Goal: Task Accomplishment & Management: Manage account settings

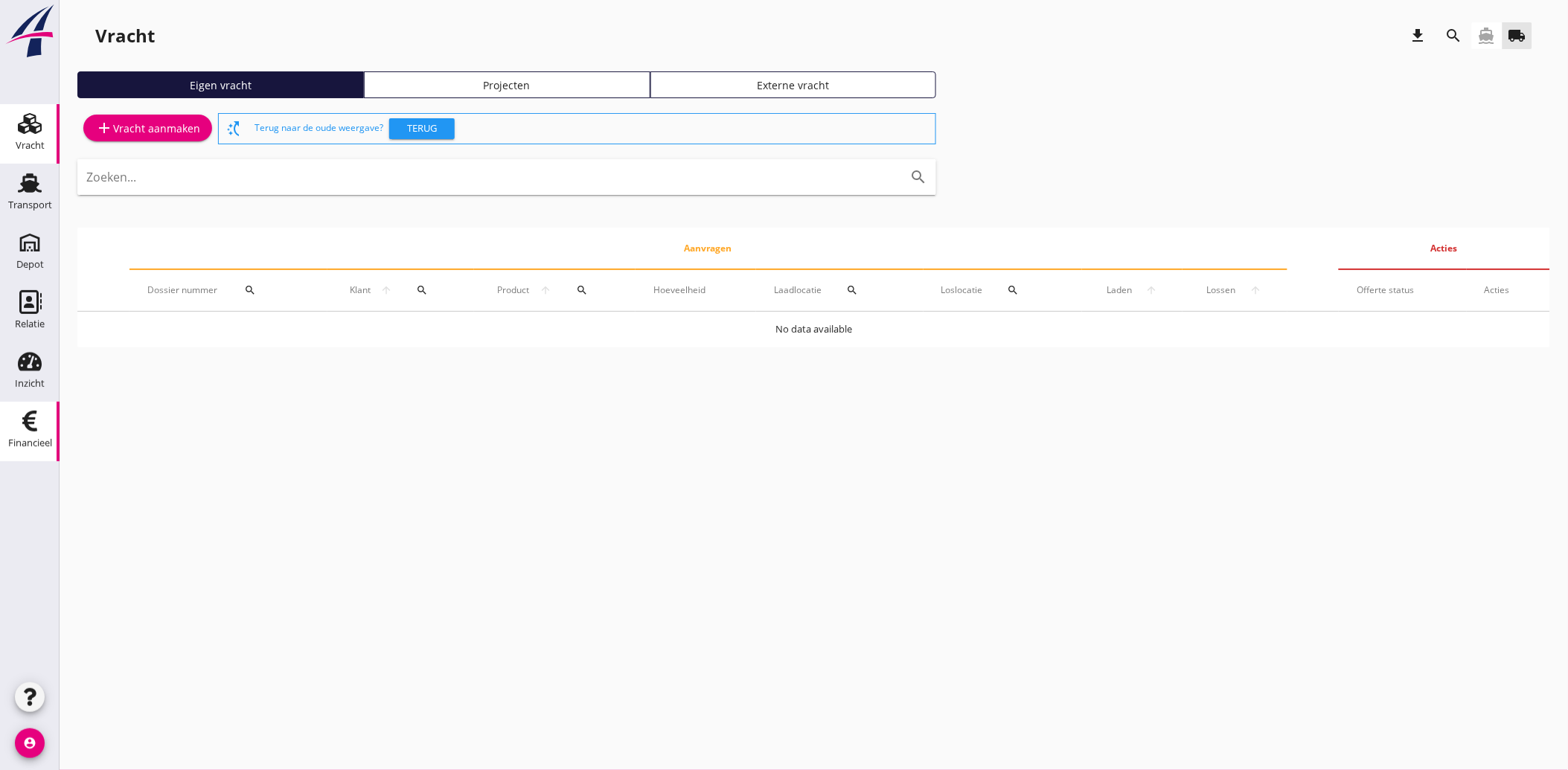
drag, startPoint x: 0, startPoint y: 0, endPoint x: 40, endPoint y: 436, distance: 437.8
click at [40, 436] on div "Financieel" at bounding box center [30, 443] width 44 height 21
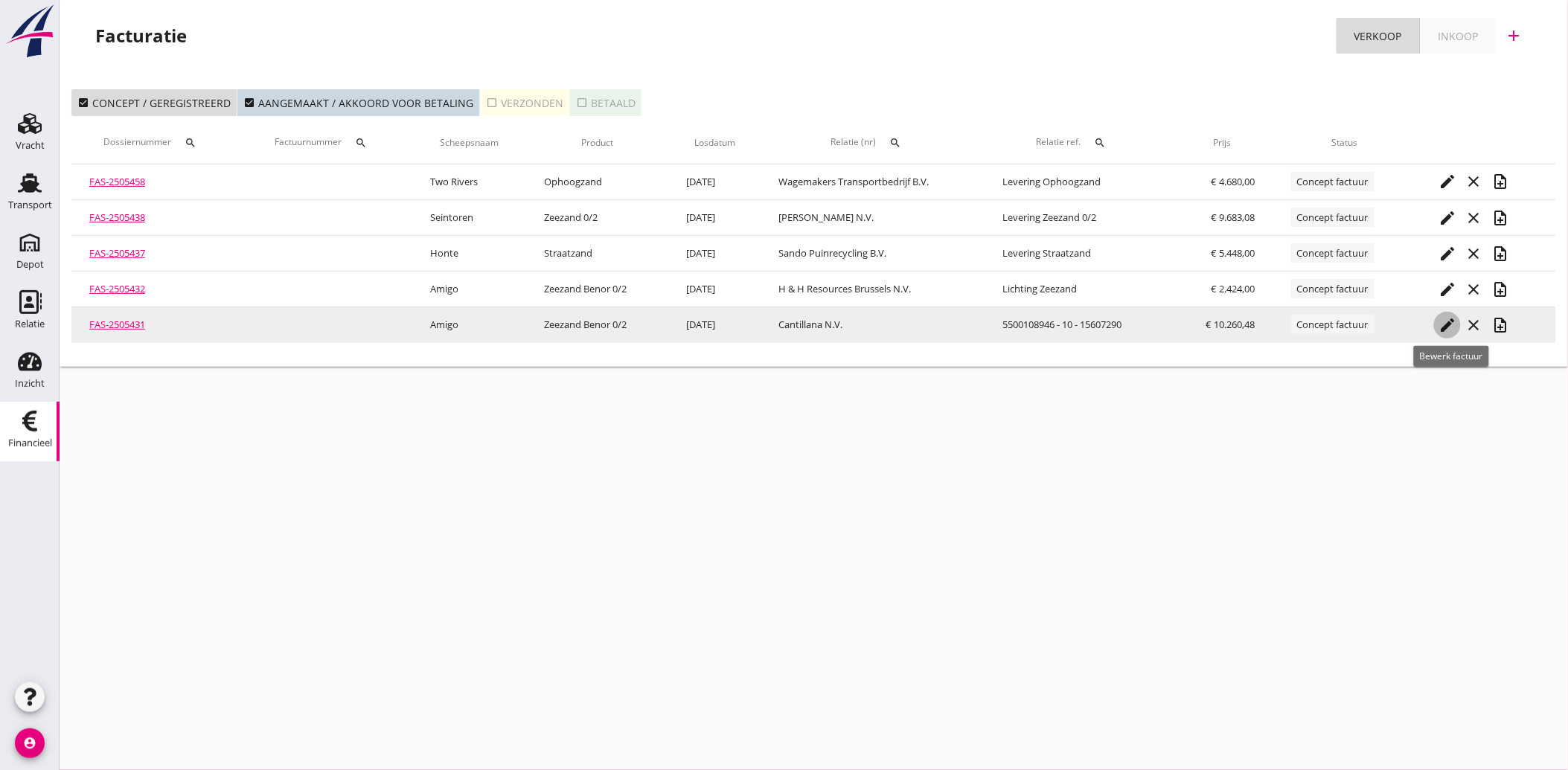
click at [1452, 322] on icon "edit" at bounding box center [1448, 325] width 18 height 18
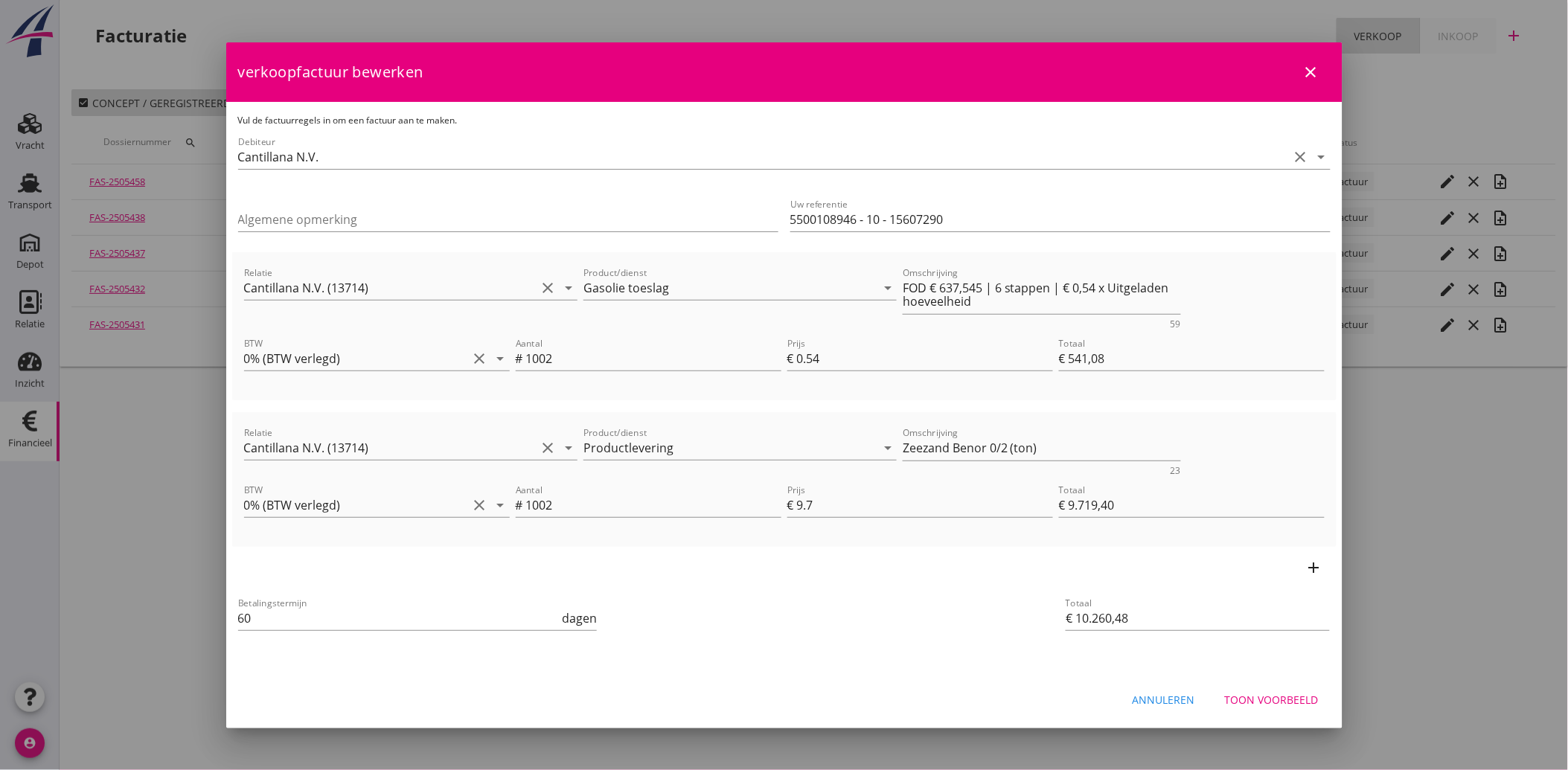
click at [1264, 699] on div "Toon voorbeeld" at bounding box center [1272, 699] width 94 height 16
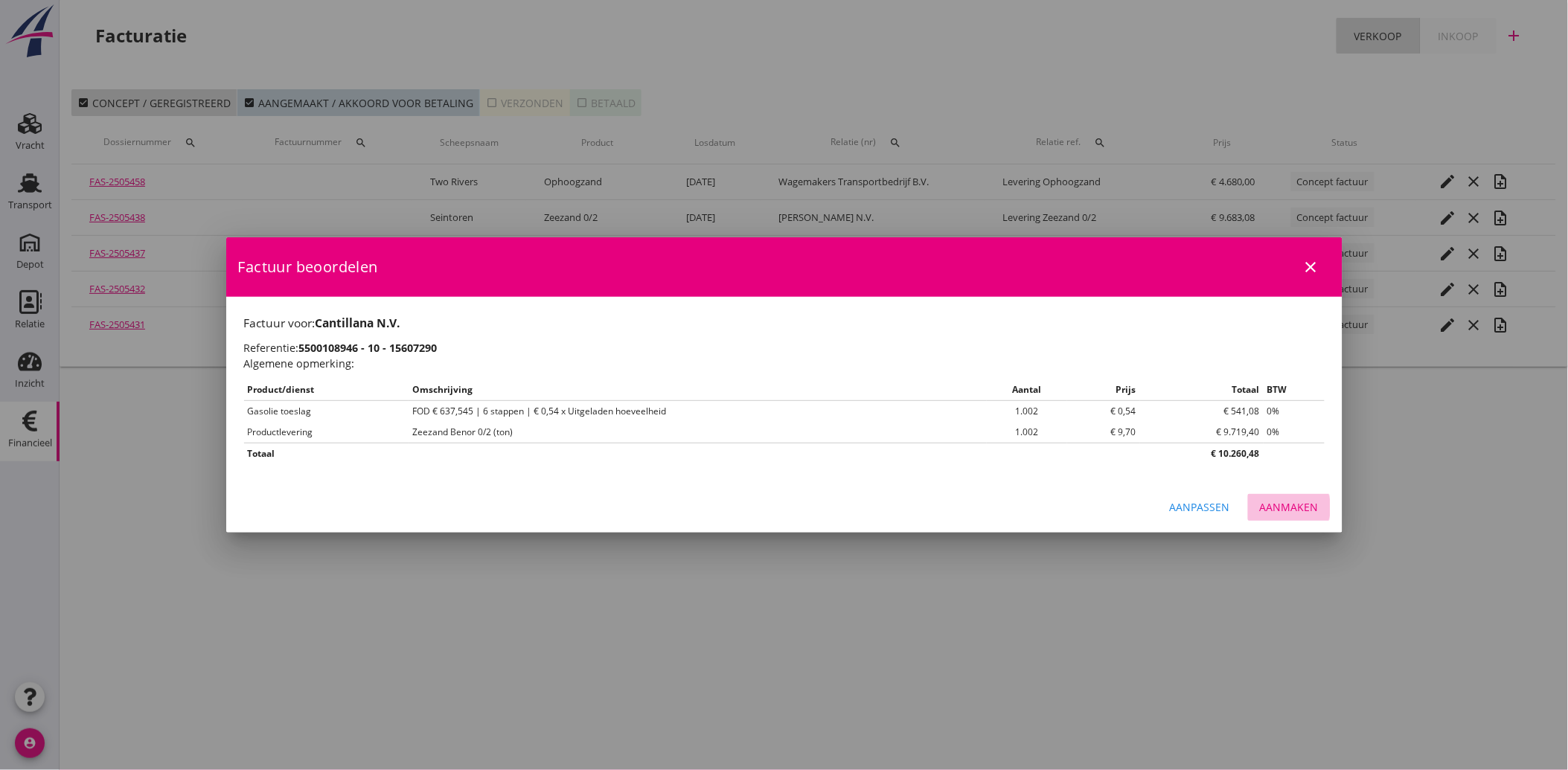
click at [1283, 498] on button "Aanmaken" at bounding box center [1290, 507] width 82 height 26
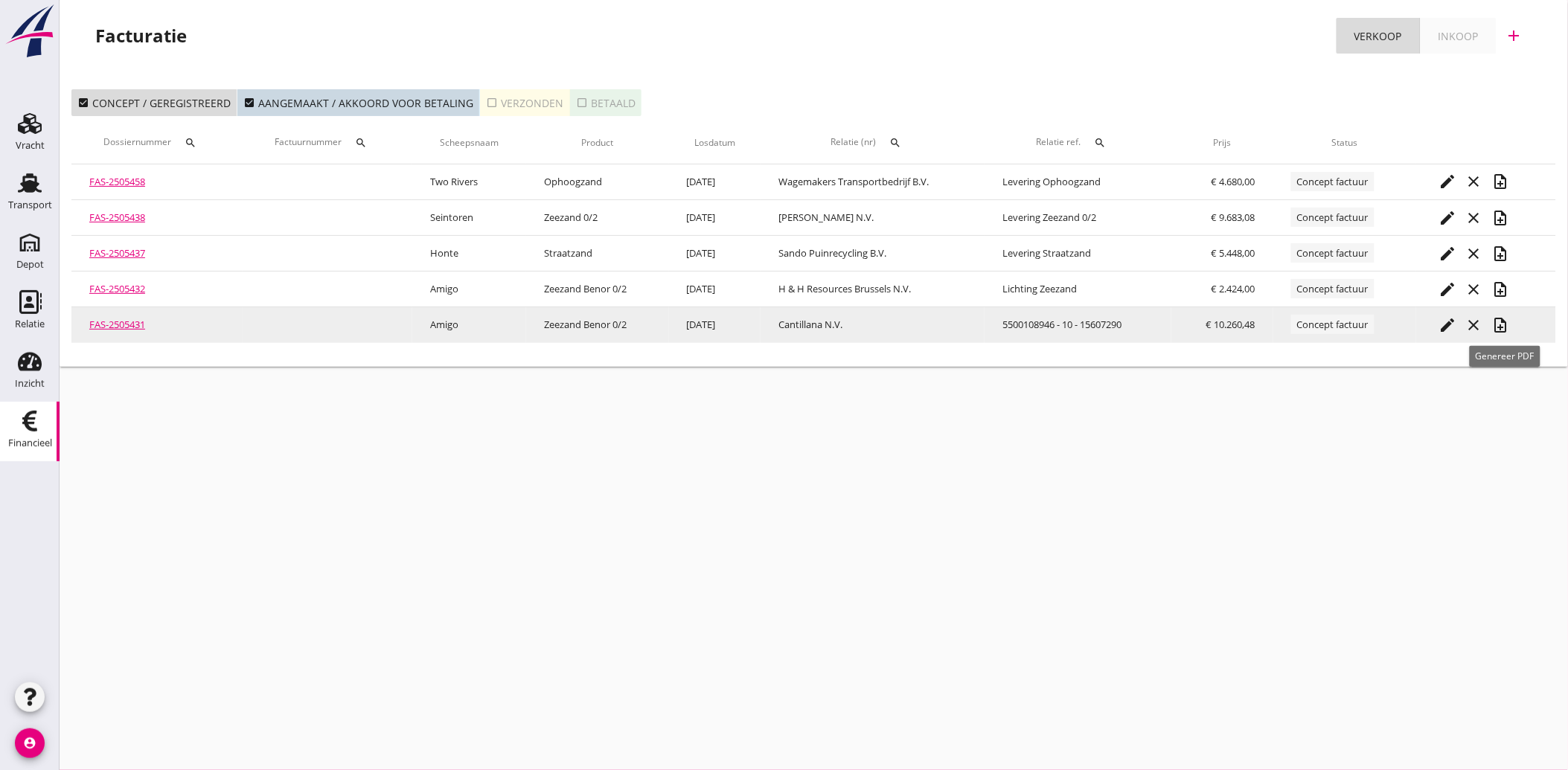
click at [1502, 320] on icon "note_add" at bounding box center [1501, 325] width 18 height 18
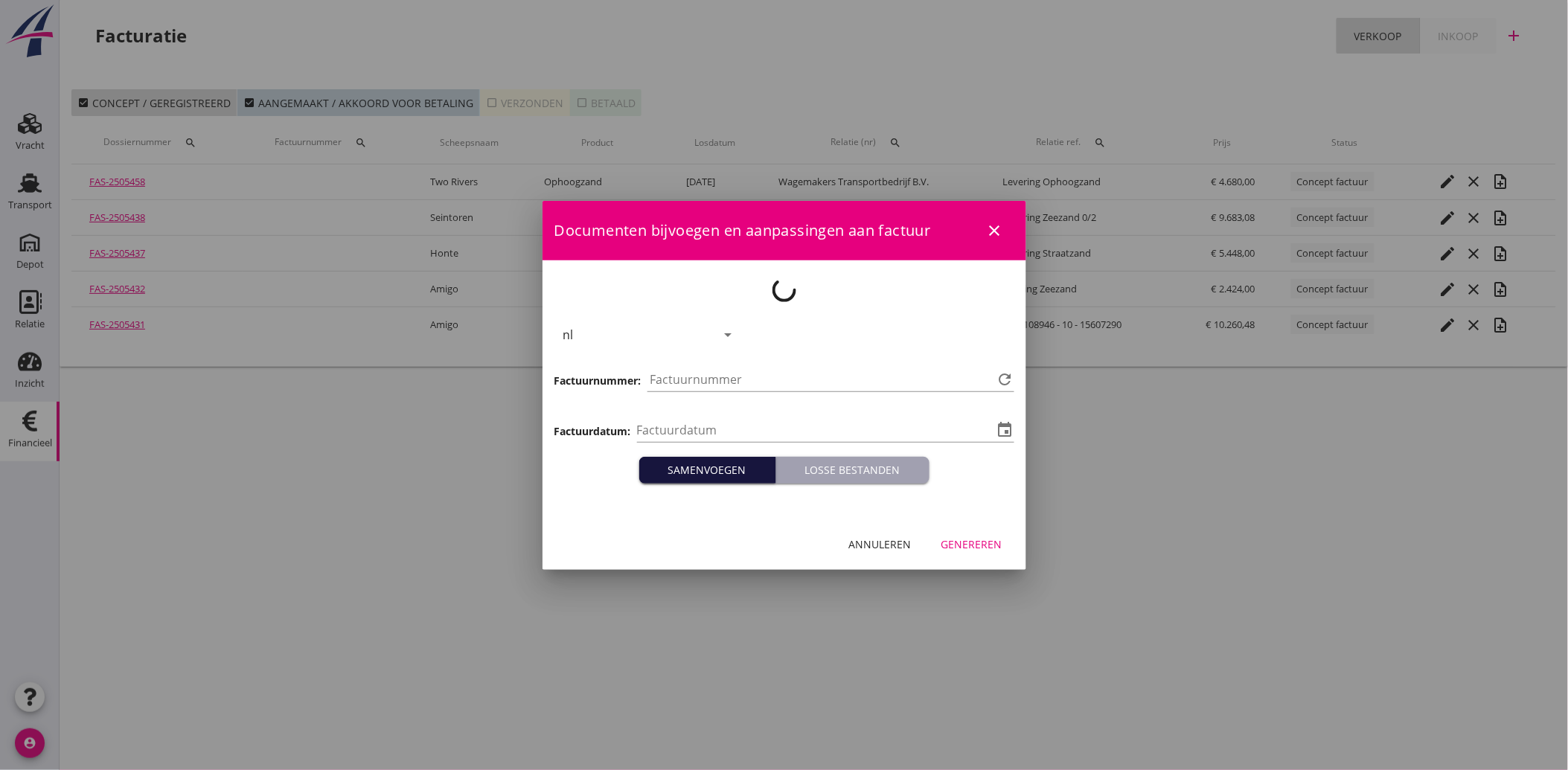
type input "[DATE]"
type input "3815"
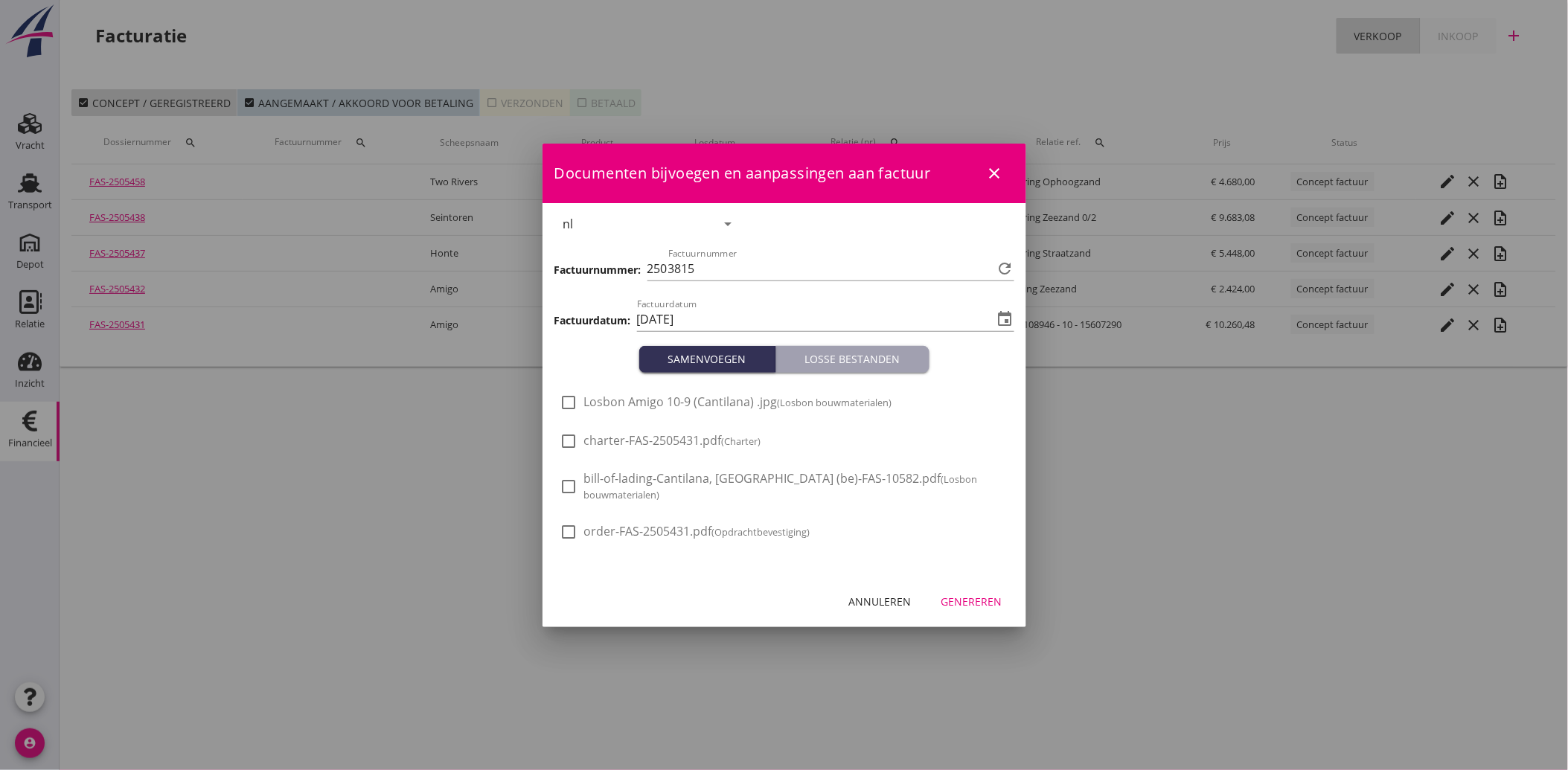
click at [654, 406] on span "Losbon Amigo 10-9 (Cantilana) .jpg (Losbon bouwmaterialen)" at bounding box center [739, 402] width 308 height 16
checkbox input "true"
click at [969, 605] on div "Genereren" at bounding box center [972, 601] width 61 height 16
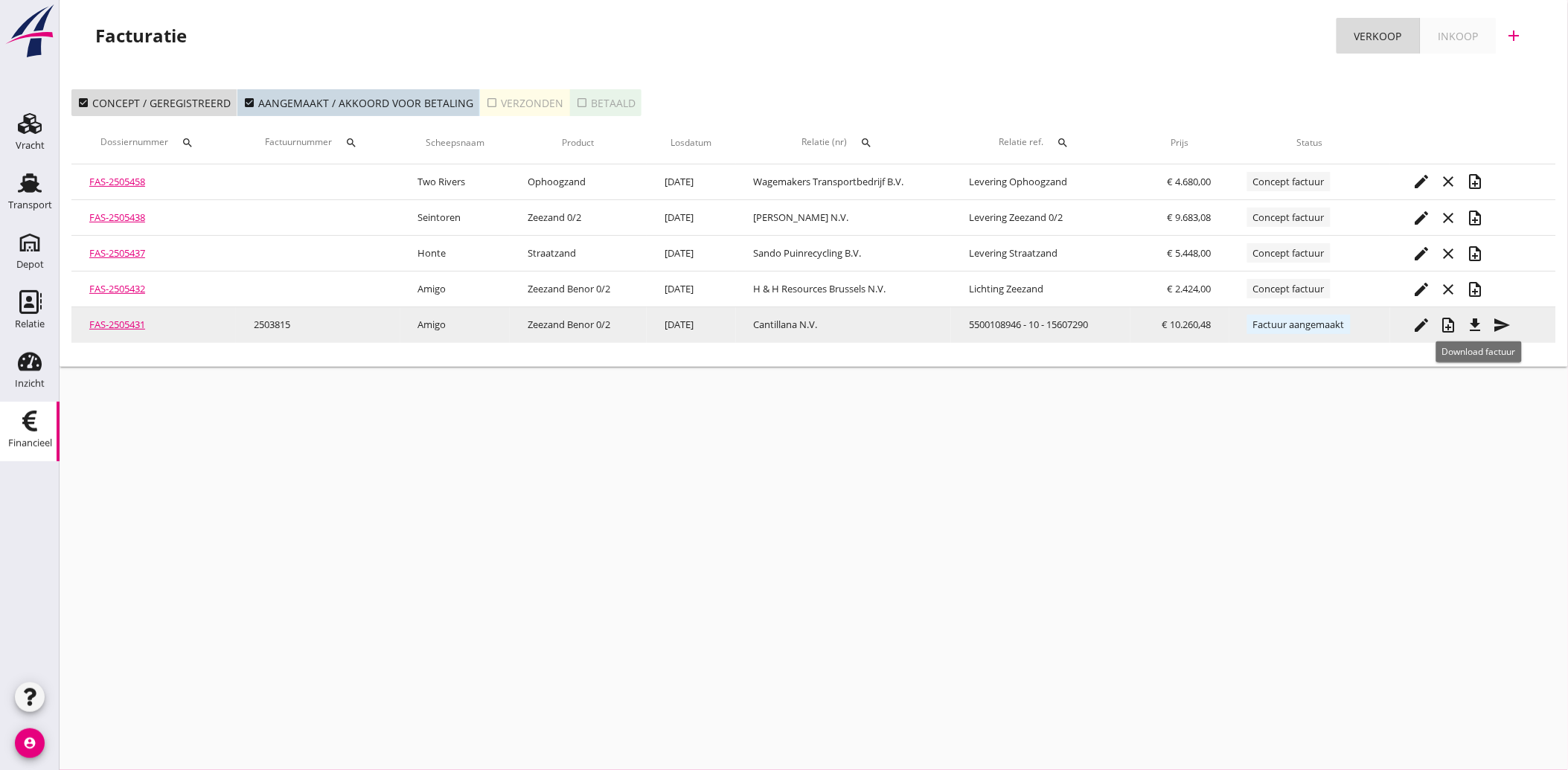
click at [1483, 320] on icon "file_download" at bounding box center [1475, 325] width 18 height 18
click at [1478, 323] on icon "file_download" at bounding box center [1475, 325] width 18 height 18
click at [1507, 320] on icon "send" at bounding box center [1502, 325] width 18 height 18
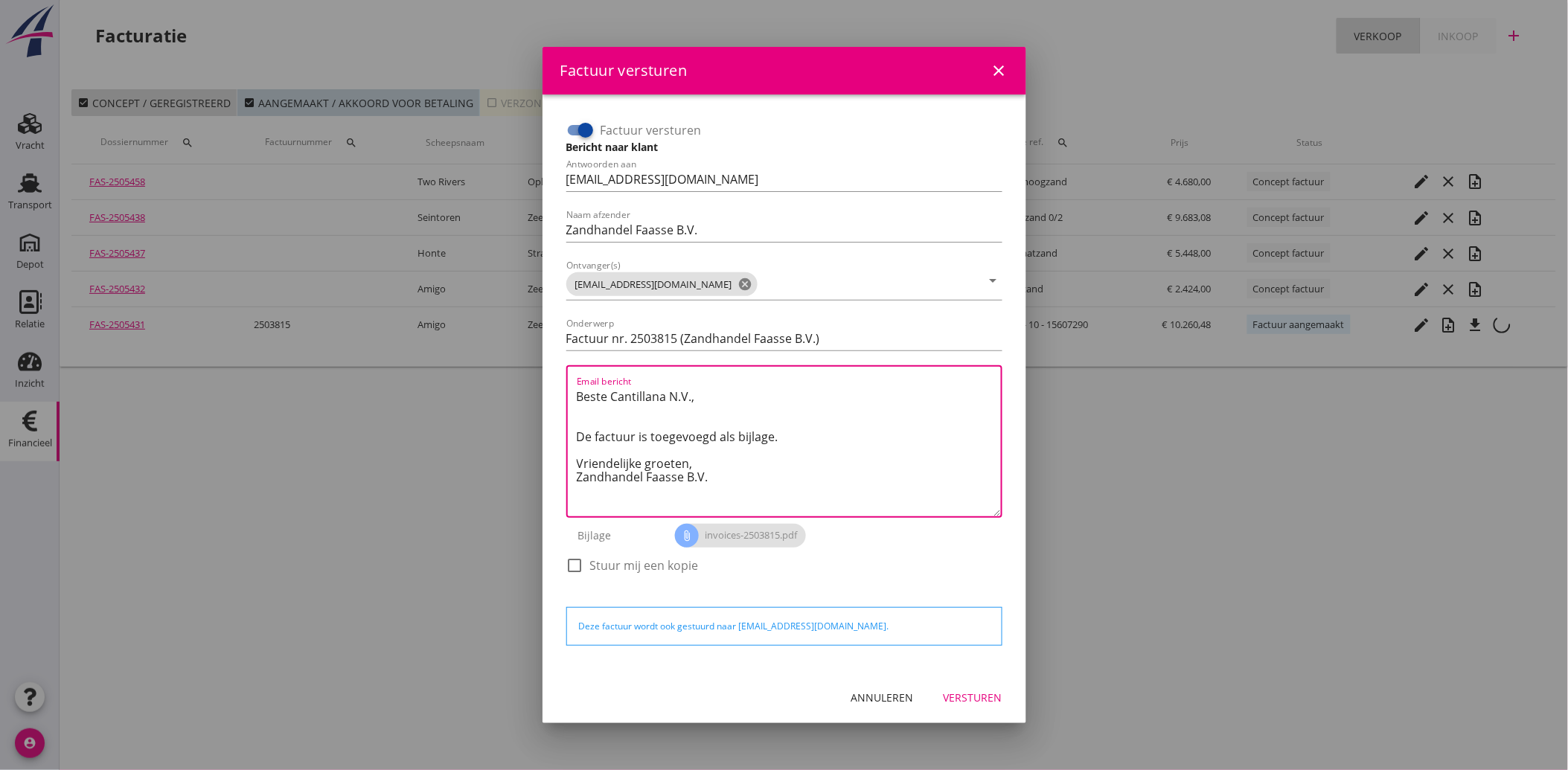
drag, startPoint x: 721, startPoint y: 480, endPoint x: 529, endPoint y: 372, distance: 220.3
click at [529, 372] on div "Factuur versturen close Factuur versturen Bericht naar klant Antwoorden aan [EM…" at bounding box center [784, 385] width 1568 height 770
paste textarea "Geachte heer/mevrouw, Hierbij zenden wij u onze factuur i.v.m. de door ons aan …"
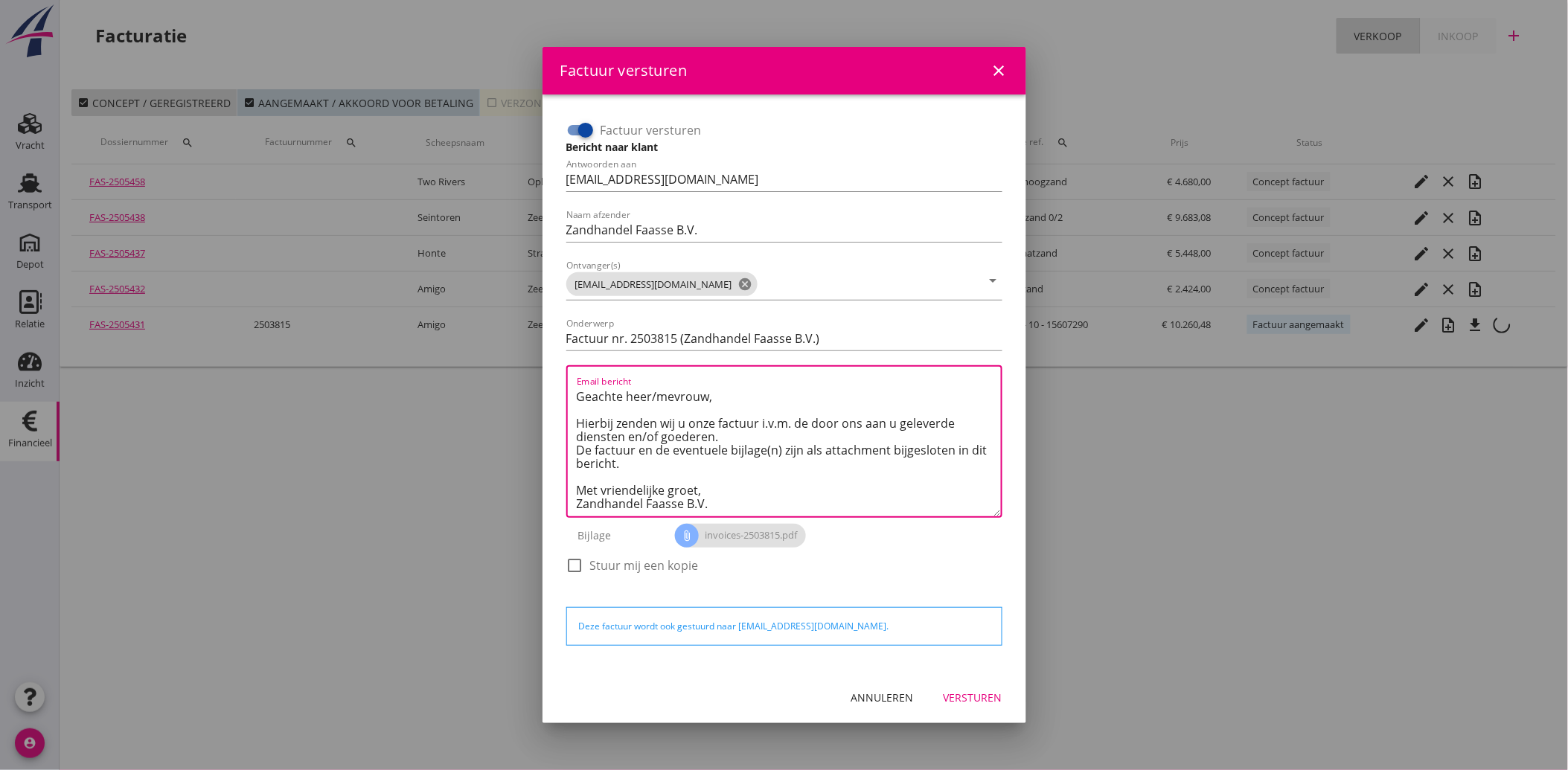
type textarea "Geachte heer/mevrouw, Hierbij zenden wij u onze factuur i.v.m. de door ons aan …"
click at [980, 696] on div "Versturen" at bounding box center [973, 697] width 59 height 16
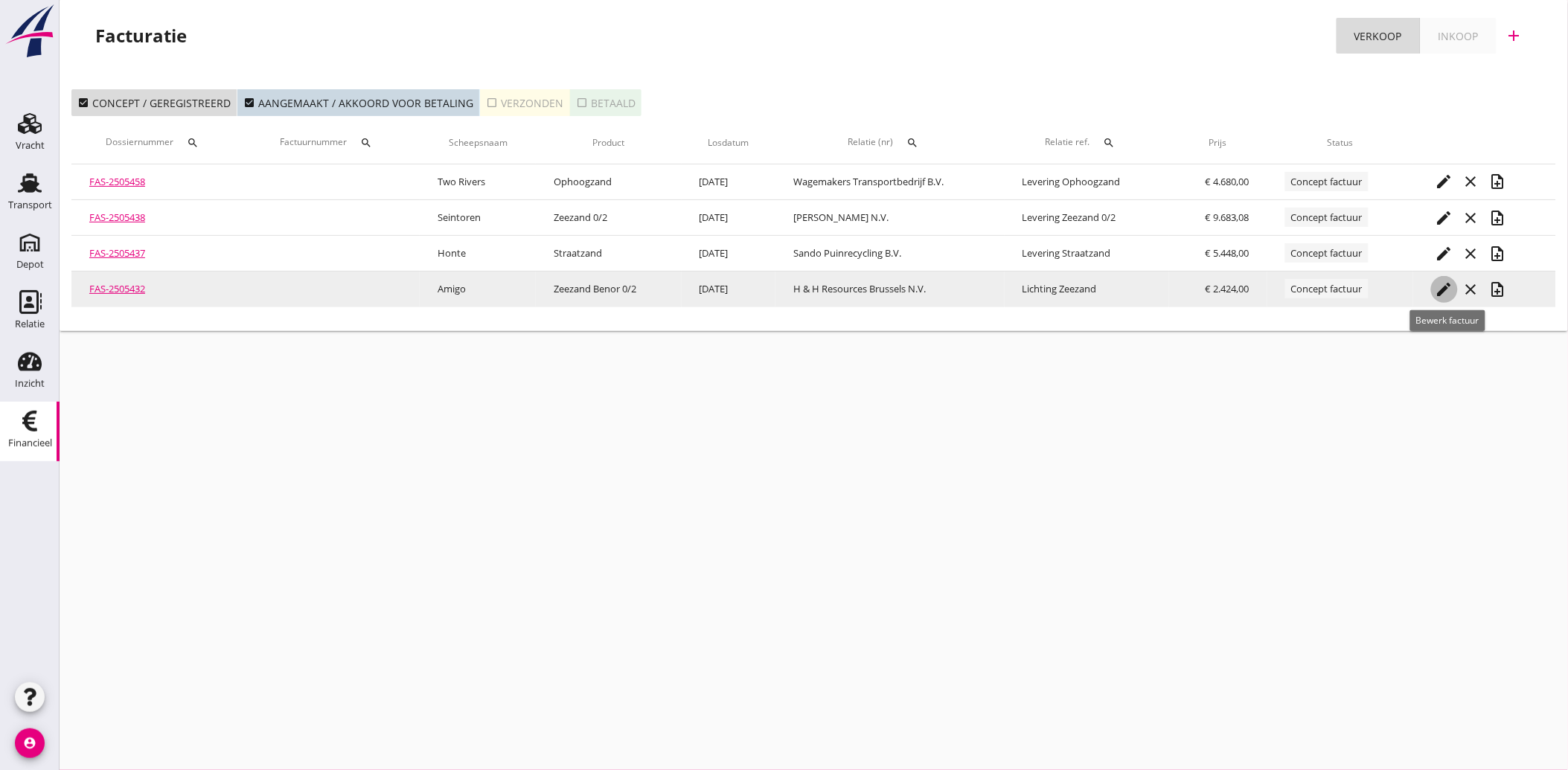
click at [1451, 284] on icon "edit" at bounding box center [1444, 289] width 18 height 18
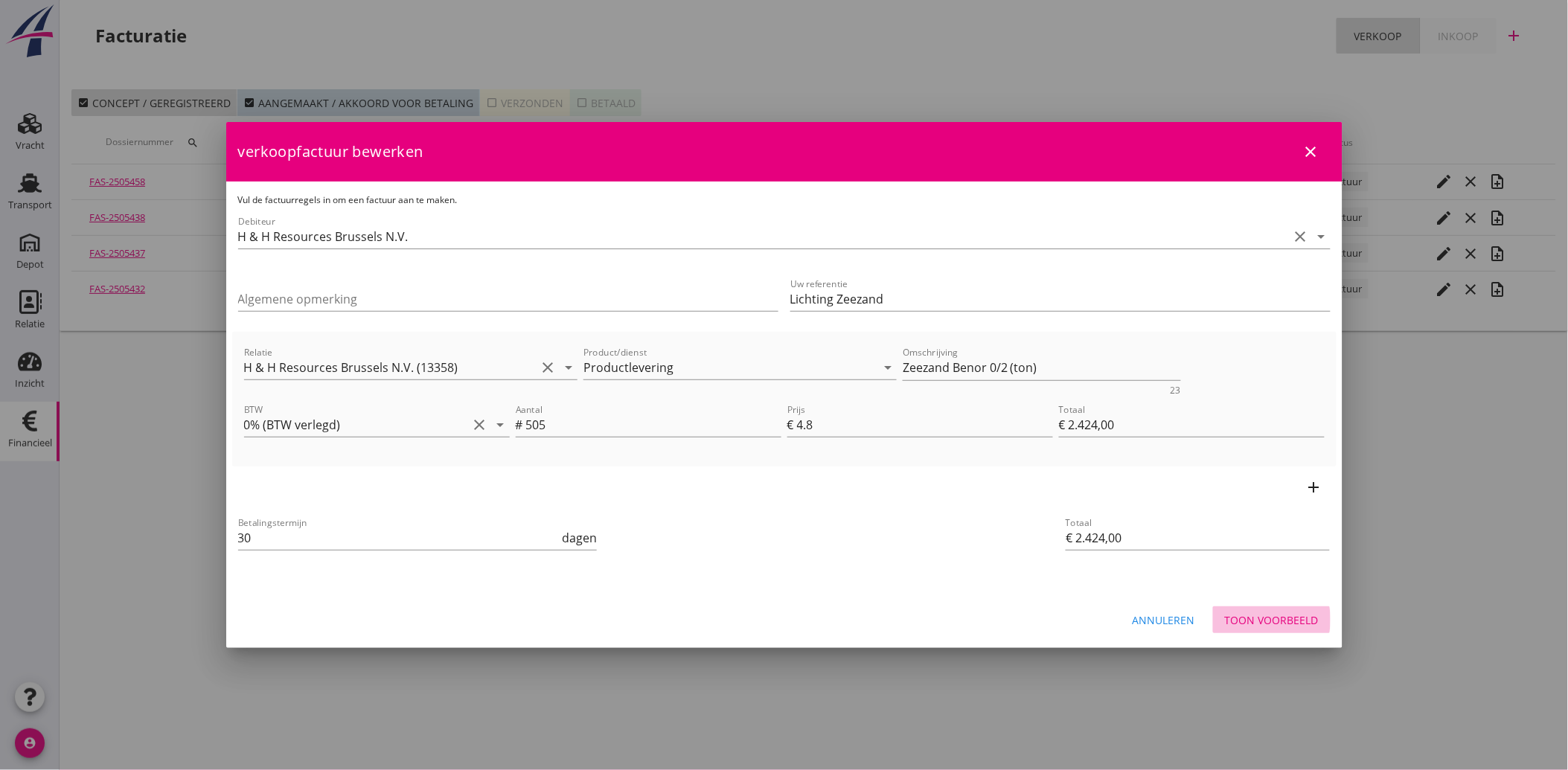
click at [1269, 615] on div "Toon voorbeeld" at bounding box center [1272, 620] width 94 height 16
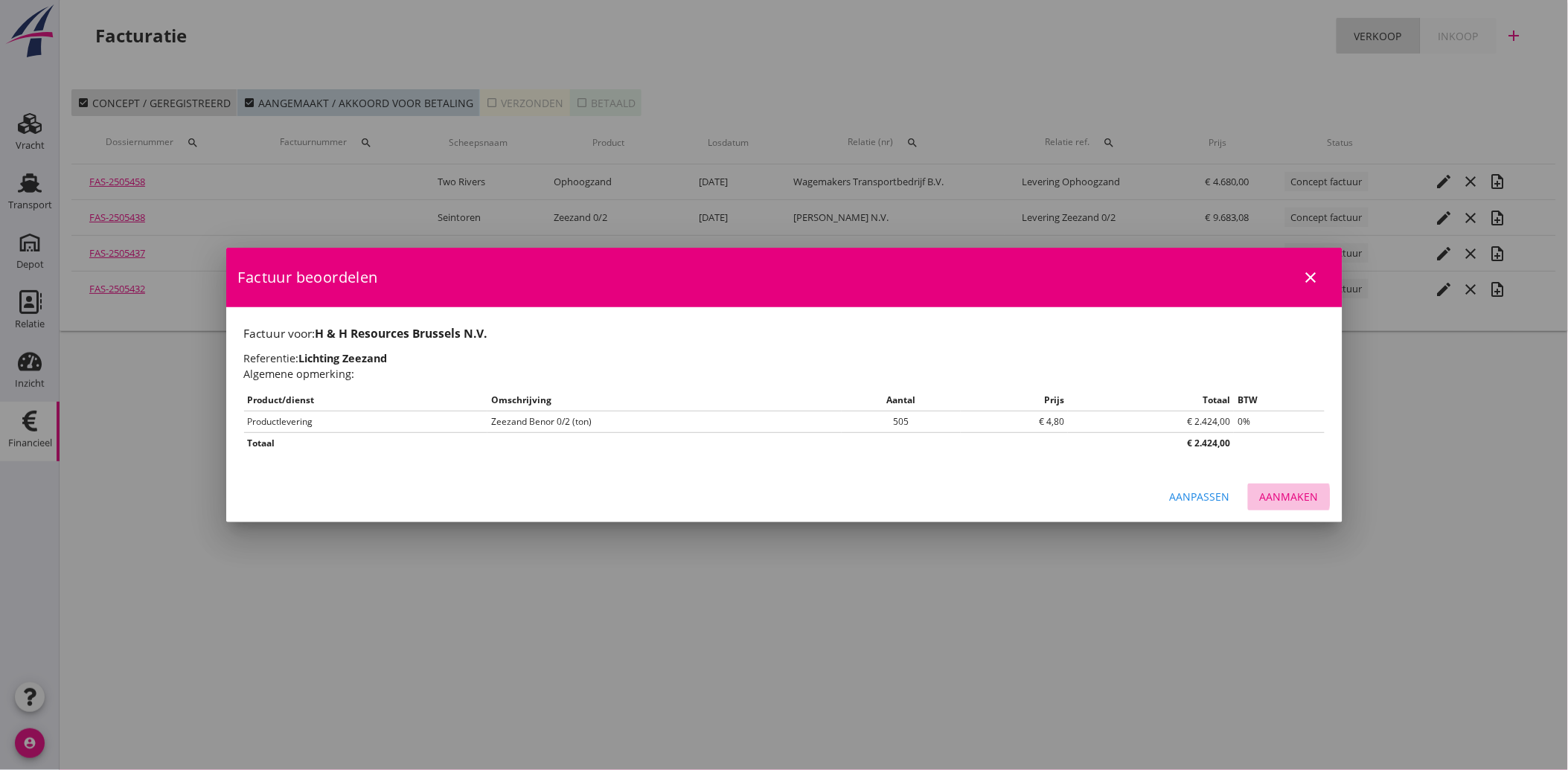
click at [1295, 495] on div "Aanmaken" at bounding box center [1290, 496] width 59 height 16
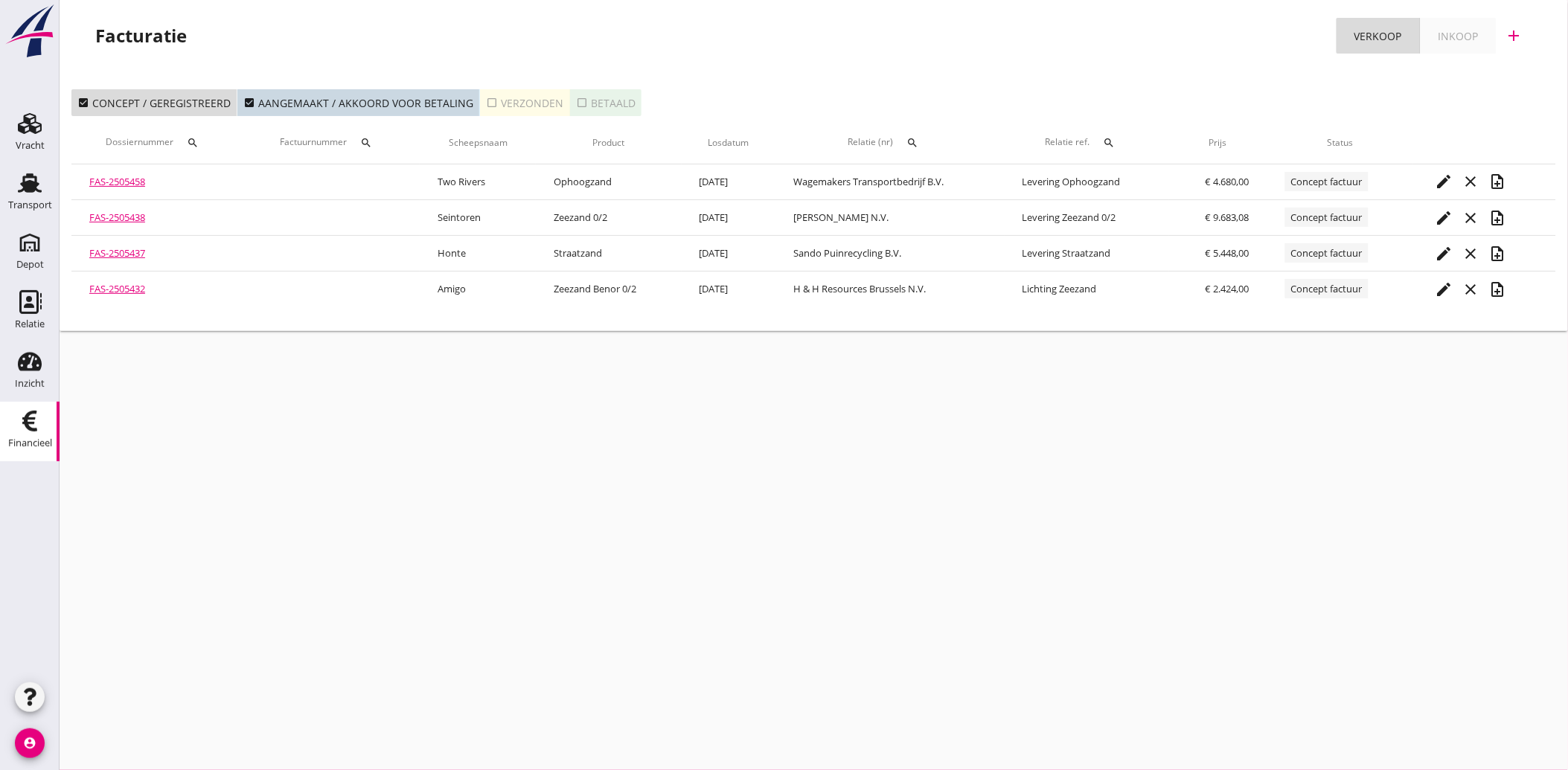
drag, startPoint x: 41, startPoint y: 176, endPoint x: 65, endPoint y: 456, distance: 281.0
click at [41, 176] on icon "Transport" at bounding box center [30, 183] width 24 height 24
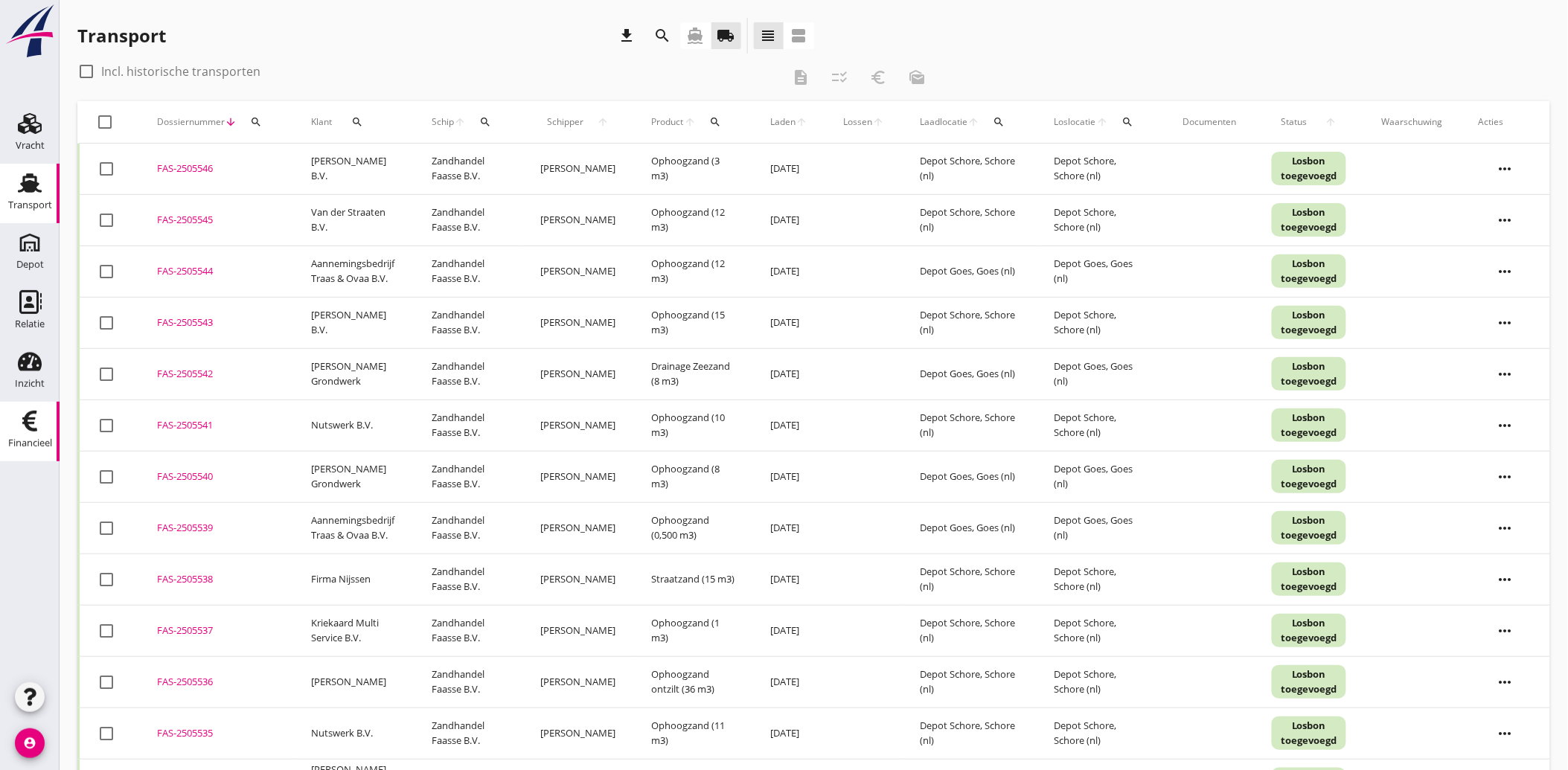
click at [19, 440] on div "Financieel" at bounding box center [30, 443] width 44 height 9
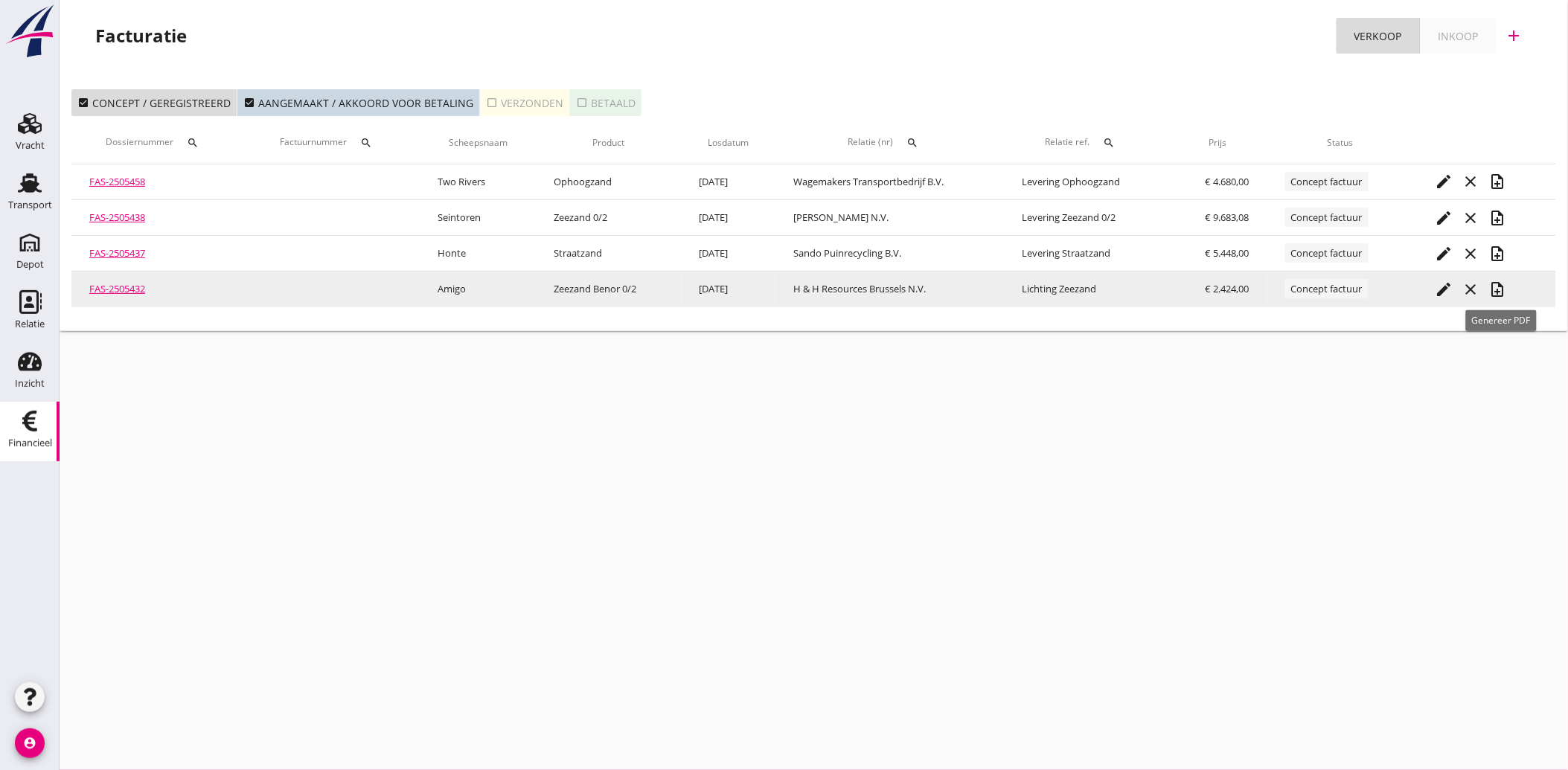
click at [1500, 288] on icon "note_add" at bounding box center [1498, 289] width 18 height 18
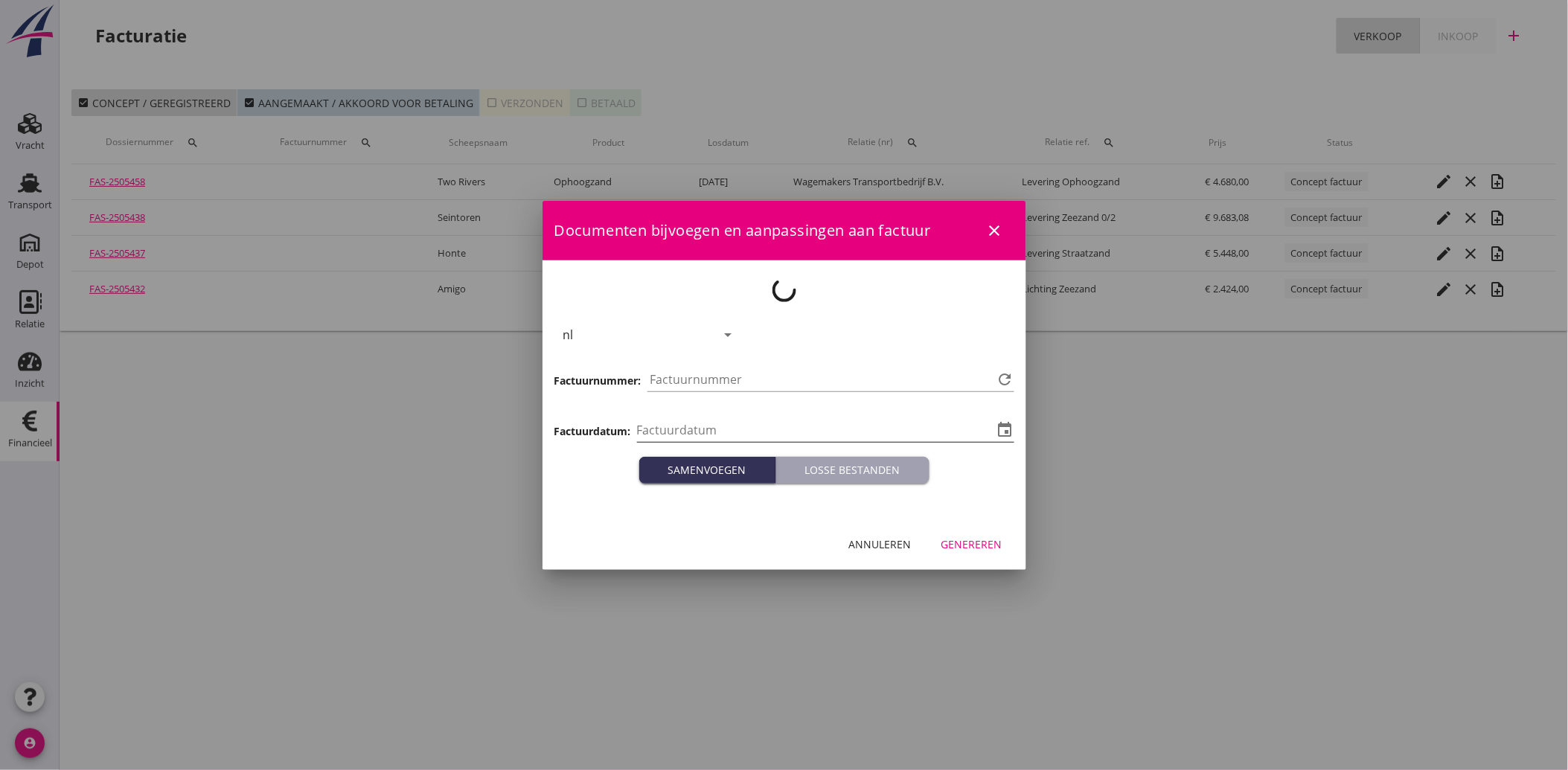
type input "[DATE]"
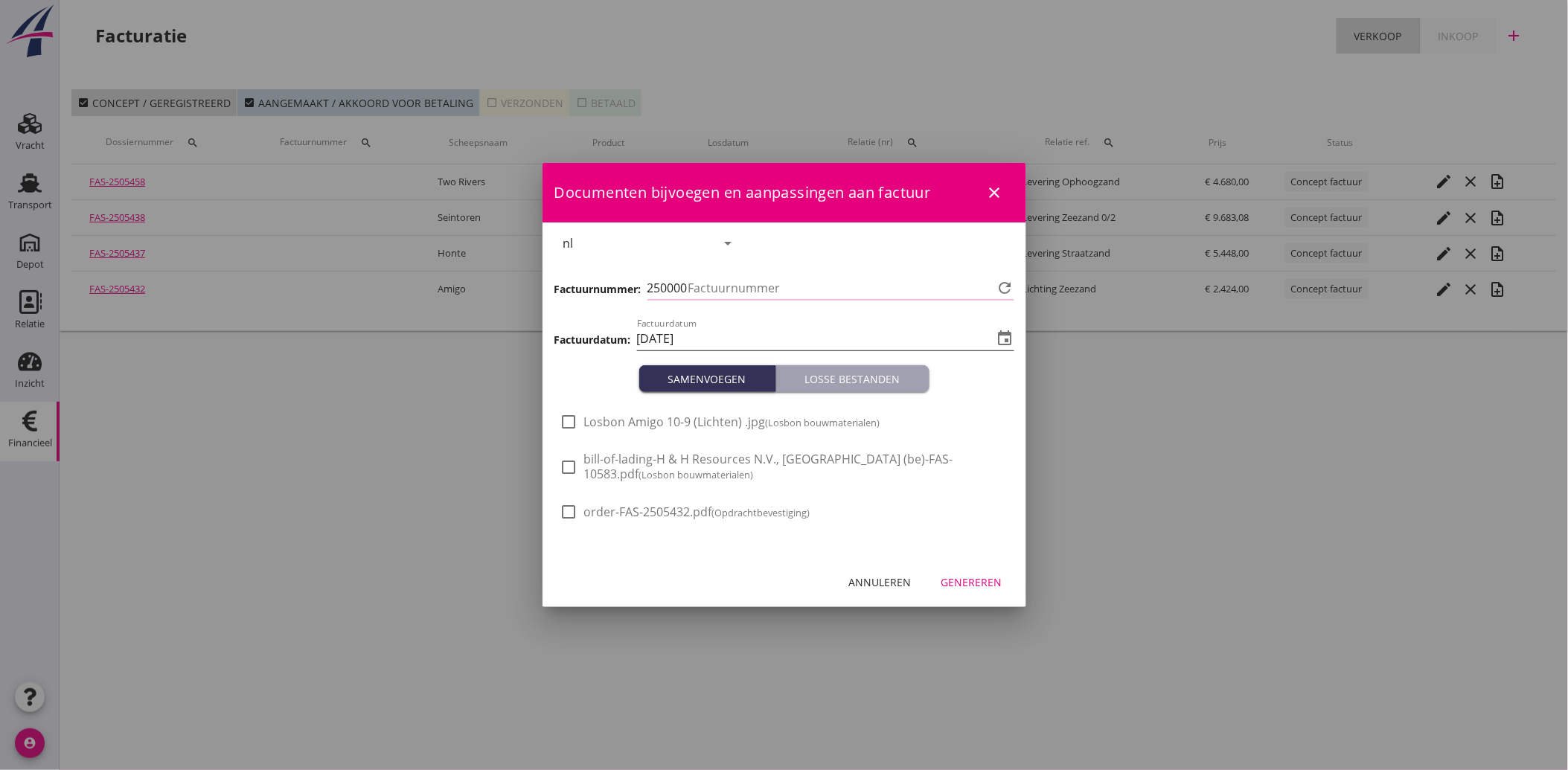
type input "3816"
click at [660, 422] on span "Losbon Amigo 10-9 (Lichten) .jpg (Losbon bouwmaterialen)" at bounding box center [732, 422] width 296 height 16
checkbox input "true"
click at [976, 583] on div "Genereren" at bounding box center [972, 582] width 61 height 16
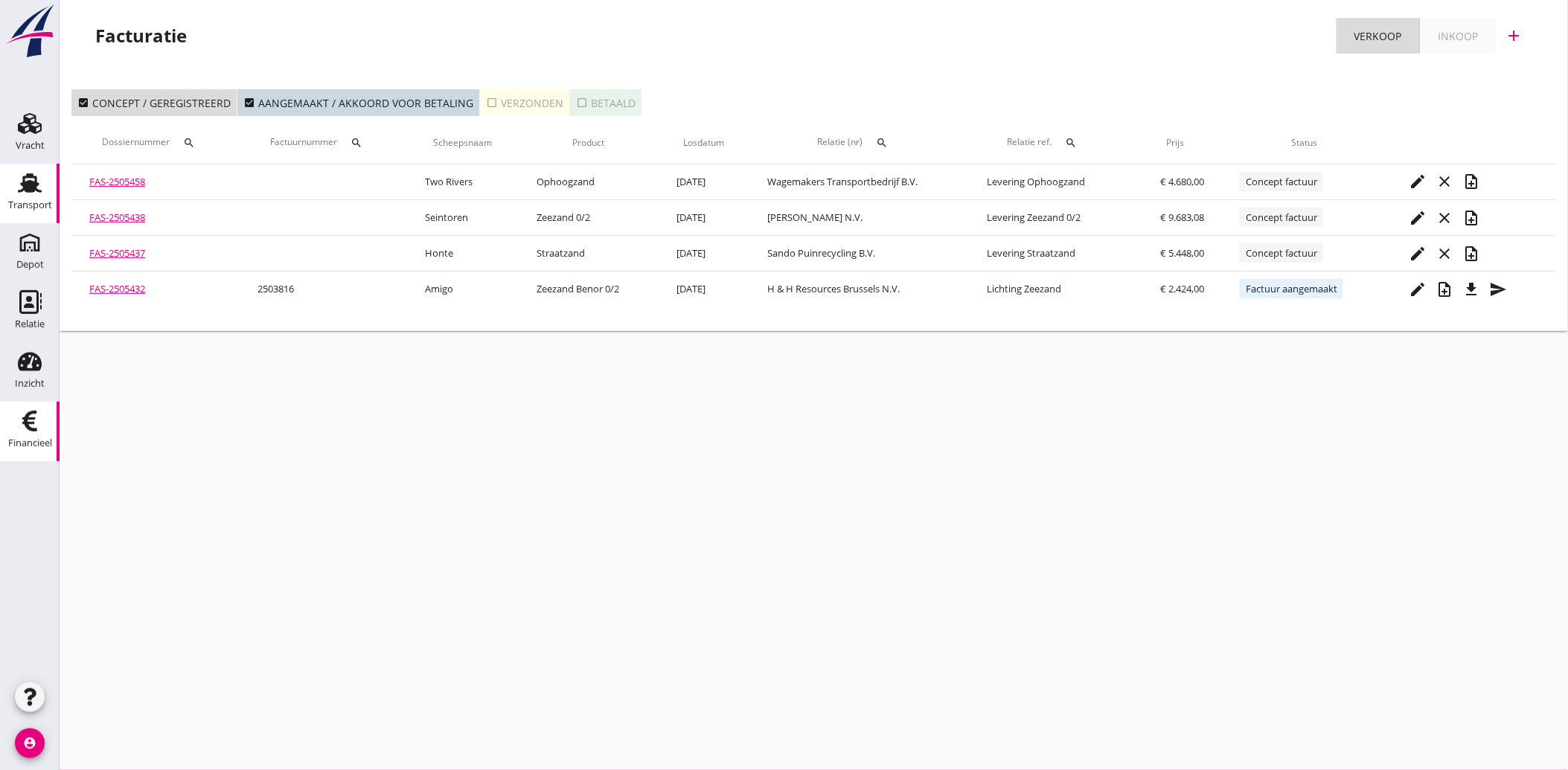
click at [31, 201] on div "Transport" at bounding box center [30, 205] width 44 height 9
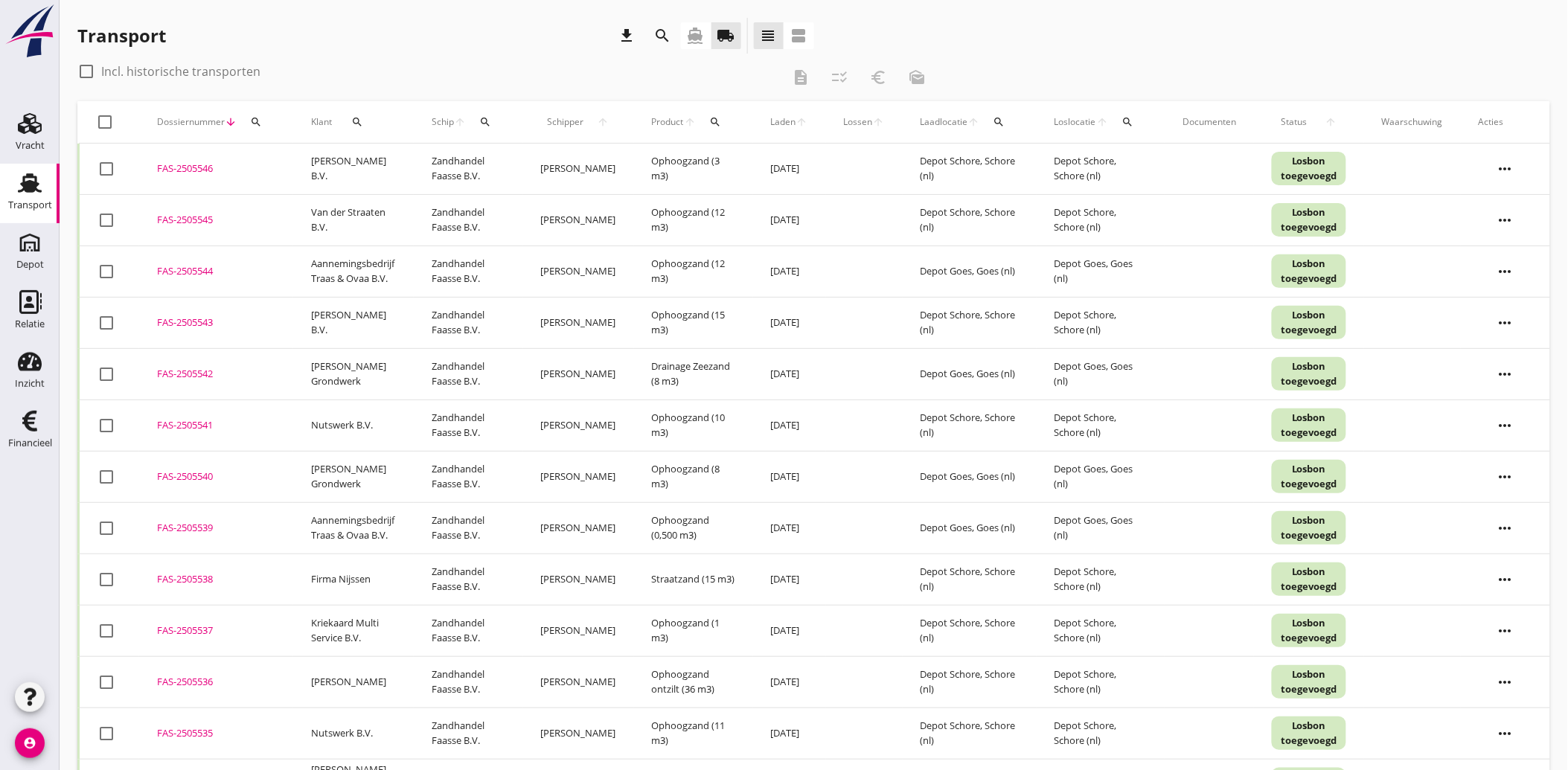
click at [362, 120] on icon "search" at bounding box center [357, 121] width 12 height 12
click at [374, 153] on input "Zoeken op opdrachtgever..." at bounding box center [421, 165] width 155 height 24
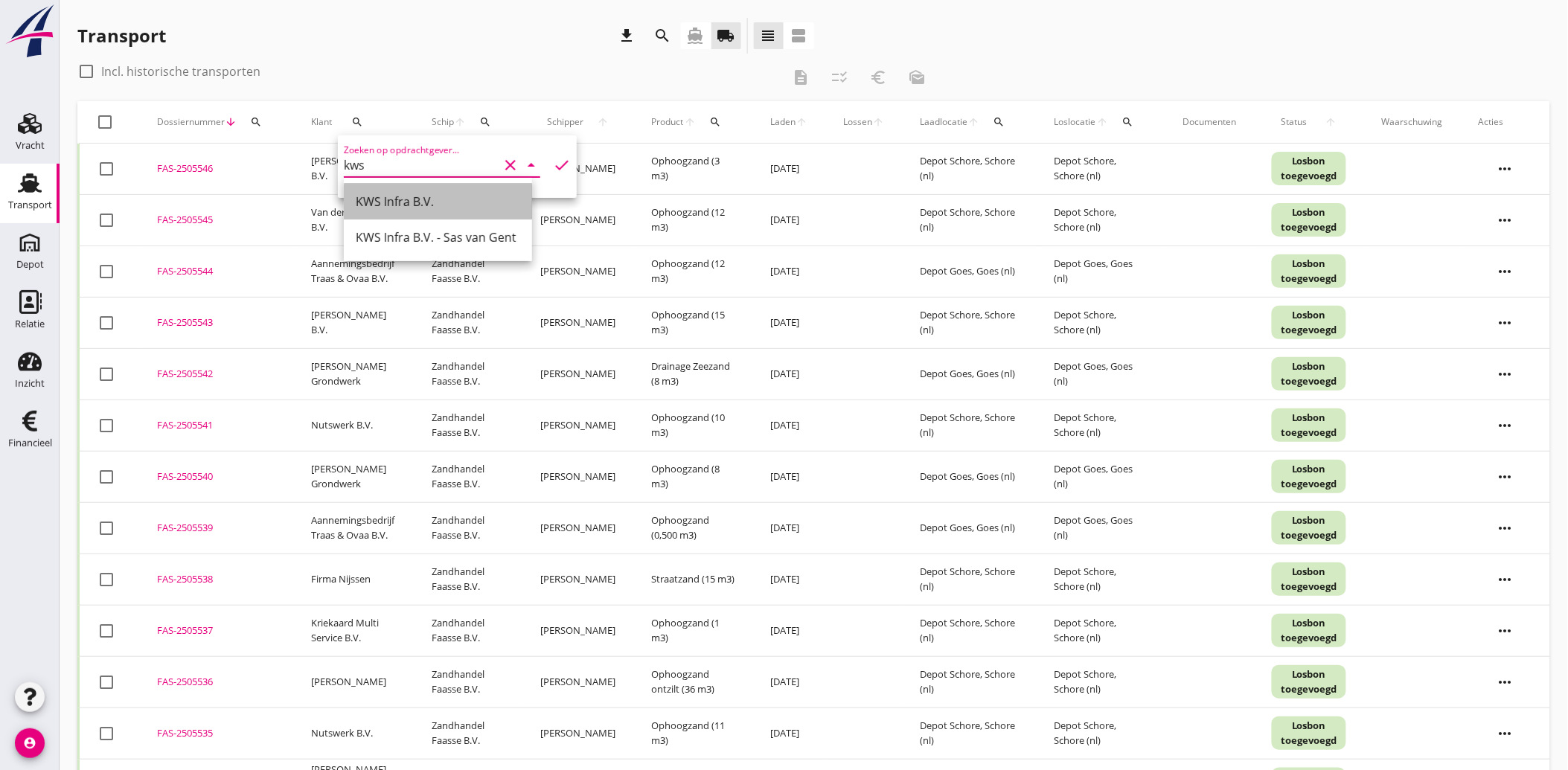
click at [427, 200] on div "KWS Infra B.V." at bounding box center [438, 201] width 165 height 18
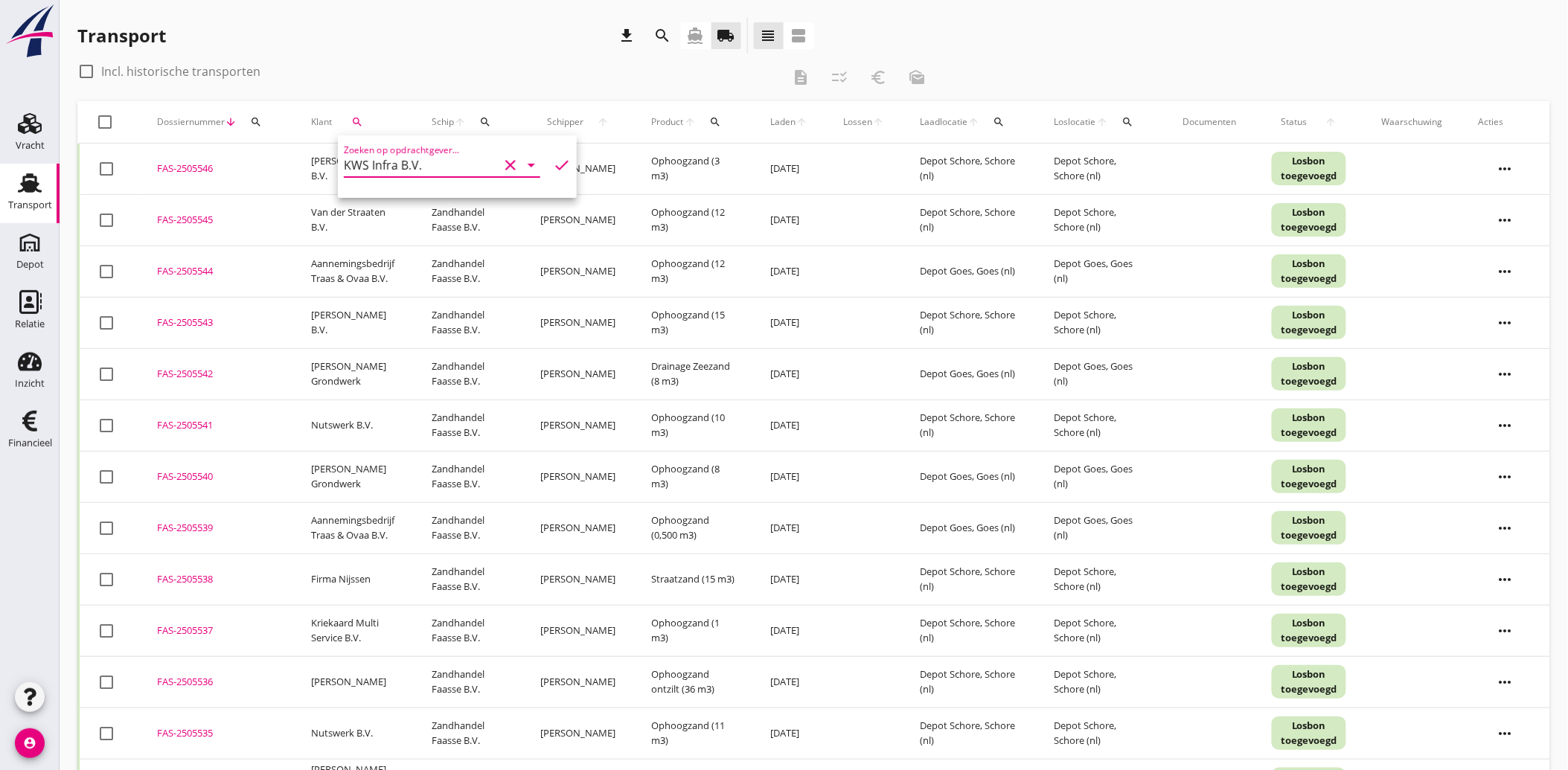
type input "KWS Infra B.V."
click at [553, 165] on icon "check" at bounding box center [561, 165] width 18 height 18
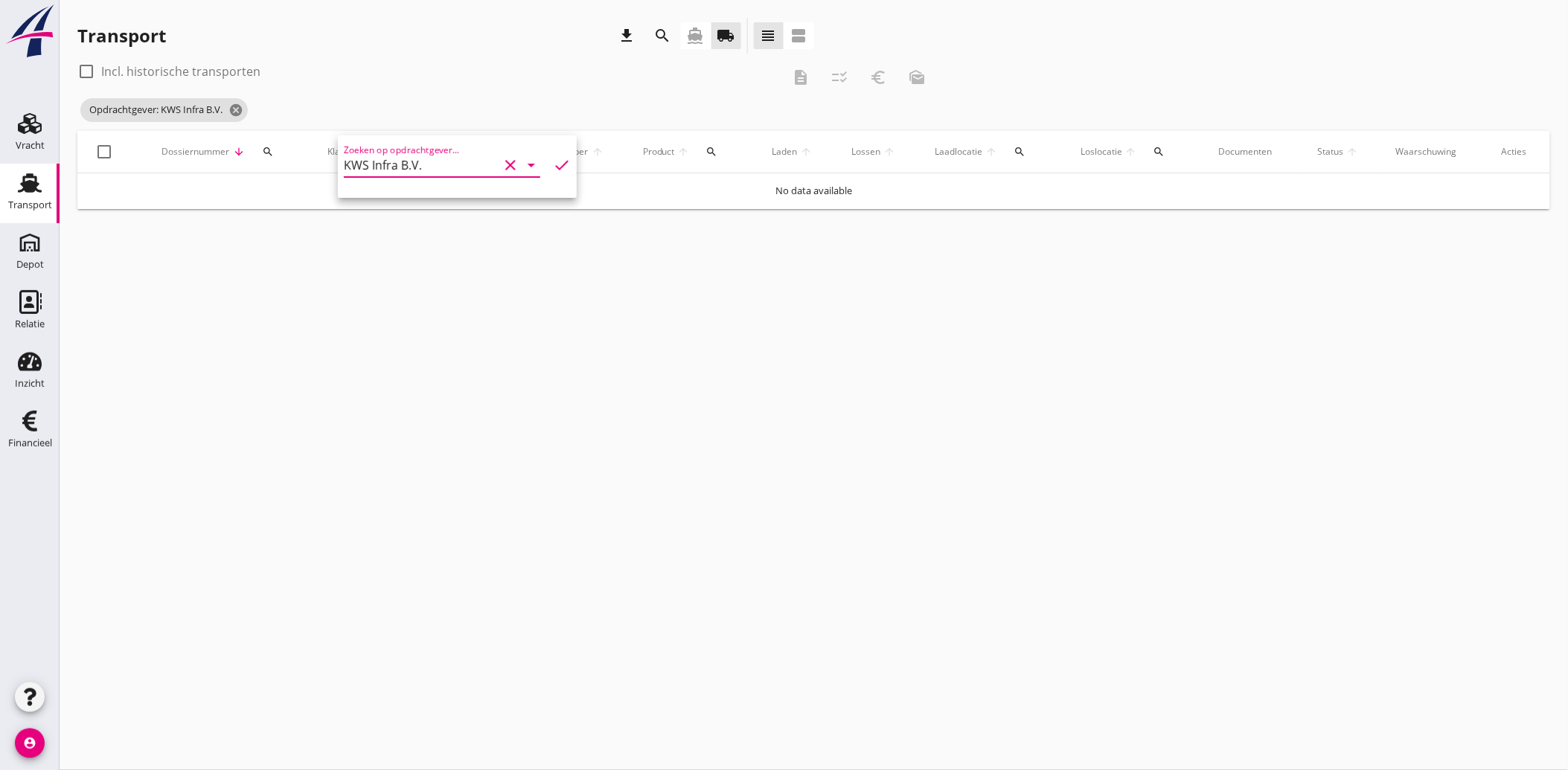
click at [510, 160] on icon "clear" at bounding box center [510, 165] width 18 height 18
click at [403, 197] on div "Combinatie Answest V.O.F." at bounding box center [438, 201] width 165 height 18
type input "Combinatie Answest V.O.F."
click at [542, 151] on div "Zoeken op opdrachtgever... Combinatie Answest V.O.F. clear arrow_drop_down check" at bounding box center [457, 168] width 227 height 47
click at [553, 162] on icon "check" at bounding box center [561, 165] width 18 height 18
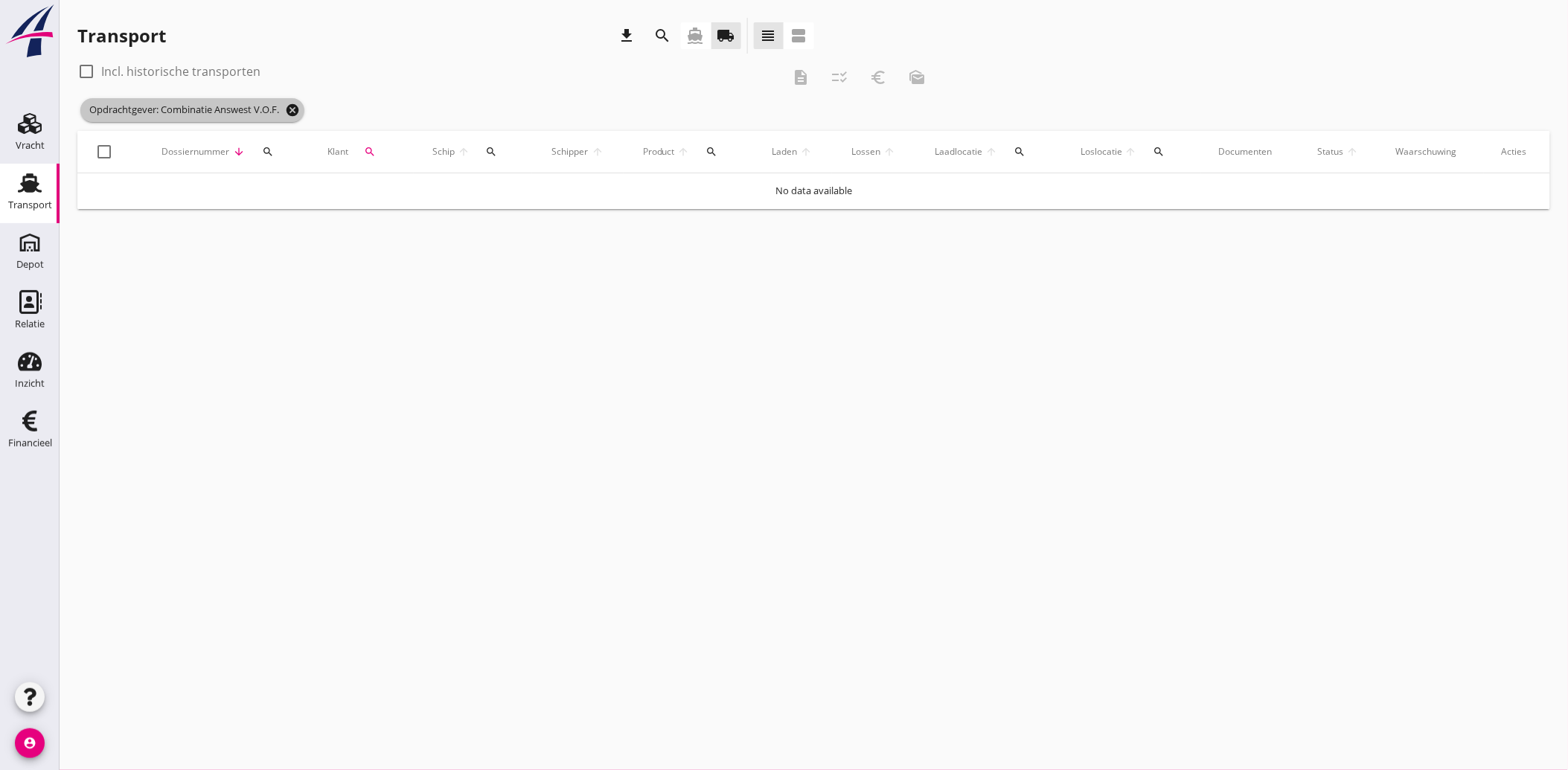
click at [294, 106] on icon "cancel" at bounding box center [292, 110] width 15 height 15
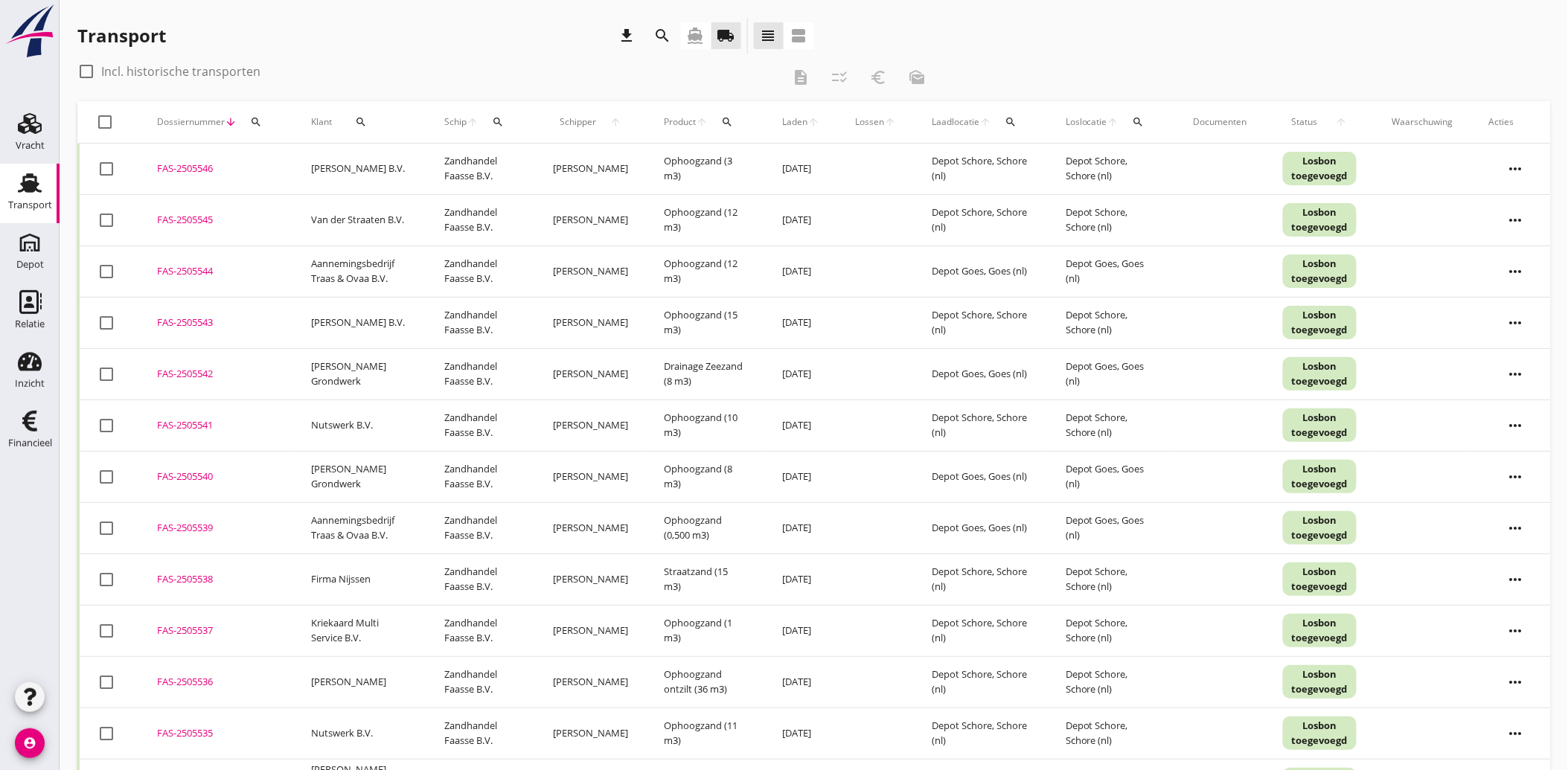
click at [660, 35] on icon "search" at bounding box center [663, 35] width 18 height 18
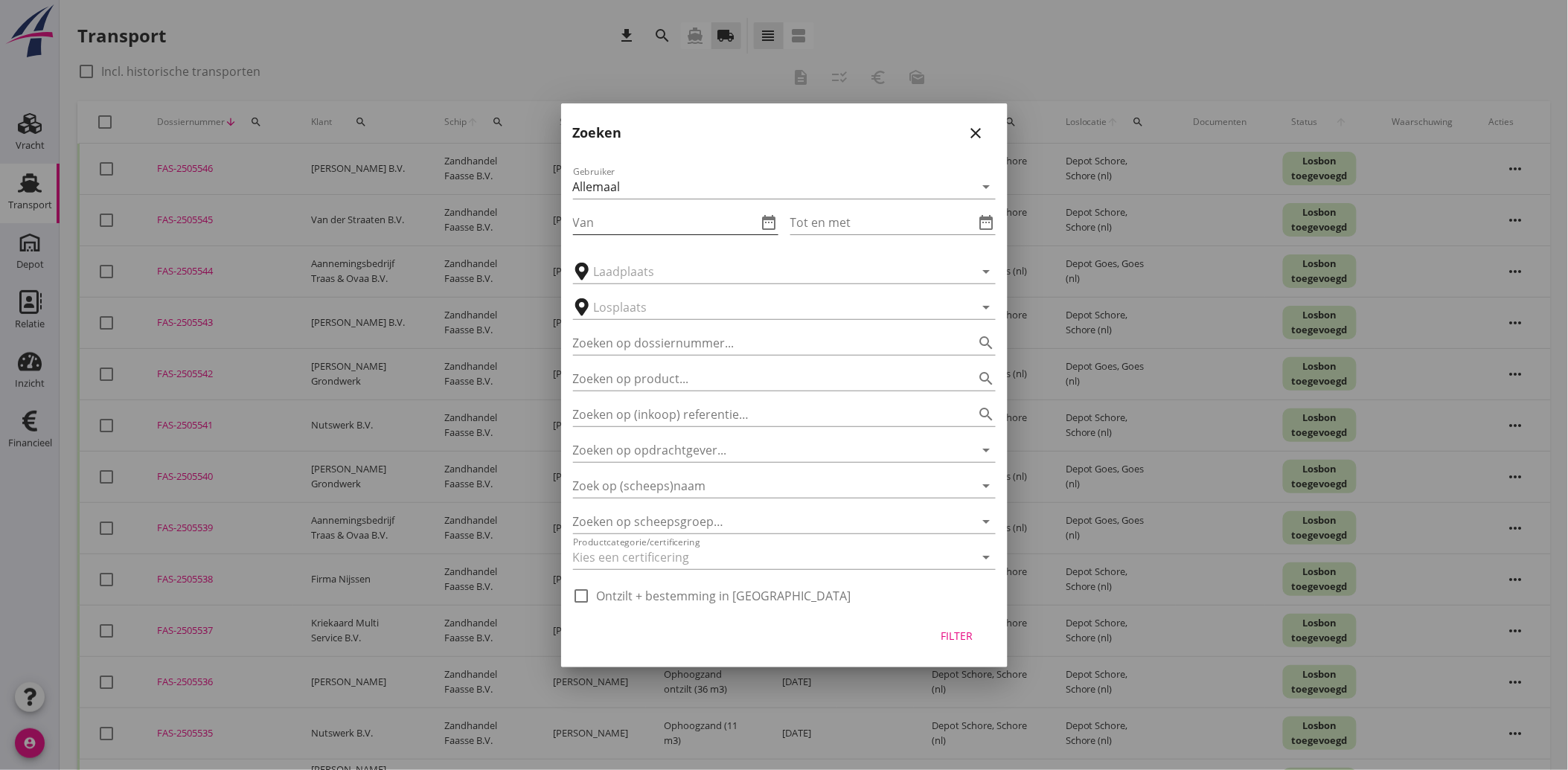
click at [776, 219] on icon "date_range" at bounding box center [769, 222] width 18 height 18
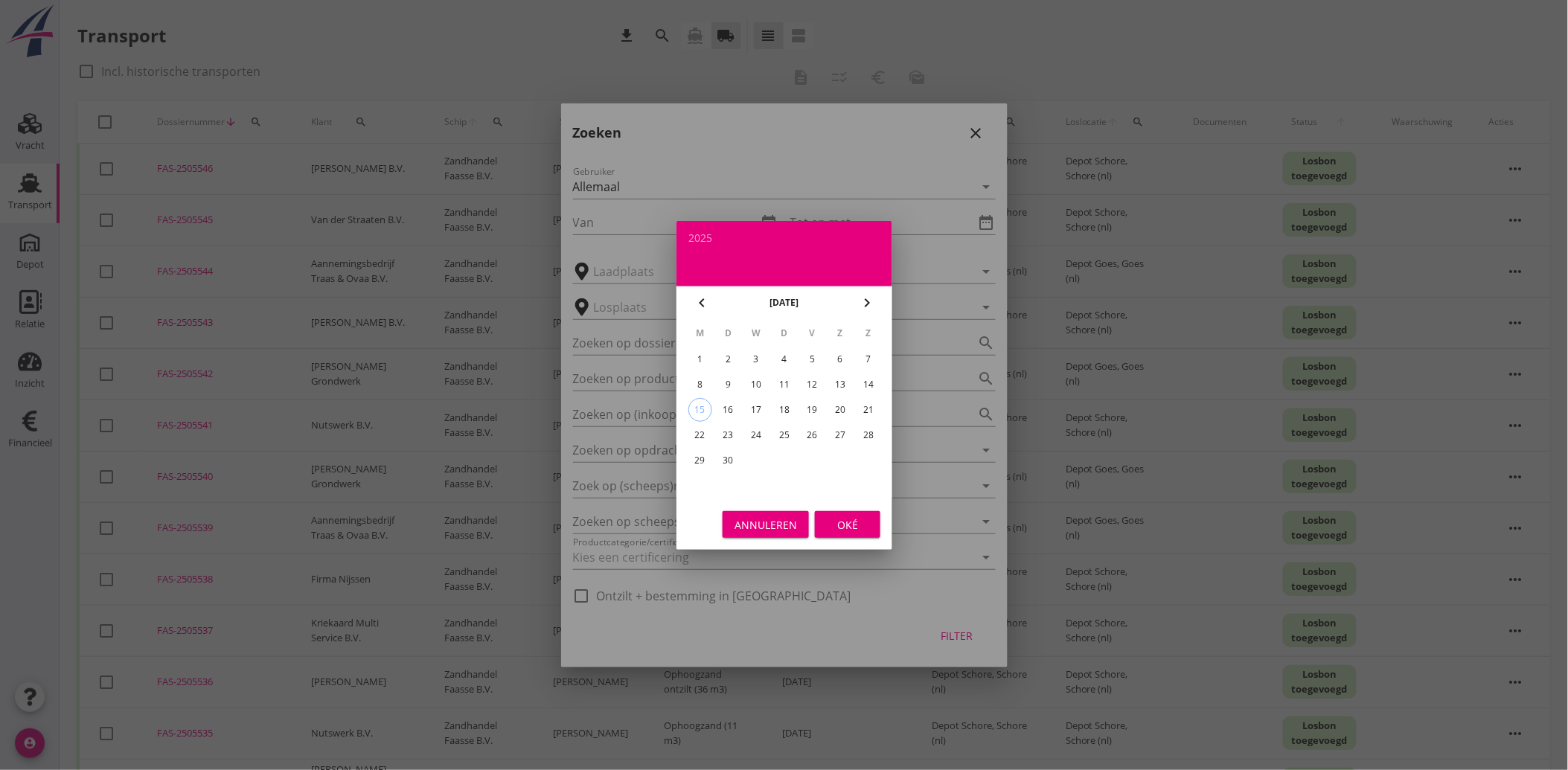
click at [704, 382] on div "8" at bounding box center [700, 385] width 24 height 24
type input "[DATE]"
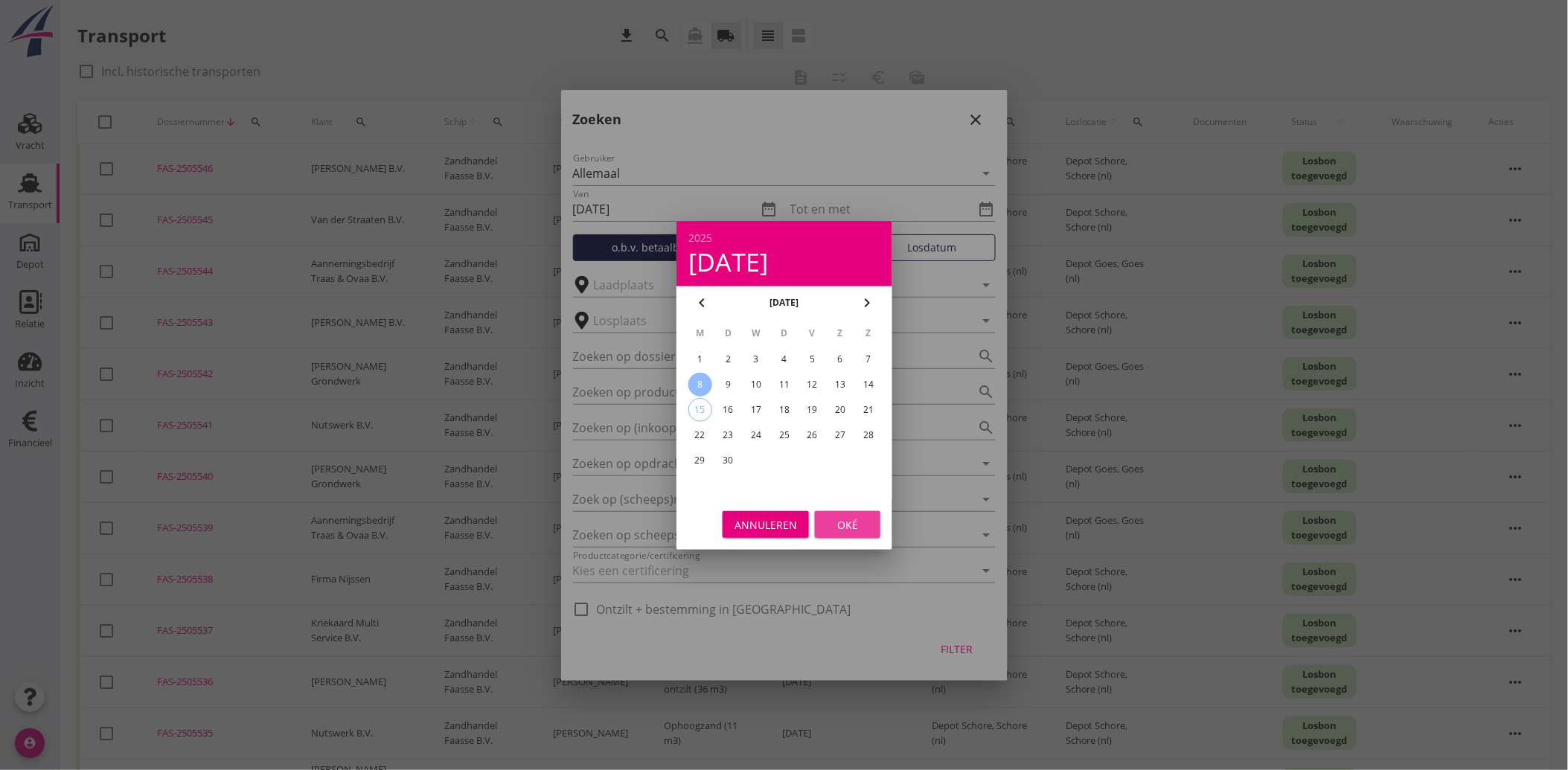
click at [828, 525] on div "Oké" at bounding box center [848, 524] width 42 height 16
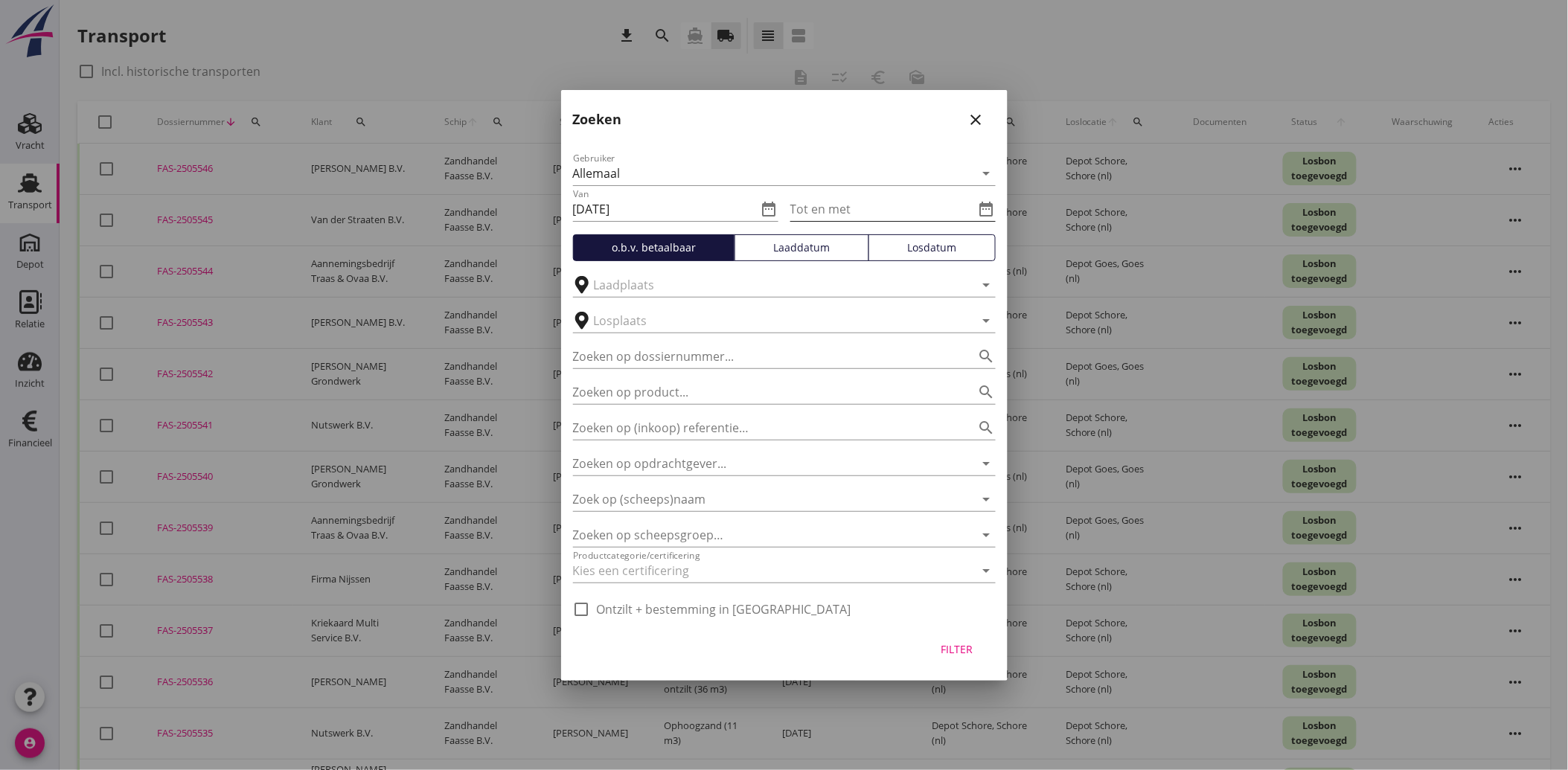
click at [985, 211] on icon "date_range" at bounding box center [987, 209] width 18 height 18
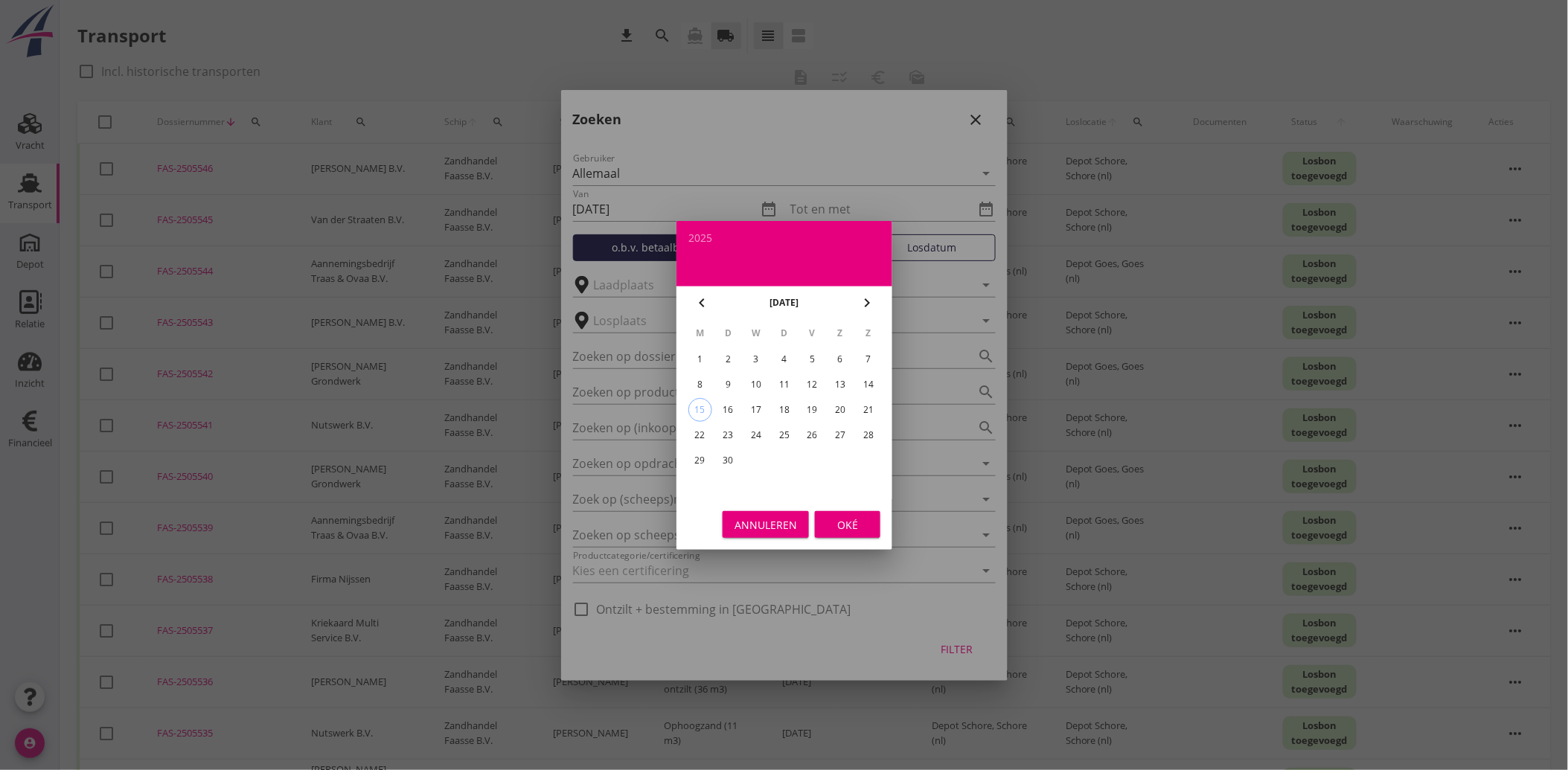
click at [812, 379] on div "12" at bounding box center [812, 385] width 24 height 24
type input "[DATE]"
click at [851, 529] on div "Oké" at bounding box center [848, 524] width 42 height 16
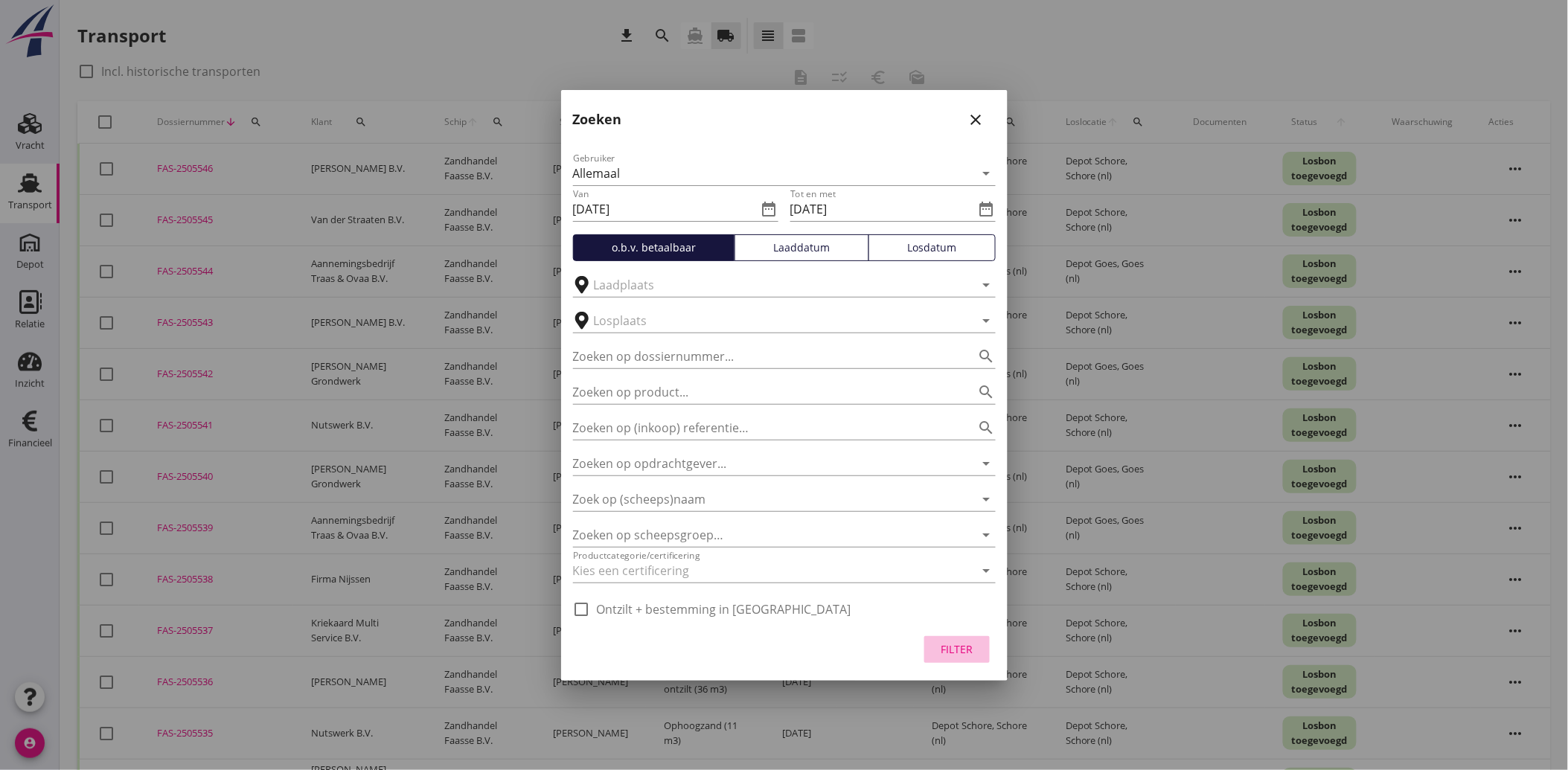
click at [962, 646] on div "Filter" at bounding box center [957, 649] width 42 height 16
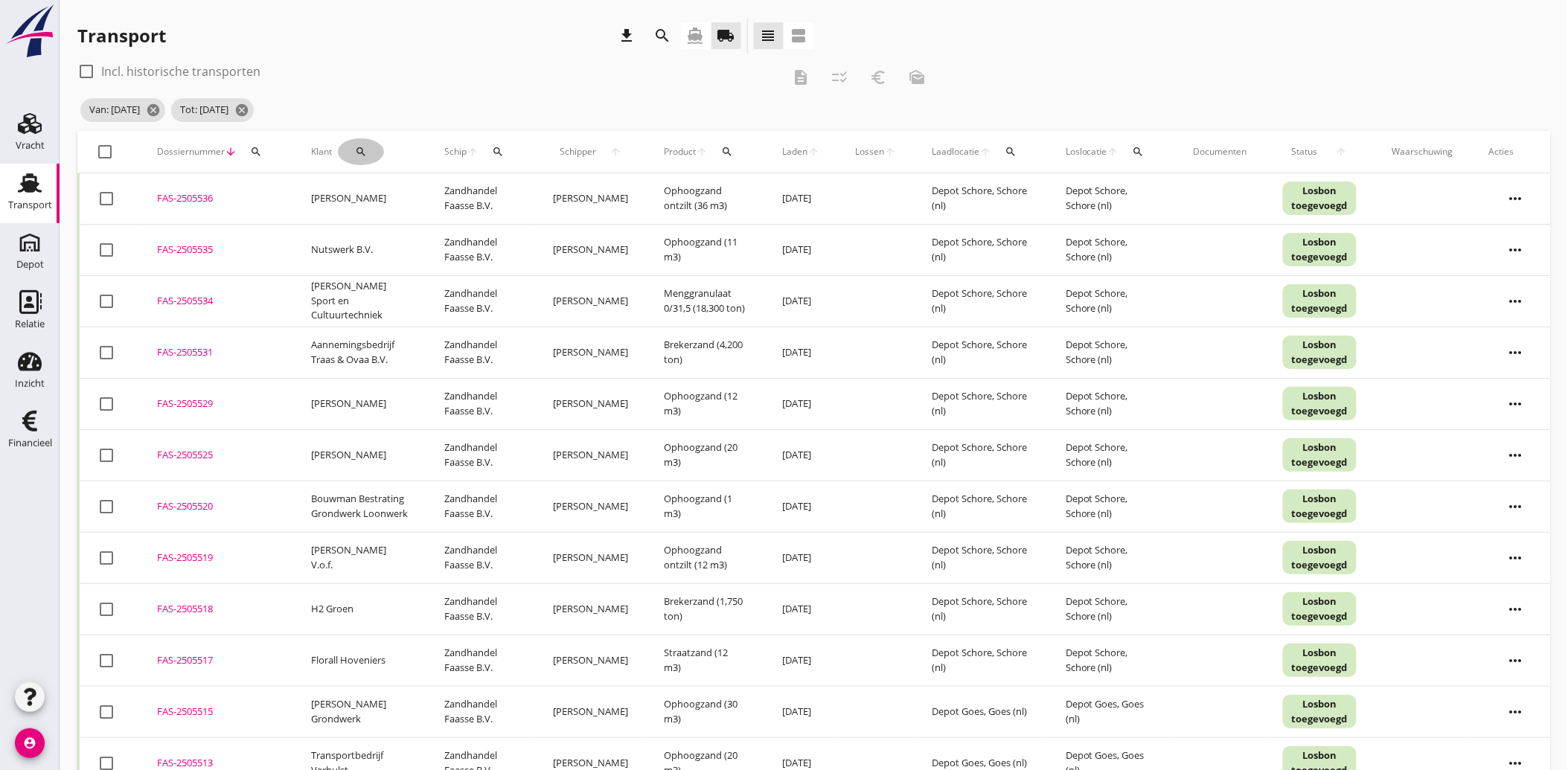
click at [361, 148] on icon "search" at bounding box center [361, 152] width 12 height 12
click at [399, 183] on input "Zoeken op opdrachtgever..." at bounding box center [421, 195] width 155 height 24
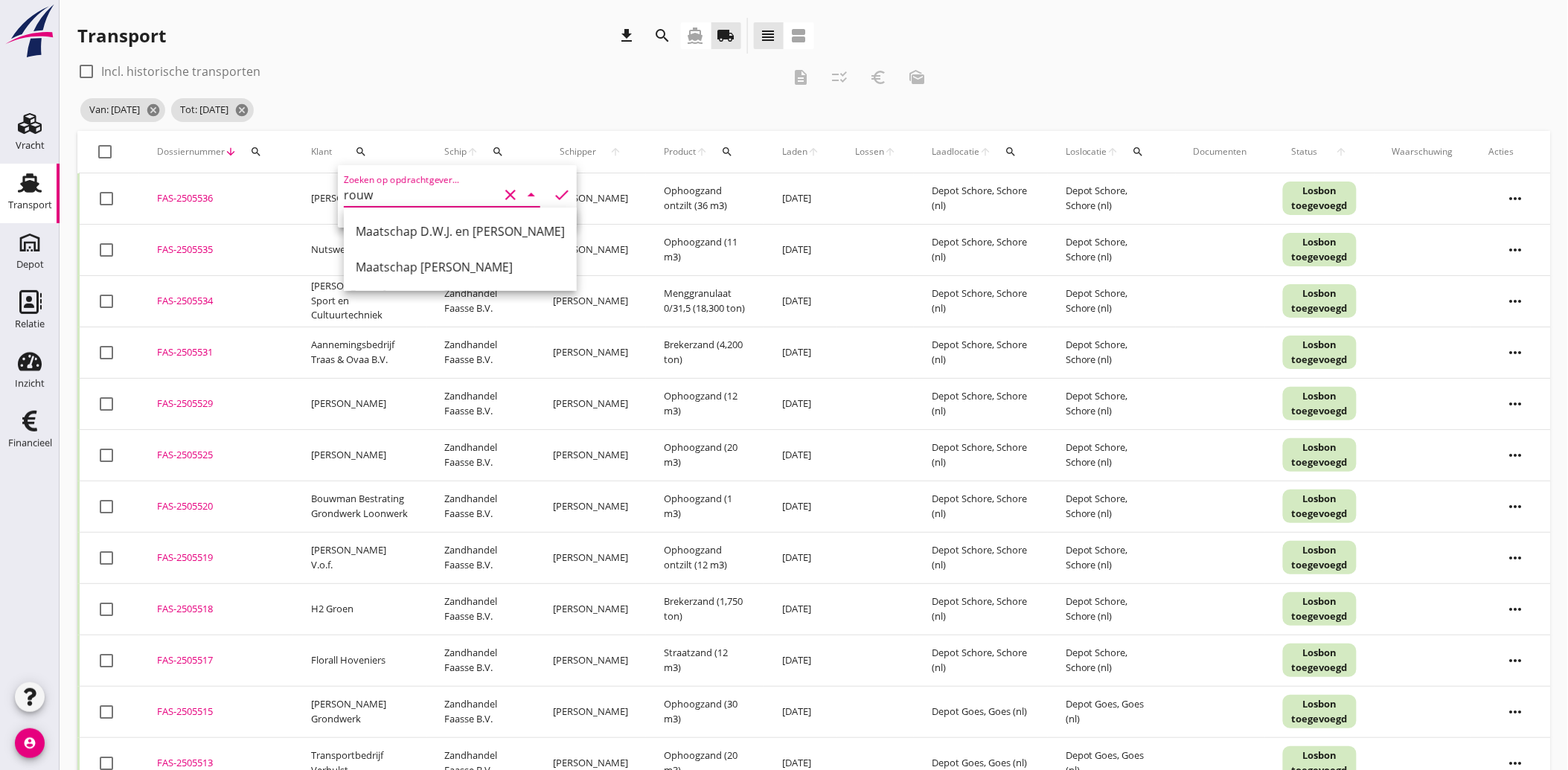
click at [420, 232] on div "Maatschap D.W.J. en [PERSON_NAME]" at bounding box center [460, 231] width 209 height 18
type input "Maatschap D.W.J. en [PERSON_NAME]"
click at [553, 190] on icon "check" at bounding box center [561, 194] width 18 height 18
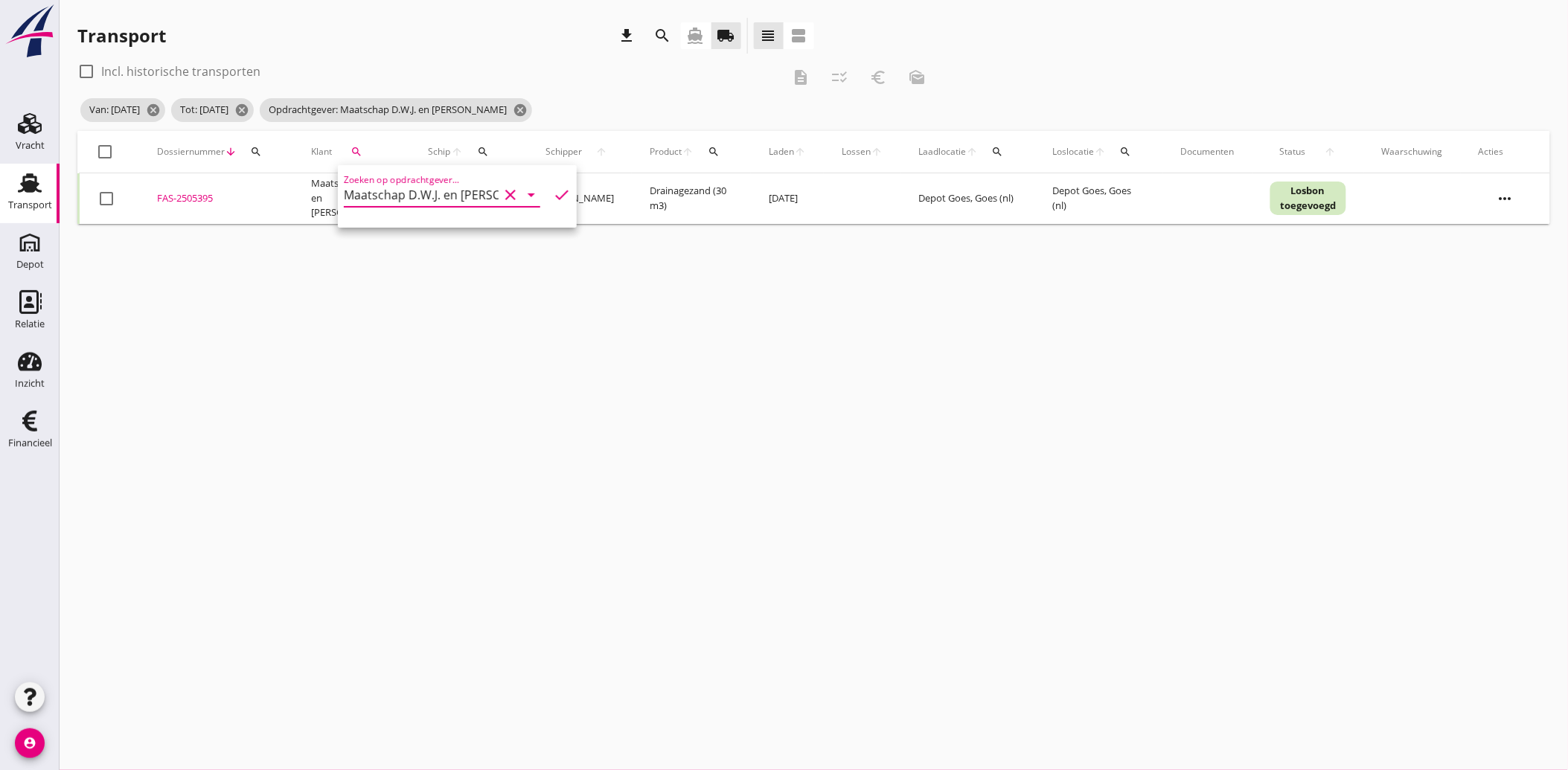
click at [107, 197] on div at bounding box center [107, 198] width 26 height 26
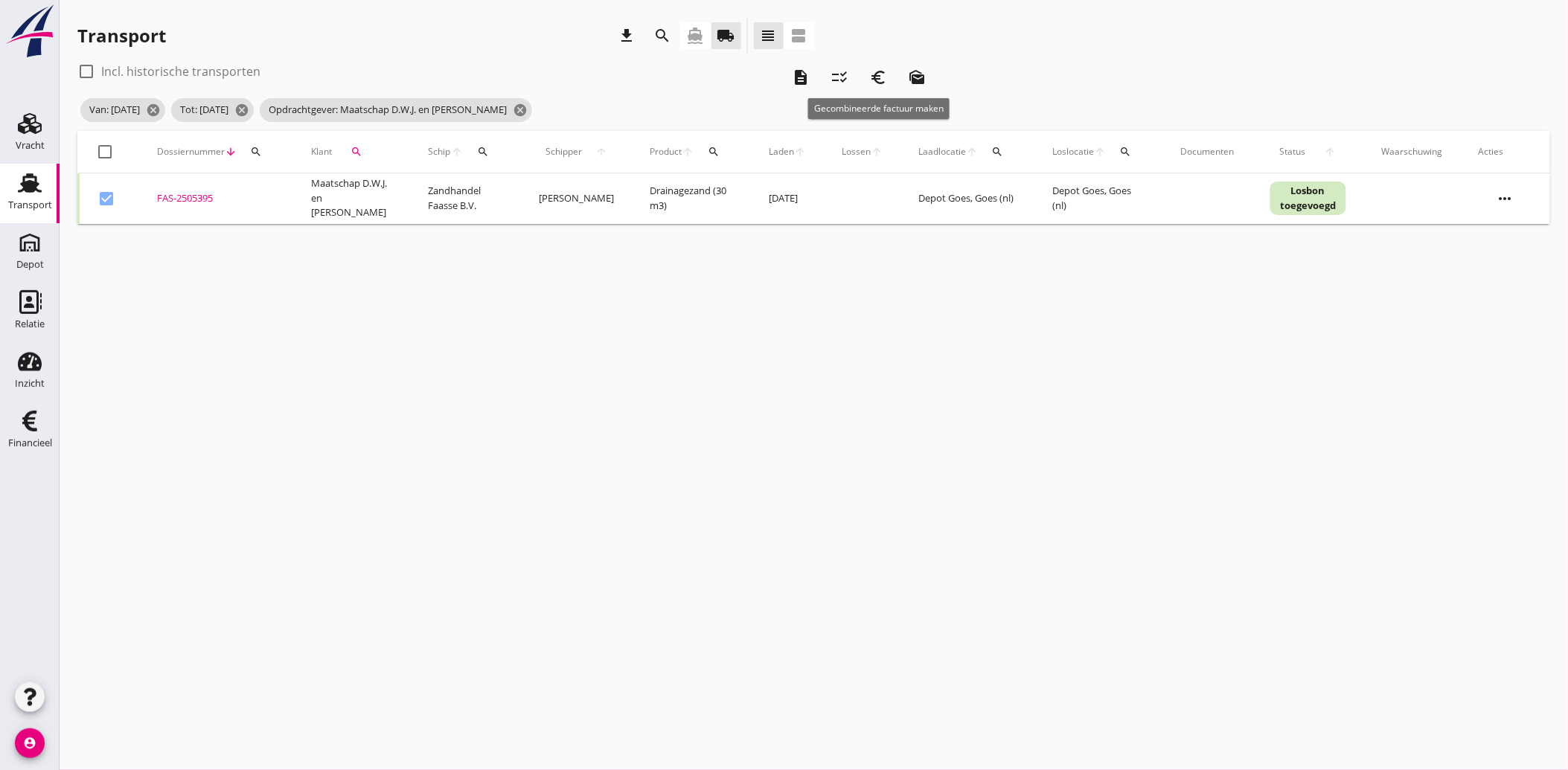
click at [879, 68] on icon "euro_symbol" at bounding box center [878, 77] width 18 height 18
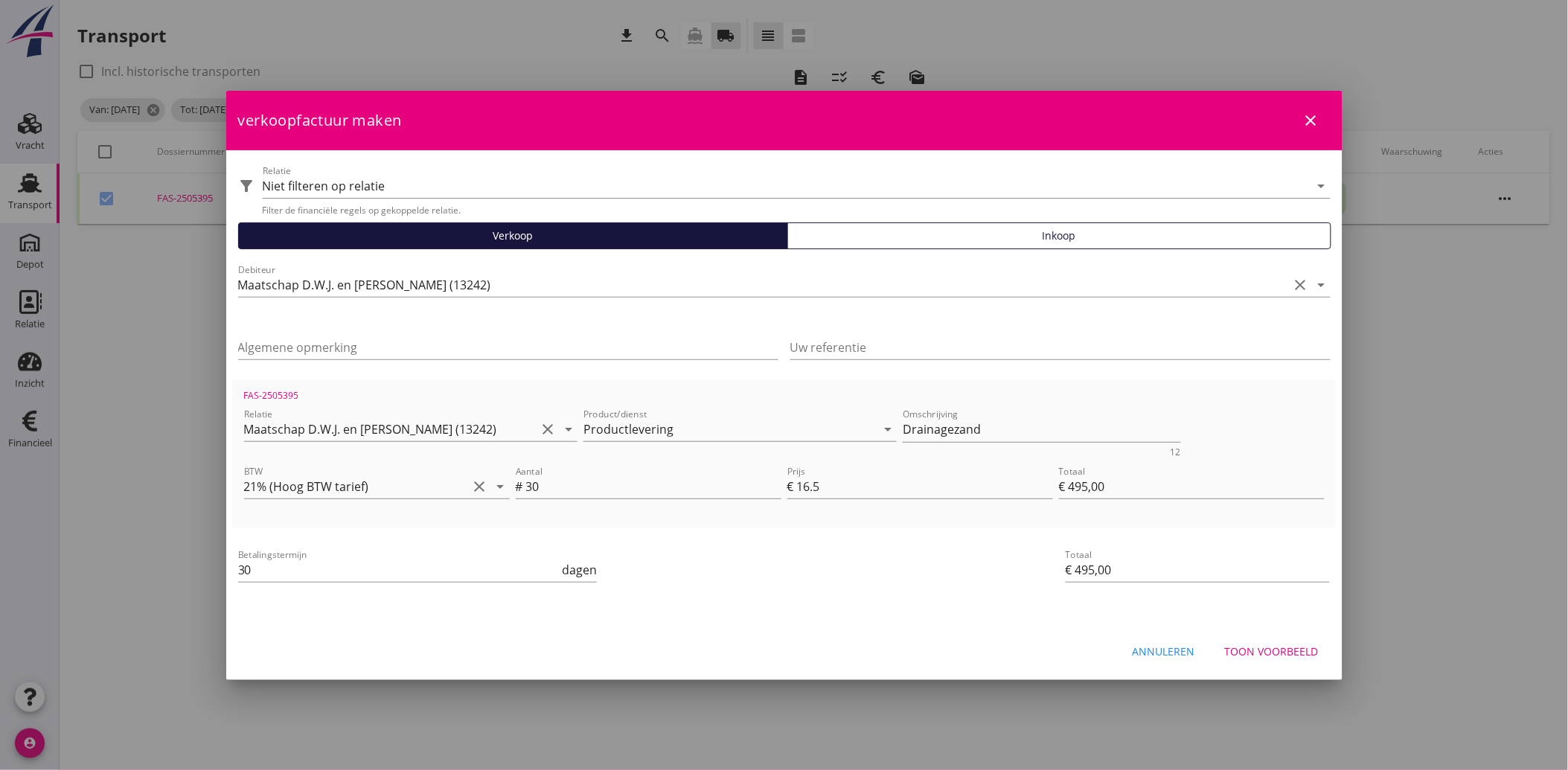
click at [1177, 648] on div "Annuleren" at bounding box center [1164, 651] width 62 height 16
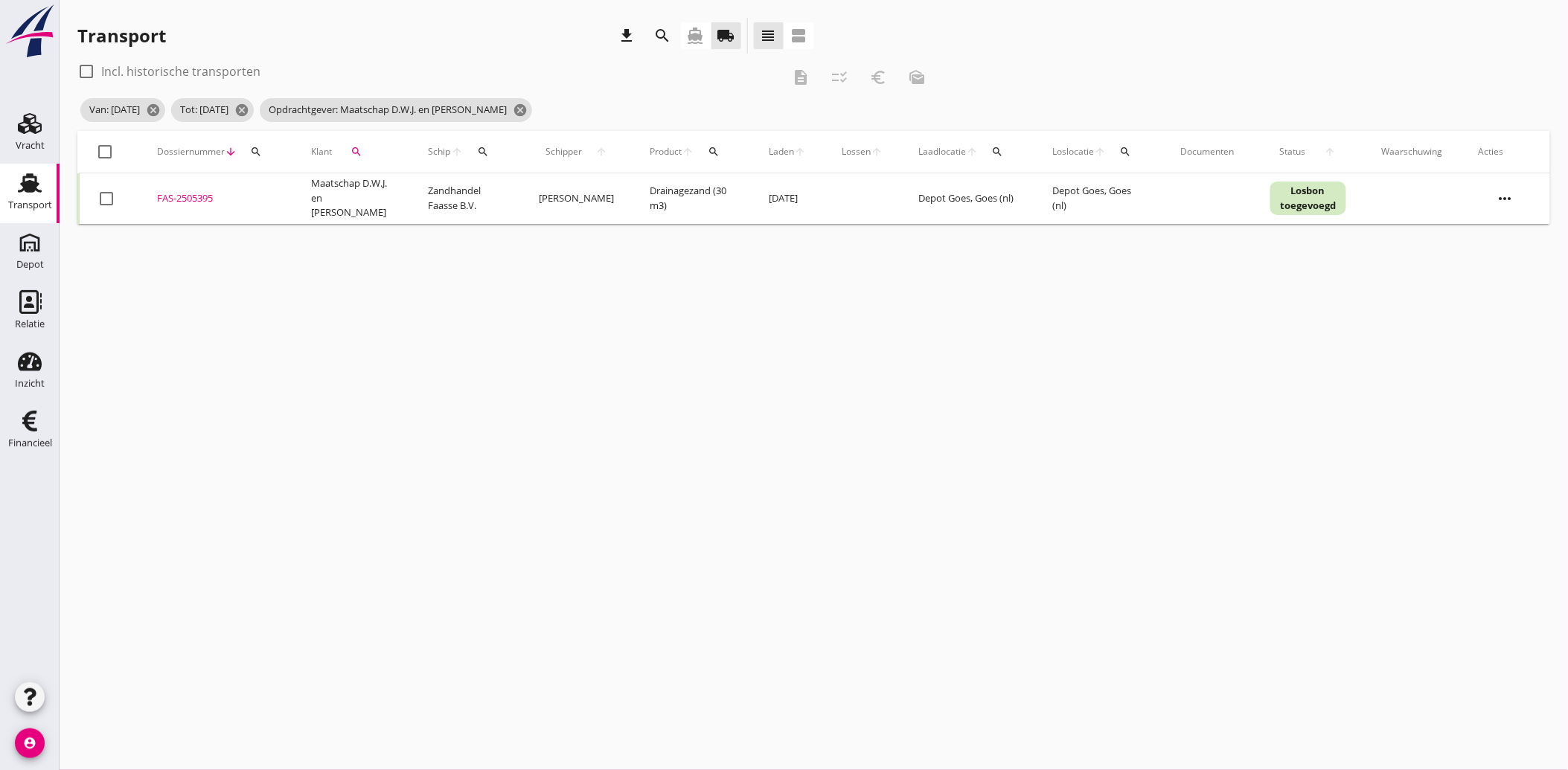
click at [107, 197] on div at bounding box center [107, 198] width 26 height 26
checkbox input "true"
click at [875, 71] on icon "euro_symbol" at bounding box center [878, 77] width 18 height 18
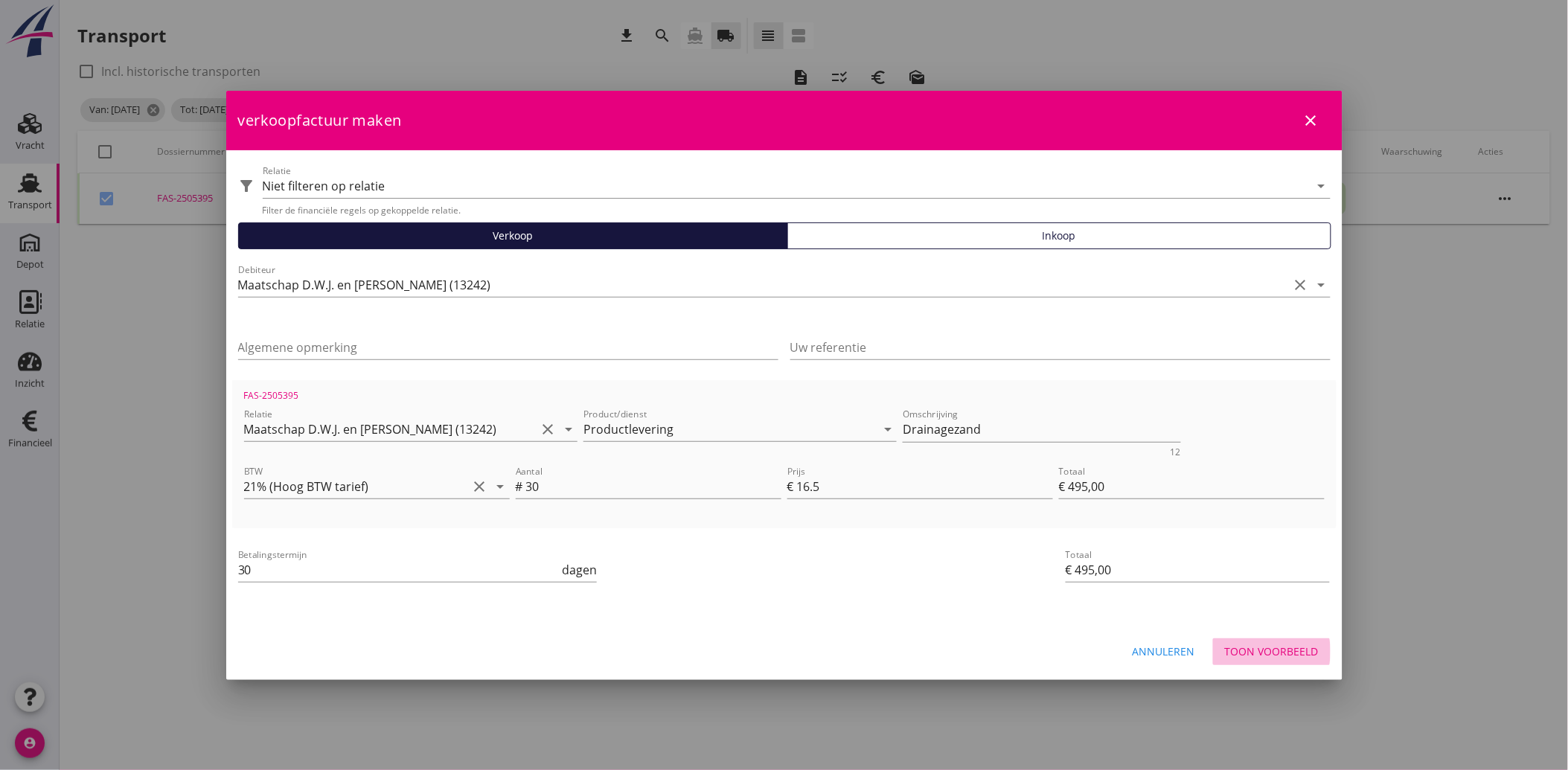
click at [1269, 651] on div "Toon voorbeeld" at bounding box center [1272, 651] width 94 height 16
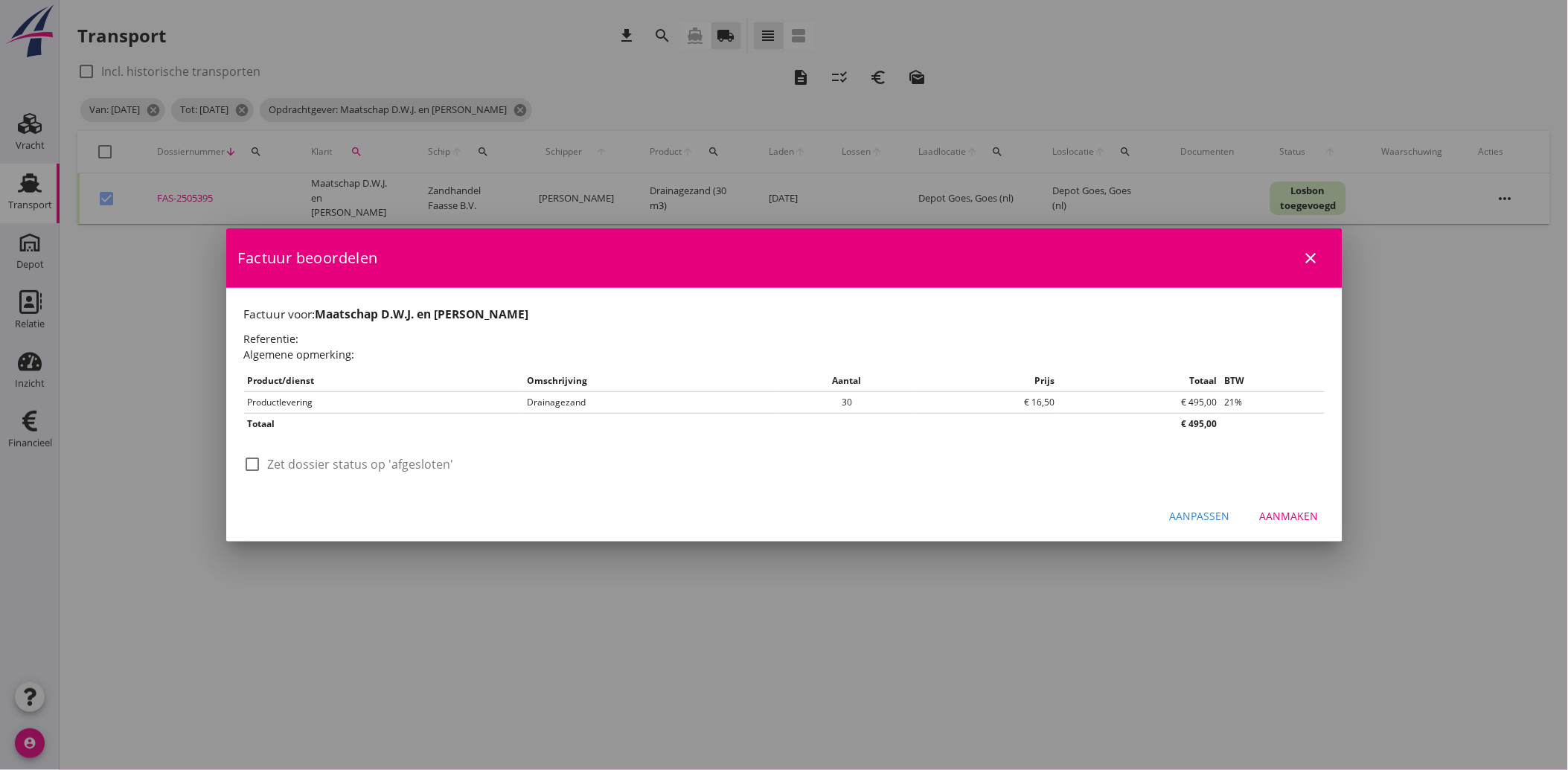
click at [250, 462] on div at bounding box center [253, 464] width 26 height 26
checkbox input "true"
click at [1293, 516] on div "Aanmaken" at bounding box center [1290, 516] width 59 height 16
checkbox input "false"
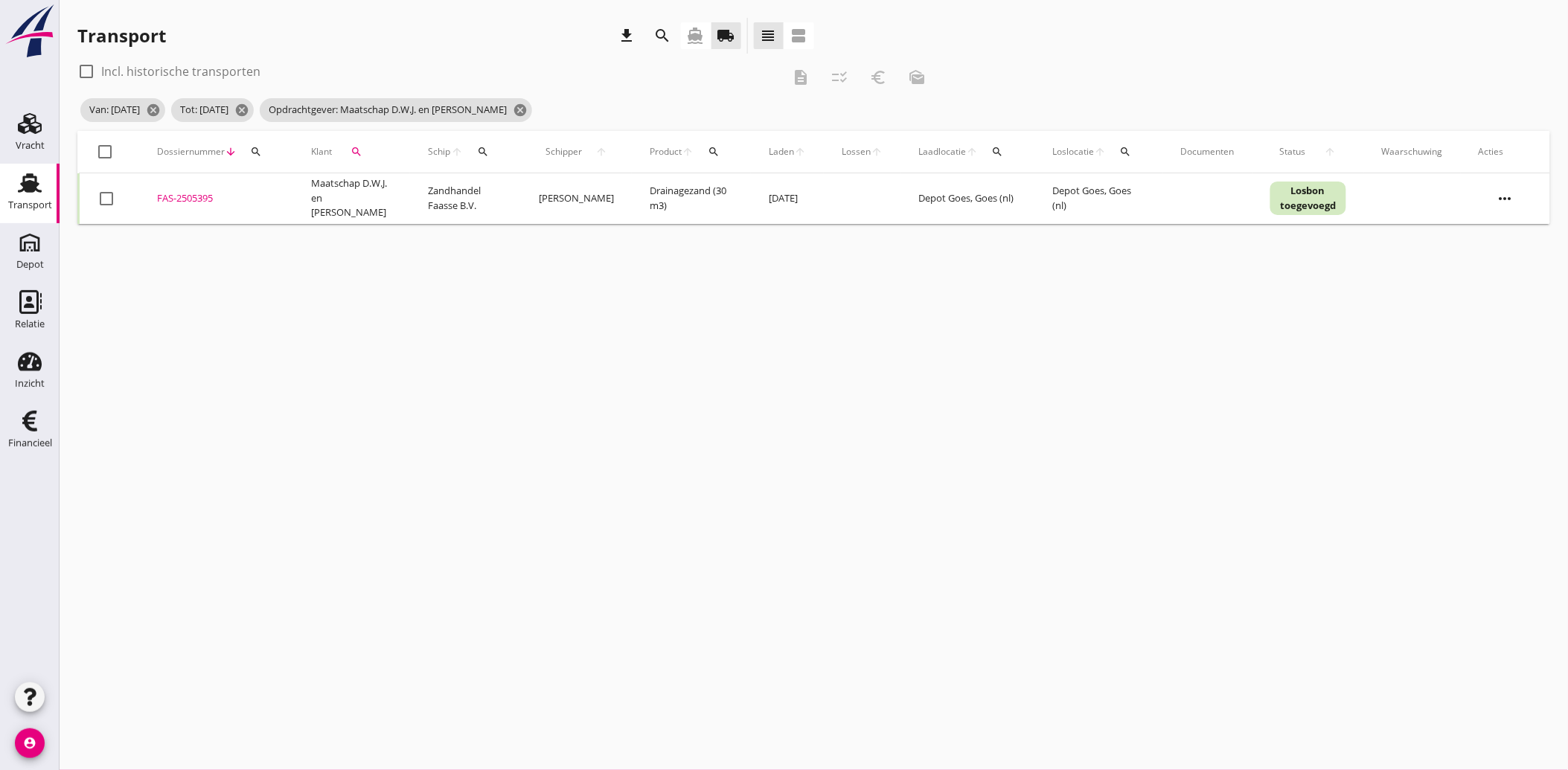
click at [351, 152] on icon "search" at bounding box center [356, 152] width 12 height 12
click at [504, 187] on icon "clear" at bounding box center [510, 194] width 18 height 18
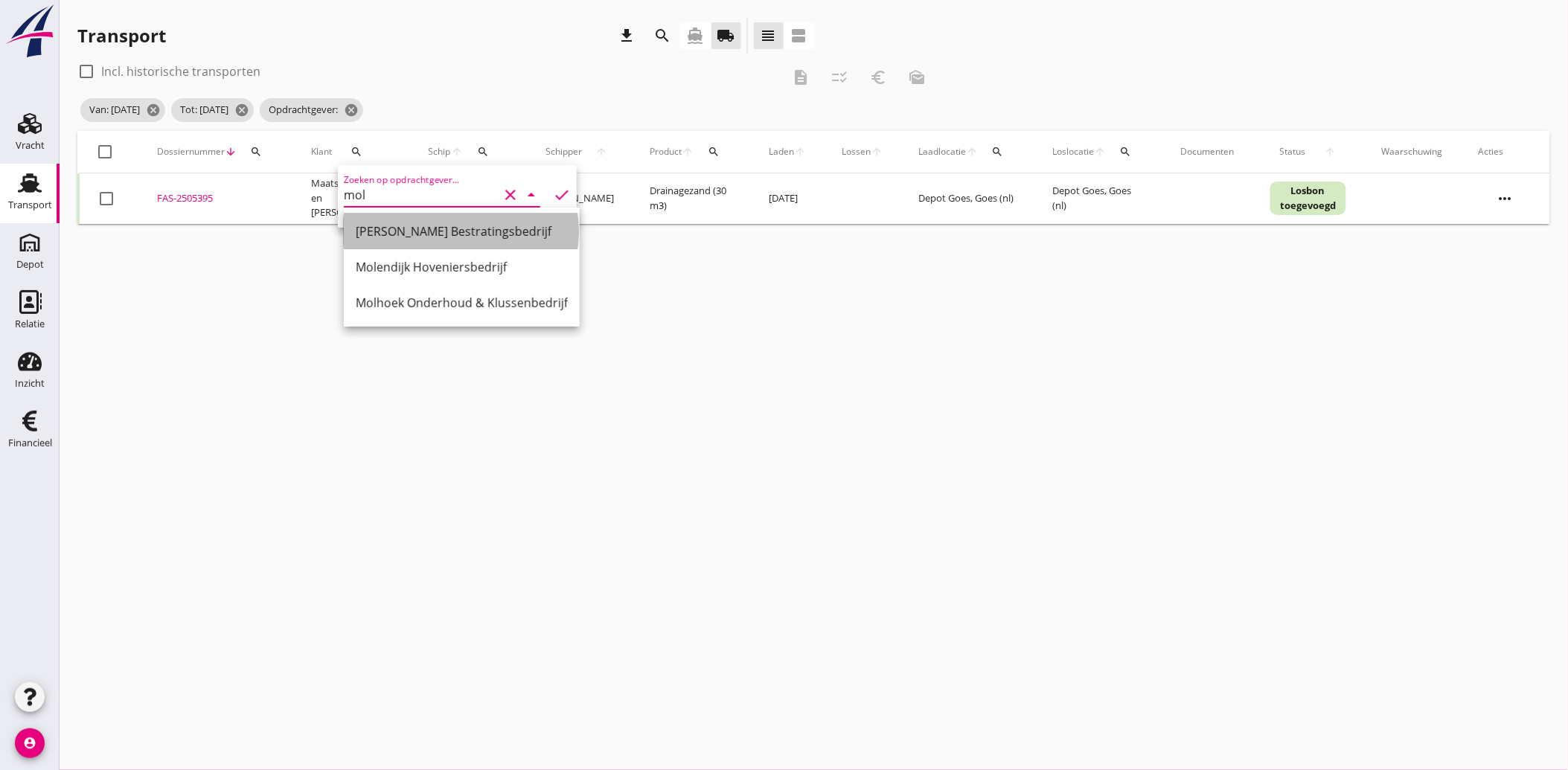
click at [427, 231] on div "[PERSON_NAME] Bestratingsbedrijf" at bounding box center [462, 231] width 212 height 18
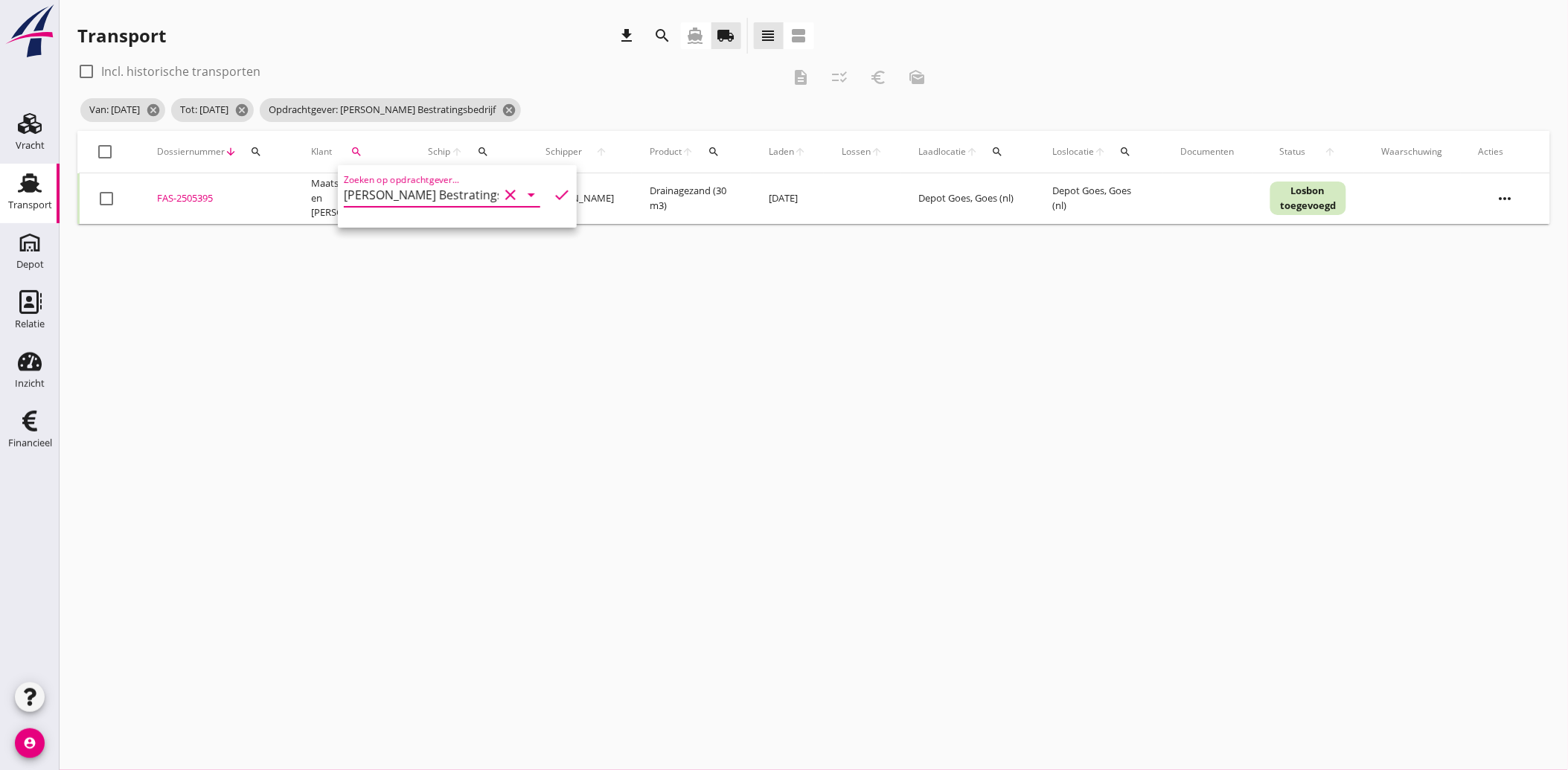
type input "[PERSON_NAME] Bestratingsbedrijf"
click at [556, 193] on icon "check" at bounding box center [561, 194] width 18 height 18
click at [103, 195] on div at bounding box center [107, 198] width 26 height 26
checkbox input "true"
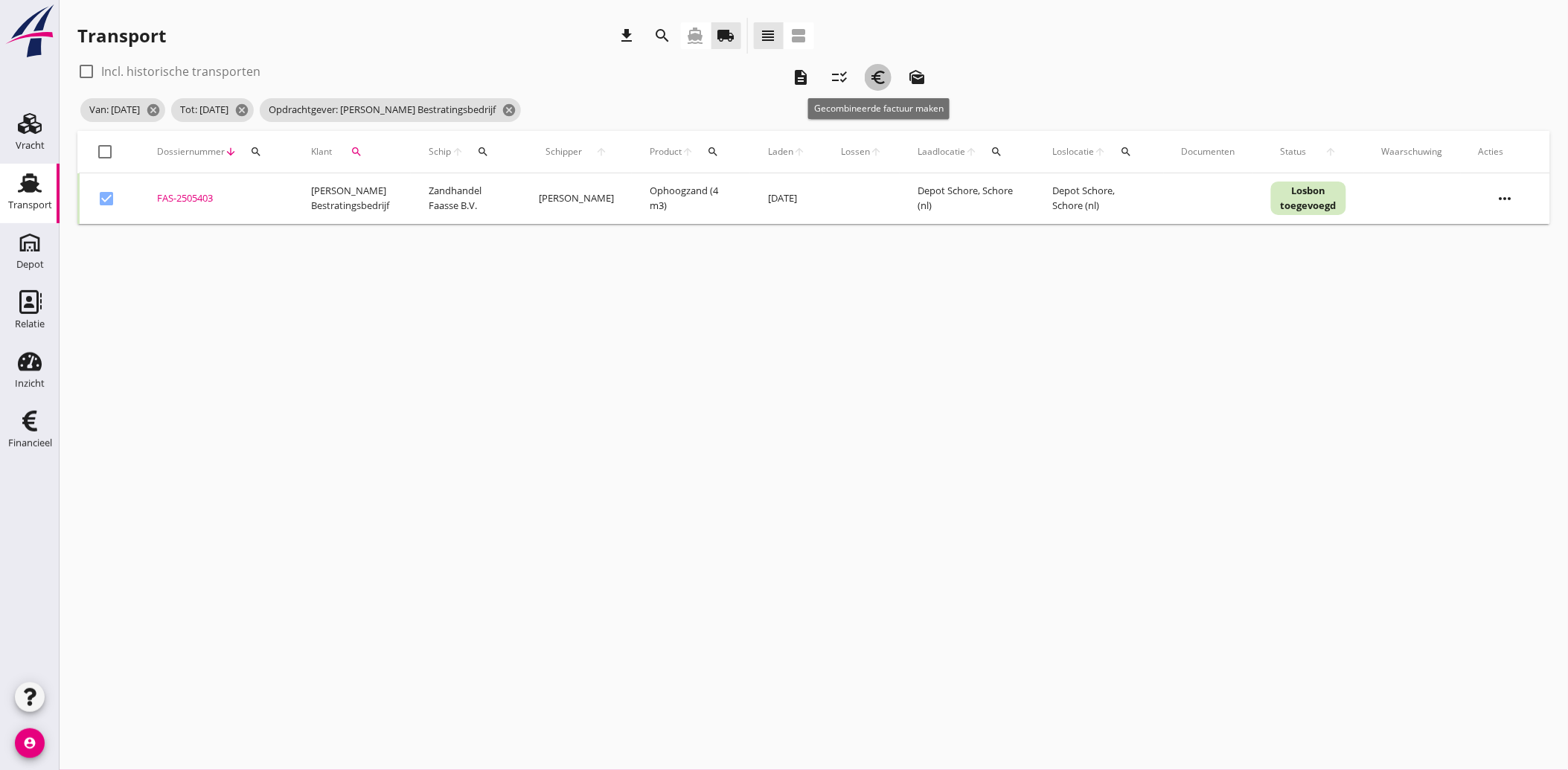
click at [882, 77] on icon "euro_symbol" at bounding box center [878, 77] width 18 height 18
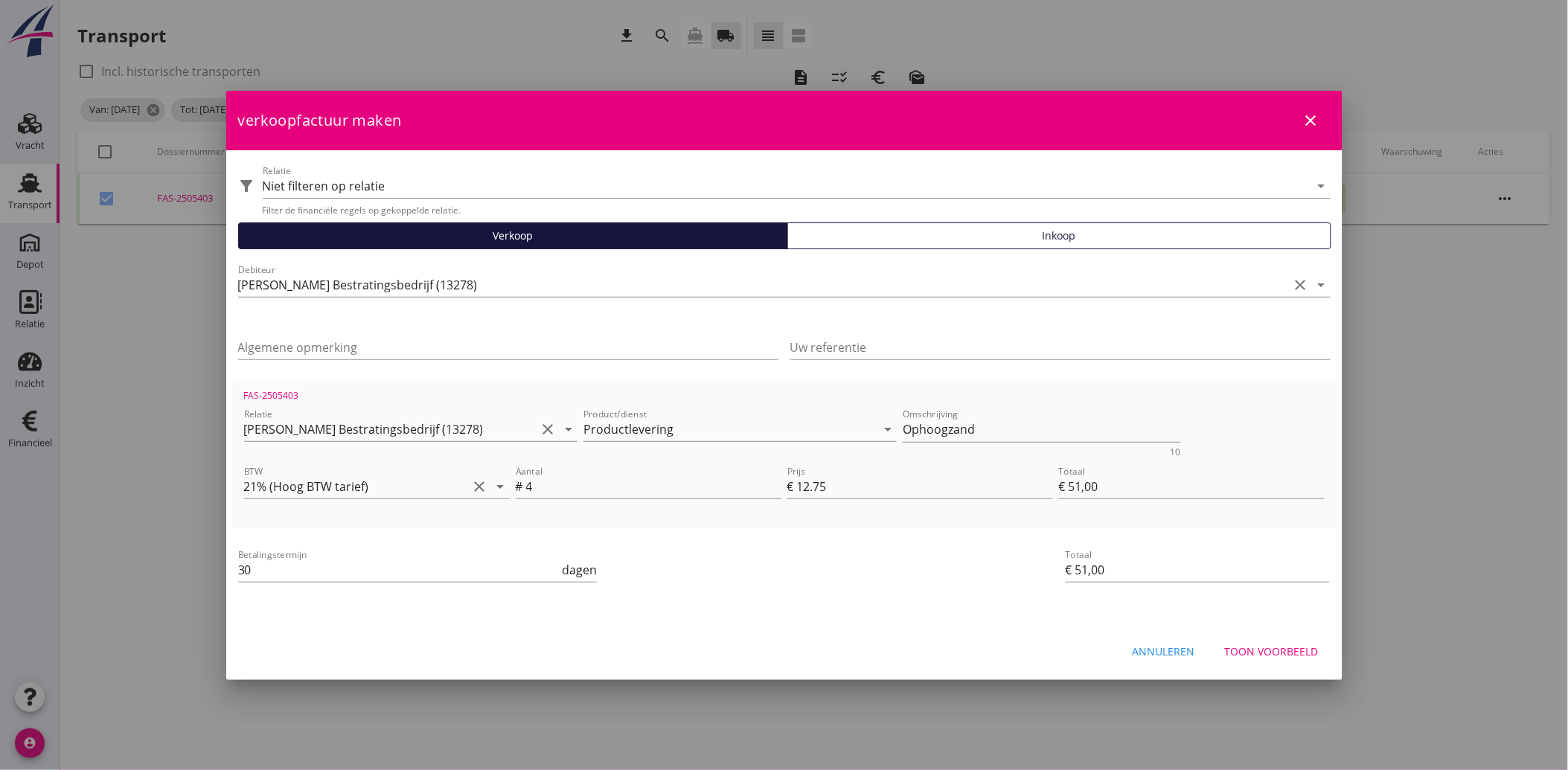
click at [1279, 650] on div "Toon voorbeeld" at bounding box center [1272, 651] width 94 height 16
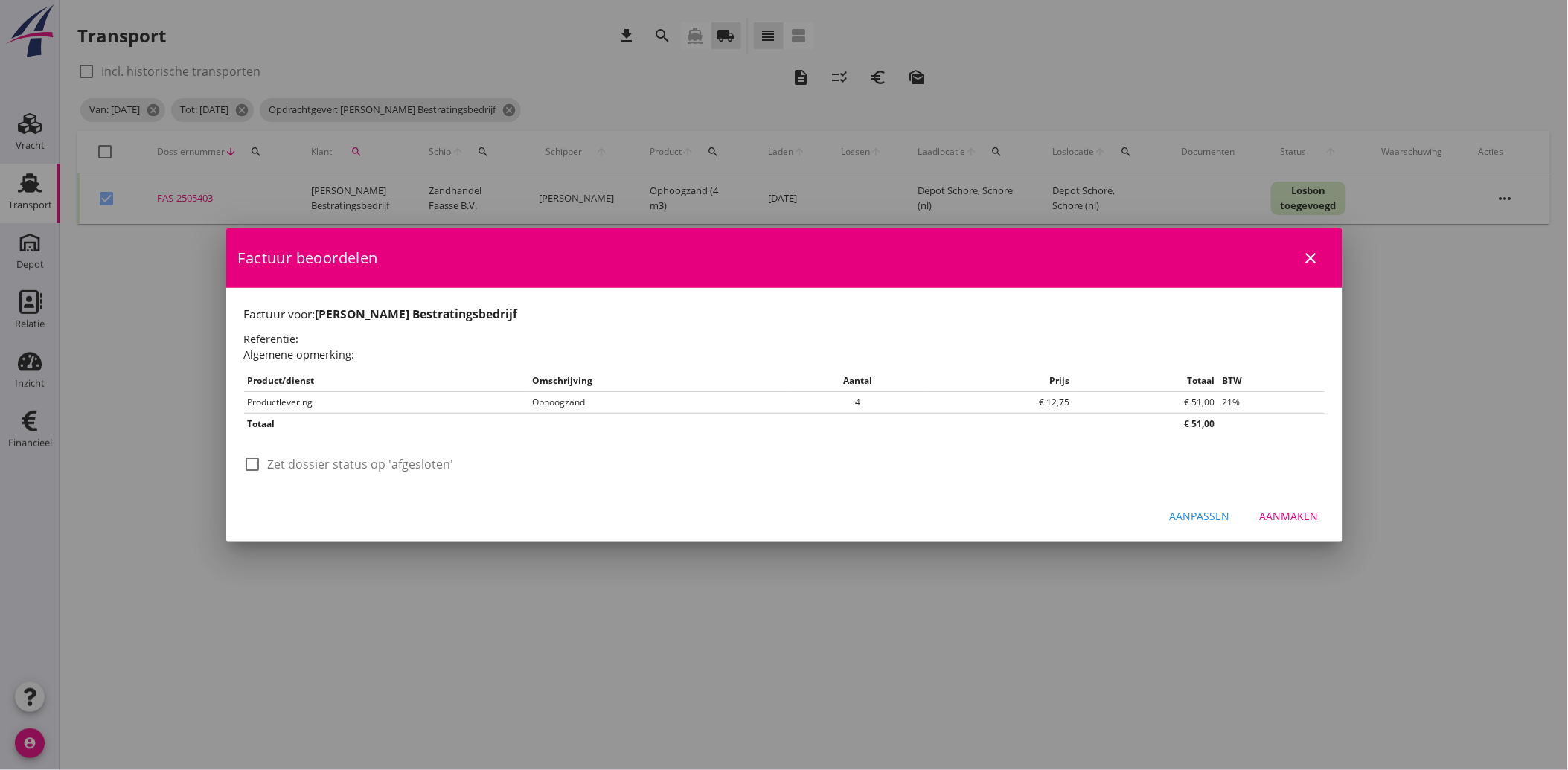
click at [250, 462] on div at bounding box center [253, 464] width 26 height 26
checkbox input "true"
click at [1281, 517] on div "Aanmaken" at bounding box center [1290, 516] width 59 height 16
checkbox input "false"
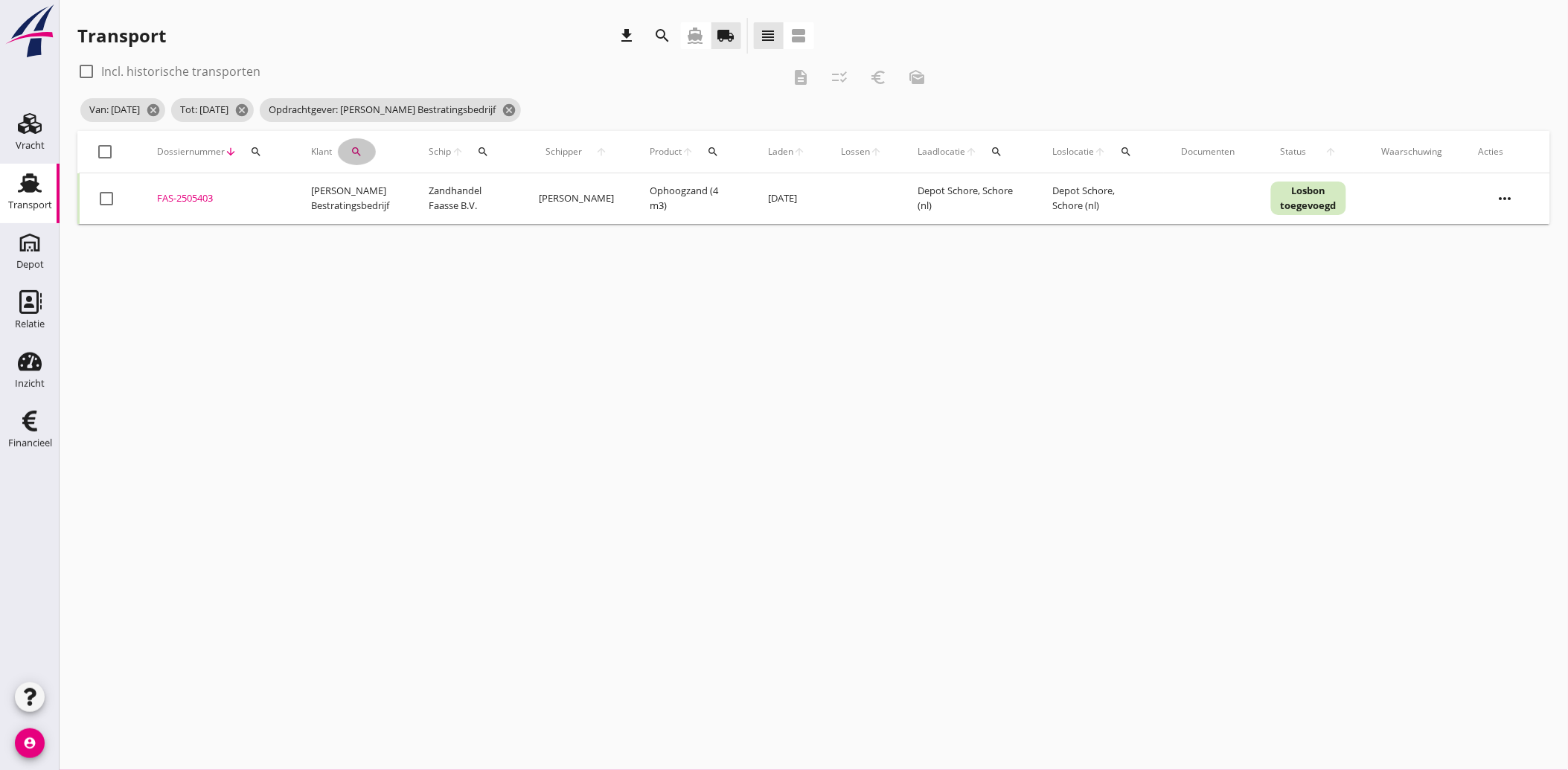
click at [358, 151] on icon "search" at bounding box center [357, 152] width 12 height 12
click at [501, 189] on icon "clear" at bounding box center [510, 194] width 18 height 18
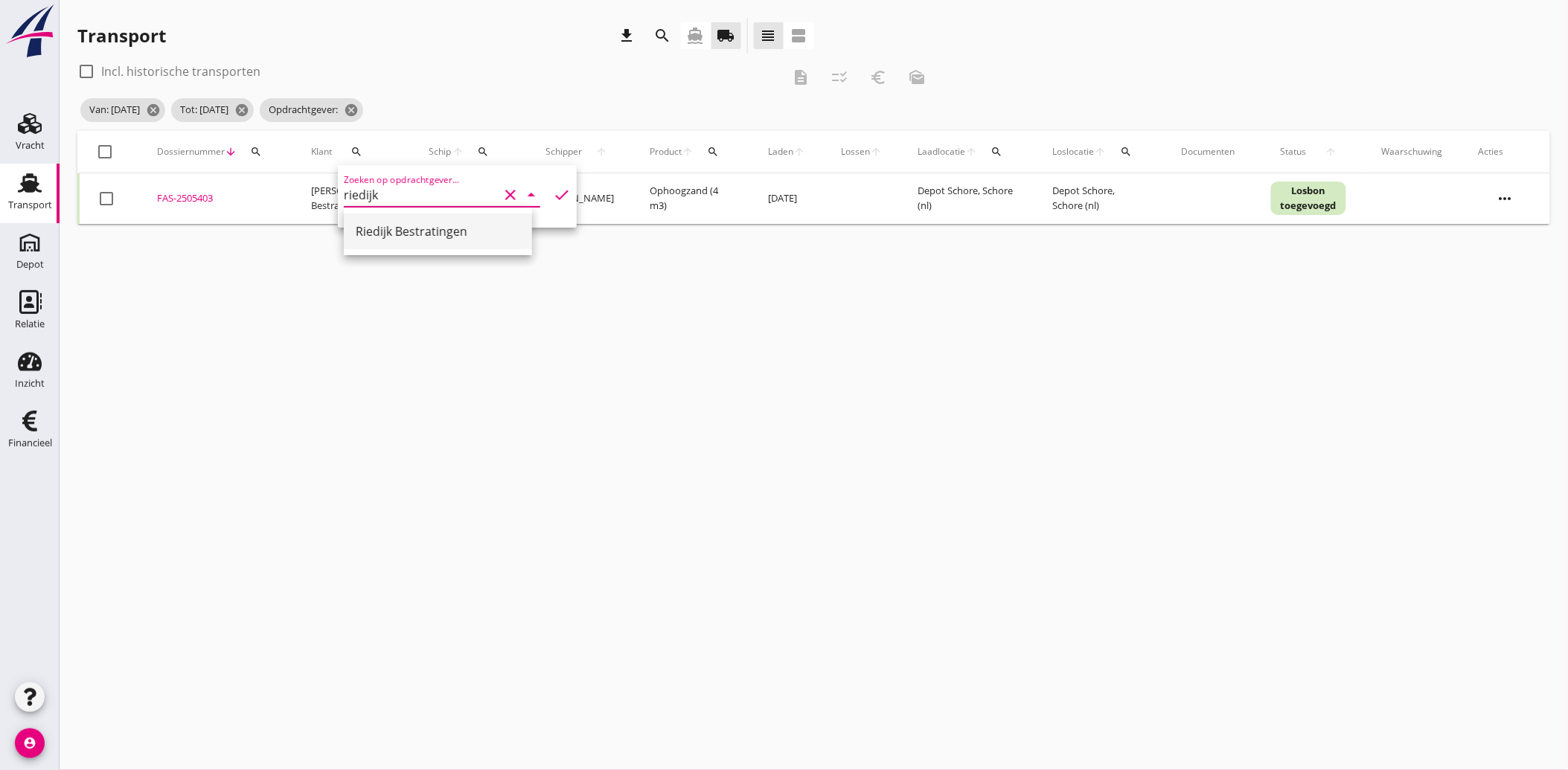
click at [413, 222] on div "Riedijk Bestratingen" at bounding box center [438, 231] width 165 height 18
type input "Riedijk Bestratingen"
click at [554, 187] on icon "check" at bounding box center [561, 194] width 18 height 18
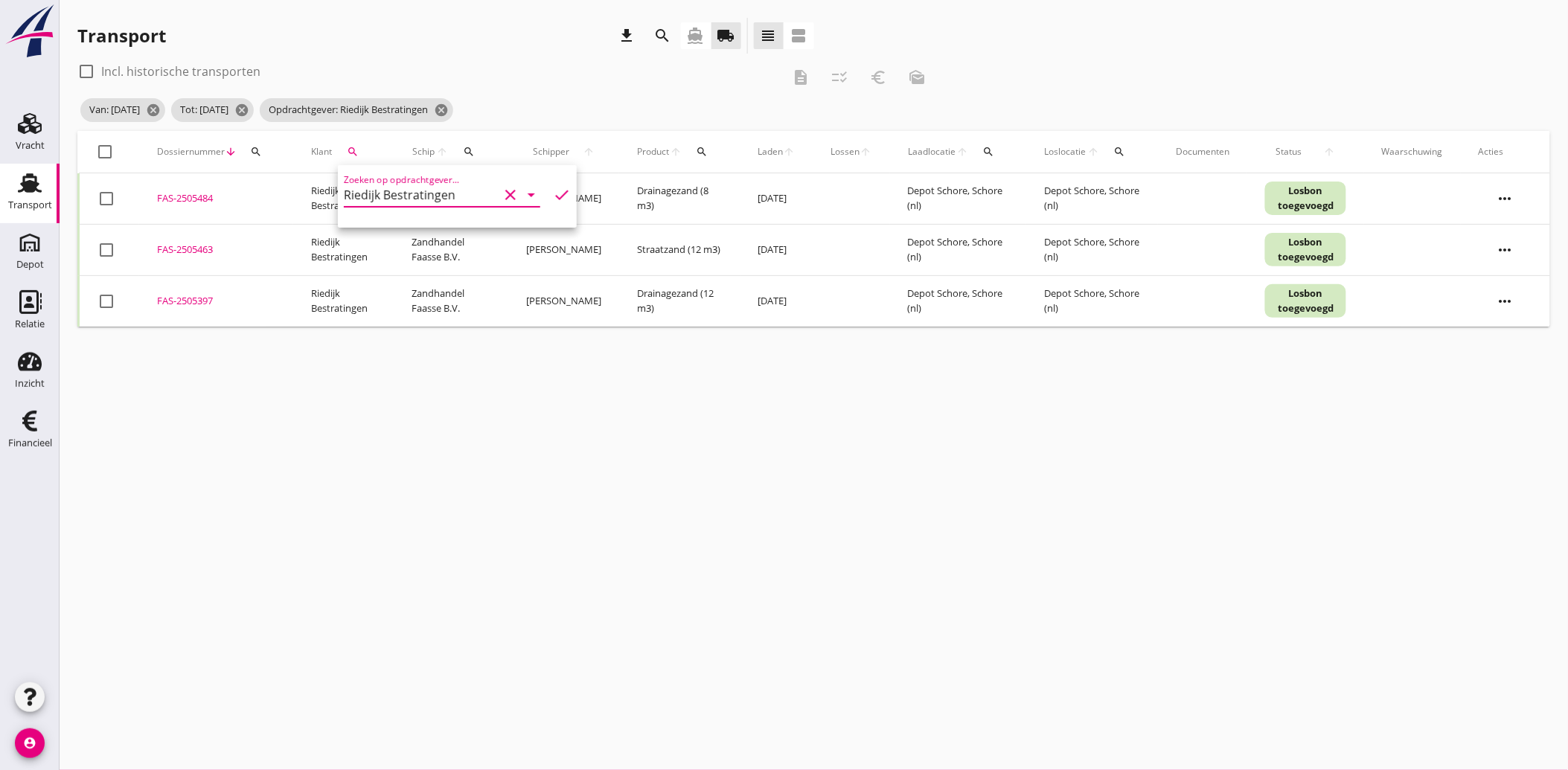
click at [115, 301] on div at bounding box center [107, 301] width 26 height 26
checkbox input "true"
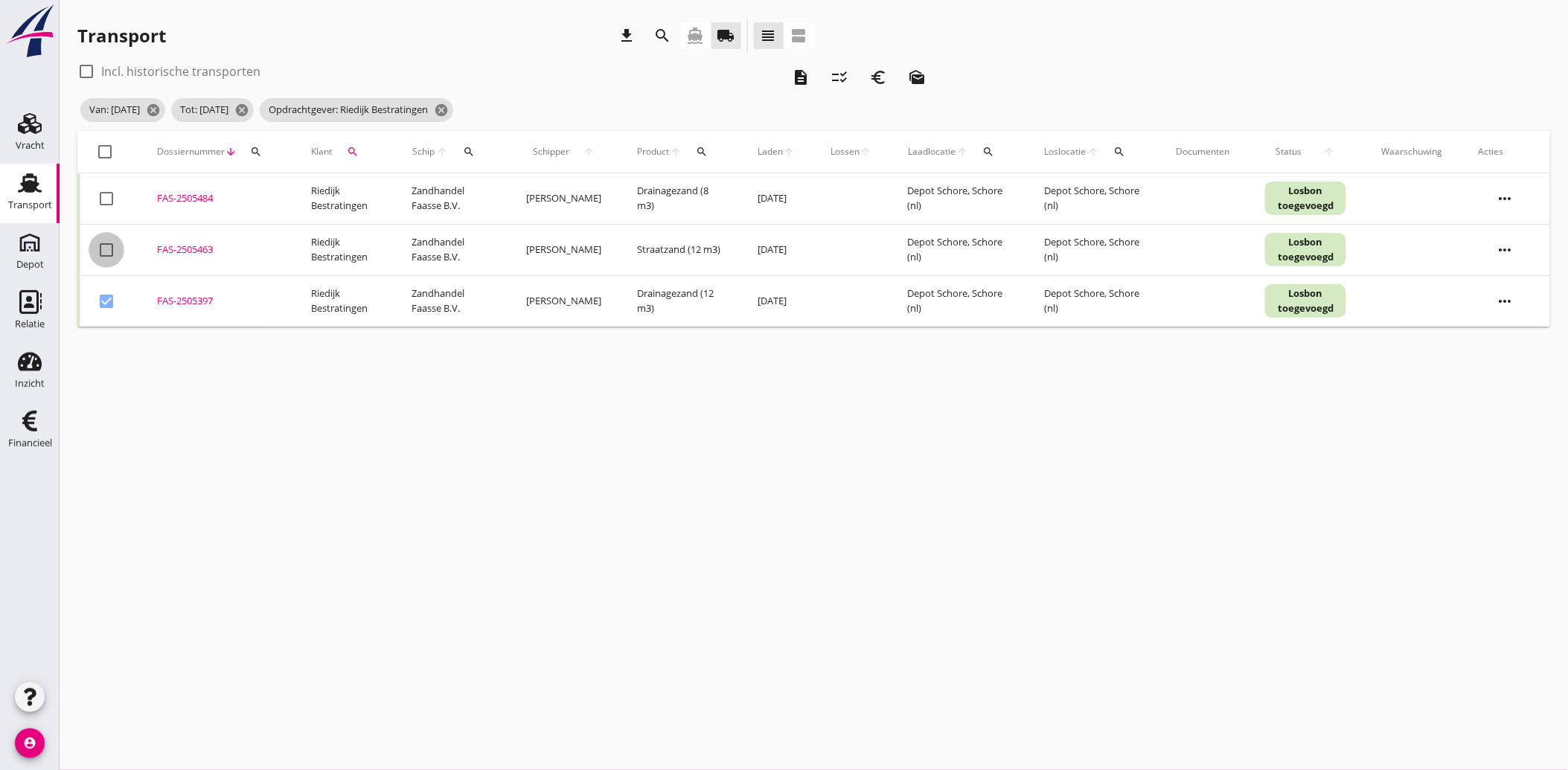
click at [108, 249] on div at bounding box center [107, 249] width 26 height 26
checkbox input "true"
click at [109, 206] on div at bounding box center [107, 198] width 26 height 26
checkbox input "true"
click at [883, 89] on button "euro_symbol" at bounding box center [878, 77] width 26 height 26
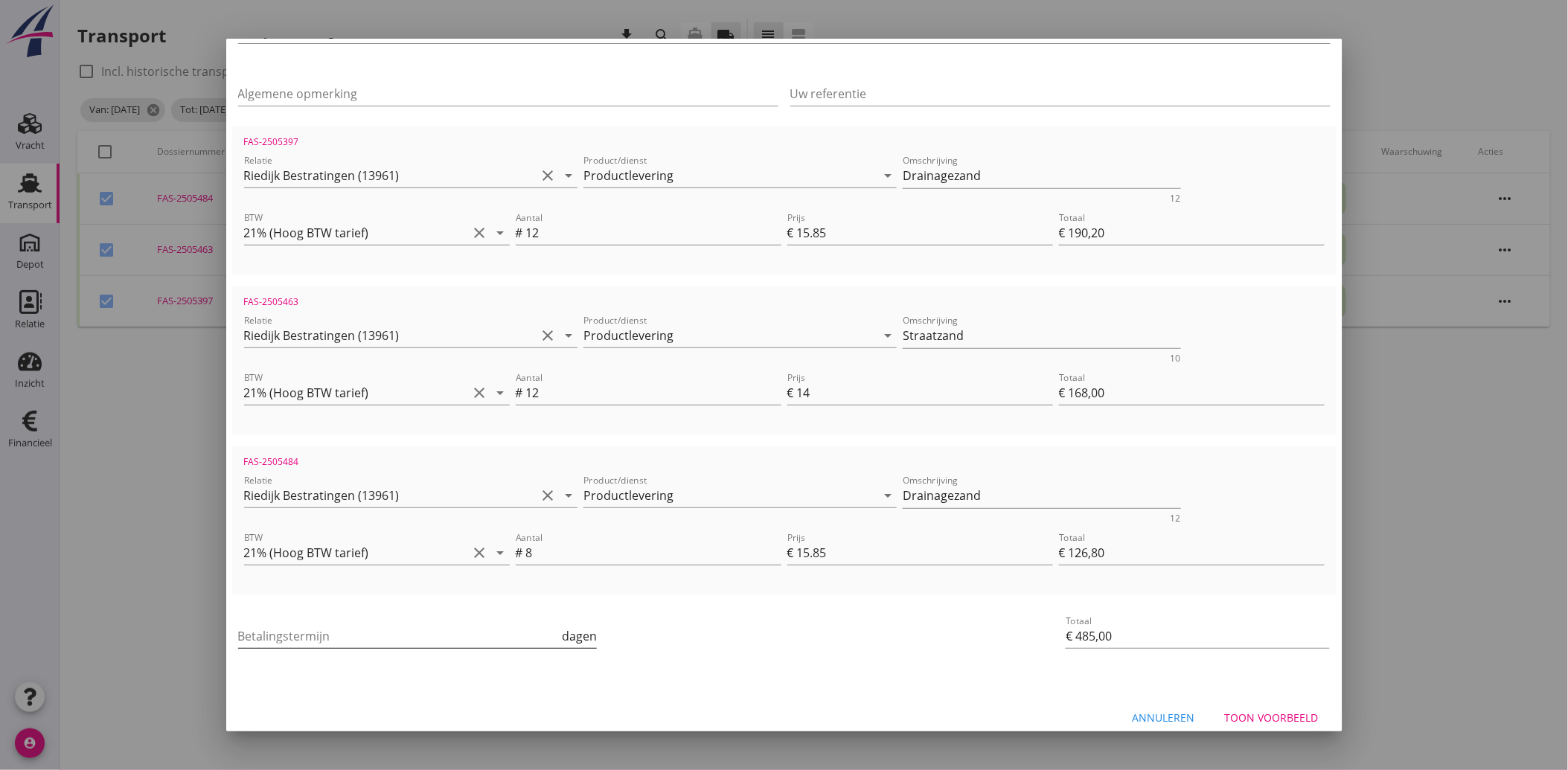
scroll to position [214, 0]
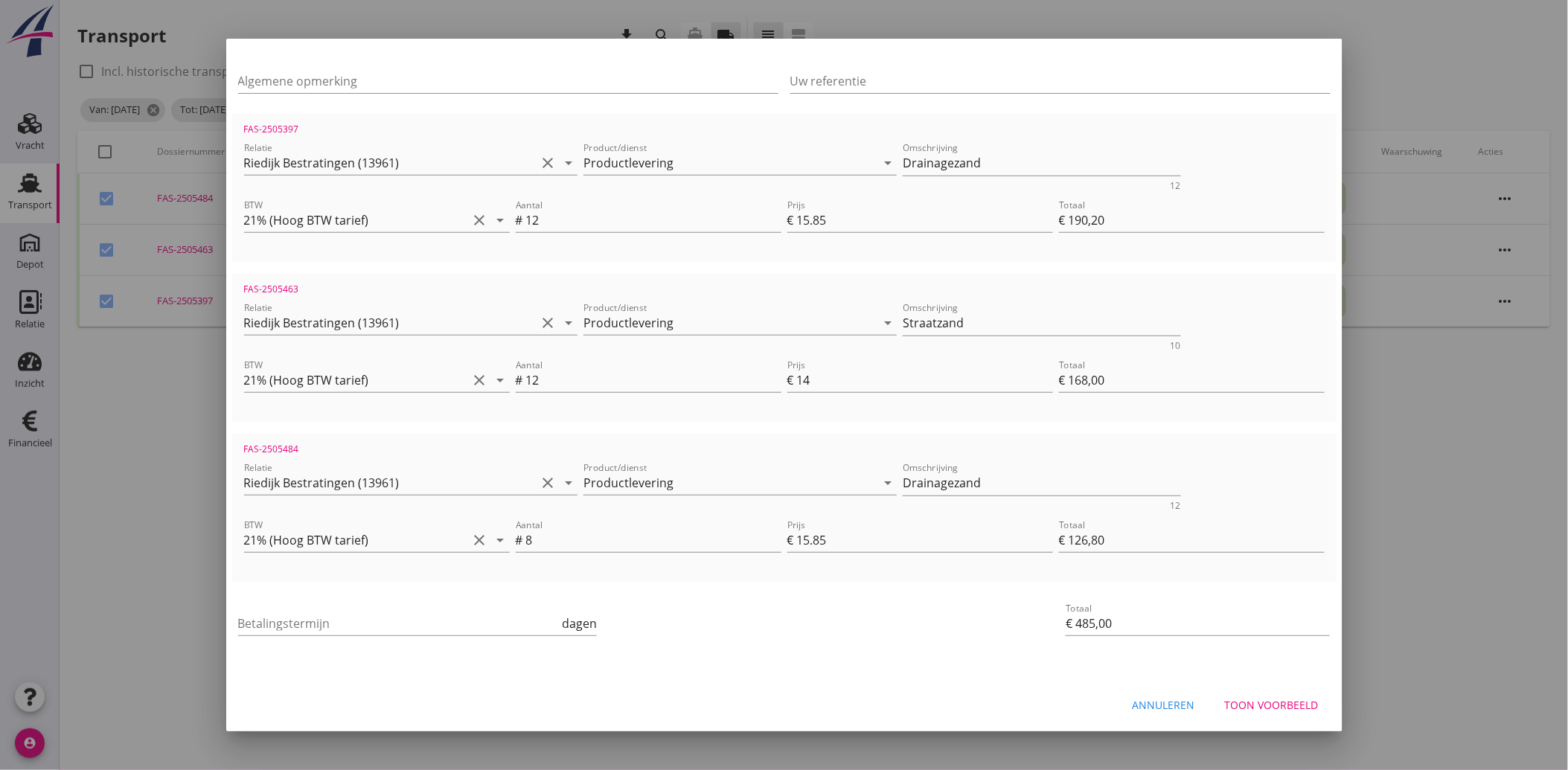
click at [306, 608] on div "Betalingstermijn dagen" at bounding box center [417, 625] width 359 height 47
click at [310, 608] on div "Betalingstermijn dagen" at bounding box center [417, 625] width 359 height 47
type input "30"
click at [703, 635] on div "Betalingstermijn 30 dagen" at bounding box center [600, 625] width 730 height 57
click at [1264, 700] on div "Toon voorbeeld" at bounding box center [1272, 705] width 94 height 16
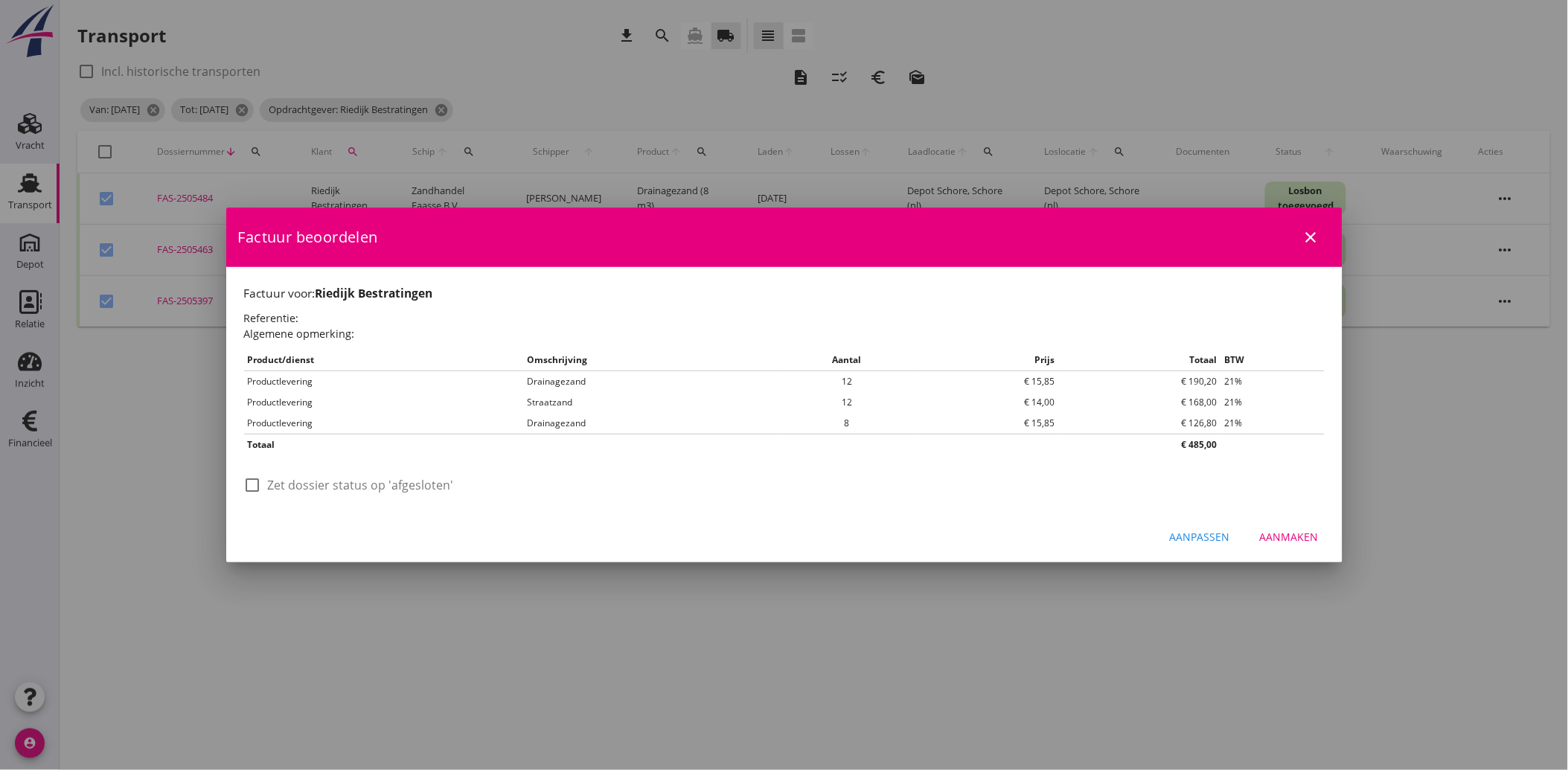
scroll to position [0, 0]
click at [254, 487] on div at bounding box center [253, 485] width 26 height 26
checkbox input "true"
click at [1283, 533] on div "Aanmaken" at bounding box center [1290, 537] width 59 height 16
checkbox input "false"
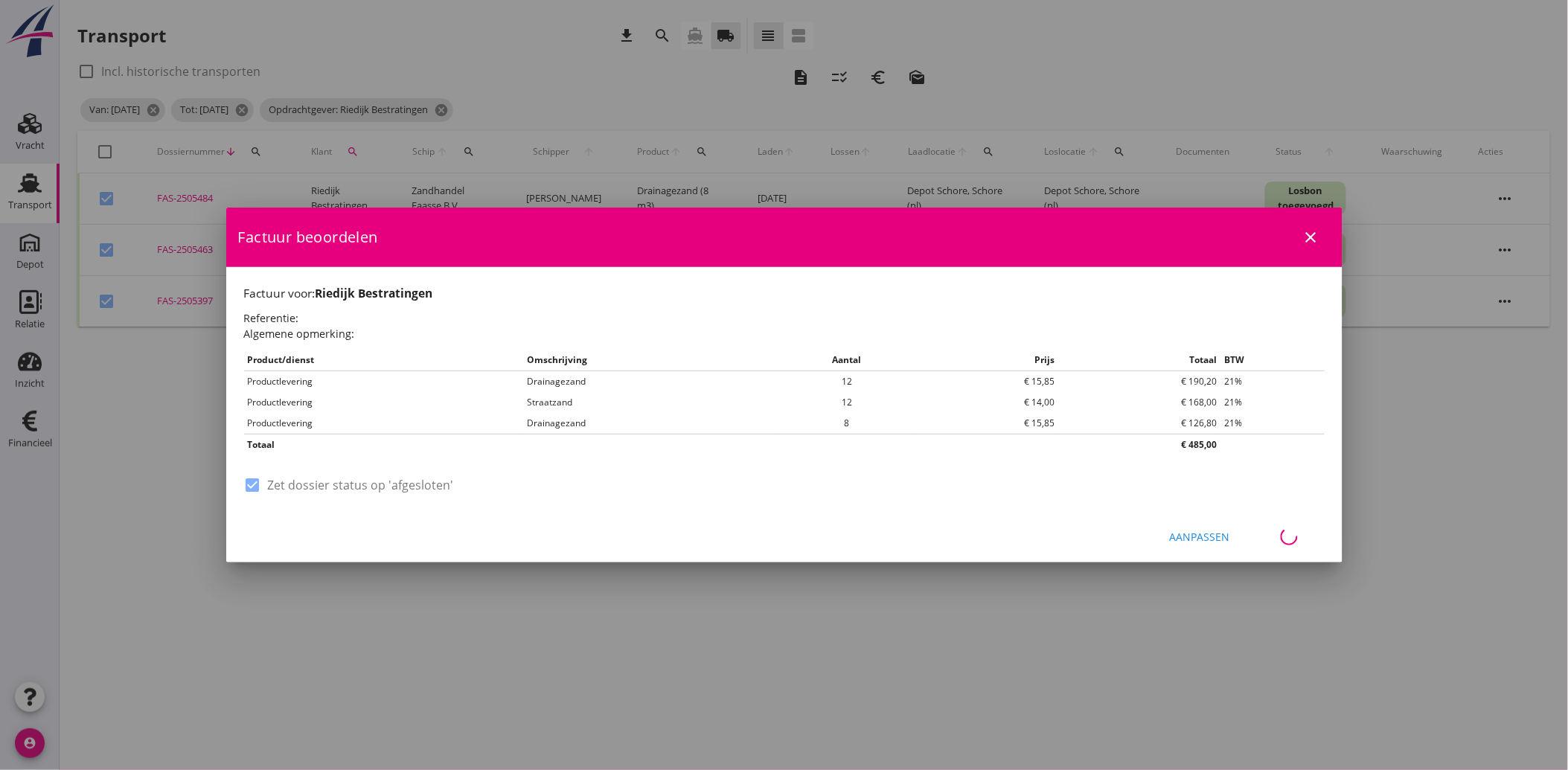
checkbox input "false"
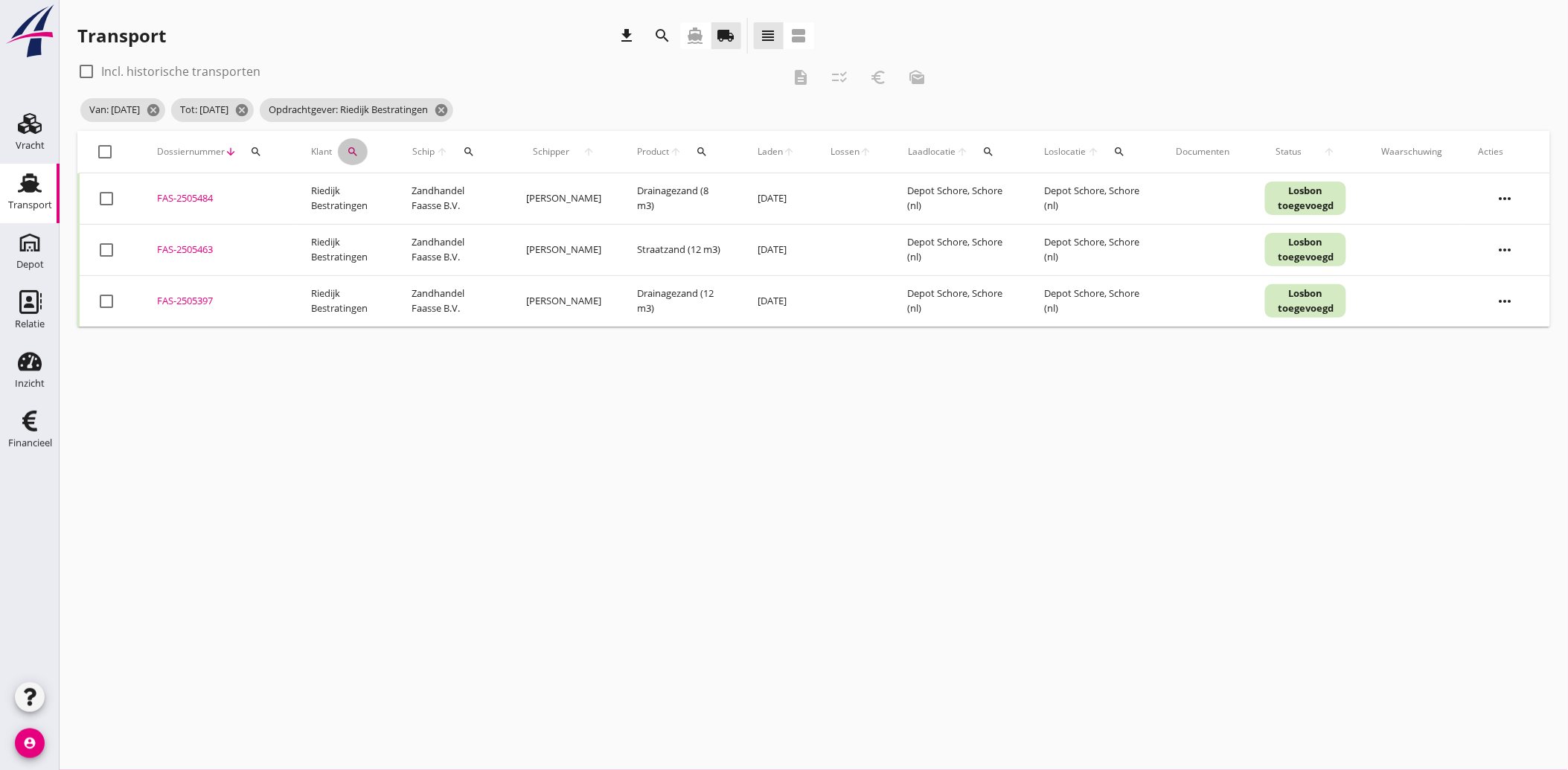
click at [350, 148] on icon "search" at bounding box center [352, 152] width 12 height 12
click at [501, 190] on icon "clear" at bounding box center [510, 194] width 18 height 18
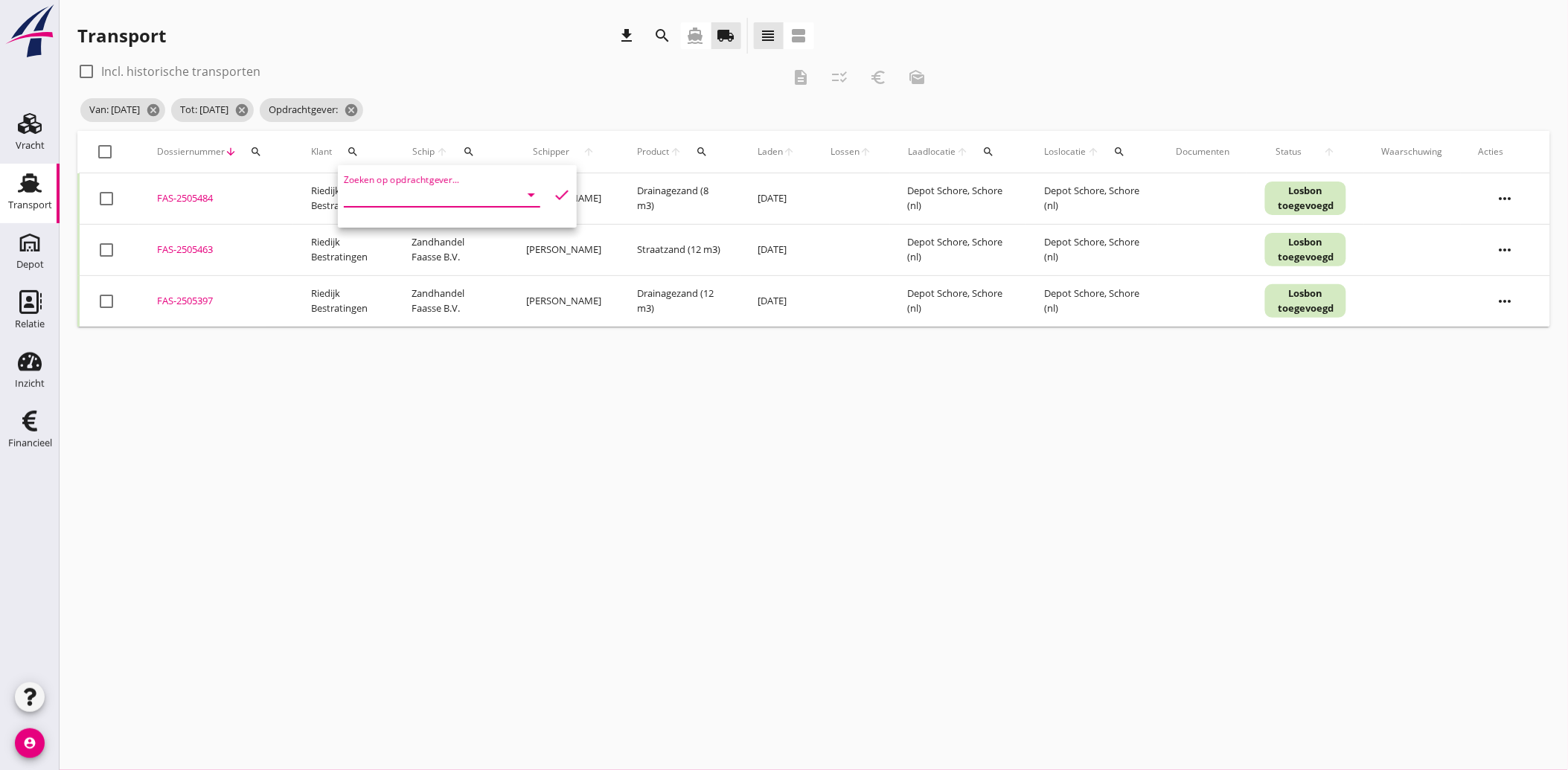
click at [384, 193] on input "Zoeken op opdrachtgever..." at bounding box center [421, 195] width 155 height 24
click at [371, 229] on div "Florall Hoveniers" at bounding box center [438, 231] width 165 height 18
type input "Florall Hoveniers"
click at [553, 193] on icon "check" at bounding box center [561, 194] width 18 height 18
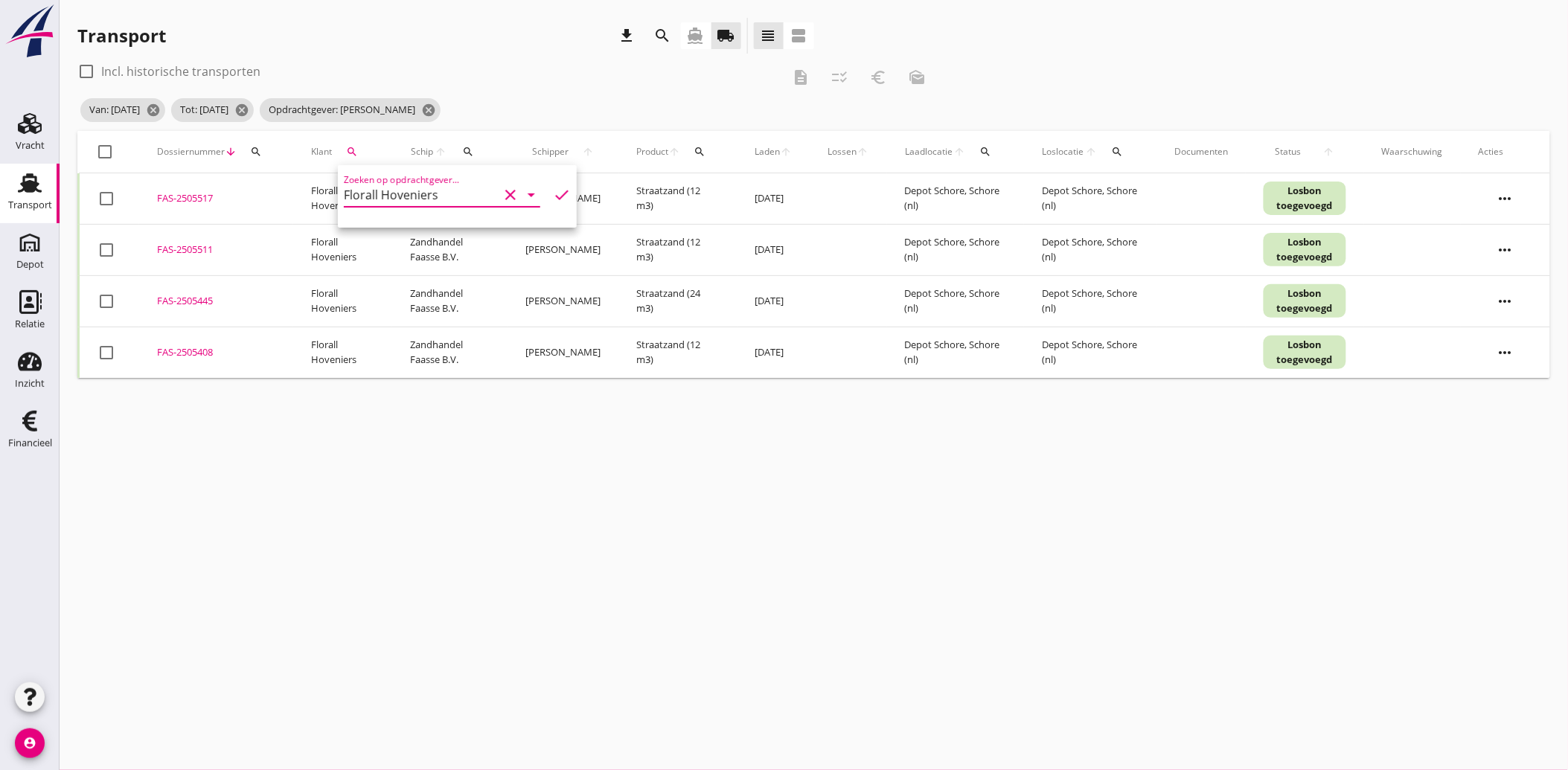
drag, startPoint x: 110, startPoint y: 345, endPoint x: 113, endPoint y: 323, distance: 22.2
click at [113, 331] on td "check_box_outline_blank" at bounding box center [109, 352] width 61 height 51
click at [117, 288] on td "check_box_outline_blank" at bounding box center [109, 301] width 61 height 51
click at [105, 248] on div at bounding box center [107, 249] width 26 height 26
checkbox input "true"
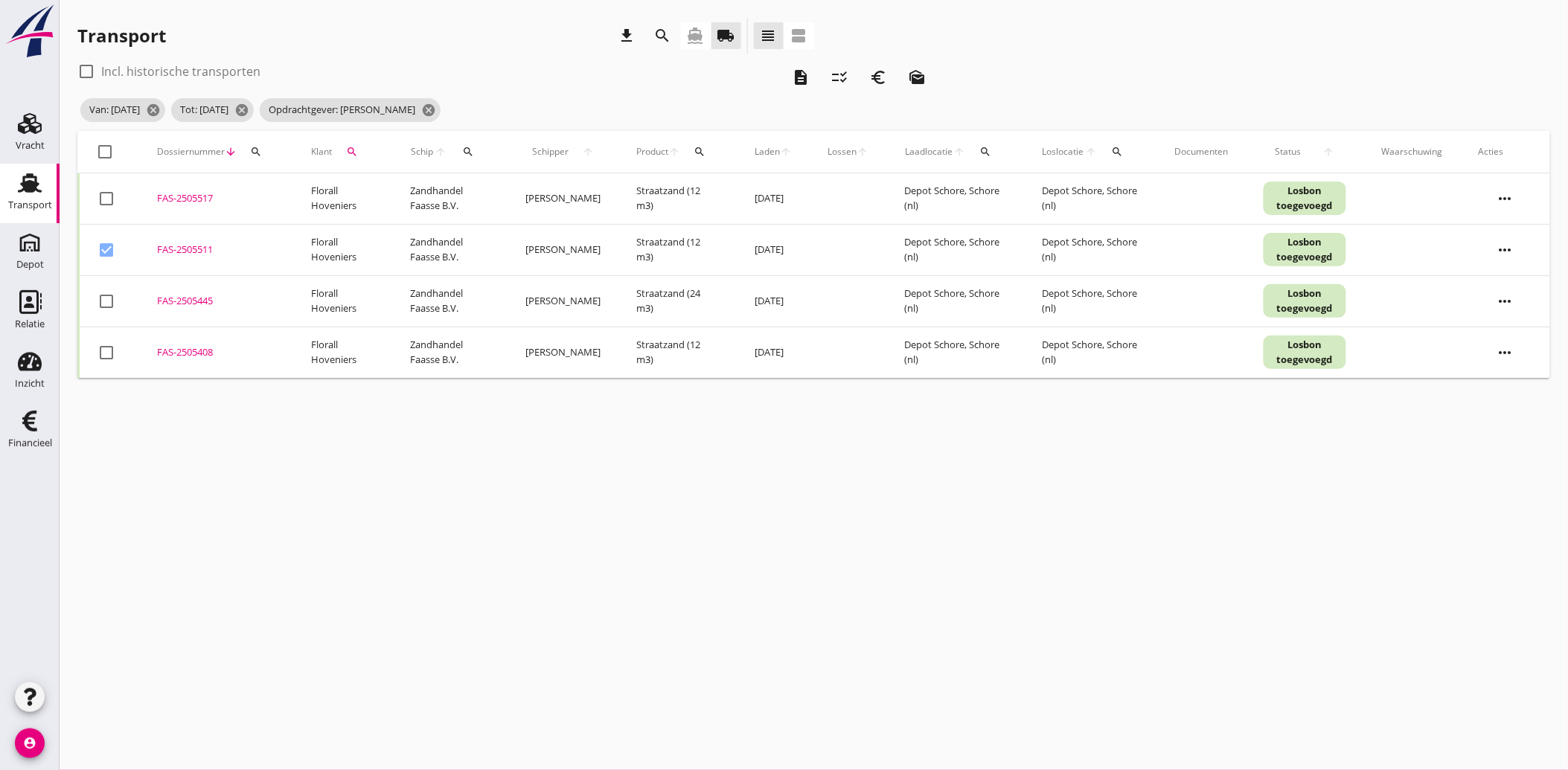
click at [103, 202] on div at bounding box center [107, 198] width 26 height 26
checkbox input "true"
drag, startPoint x: 108, startPoint y: 294, endPoint x: 123, endPoint y: 339, distance: 47.4
click at [112, 307] on div at bounding box center [107, 301] width 26 height 26
checkbox input "true"
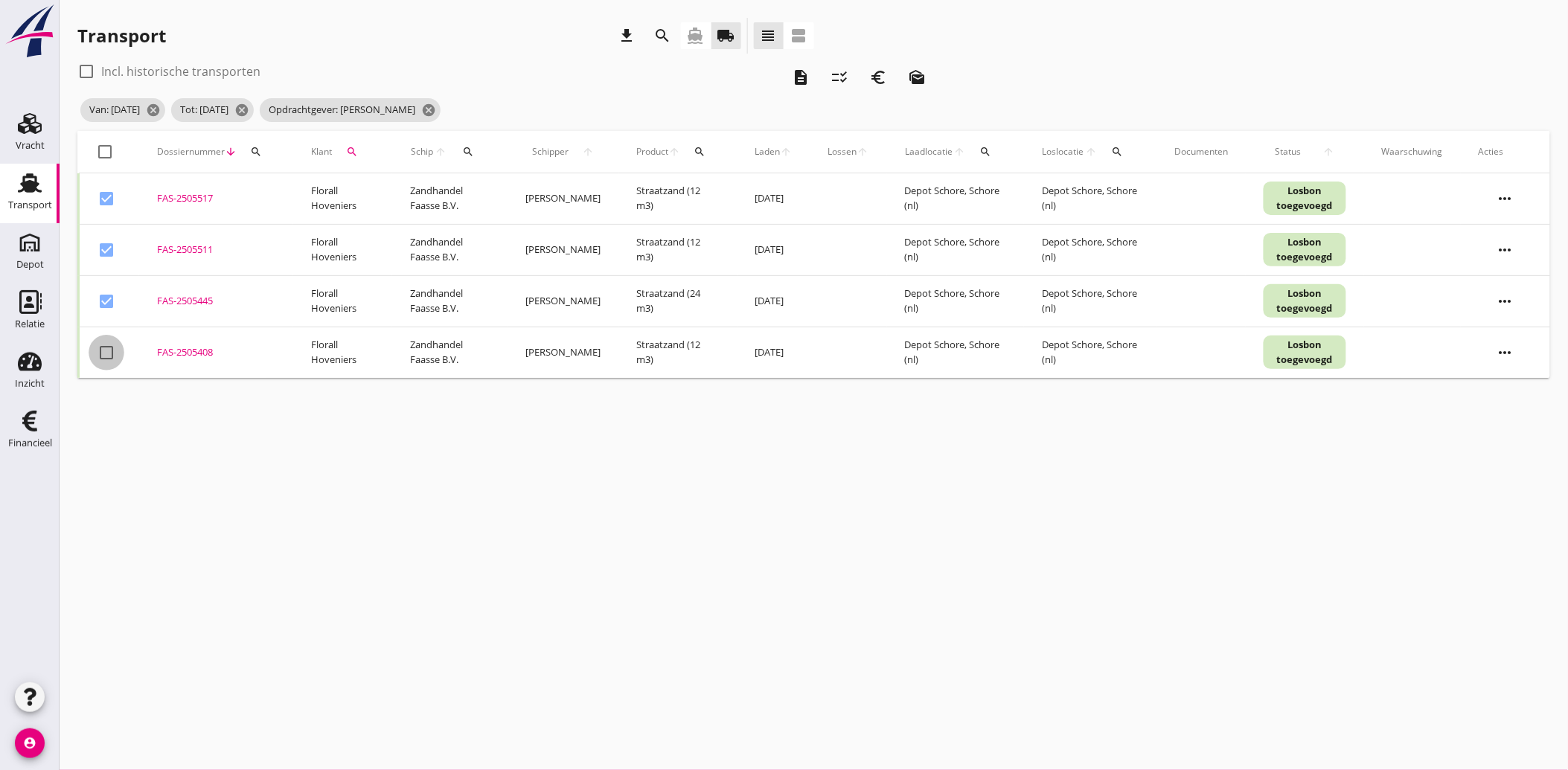
click at [107, 348] on div at bounding box center [107, 353] width 26 height 26
checkbox input "true"
click at [881, 77] on icon "euro_symbol" at bounding box center [878, 77] width 18 height 18
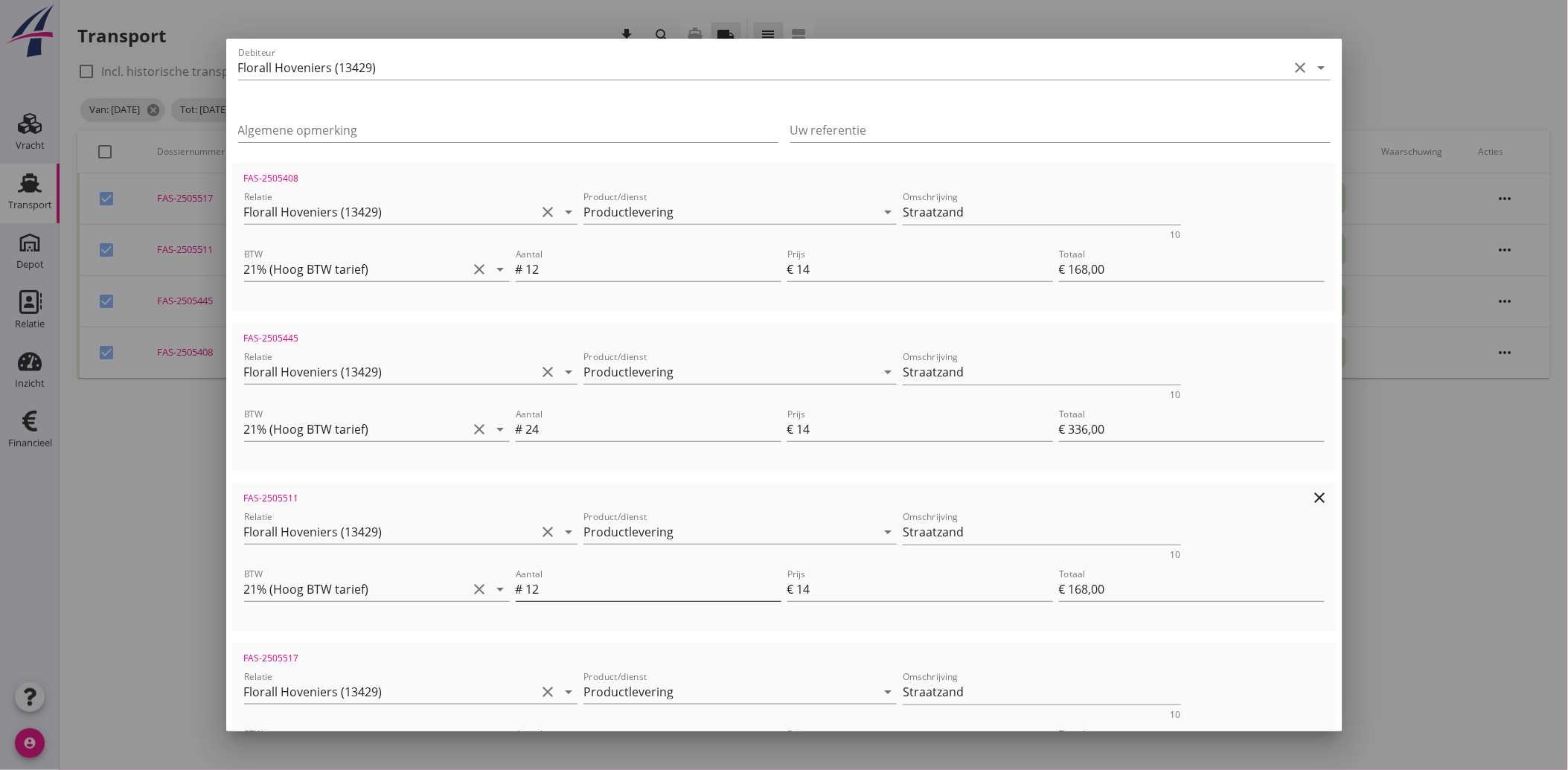
scroll to position [330, 0]
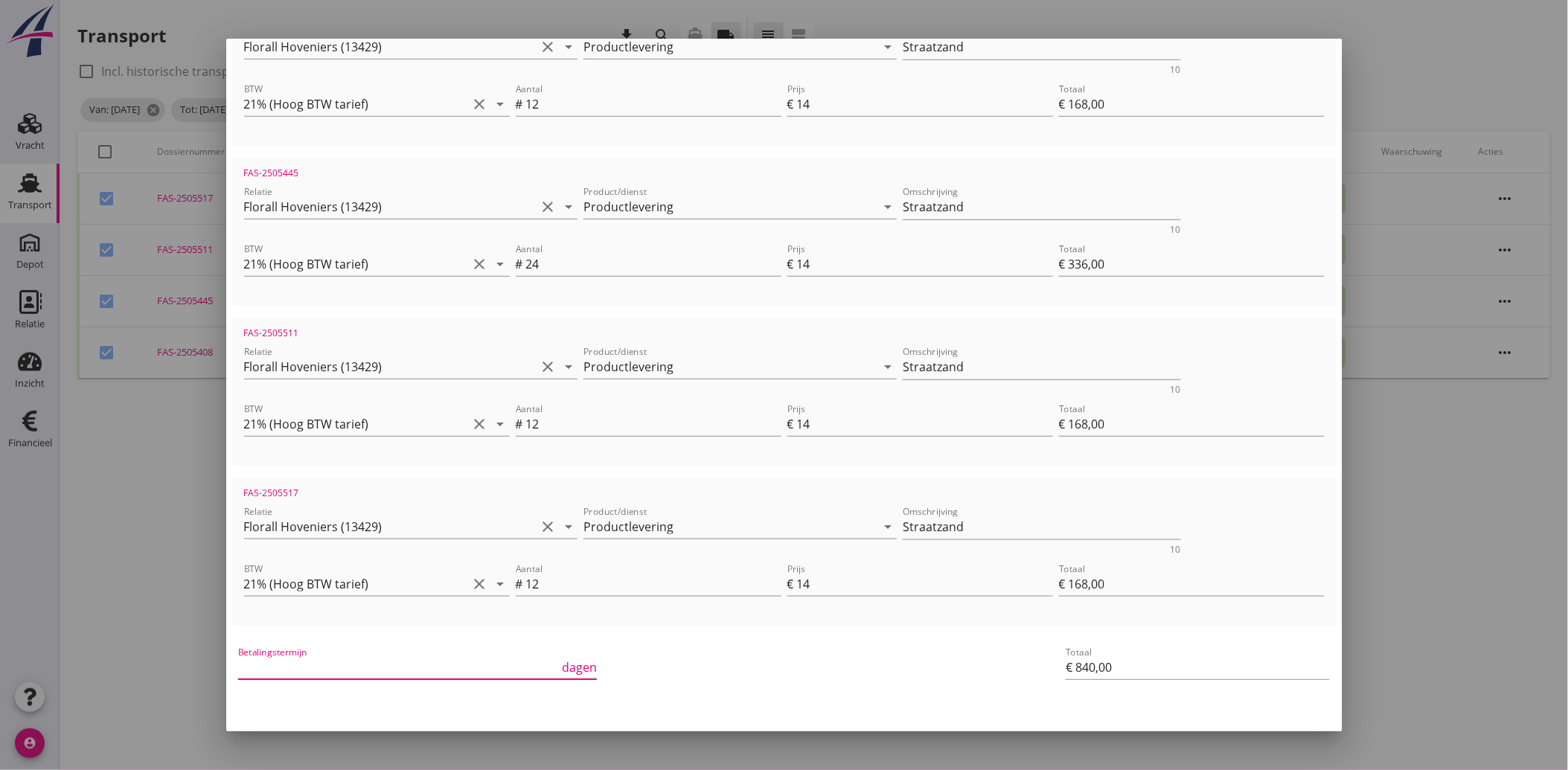
click at [362, 668] on input "Betalingstermijn" at bounding box center [399, 667] width 322 height 24
type input "30"
click at [655, 644] on div "Betalingstermijn 30 dagen" at bounding box center [600, 668] width 730 height 57
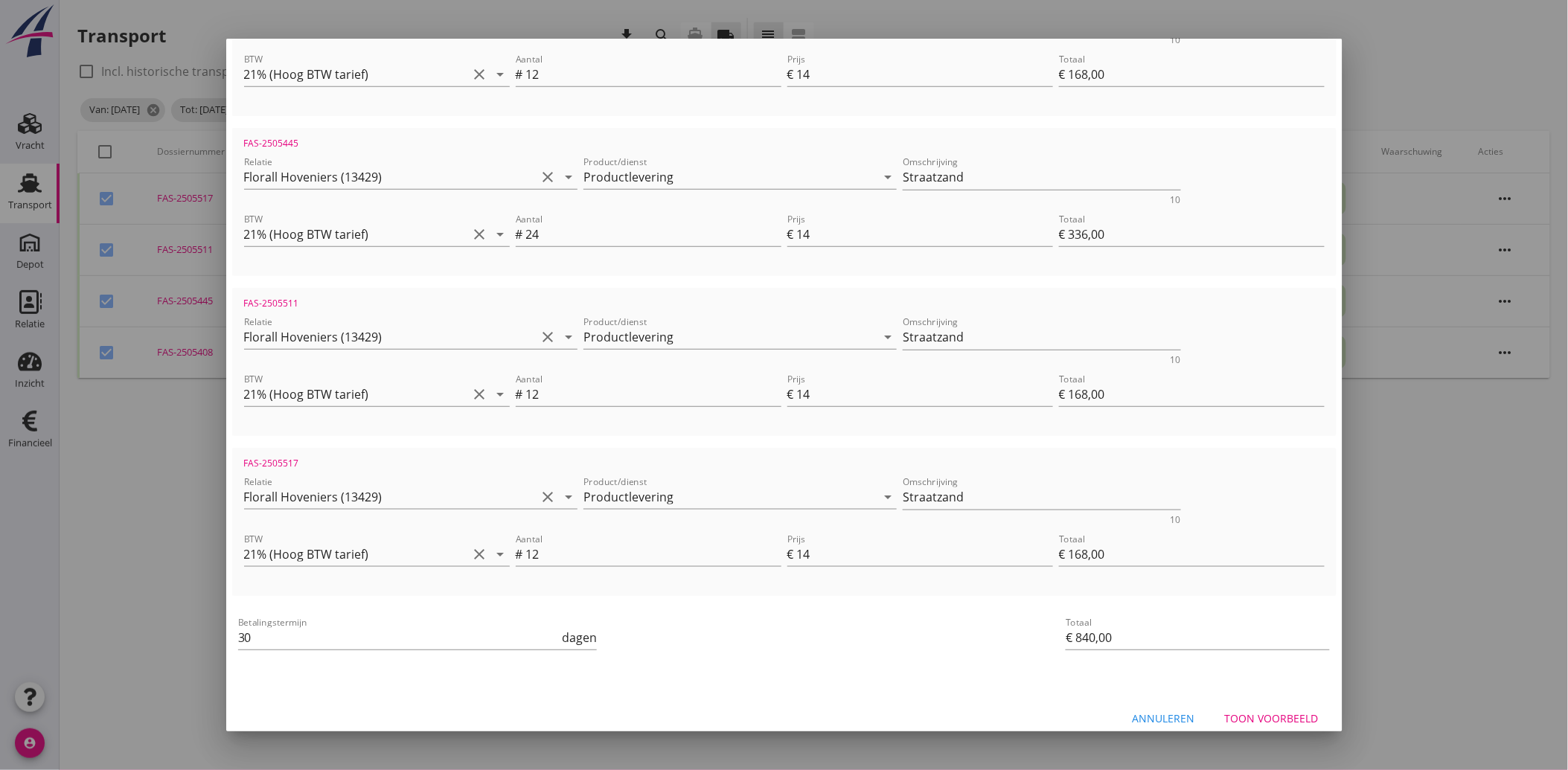
scroll to position [375, 0]
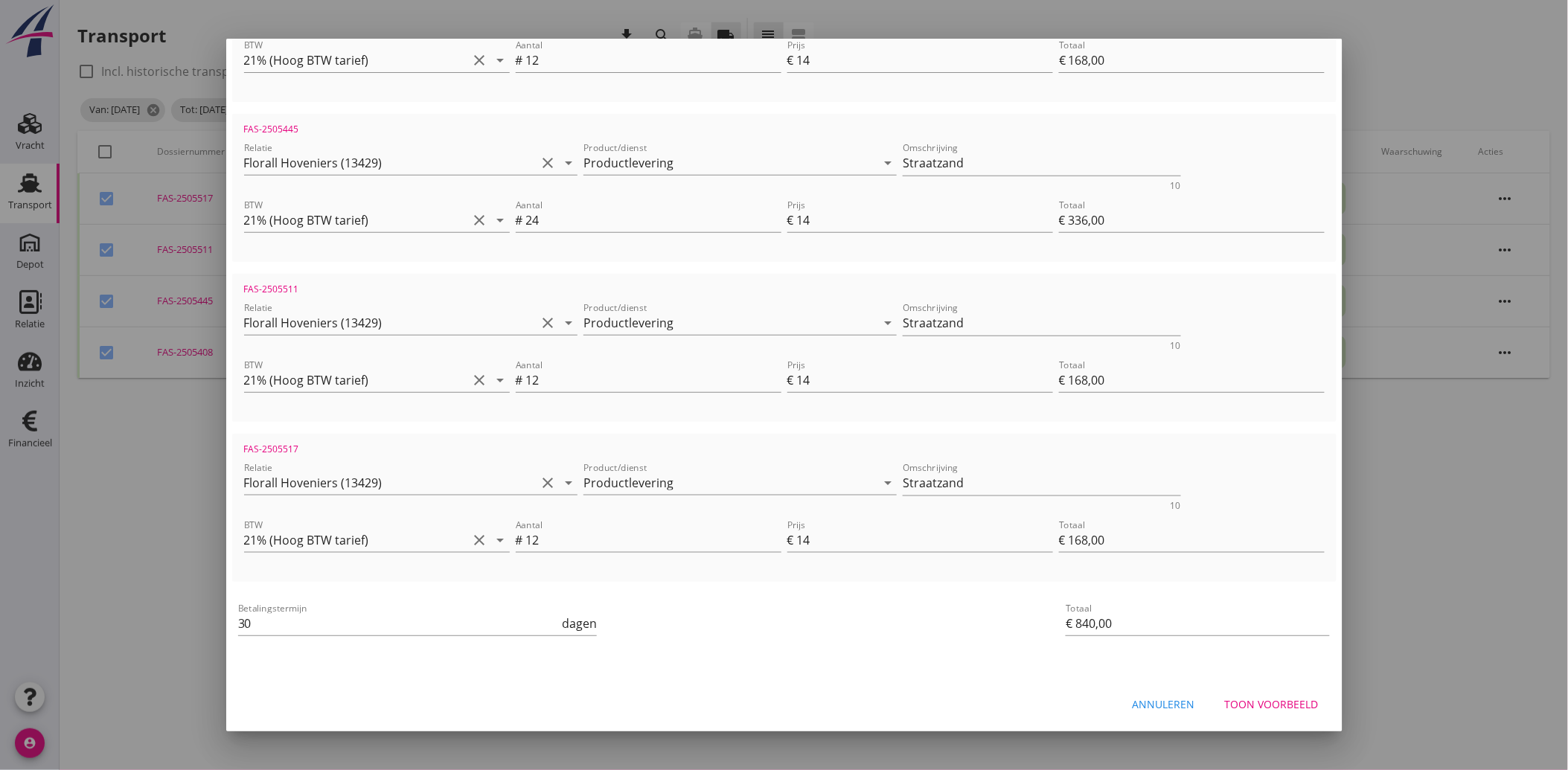
click at [1253, 707] on div "Toon voorbeeld" at bounding box center [1272, 705] width 94 height 16
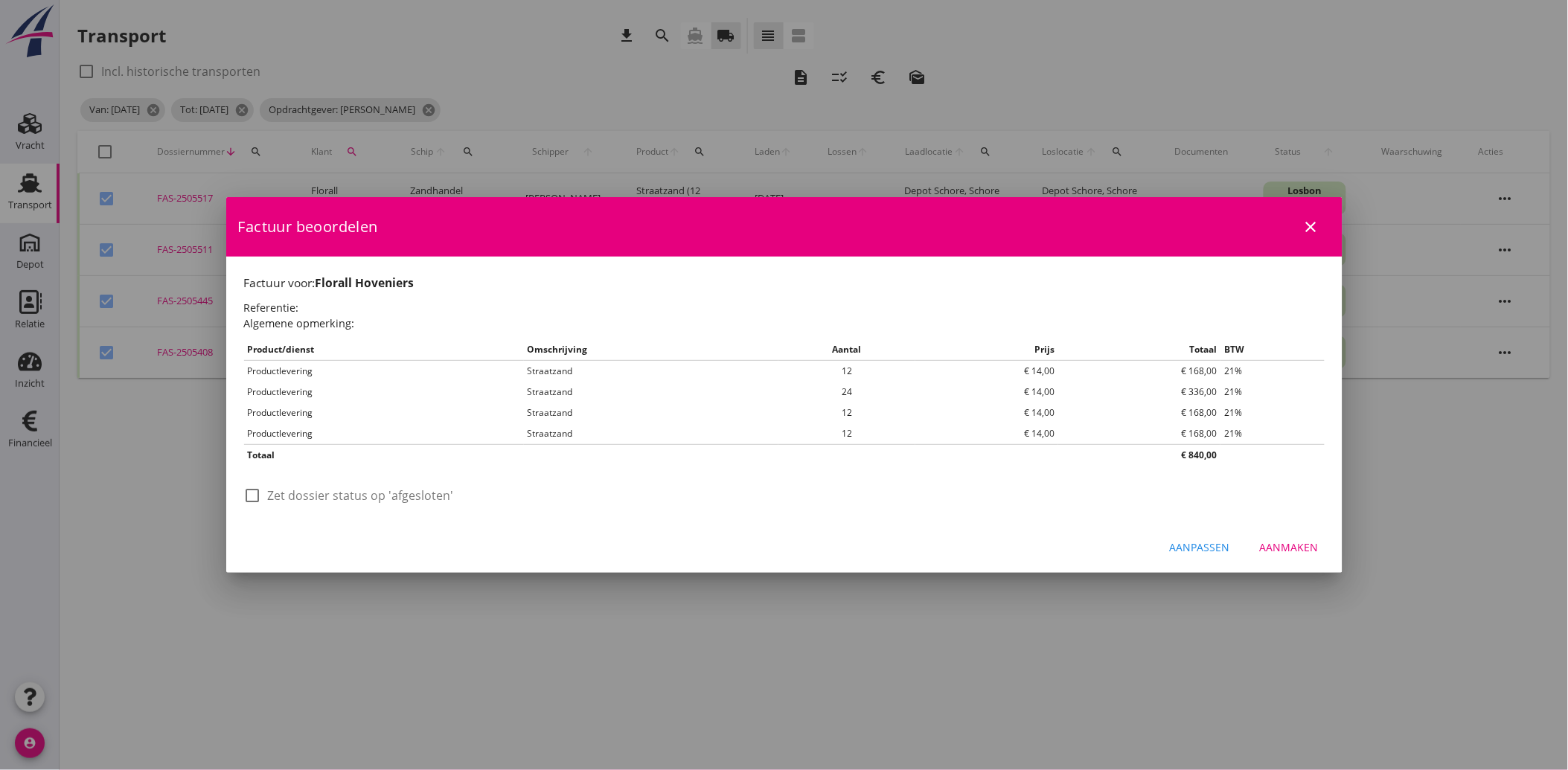
scroll to position [0, 0]
drag, startPoint x: 255, startPoint y: 496, endPoint x: 271, endPoint y: 530, distance: 37.6
click at [254, 498] on div at bounding box center [253, 495] width 26 height 26
checkbox input "true"
click at [1291, 543] on div "Aanmaken" at bounding box center [1290, 547] width 59 height 16
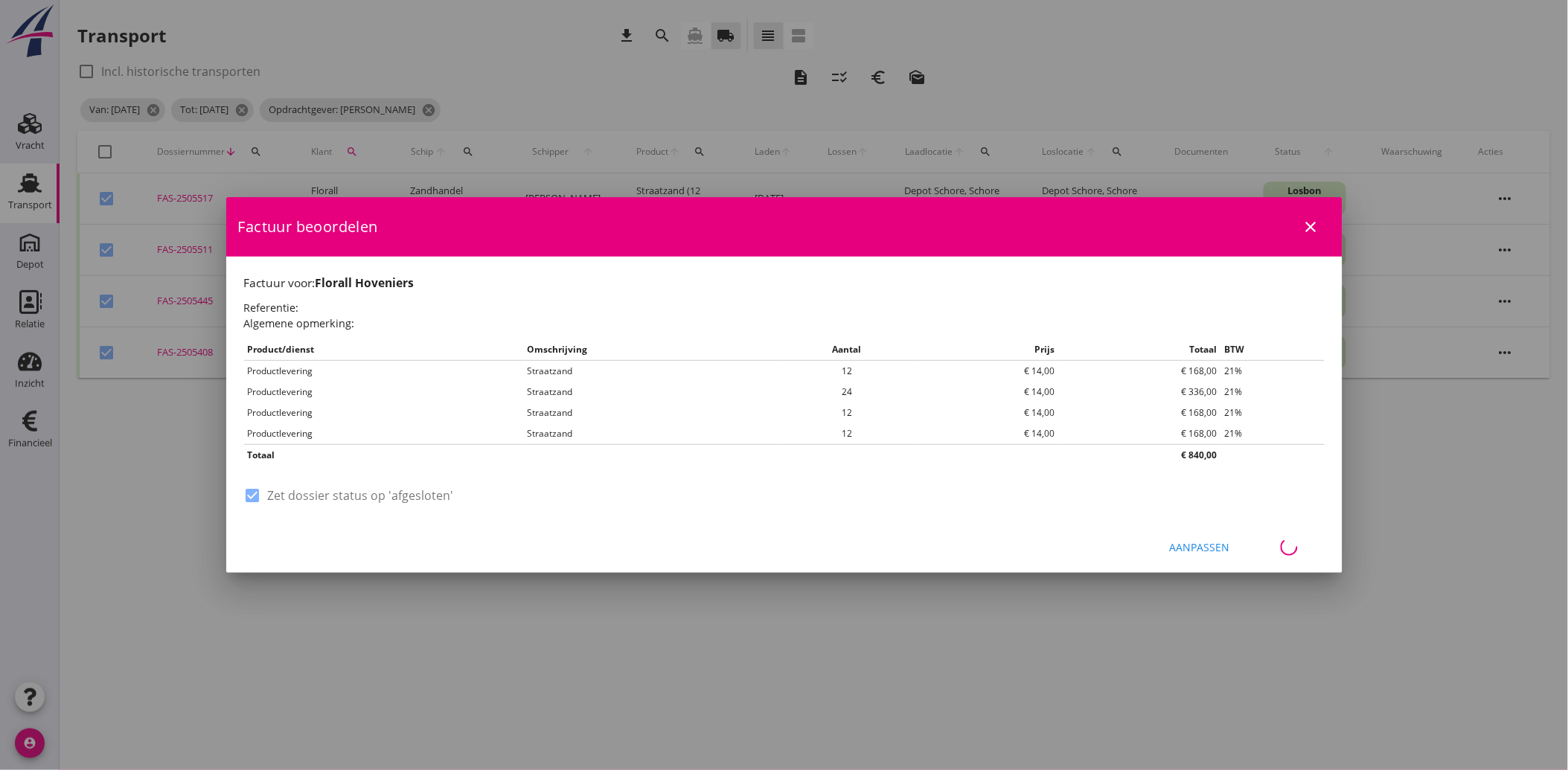
checkbox input "false"
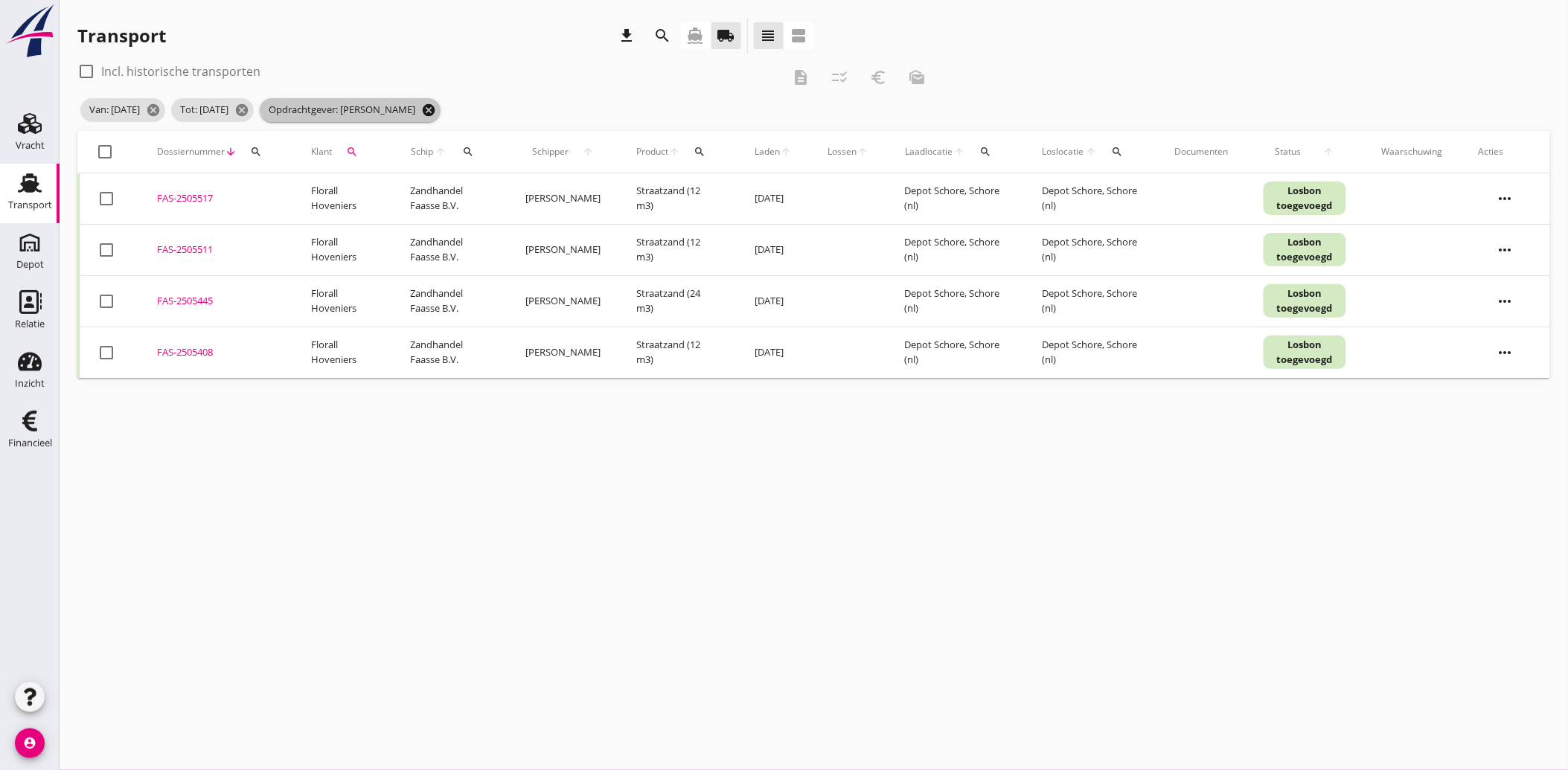
click at [436, 107] on icon "cancel" at bounding box center [428, 110] width 15 height 15
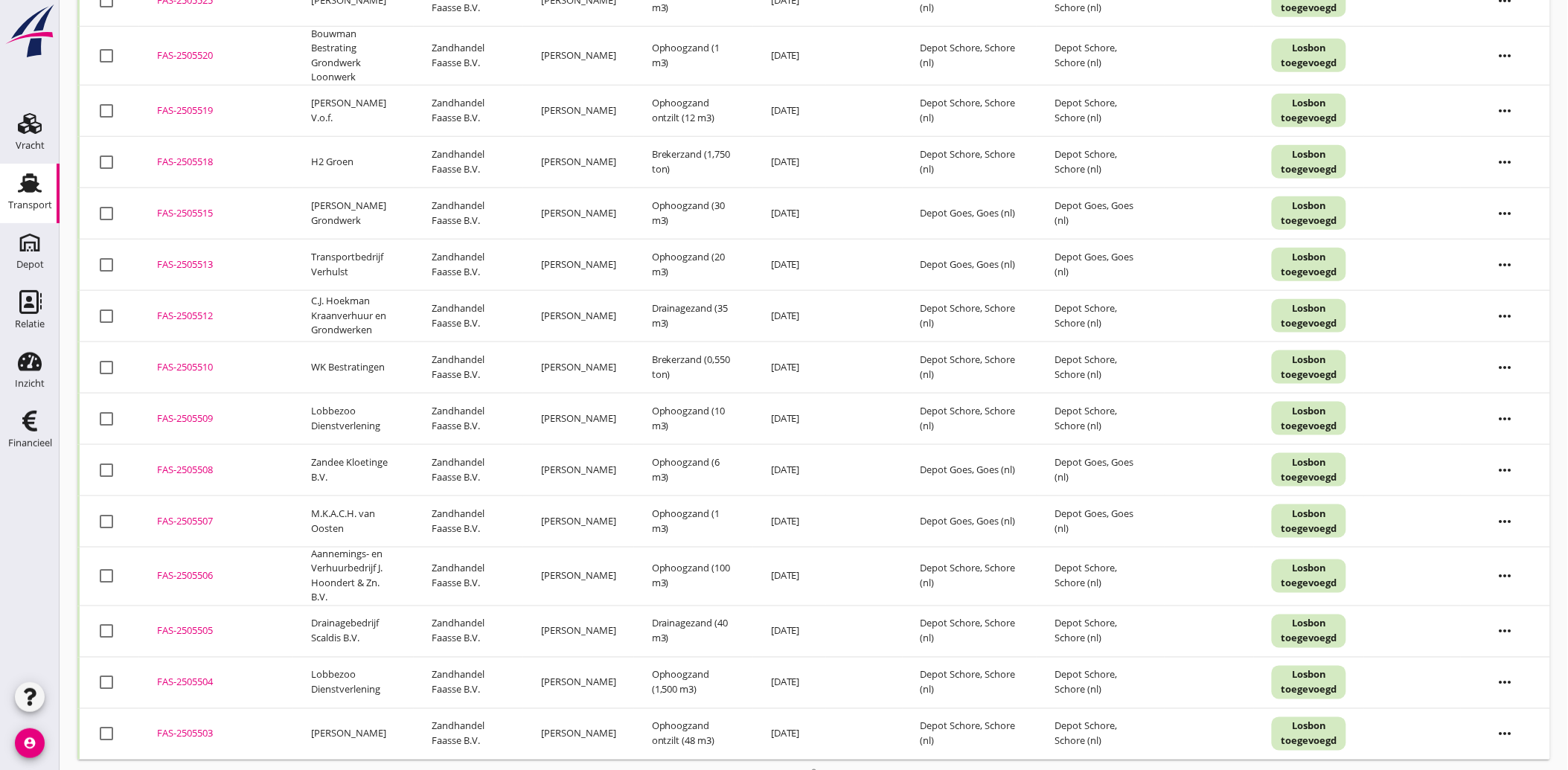
scroll to position [502, 0]
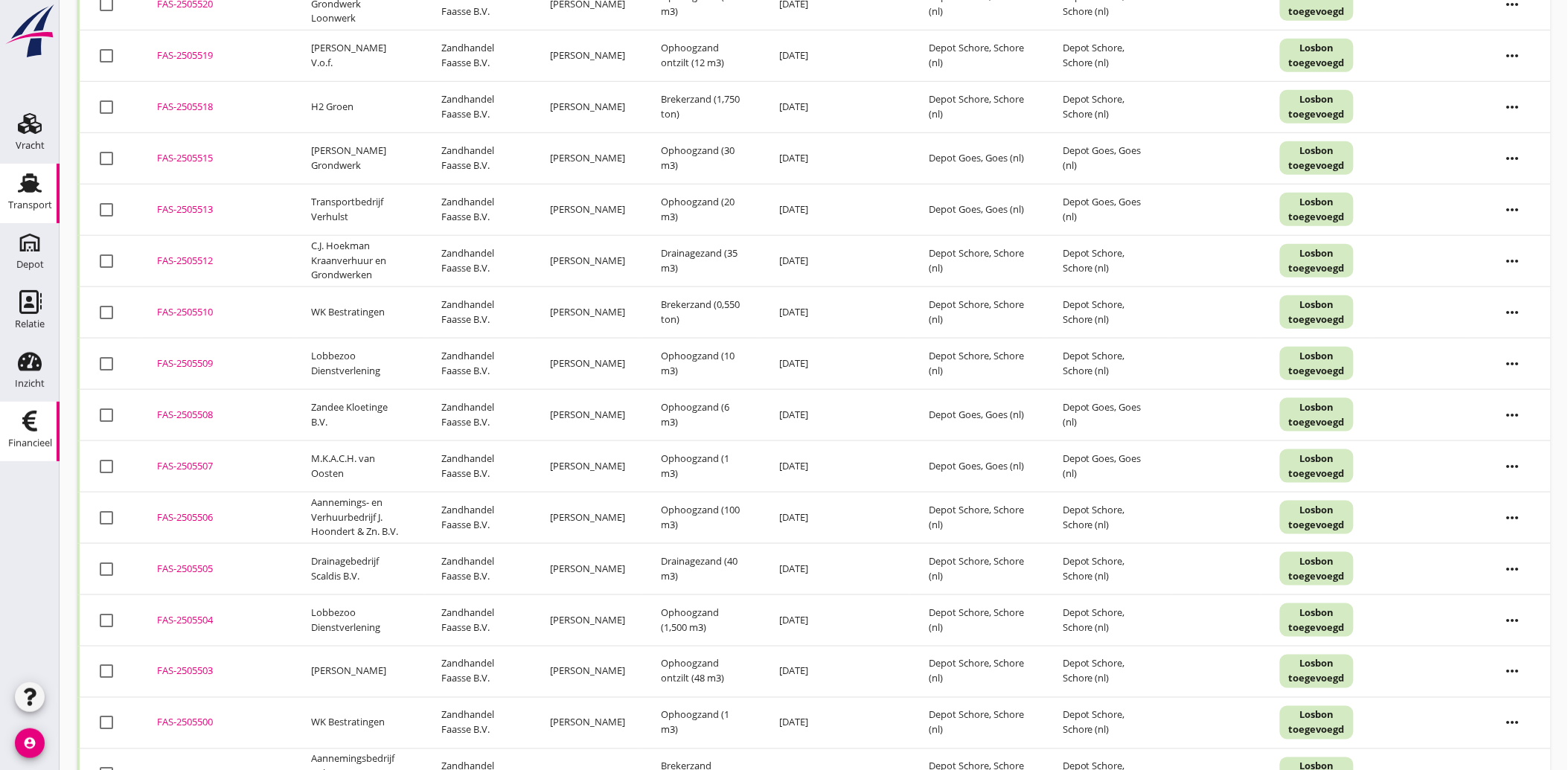
click at [31, 413] on use at bounding box center [30, 420] width 15 height 21
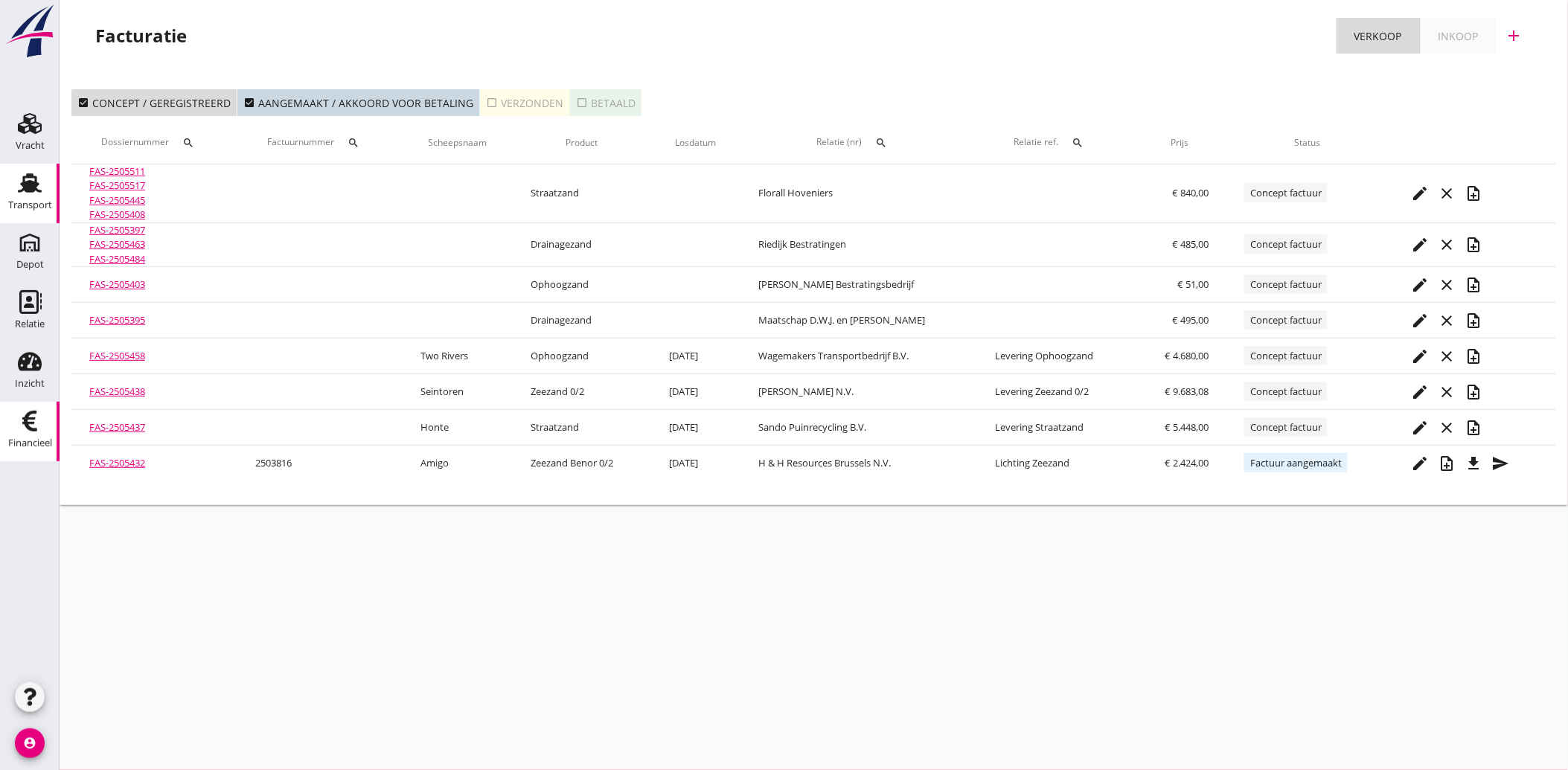
click at [30, 197] on div "Transport" at bounding box center [30, 205] width 44 height 21
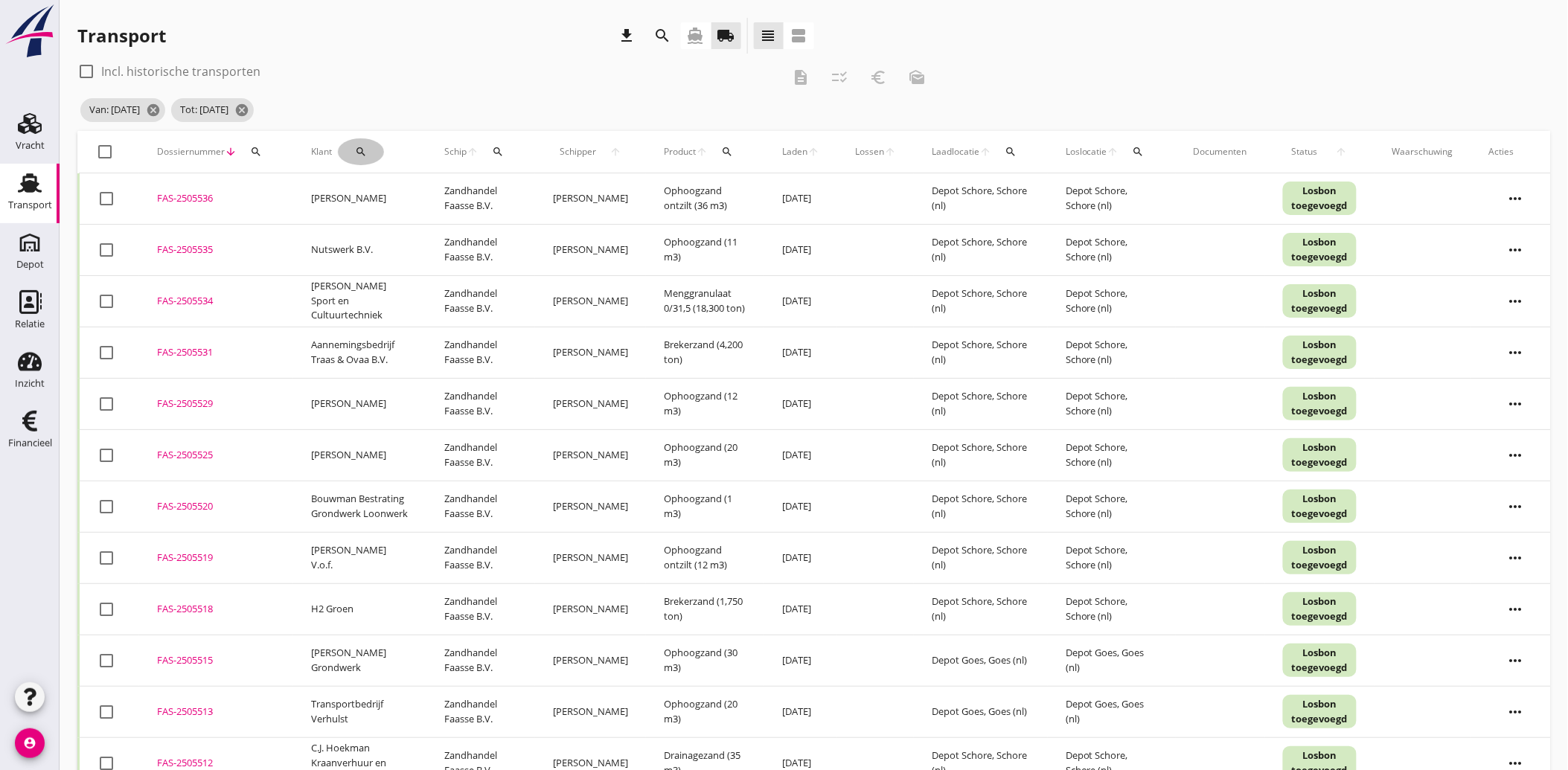
click at [360, 146] on icon "search" at bounding box center [361, 152] width 12 height 12
click at [394, 196] on input "Zoeken op opdrachtgever..." at bounding box center [421, 195] width 155 height 24
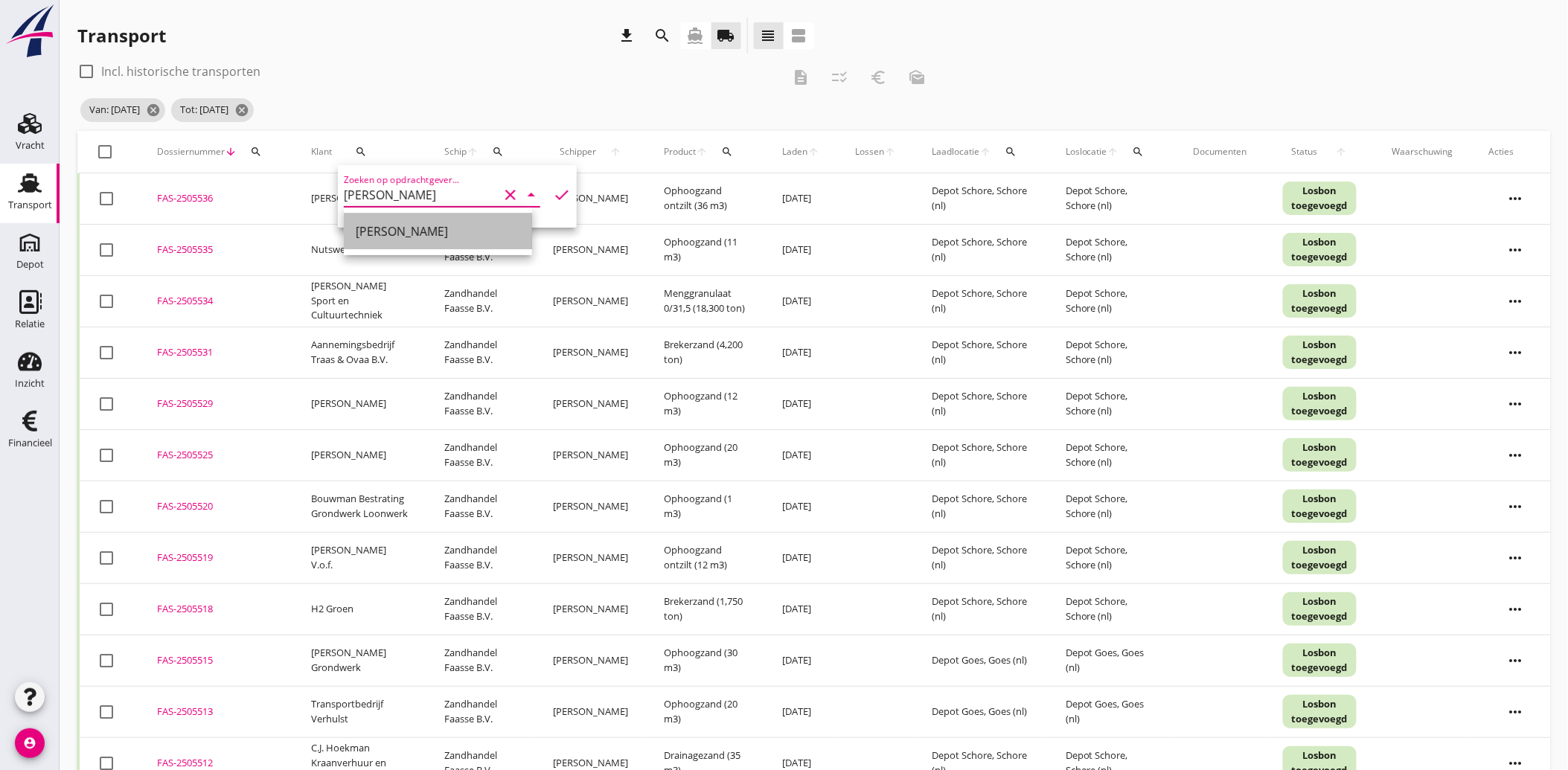
click at [390, 225] on div "[PERSON_NAME]" at bounding box center [438, 231] width 165 height 18
type input "[PERSON_NAME]"
click at [553, 197] on icon "check" at bounding box center [561, 194] width 18 height 18
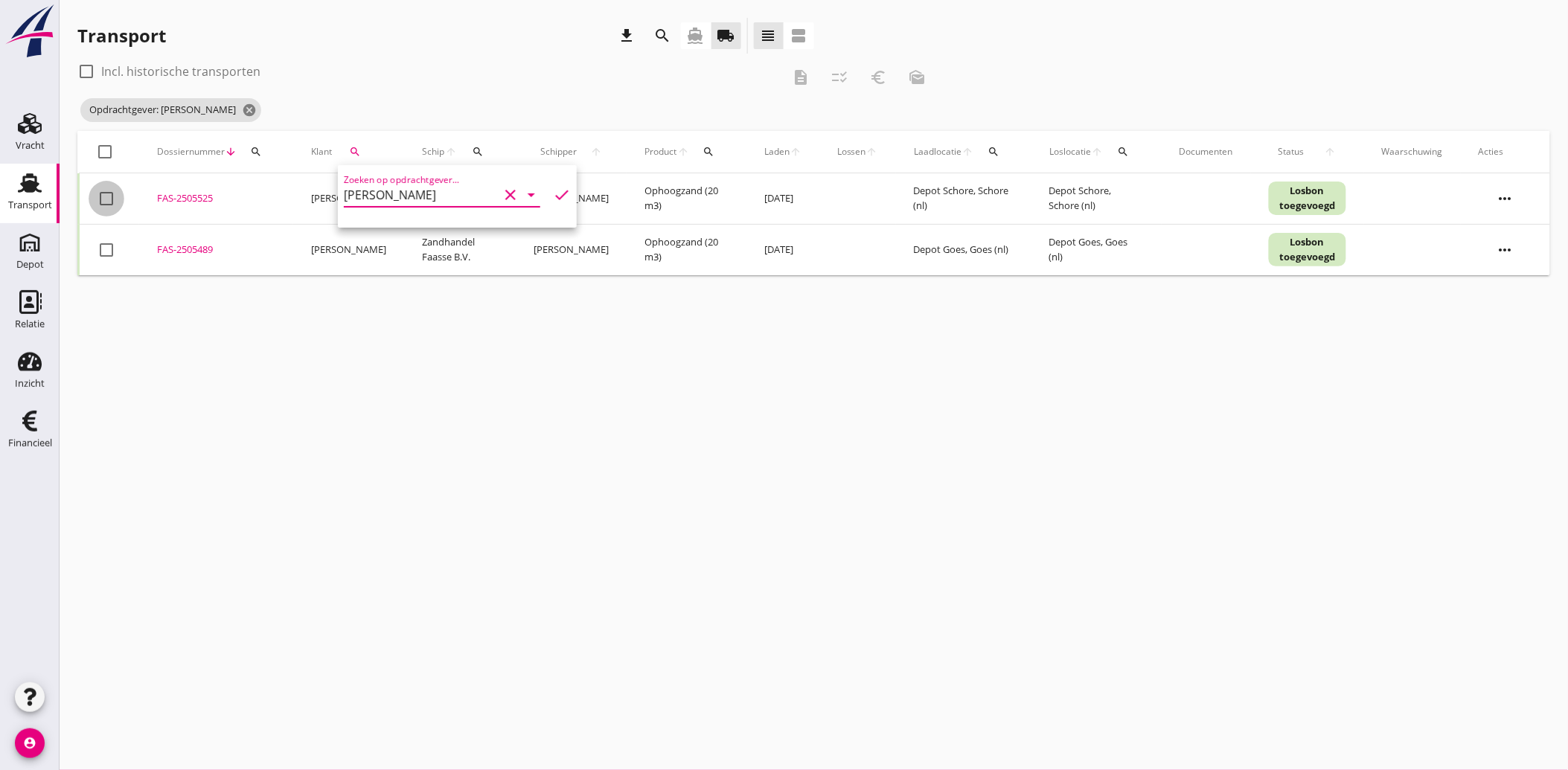
click at [107, 199] on div at bounding box center [107, 198] width 26 height 26
checkbox input "true"
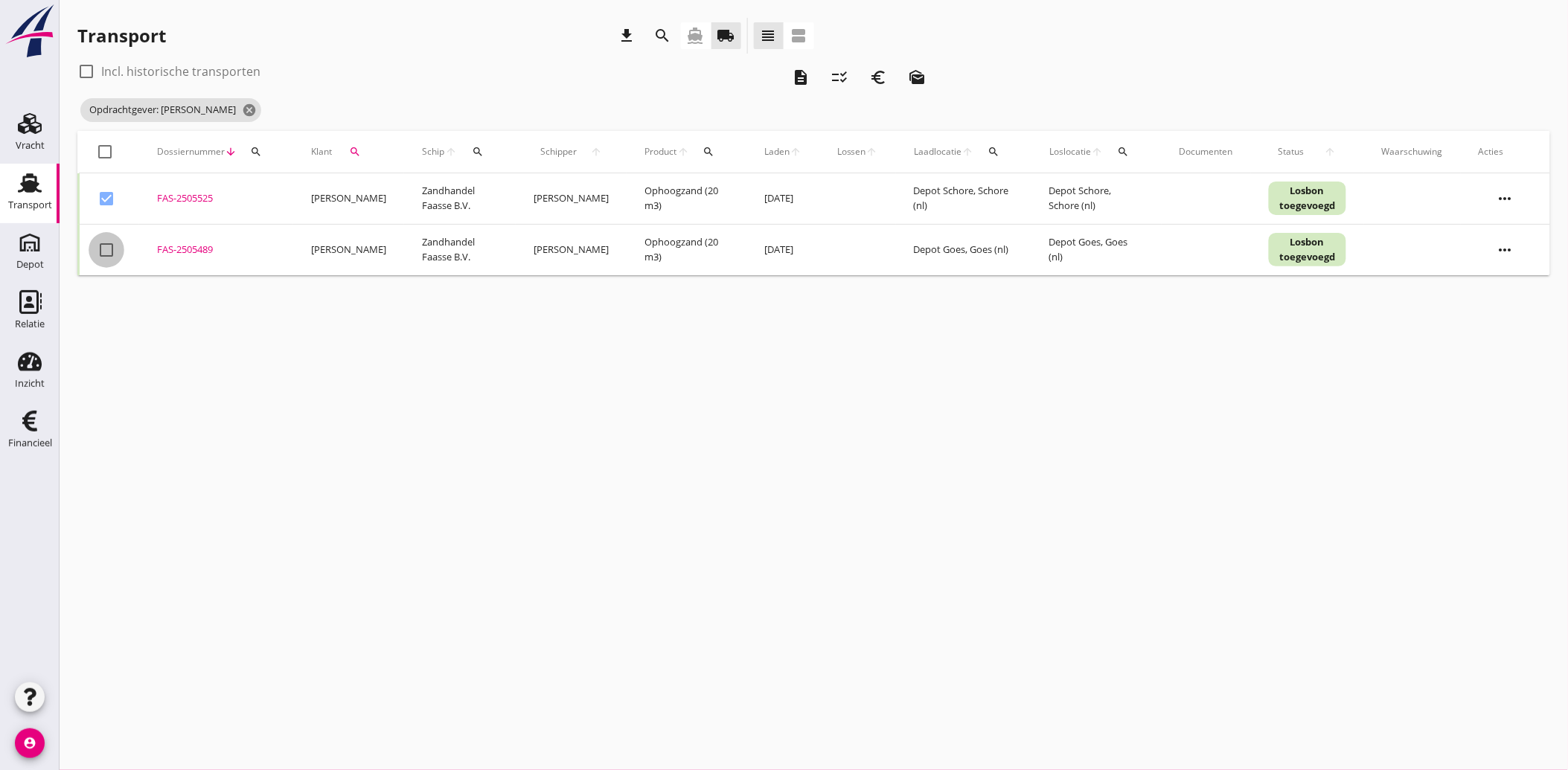
click at [105, 246] on div at bounding box center [107, 249] width 26 height 26
checkbox input "true"
click at [800, 72] on icon "description" at bounding box center [801, 77] width 18 height 18
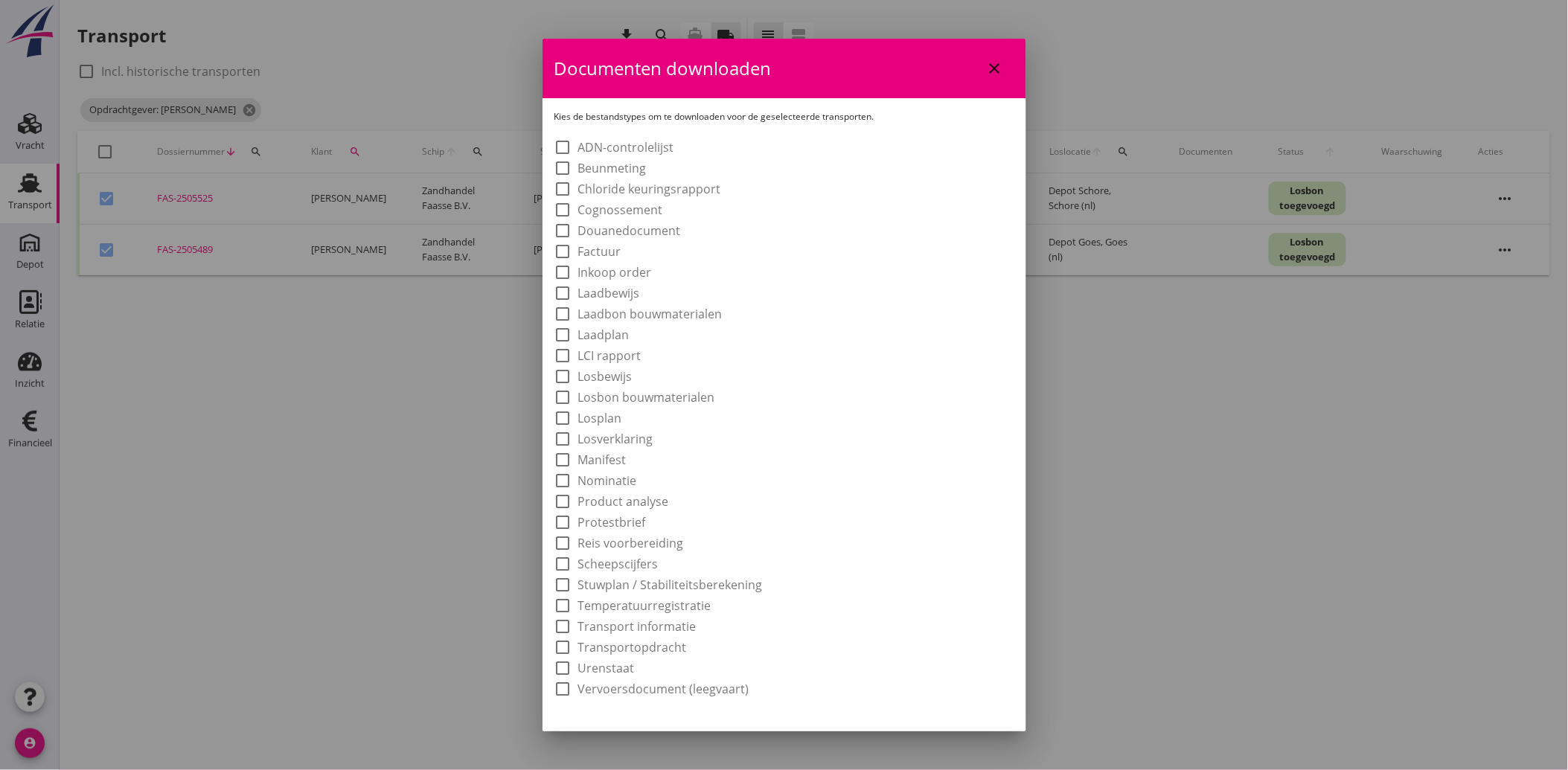
click at [593, 313] on label "Laadbon bouwmaterialen" at bounding box center [651, 313] width 145 height 15
checkbox input "true"
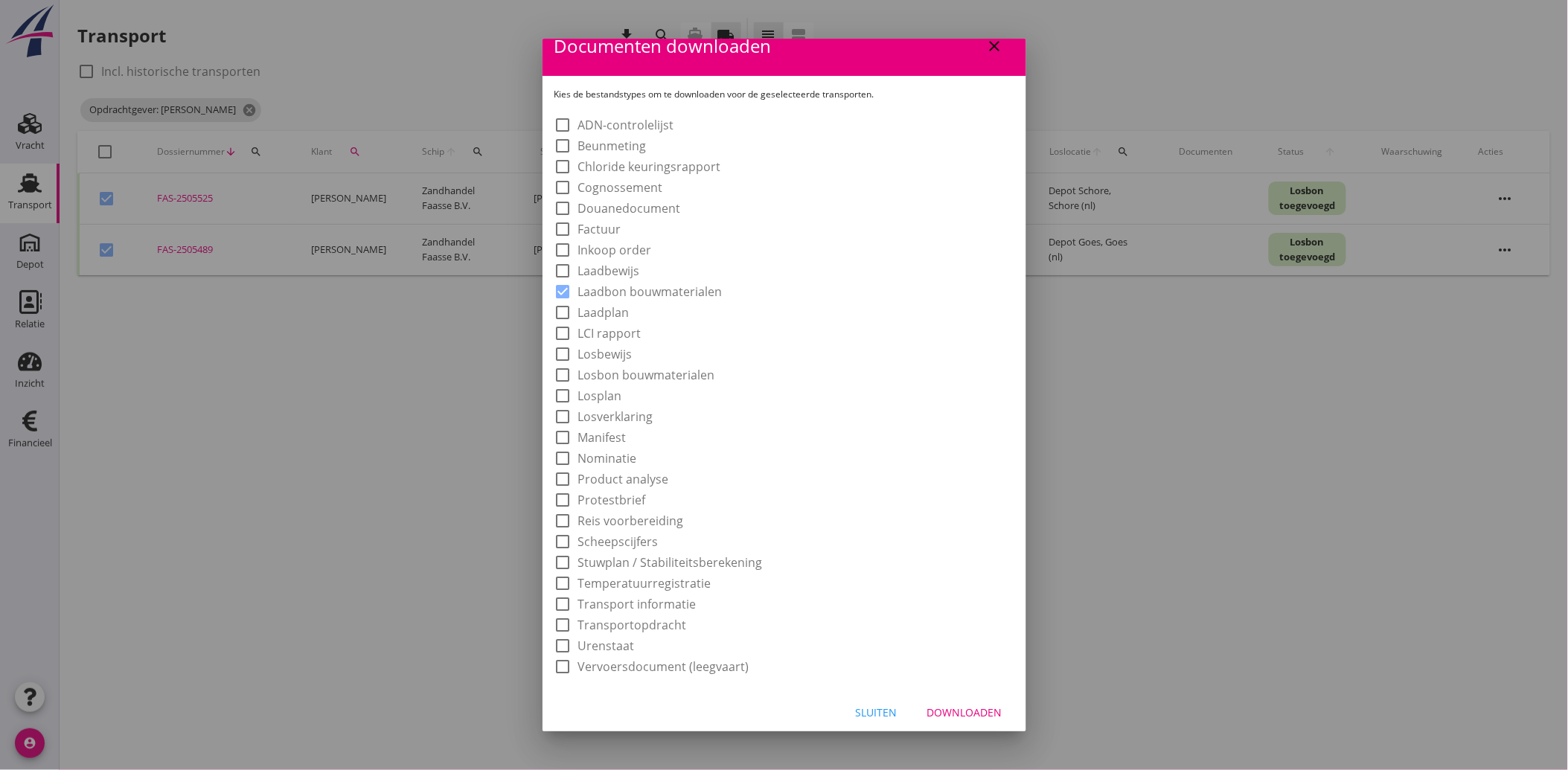
scroll to position [27, 0]
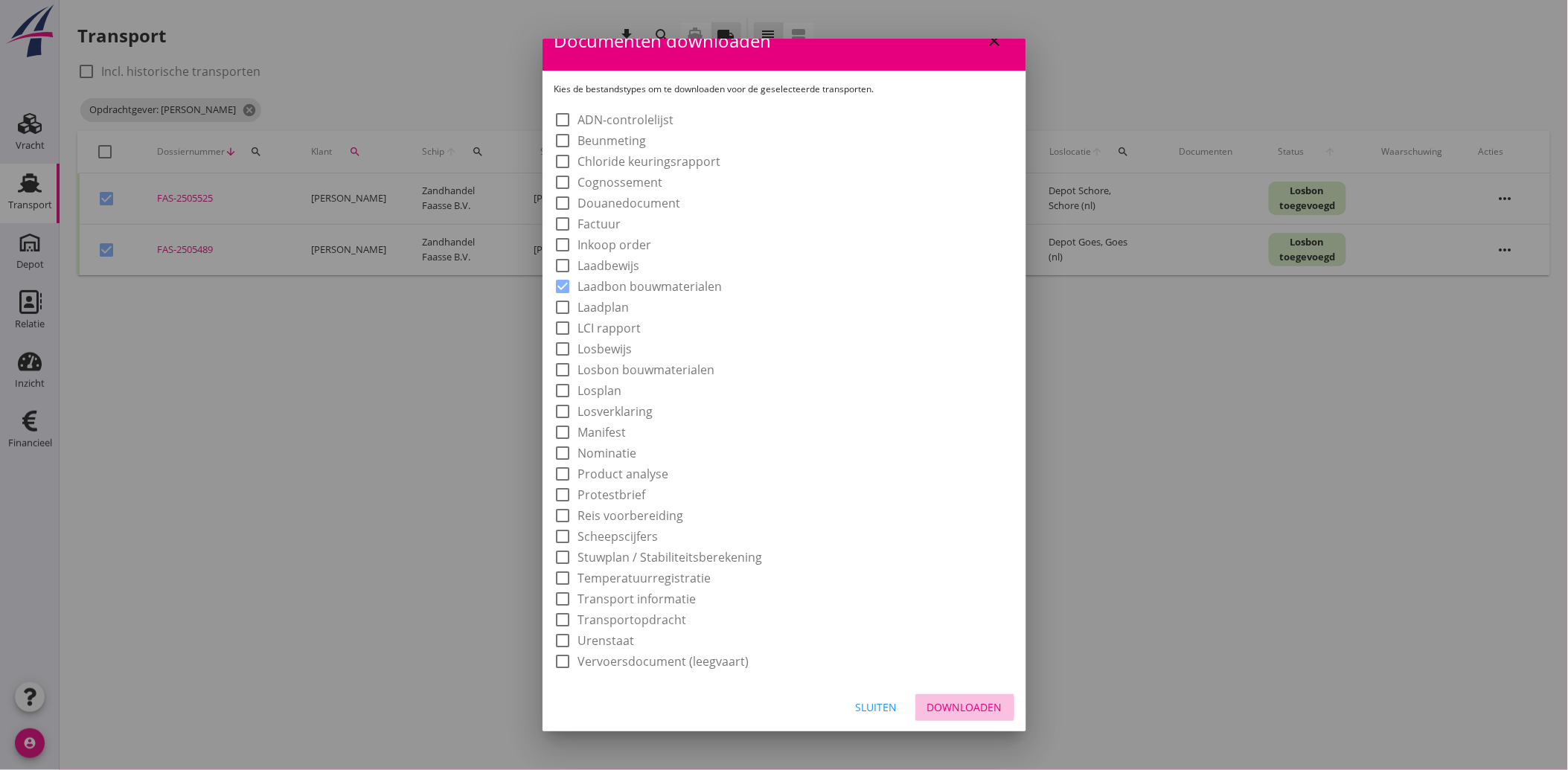
click at [952, 699] on div "Downloaden" at bounding box center [965, 707] width 75 height 16
checkbox input "false"
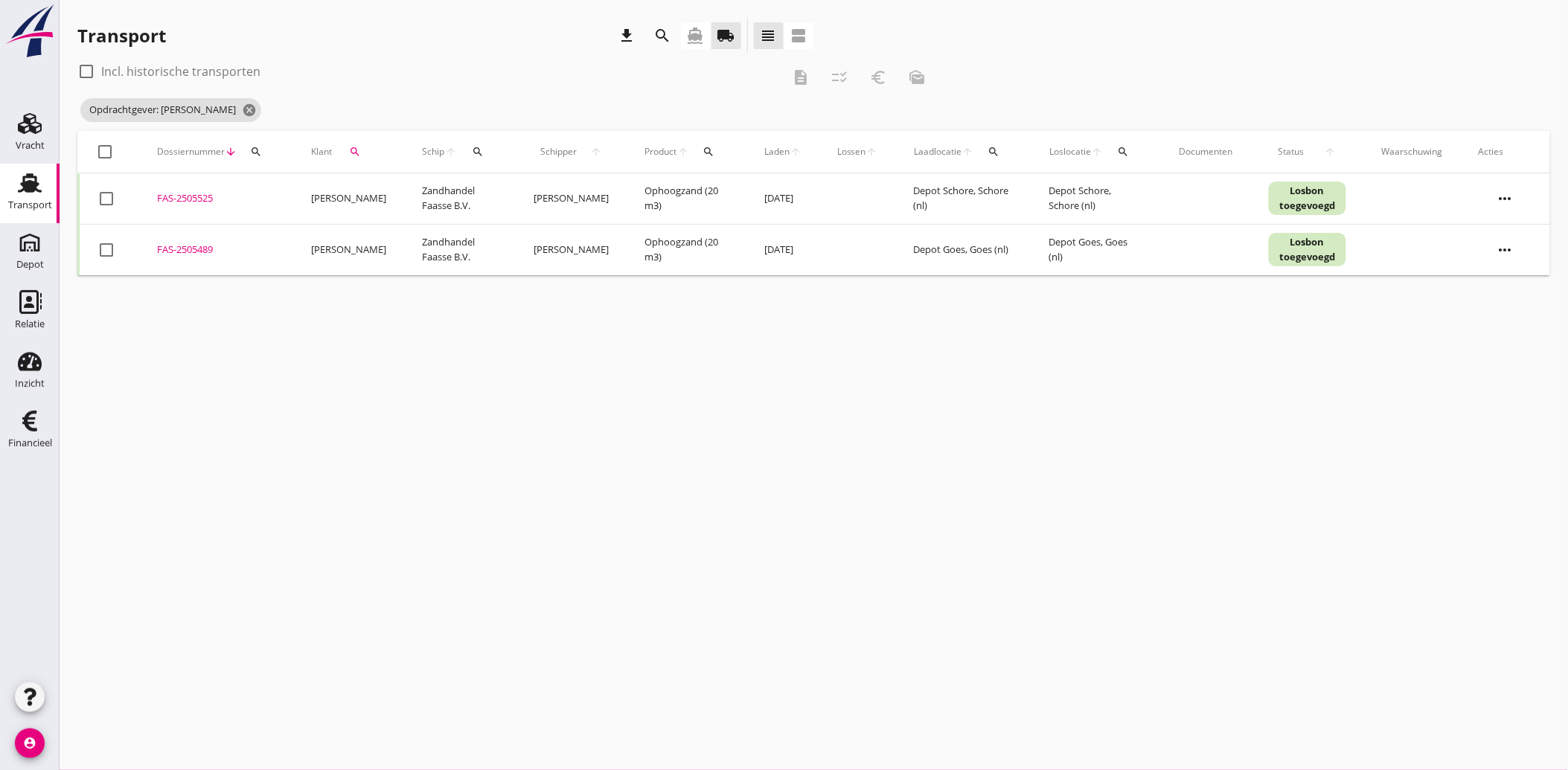
click at [105, 198] on div at bounding box center [107, 198] width 26 height 26
checkbox input "true"
click at [110, 253] on div at bounding box center [107, 249] width 26 height 26
checkbox input "true"
click at [881, 80] on icon "euro_symbol" at bounding box center [878, 77] width 18 height 18
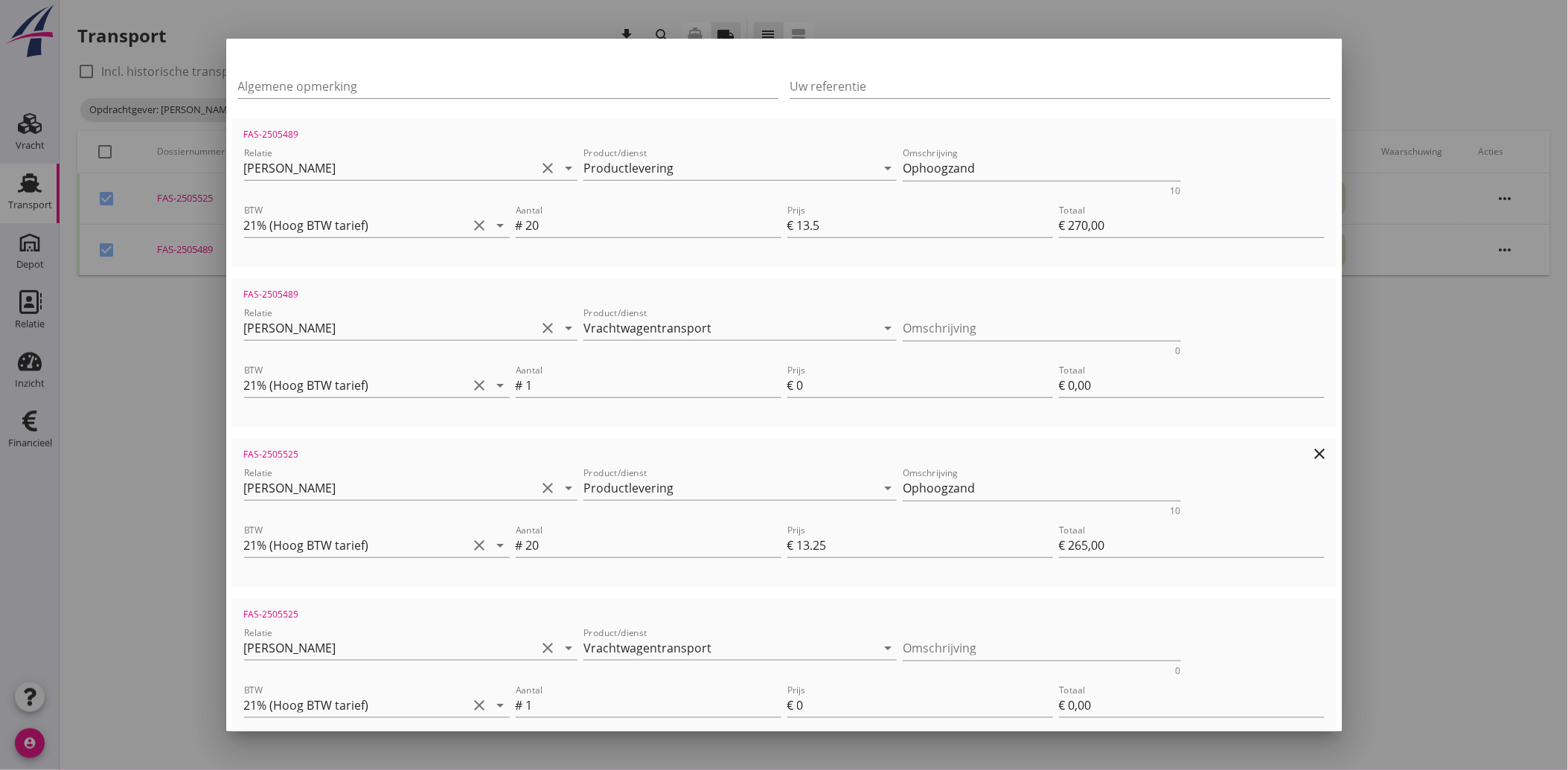
scroll to position [375, 0]
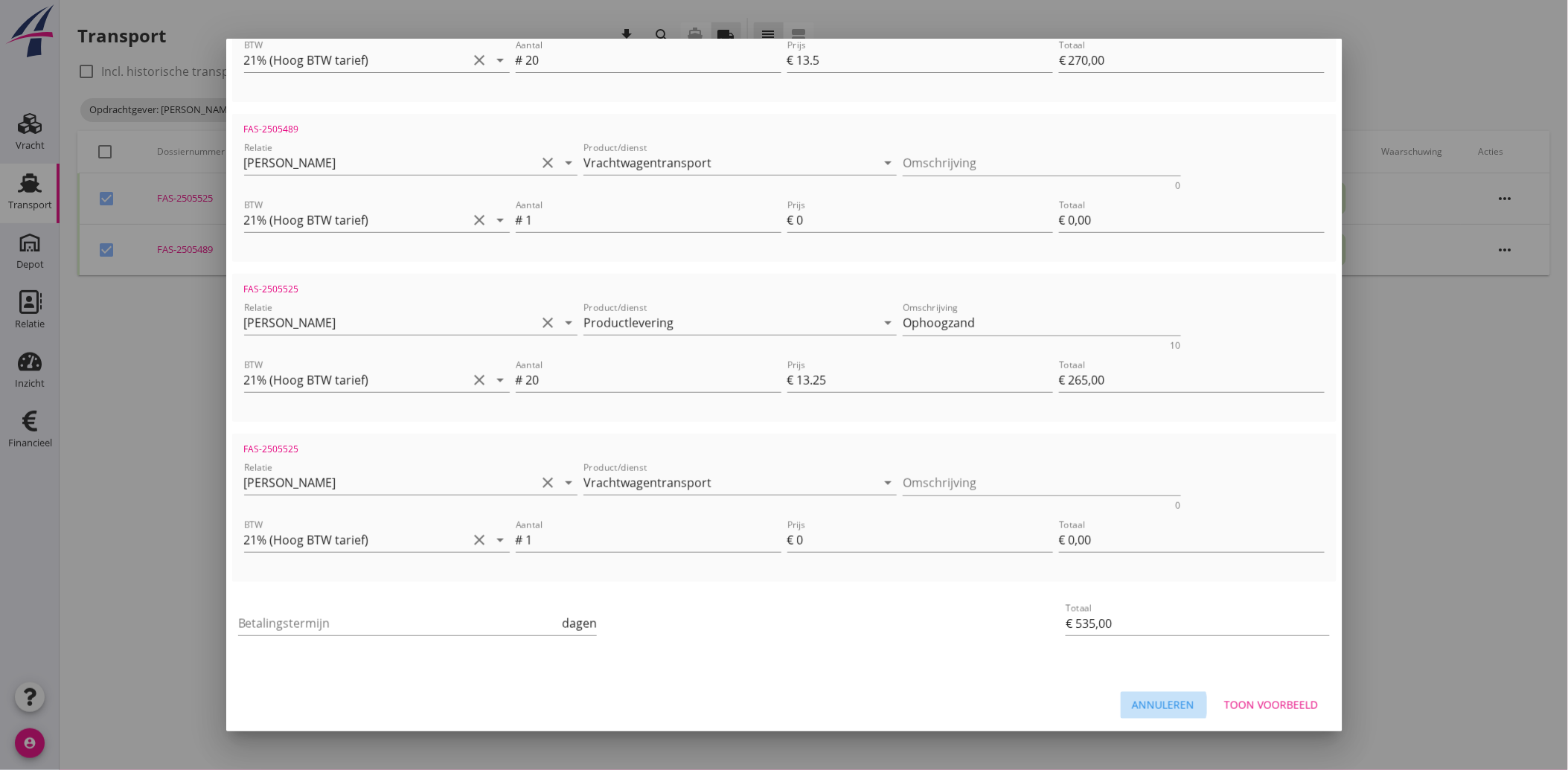
click at [1147, 707] on div "Annuleren" at bounding box center [1164, 705] width 62 height 16
checkbox input "false"
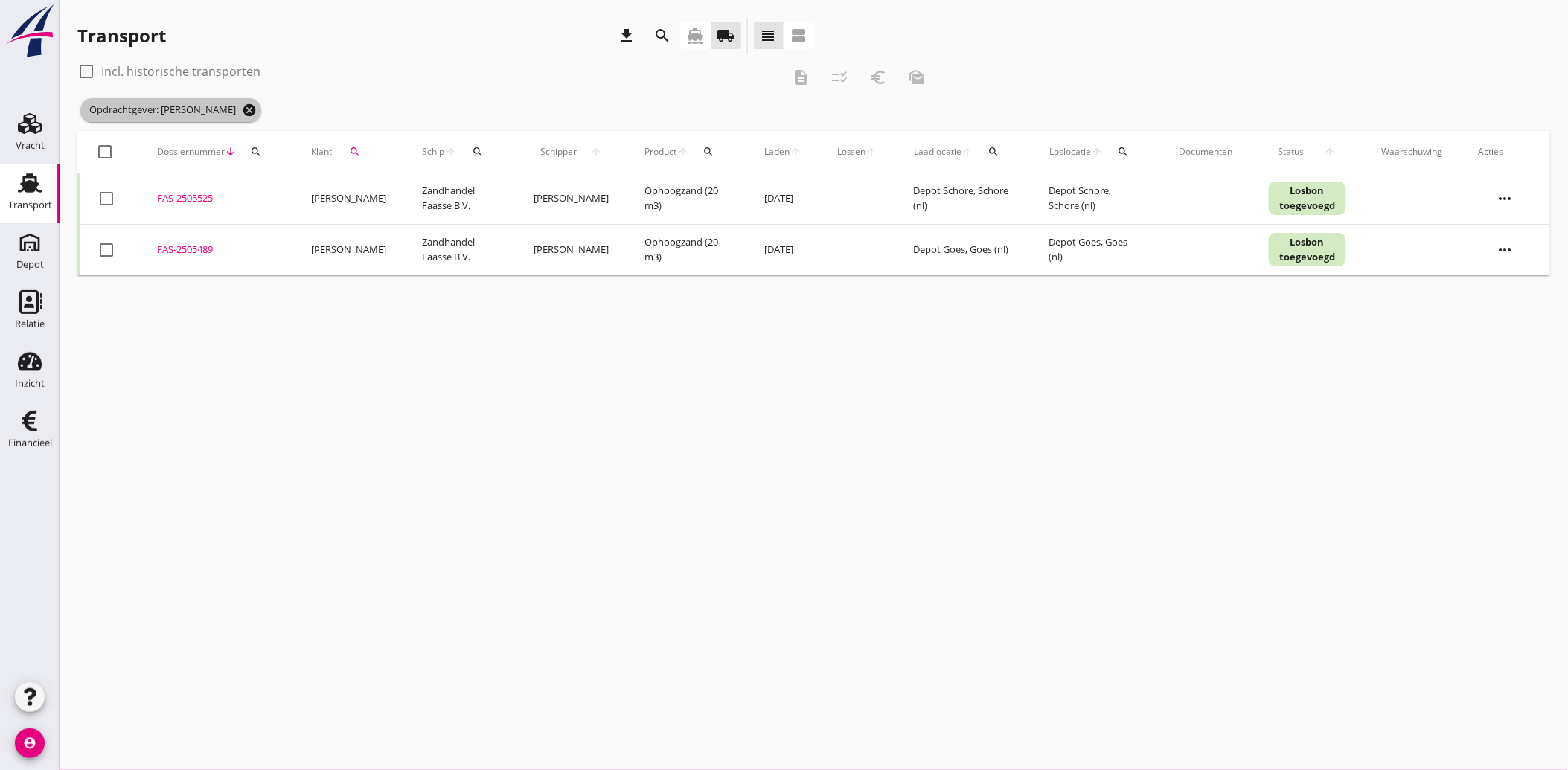
drag, startPoint x: 284, startPoint y: 108, endPoint x: 407, endPoint y: 235, distance: 176.8
click at [257, 109] on icon "cancel" at bounding box center [249, 110] width 15 height 15
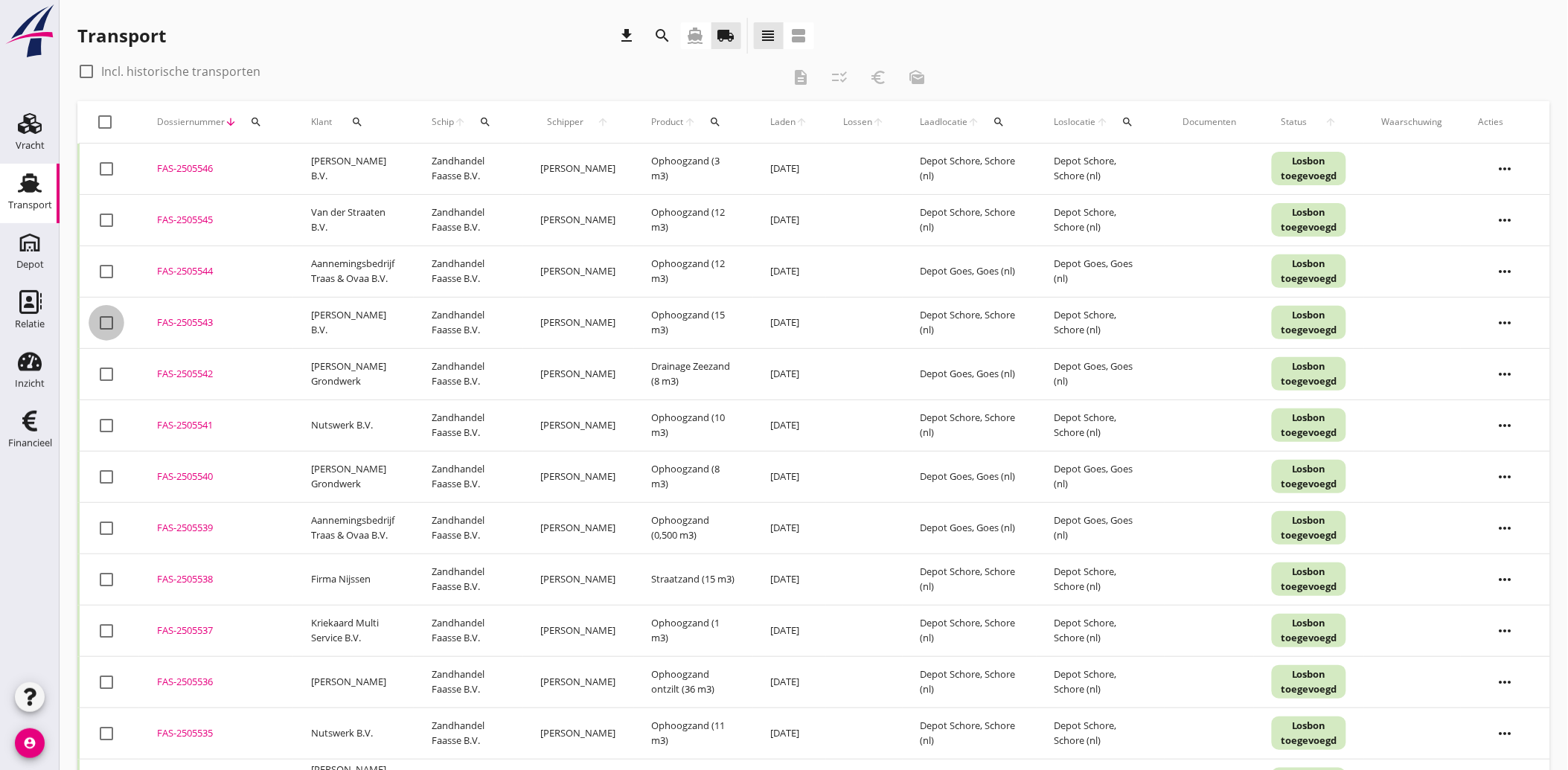
click at [103, 322] on div at bounding box center [107, 322] width 26 height 26
checkbox input "true"
click at [801, 78] on icon "description" at bounding box center [801, 77] width 18 height 18
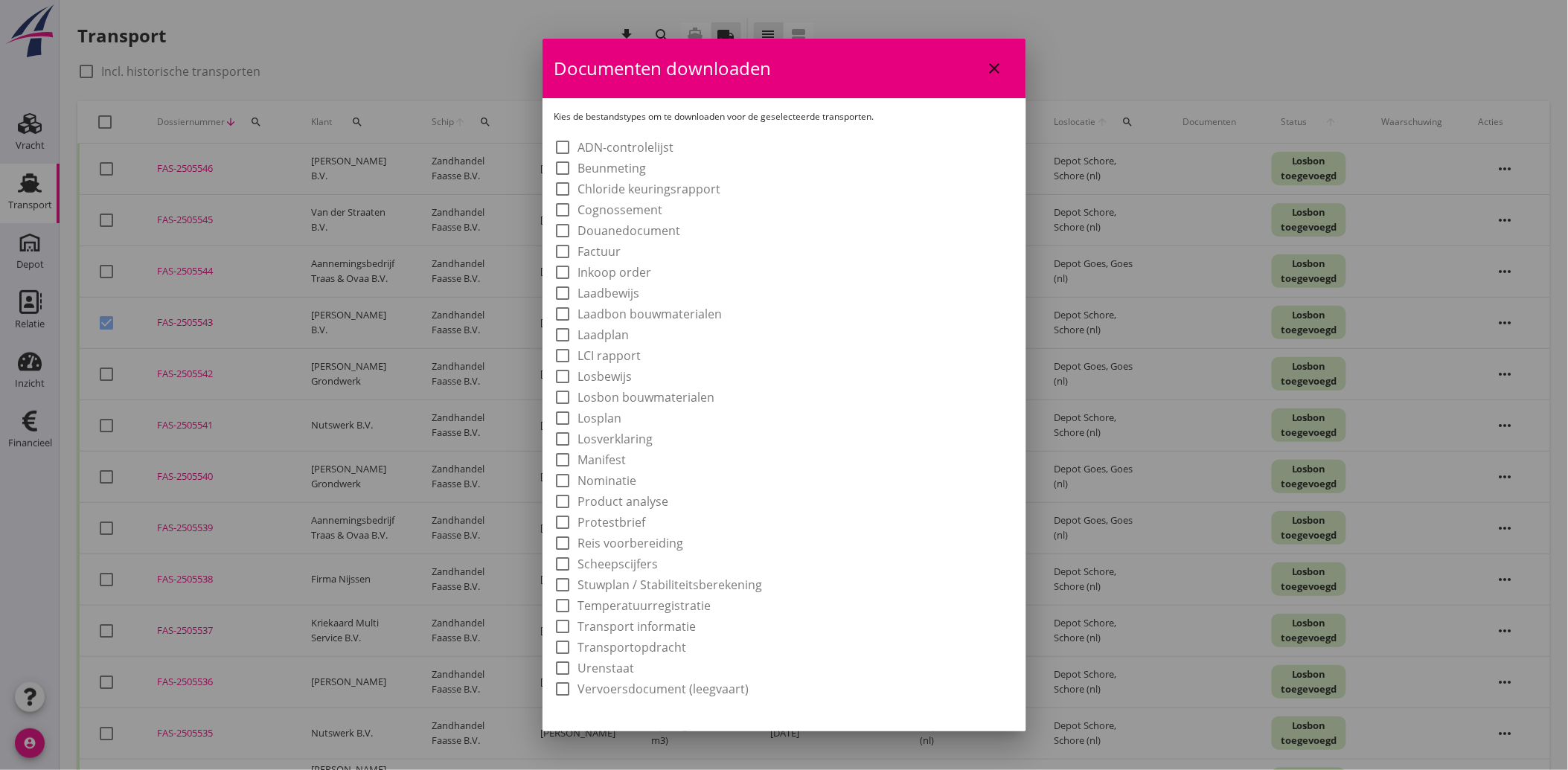
click at [663, 313] on label "Laadbon bouwmaterialen" at bounding box center [651, 313] width 145 height 15
checkbox input "true"
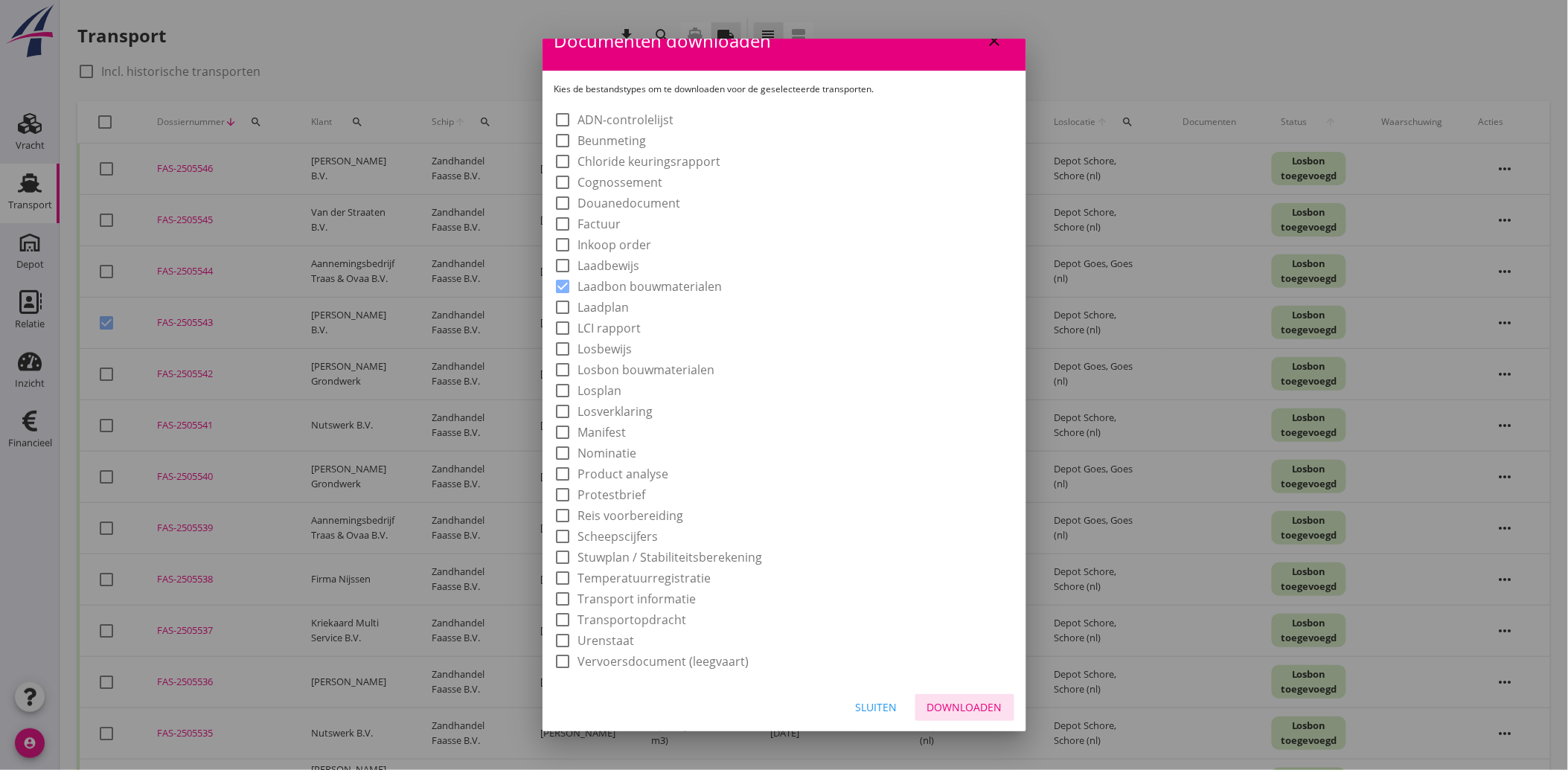
click at [968, 714] on button "Downloaden" at bounding box center [965, 707] width 99 height 26
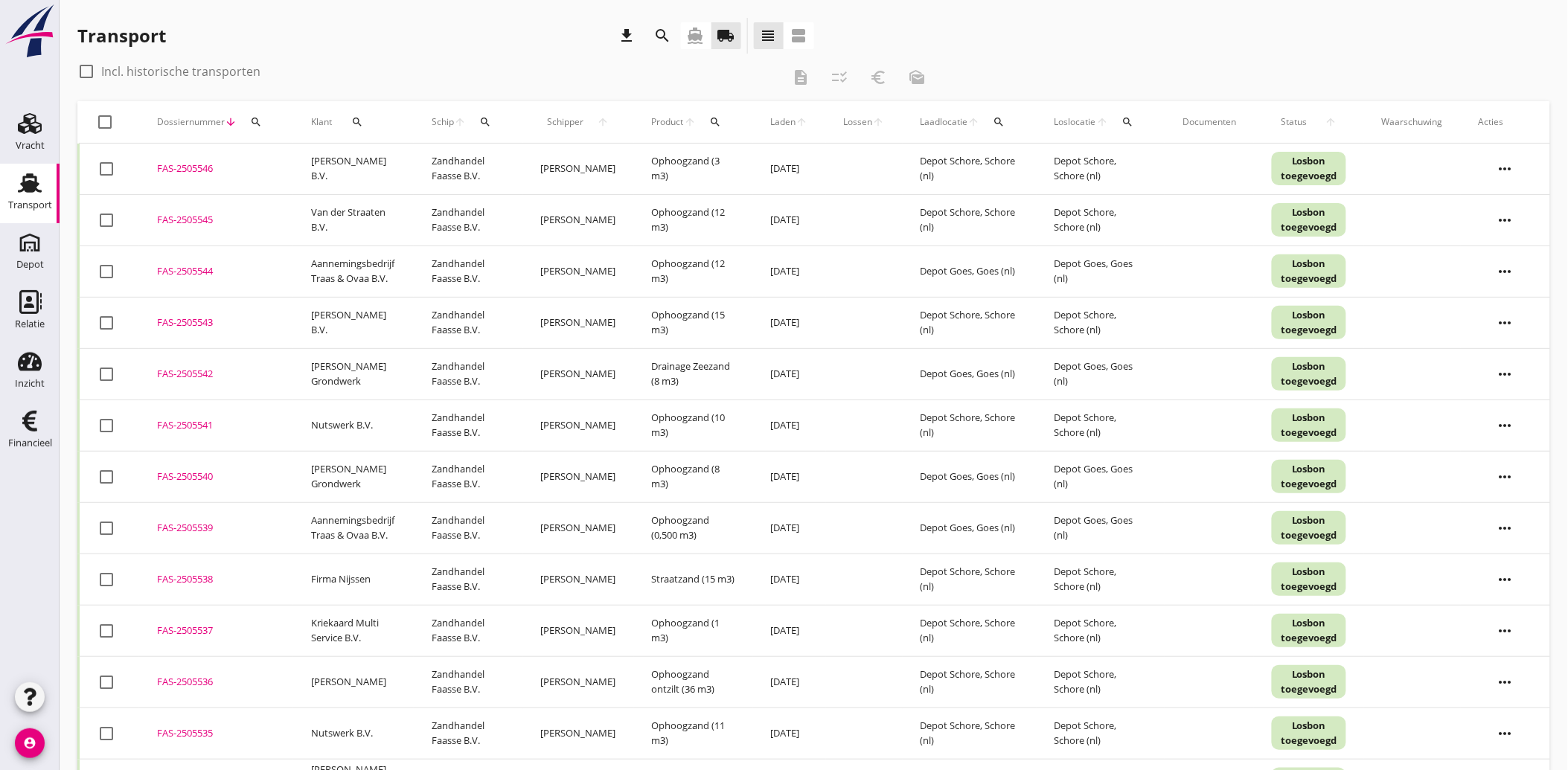
checkbox input "false"
click at [694, 40] on icon "directions_boat" at bounding box center [696, 35] width 18 height 18
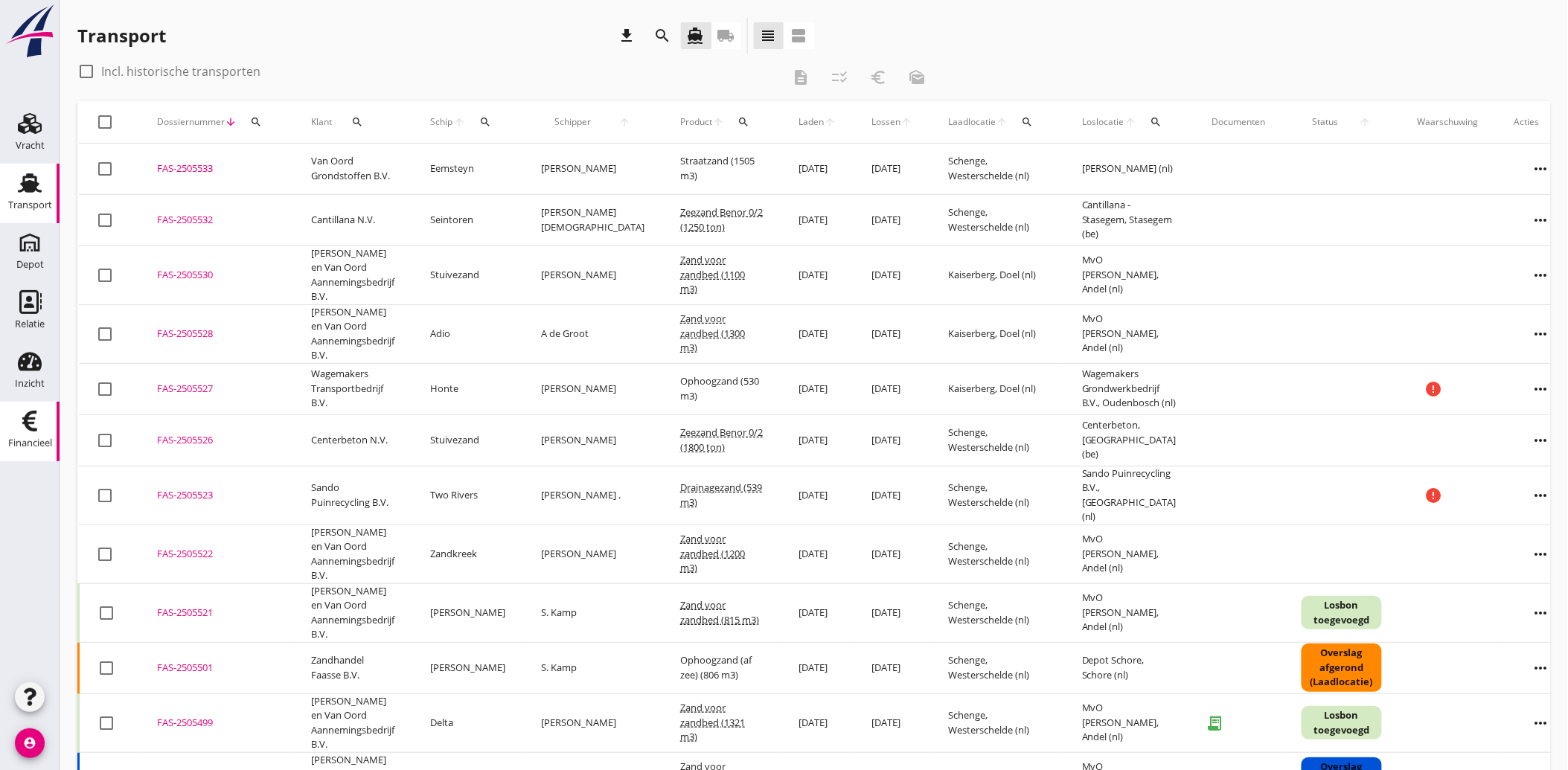
click at [19, 421] on icon "Financieel" at bounding box center [30, 421] width 24 height 24
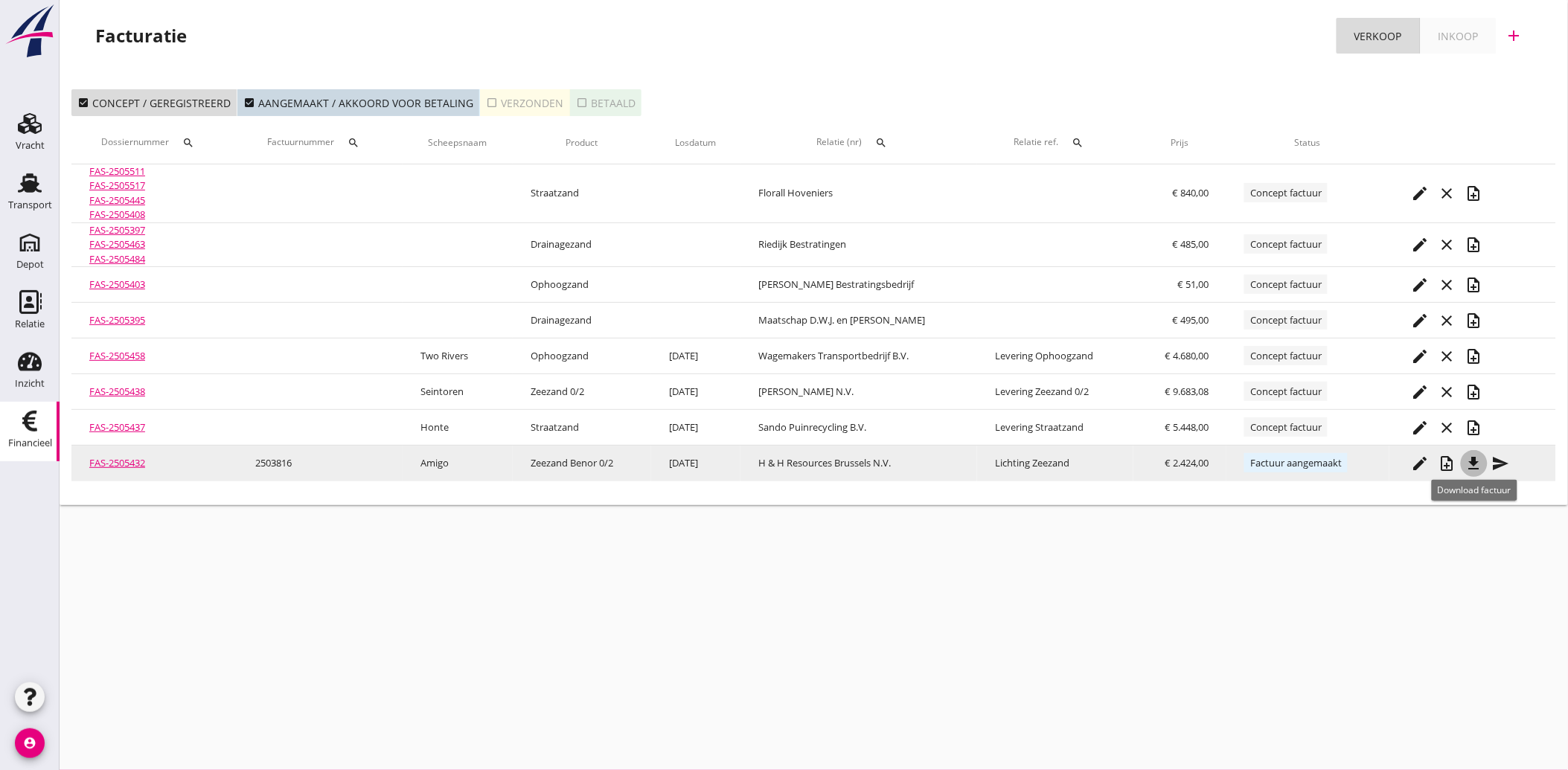
click at [1475, 455] on icon "file_download" at bounding box center [1474, 463] width 18 height 18
click at [1499, 465] on icon "send" at bounding box center [1501, 463] width 18 height 18
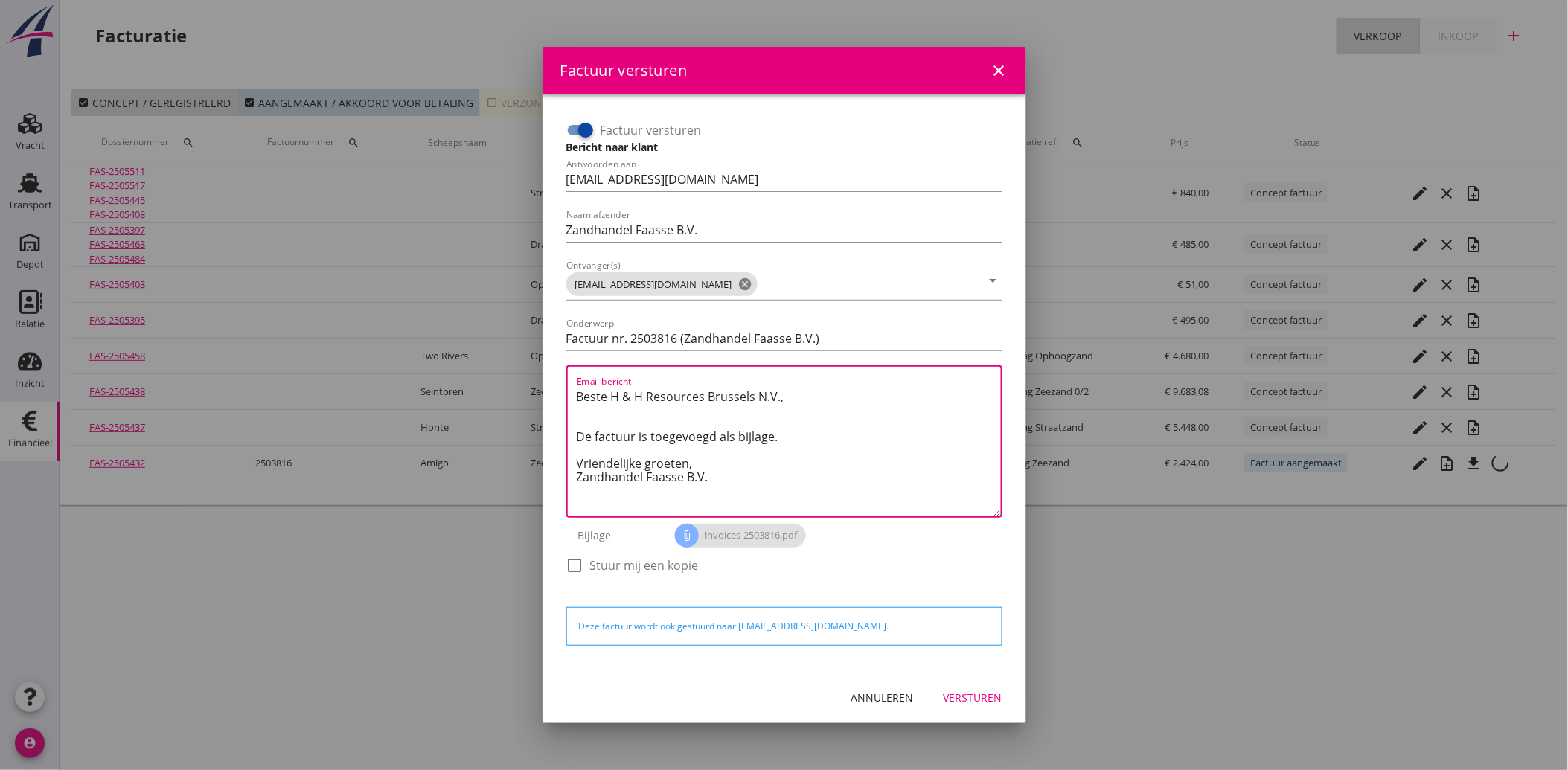
drag, startPoint x: 704, startPoint y: 481, endPoint x: 549, endPoint y: 370, distance: 190.6
click at [549, 370] on div "Factuur versturen Bericht naar klant Antwoorden aan [EMAIL_ADDRESS][DOMAIN_NAME…" at bounding box center [784, 383] width 484 height 577
paste textarea "Geachte heer/mevrouw, Hierbij zenden wij u onze factuur i.v.m. de door ons aan …"
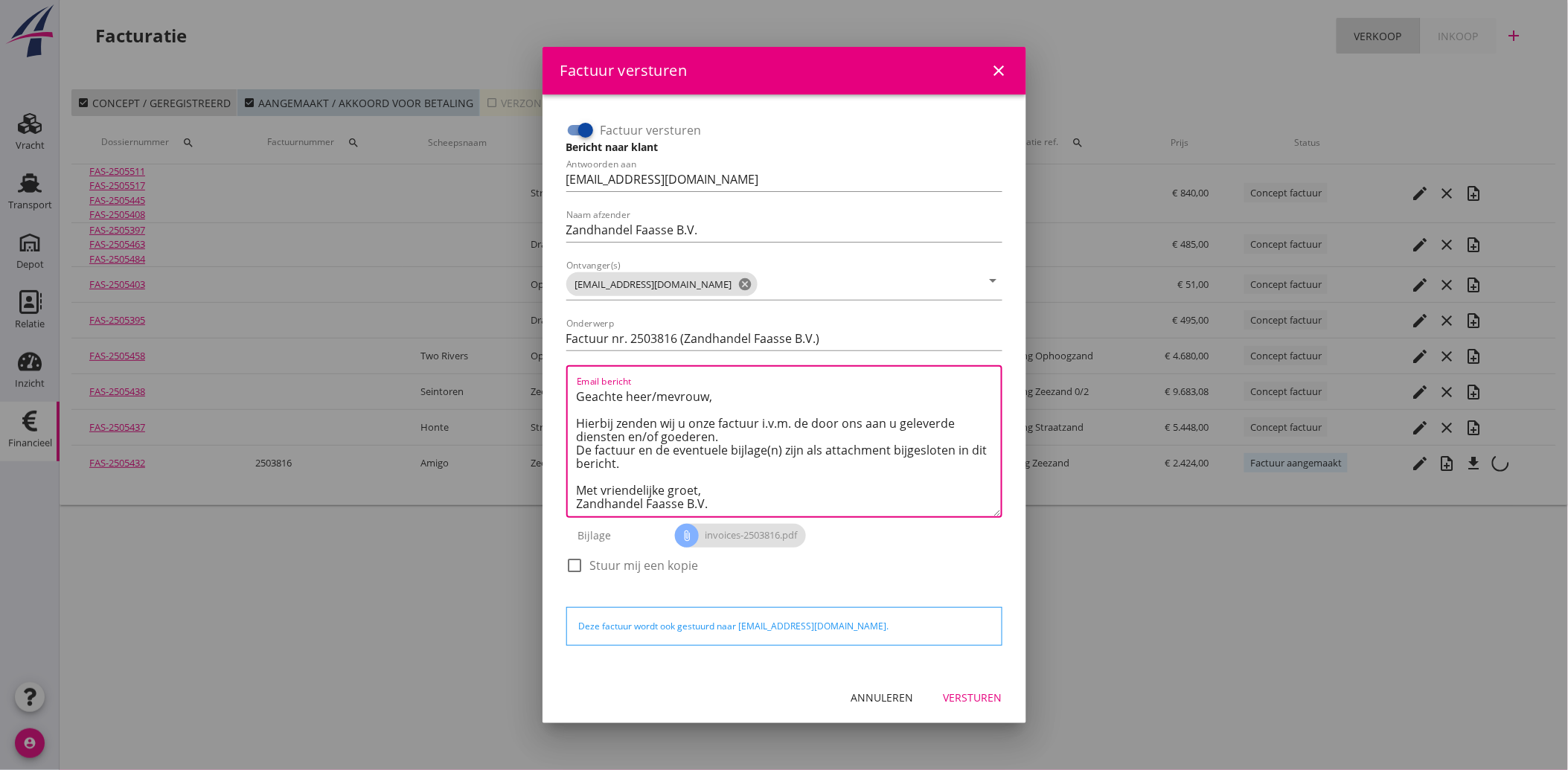
type textarea "Geachte heer/mevrouw, Hierbij zenden wij u onze factuur i.v.m. de door ons aan …"
click at [962, 692] on div "Versturen" at bounding box center [973, 697] width 59 height 16
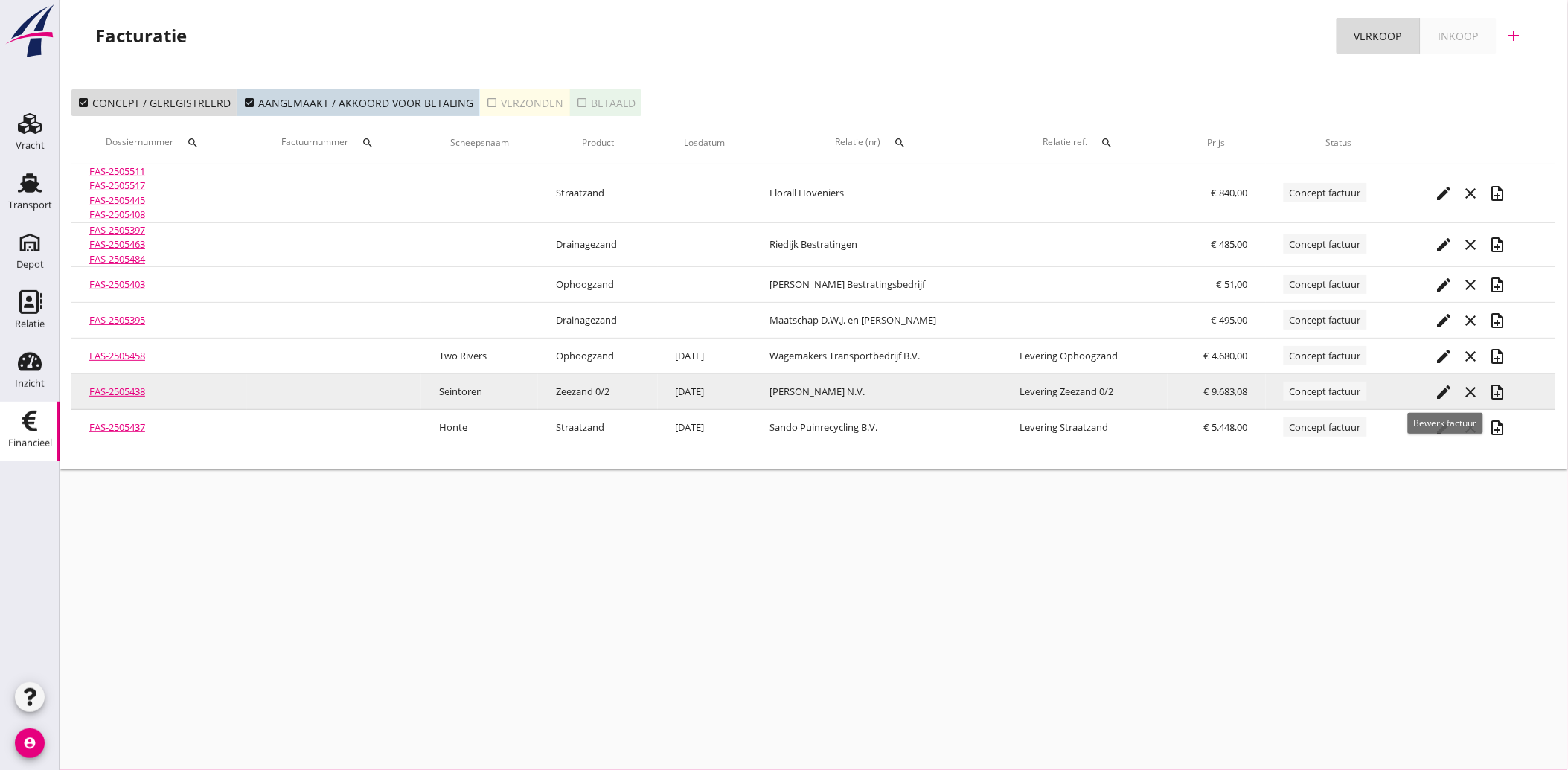
click at [1440, 387] on icon "edit" at bounding box center [1444, 392] width 18 height 18
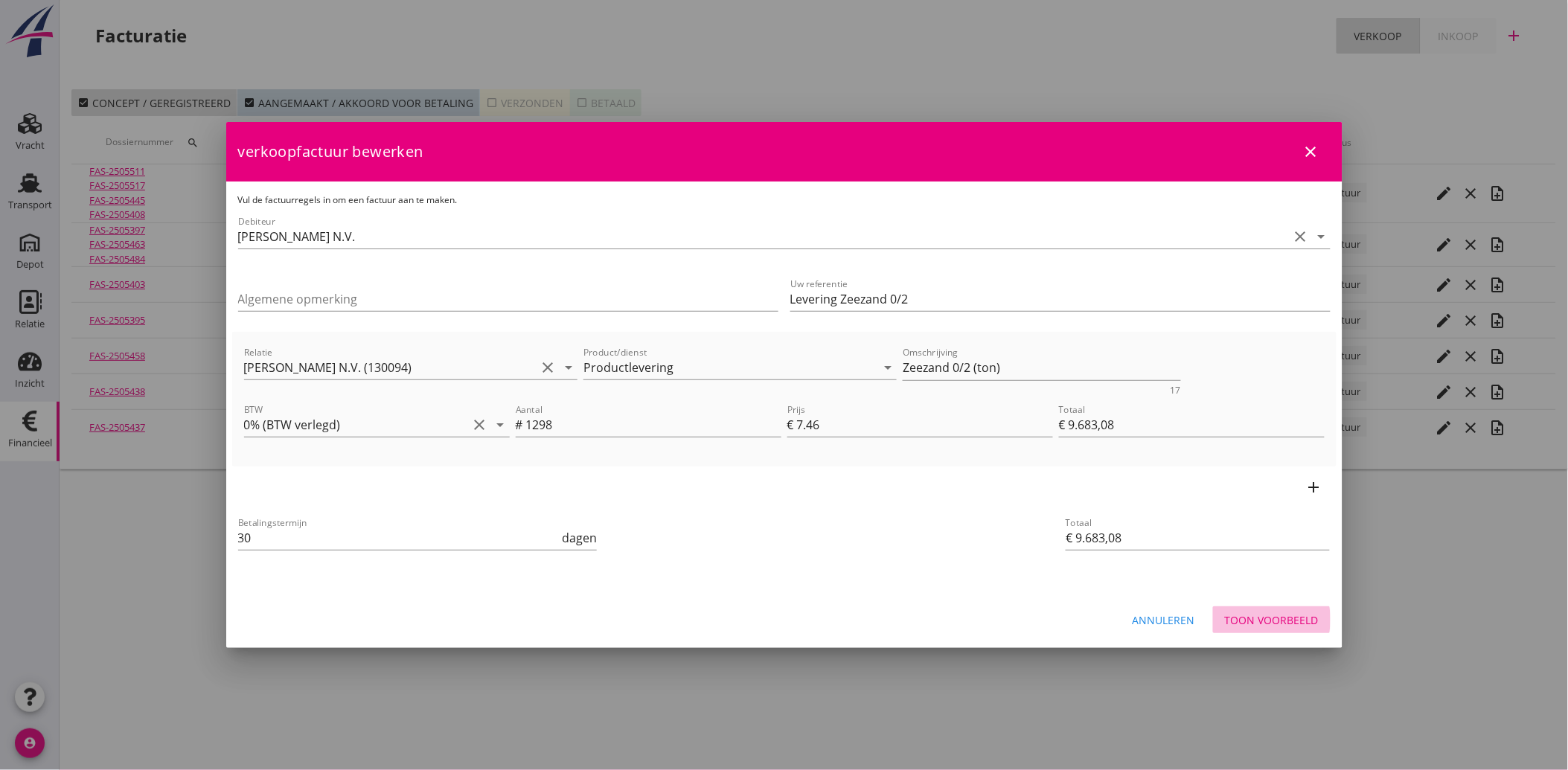
click at [1277, 620] on div "Toon voorbeeld" at bounding box center [1272, 620] width 94 height 16
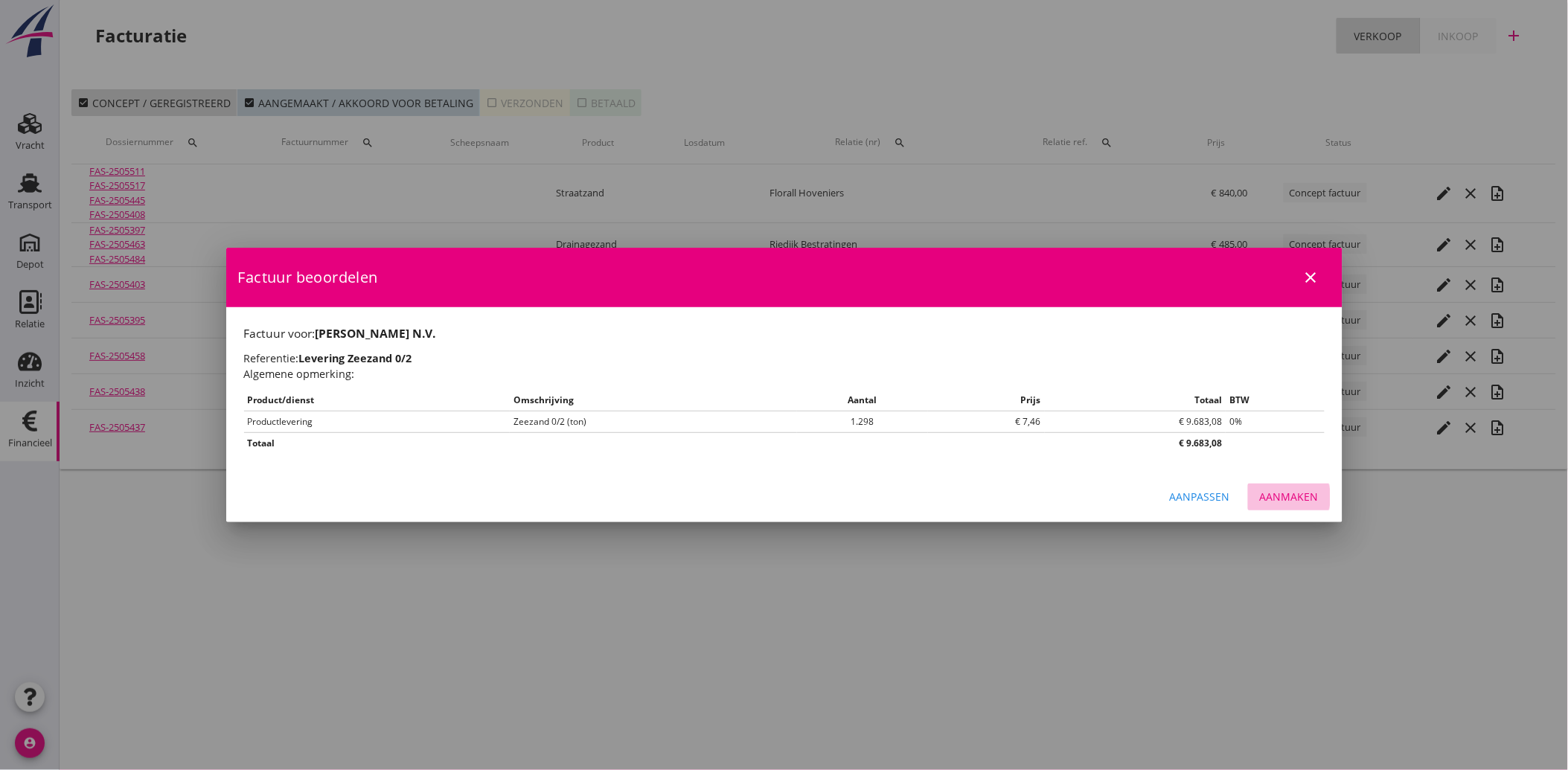
click at [1304, 483] on button "Aanmaken" at bounding box center [1290, 496] width 82 height 26
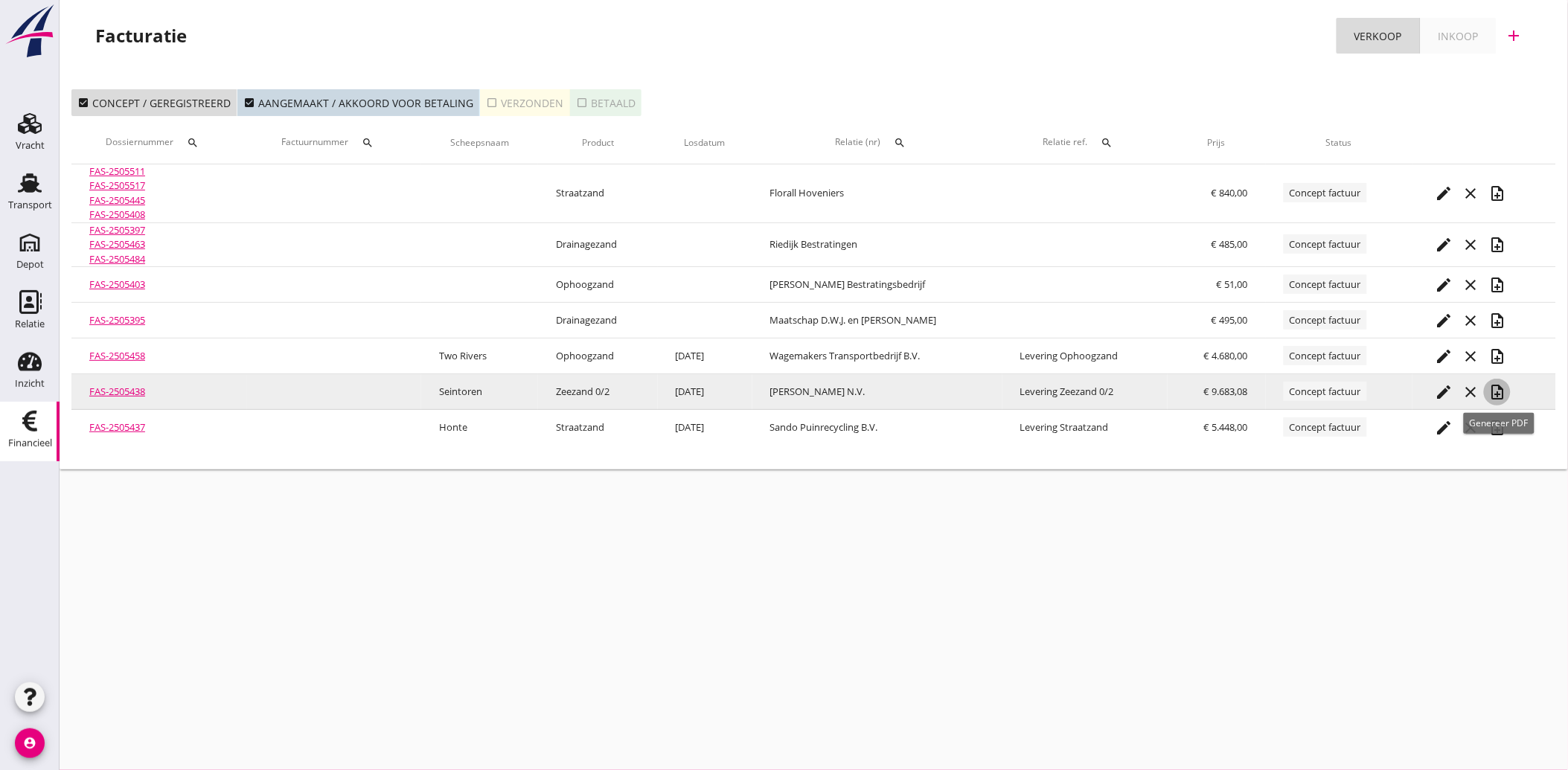
click at [1493, 388] on icon "note_add" at bounding box center [1497, 392] width 18 height 18
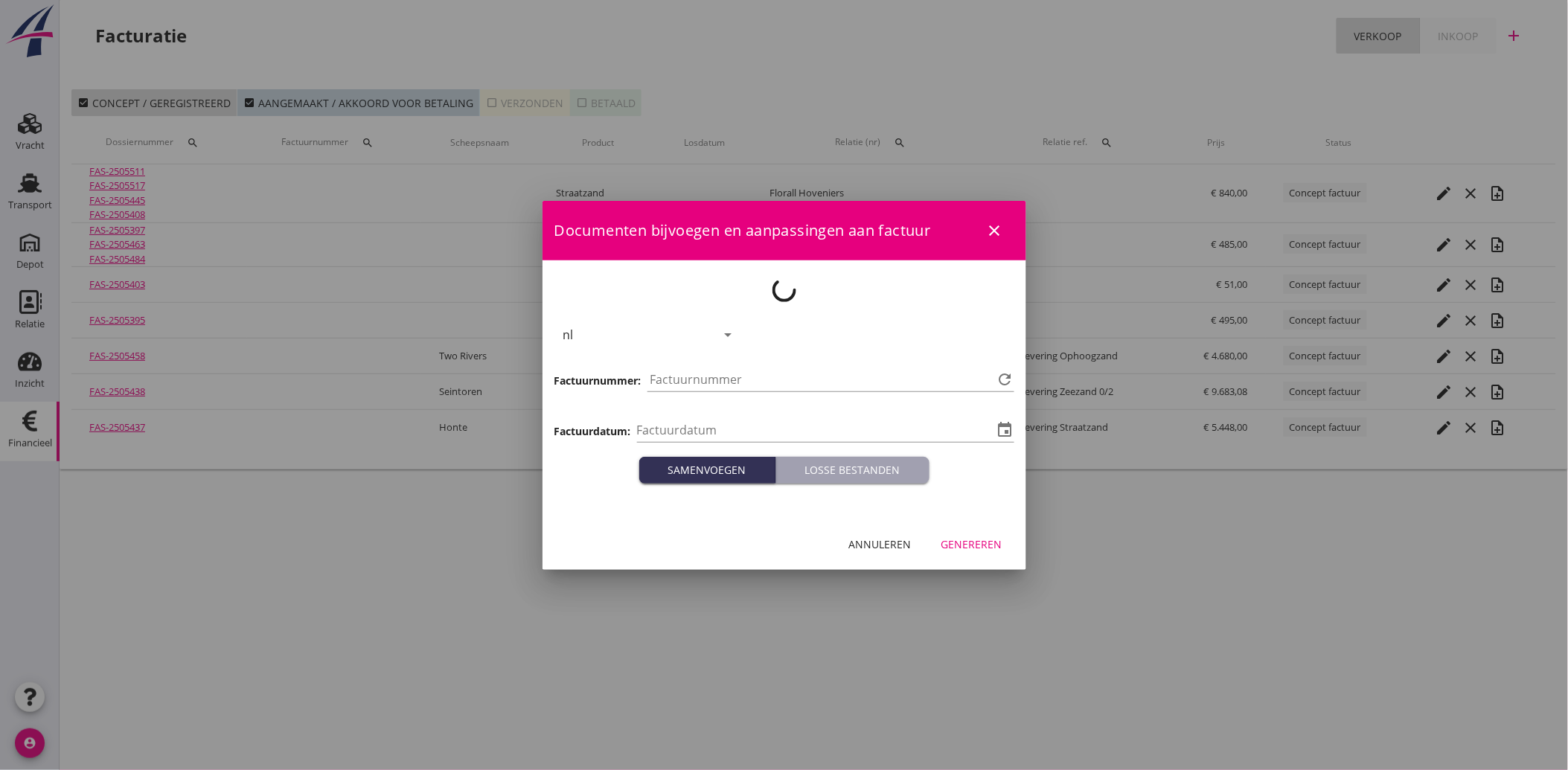
type input "[DATE]"
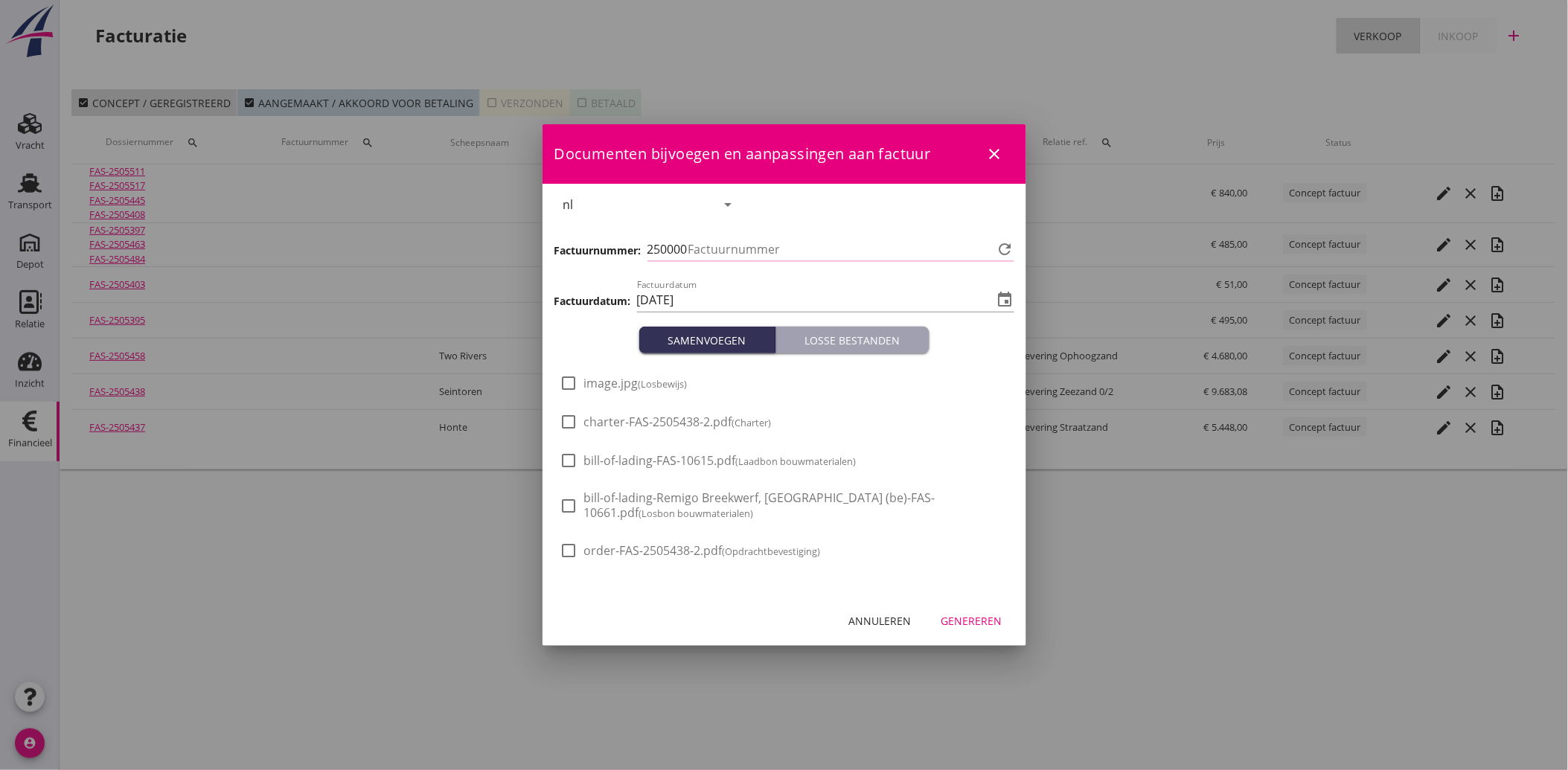
type input "3817"
click at [567, 381] on div at bounding box center [569, 383] width 26 height 26
checkbox input "true"
click at [963, 619] on div "Genereren" at bounding box center [972, 621] width 61 height 16
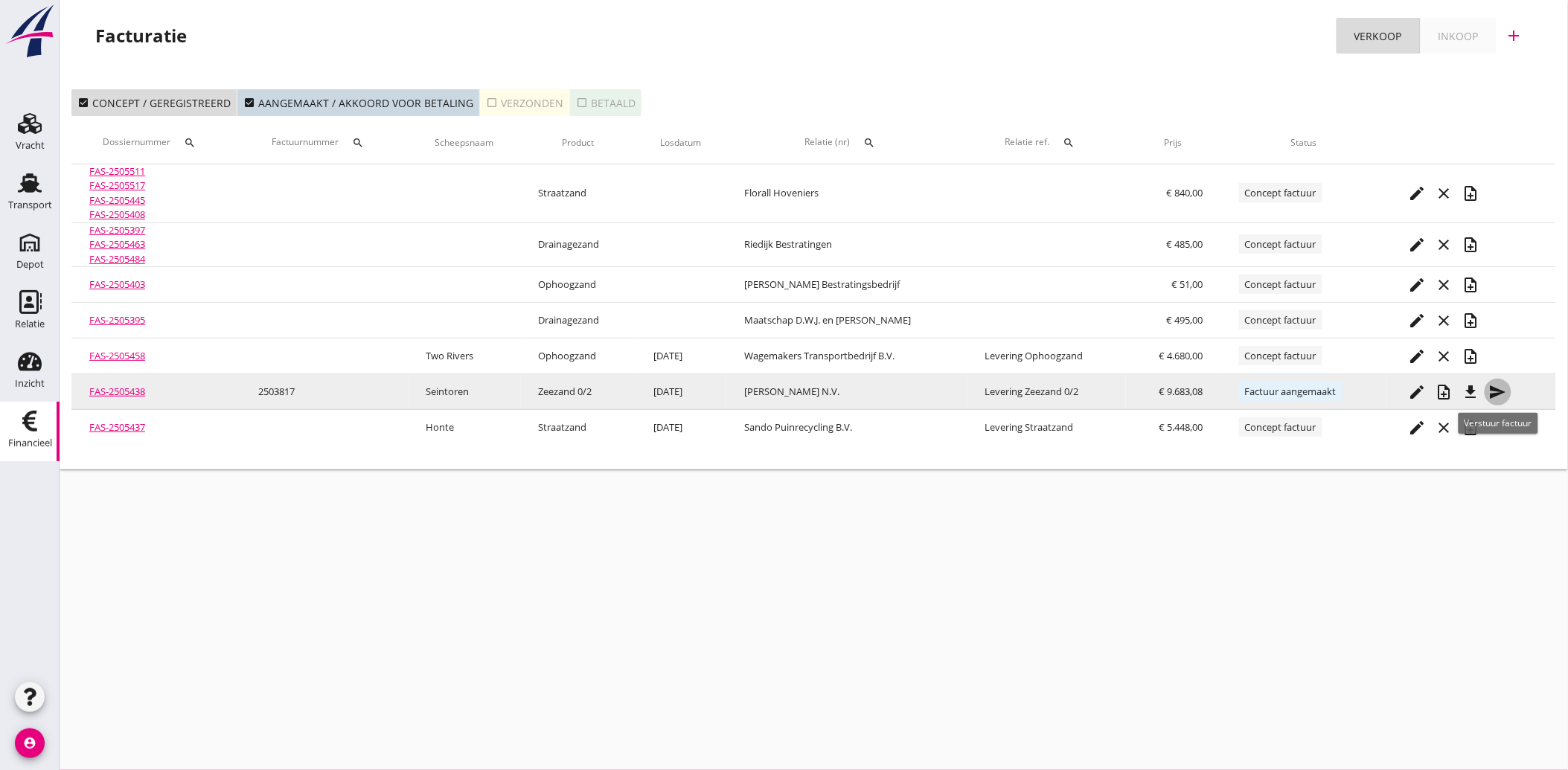
click at [1493, 388] on icon "send" at bounding box center [1498, 392] width 18 height 18
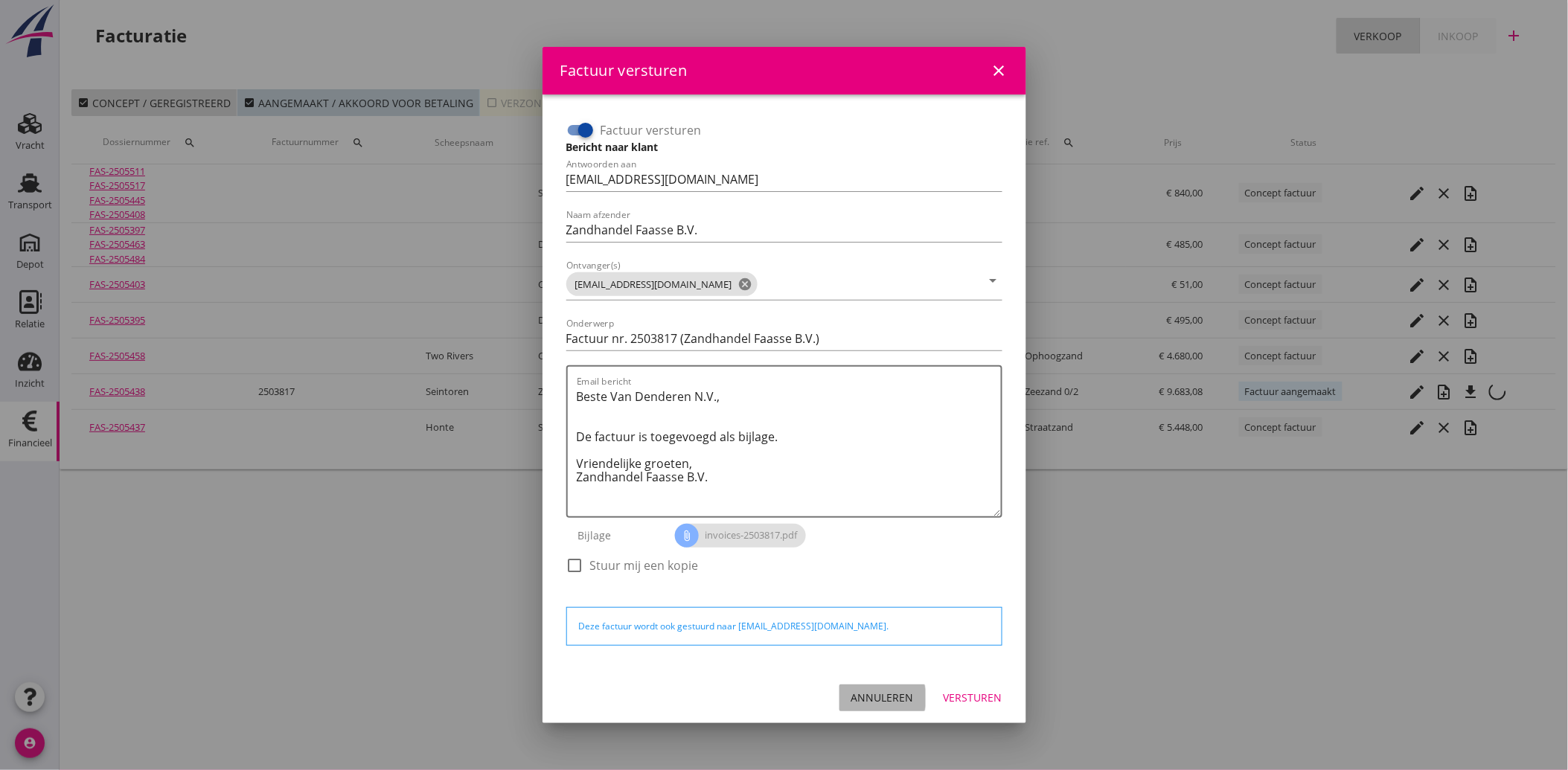
drag, startPoint x: 885, startPoint y: 687, endPoint x: 1380, endPoint y: 507, distance: 526.7
click at [886, 687] on button "Annuleren" at bounding box center [882, 698] width 86 height 26
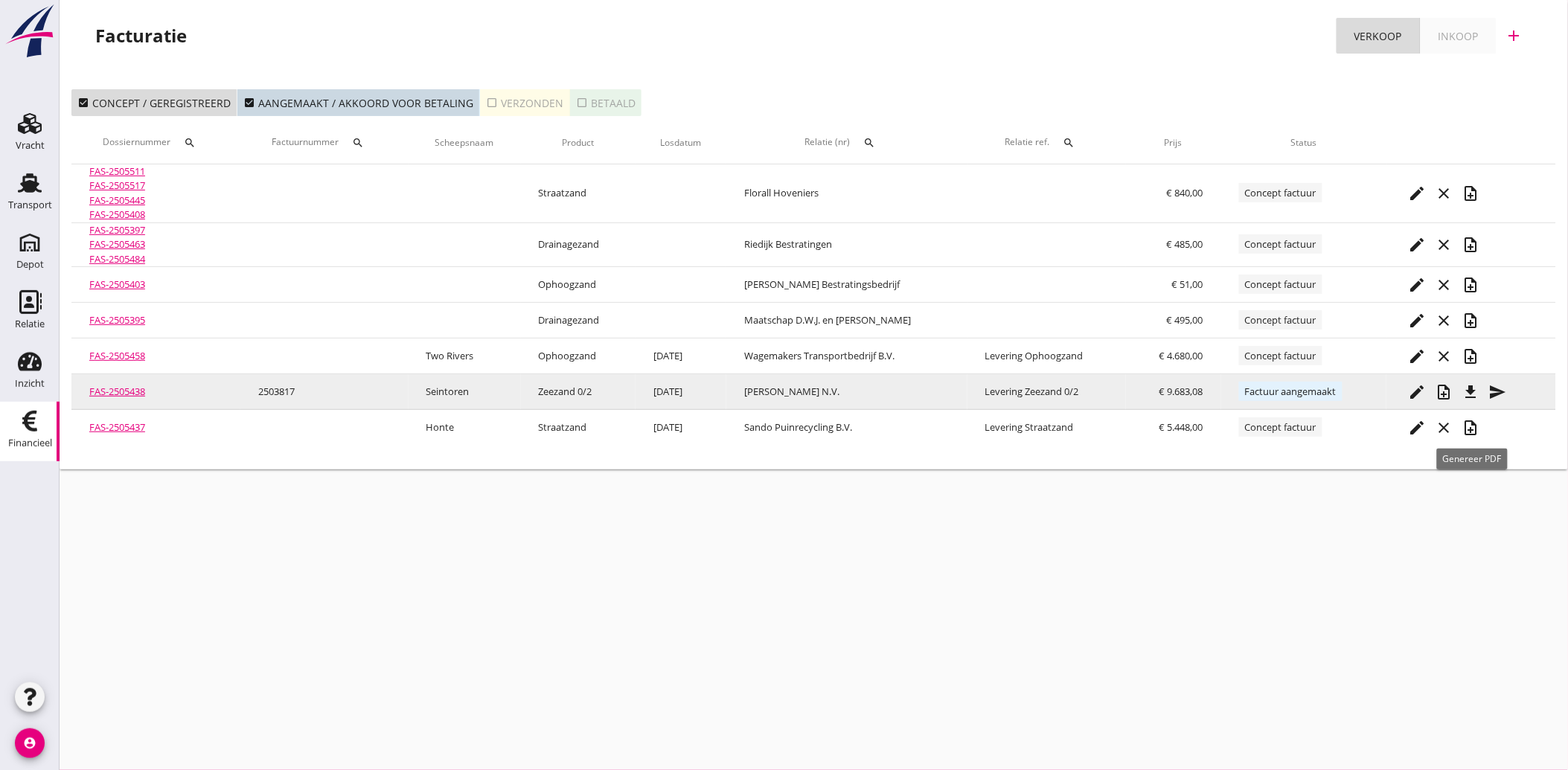
click at [1469, 381] on button "file_download" at bounding box center [1472, 392] width 26 height 26
click at [1497, 388] on icon "send" at bounding box center [1498, 392] width 18 height 18
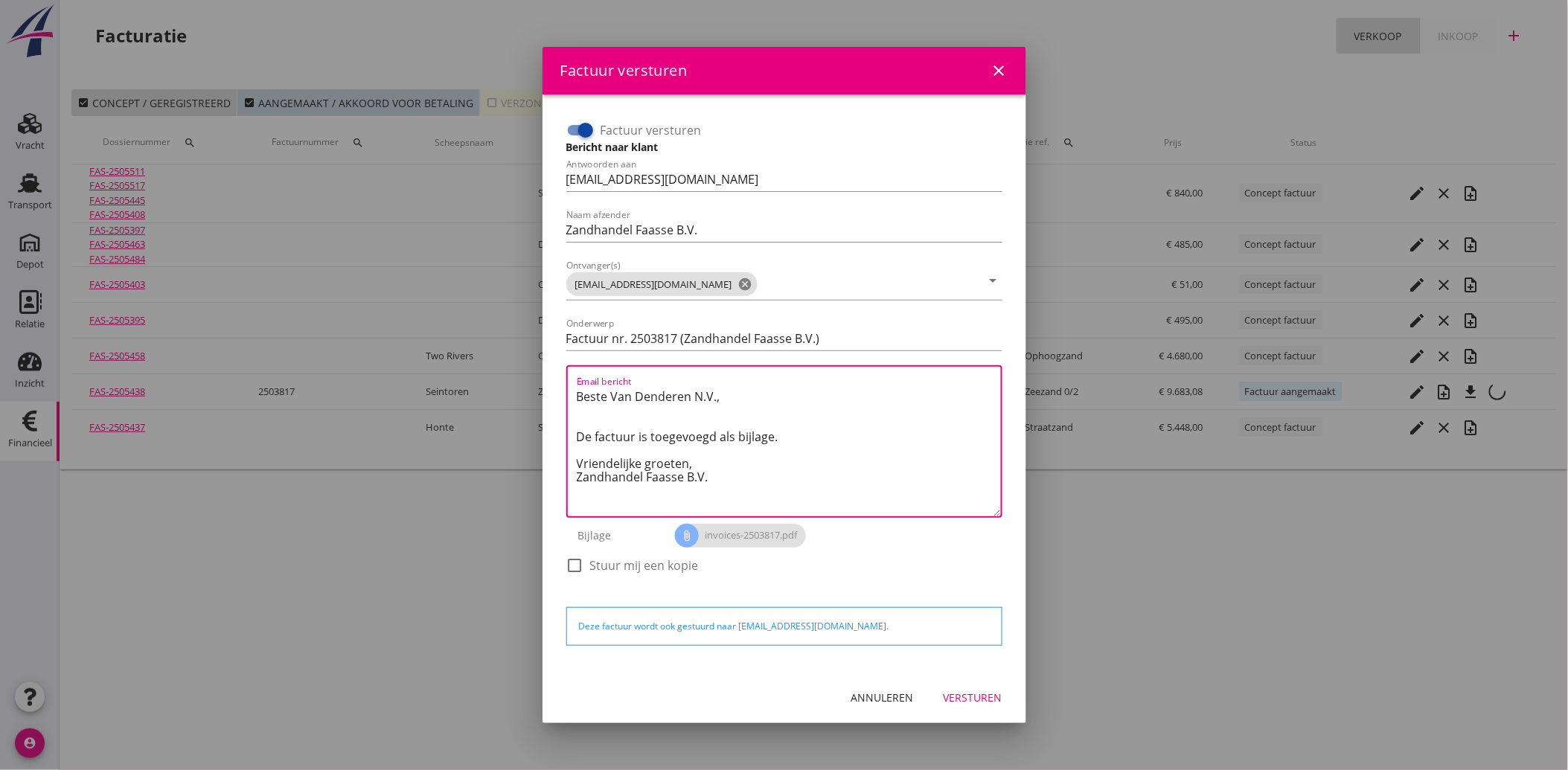
drag, startPoint x: 740, startPoint y: 486, endPoint x: 554, endPoint y: 391, distance: 208.9
click at [554, 391] on div "Factuur versturen Bericht naar klant Antwoorden aan [EMAIL_ADDRESS][DOMAIN_NAME…" at bounding box center [784, 383] width 460 height 553
paste textarea "Geachte heer/mevrouw, Hierbij zenden wij u onze factuur i.v.m. de door ons aan …"
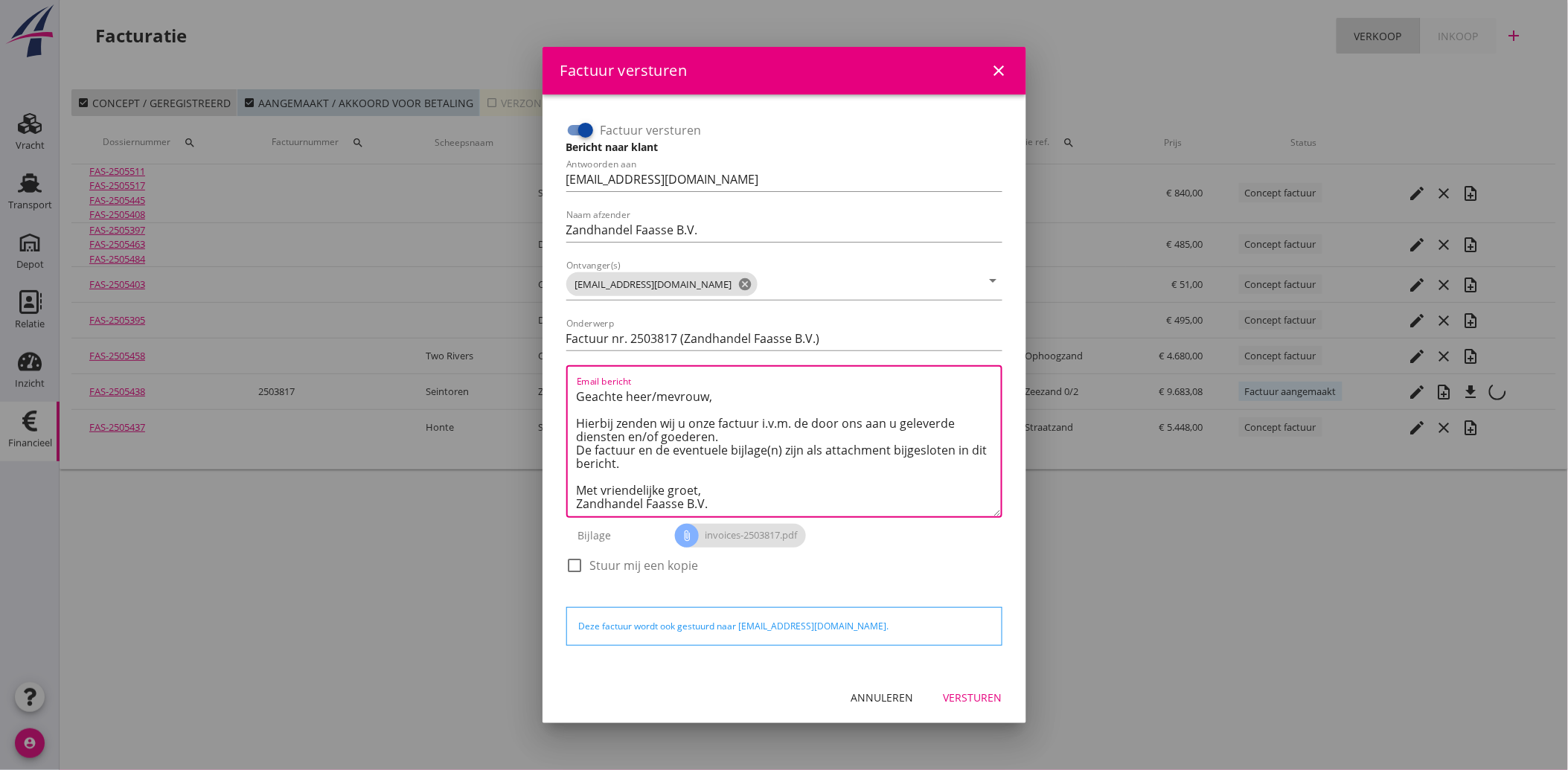
type textarea "Geachte heer/mevrouw, Hierbij zenden wij u onze factuur i.v.m. de door ons aan …"
click at [955, 693] on div "Versturen" at bounding box center [973, 697] width 59 height 16
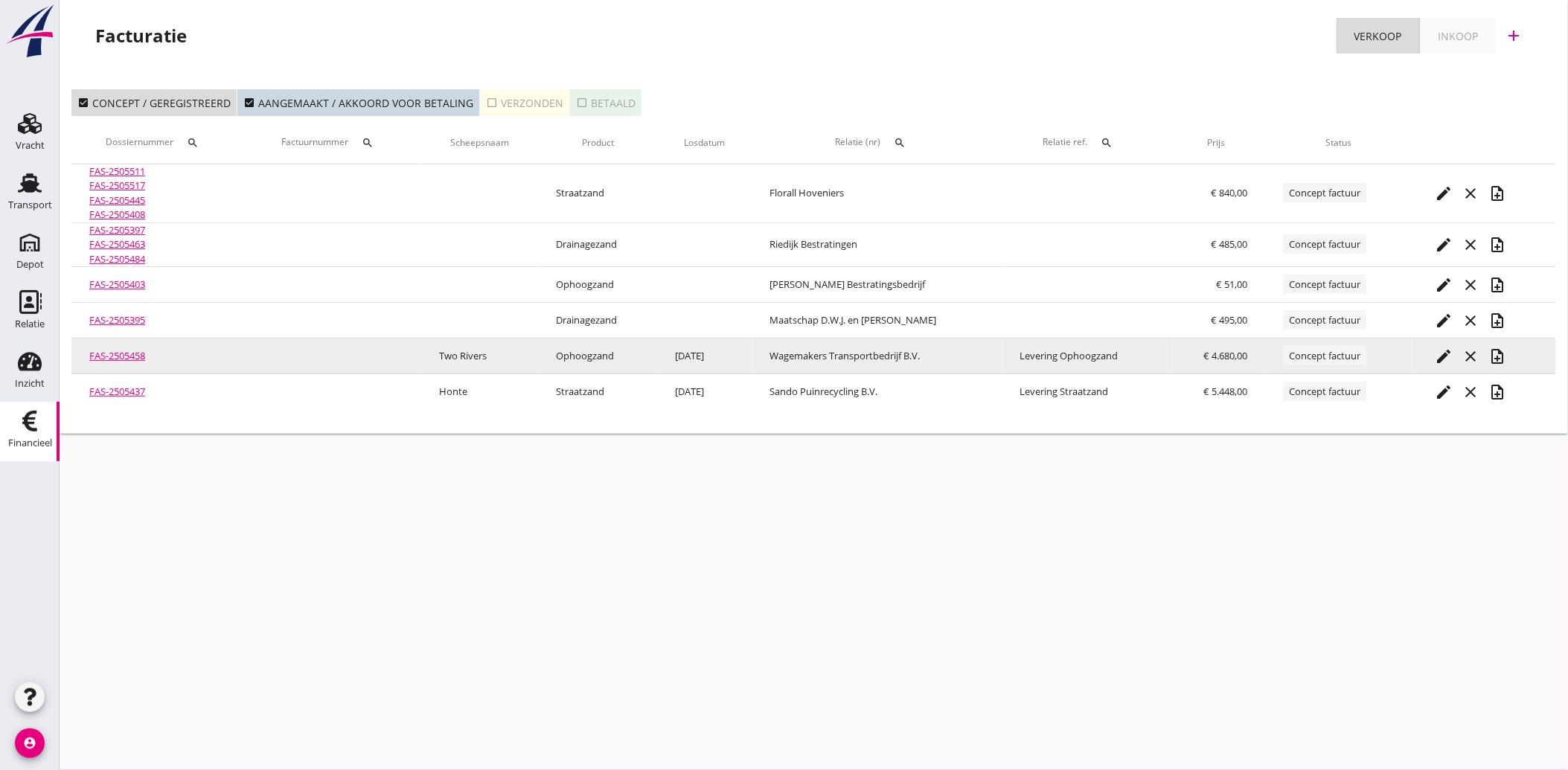
click at [1451, 347] on icon "edit" at bounding box center [1444, 356] width 18 height 18
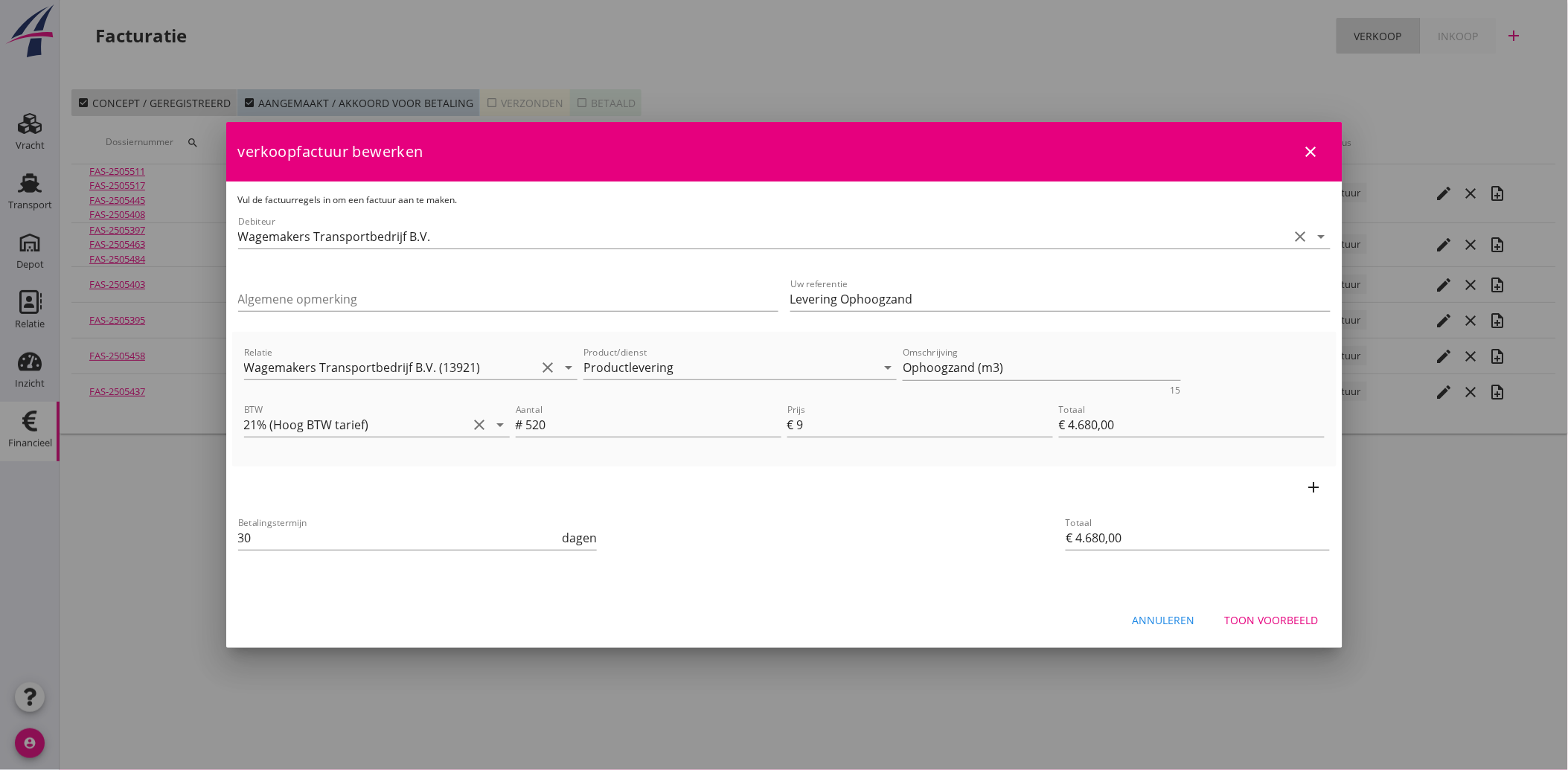
click at [1266, 607] on button "Toon voorbeeld" at bounding box center [1272, 619] width 117 height 26
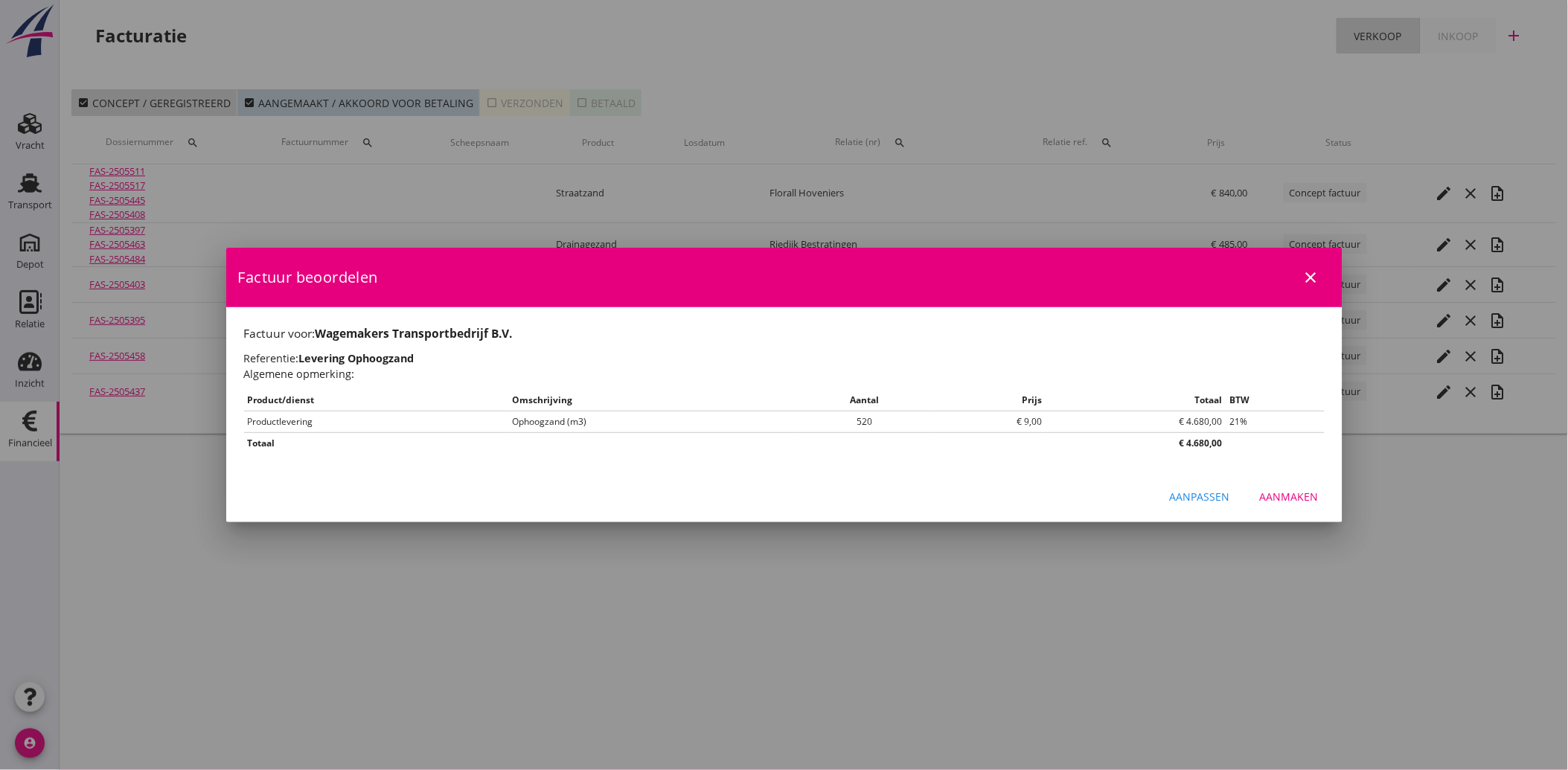
click at [1290, 496] on div "Aanmaken" at bounding box center [1290, 496] width 59 height 16
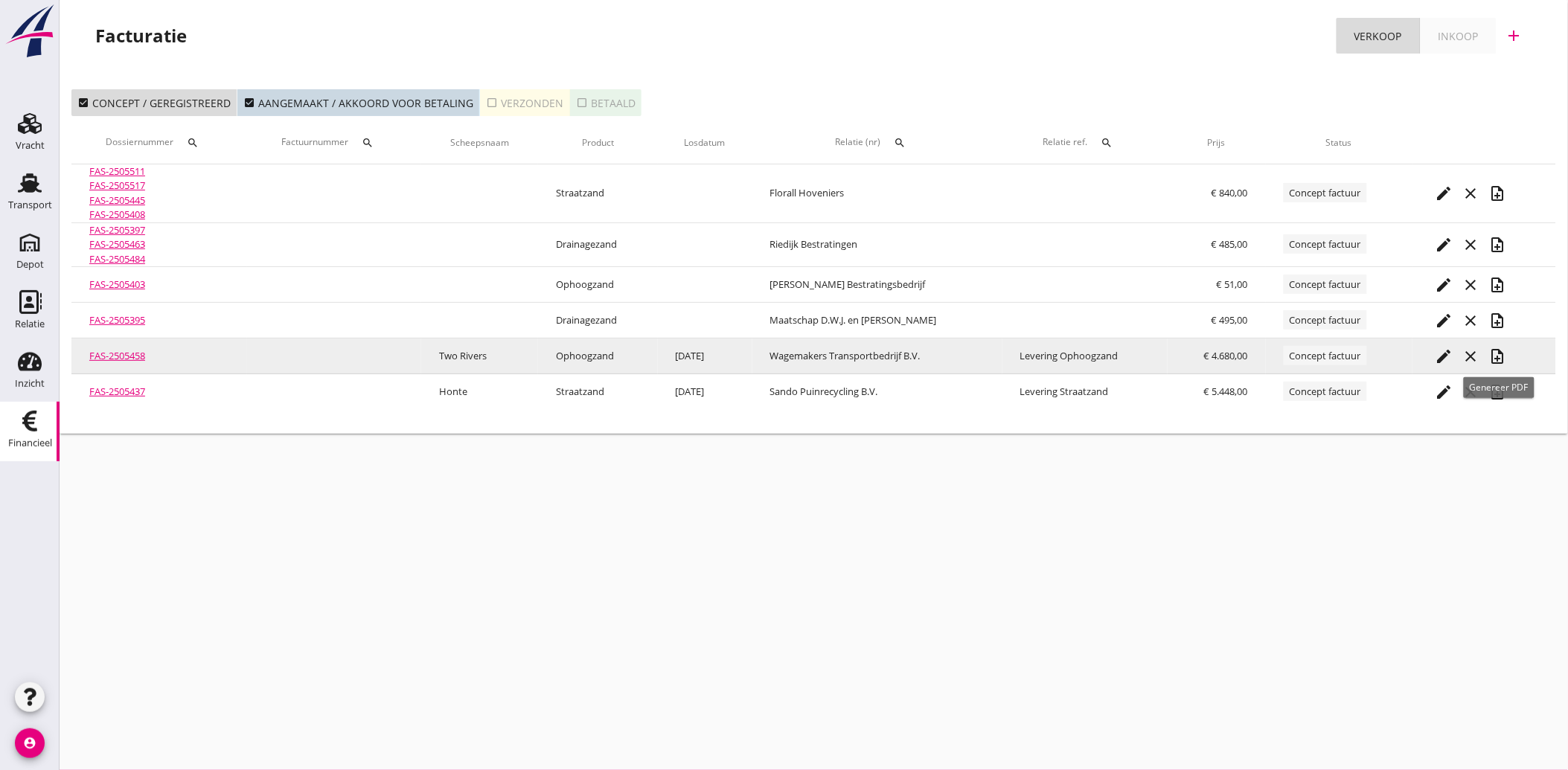
click at [1503, 354] on icon "note_add" at bounding box center [1497, 356] width 18 height 18
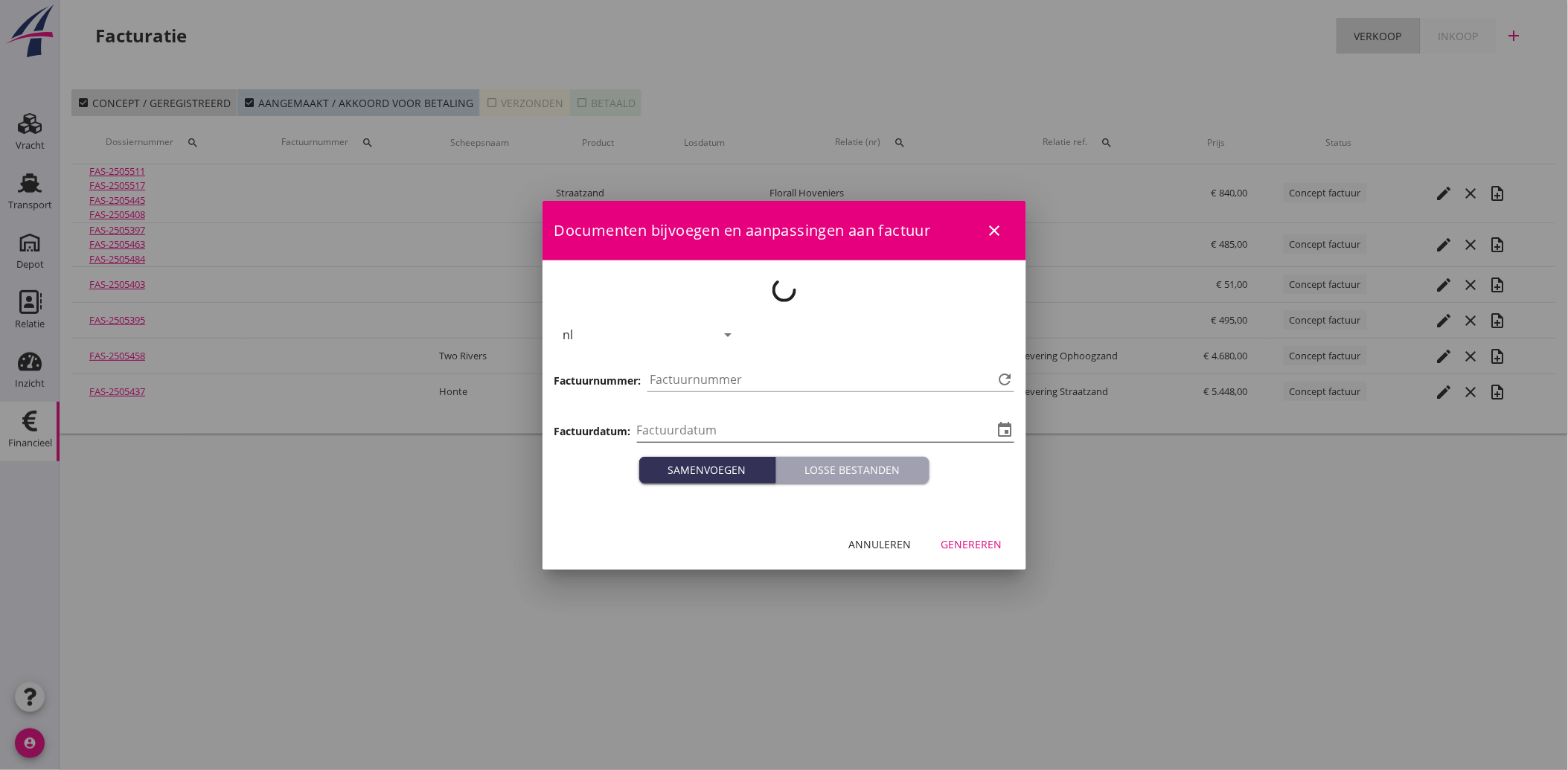
type input "[DATE]"
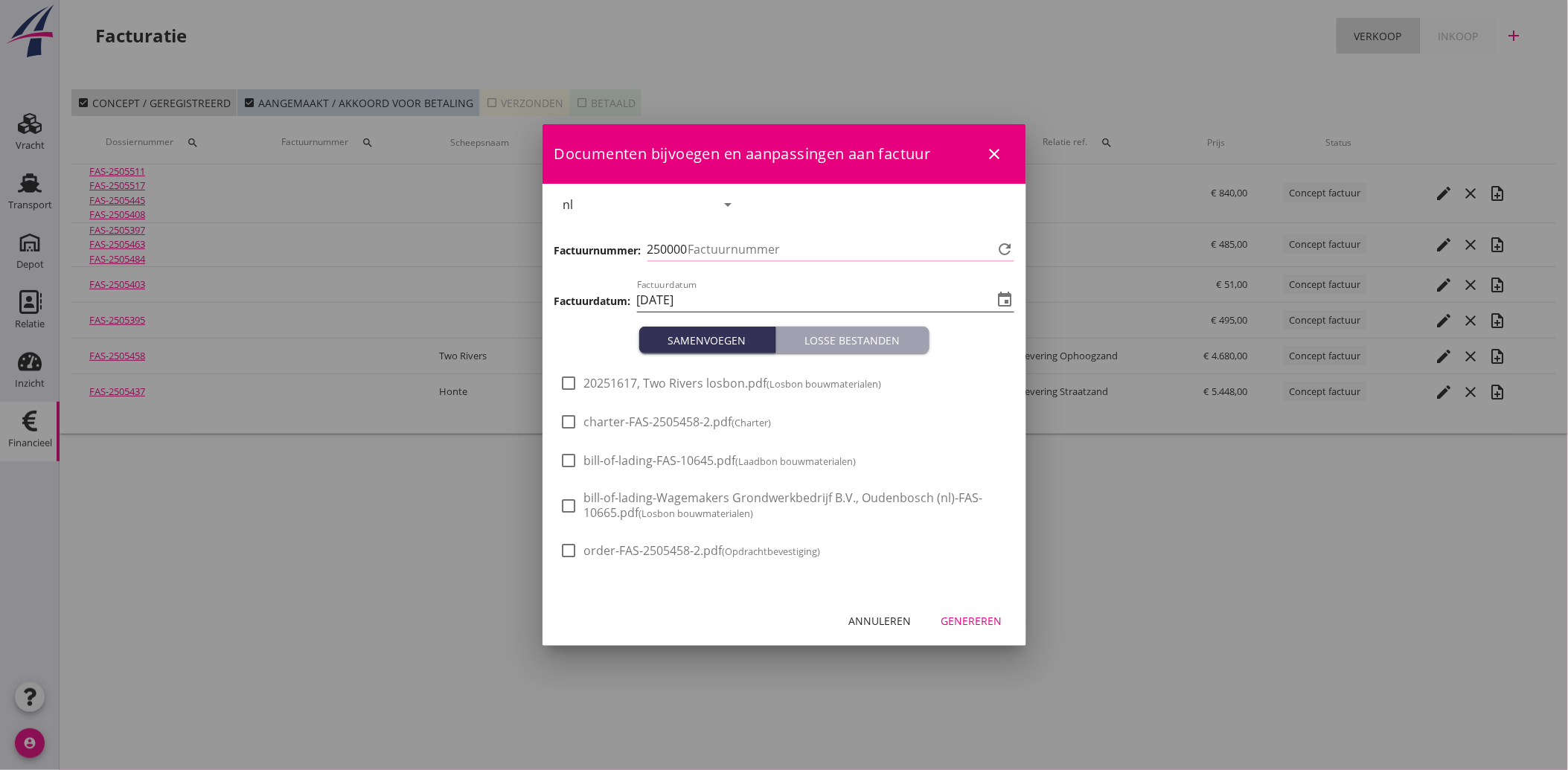
type input "3818"
click at [658, 392] on div "check_box_outline_blank 20251617, Two Rivers losbon.pdf (Losbon bouwmaterialen)" at bounding box center [721, 383] width 322 height 18
drag, startPoint x: 658, startPoint y: 382, endPoint x: 672, endPoint y: 396, distance: 19.8
click at [658, 384] on span "20251617, Two Rivers losbon.pdf (Losbon bouwmaterialen)" at bounding box center [733, 383] width 298 height 16
checkbox input "true"
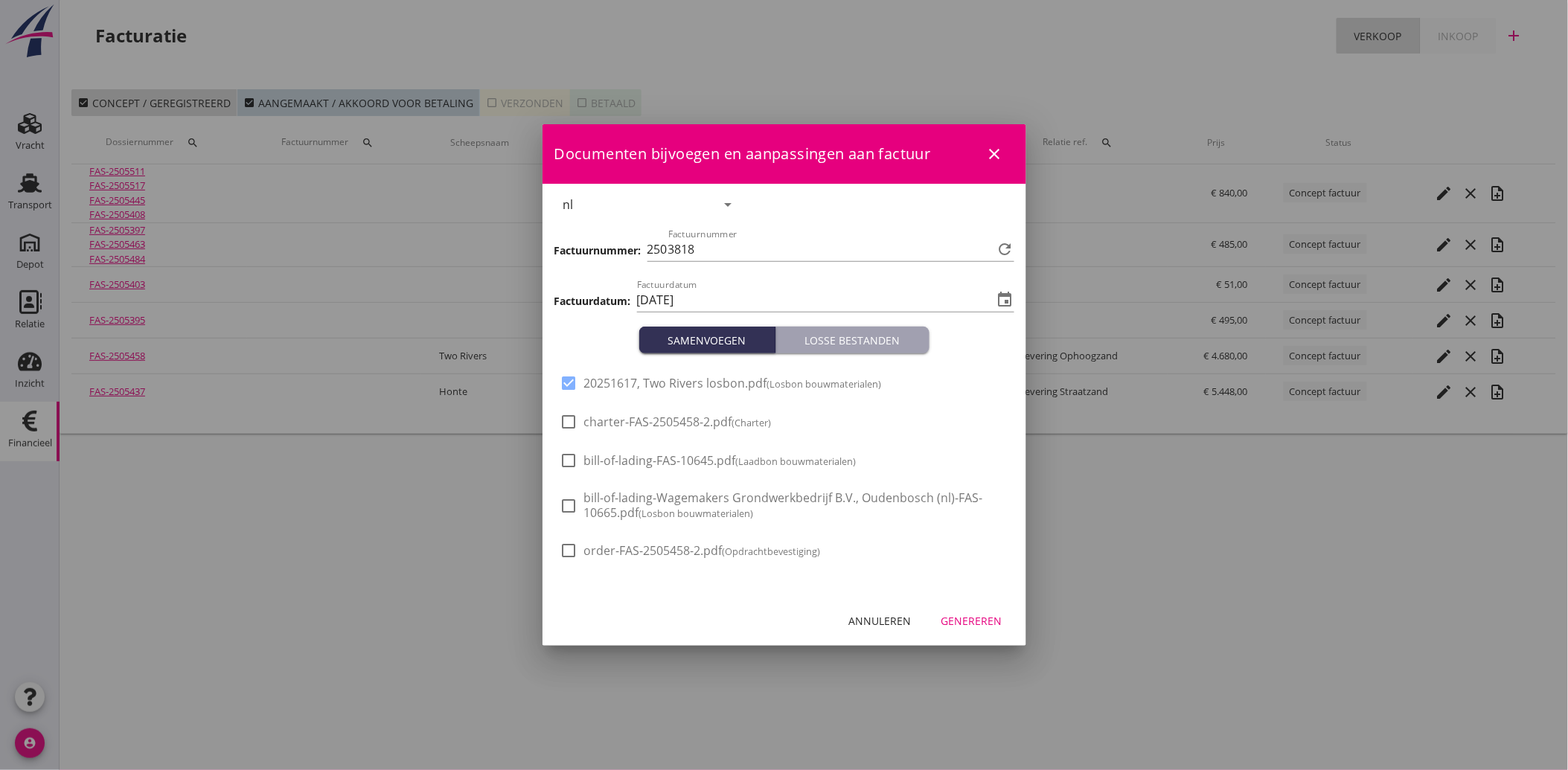
click at [986, 610] on button "Genereren" at bounding box center [972, 620] width 85 height 26
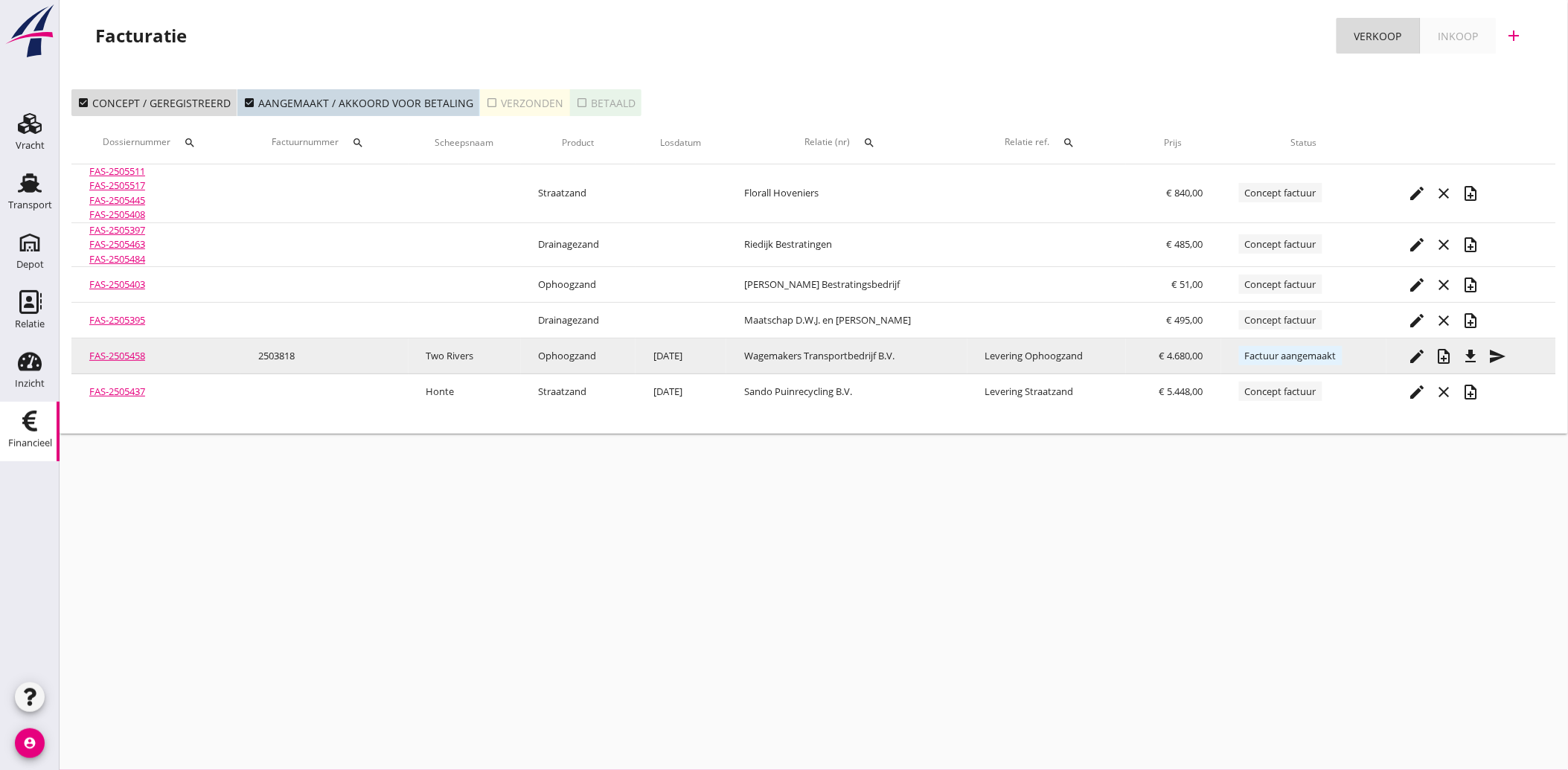
click at [1467, 352] on icon "file_download" at bounding box center [1471, 356] width 18 height 18
click at [1502, 358] on icon "send" at bounding box center [1498, 356] width 18 height 18
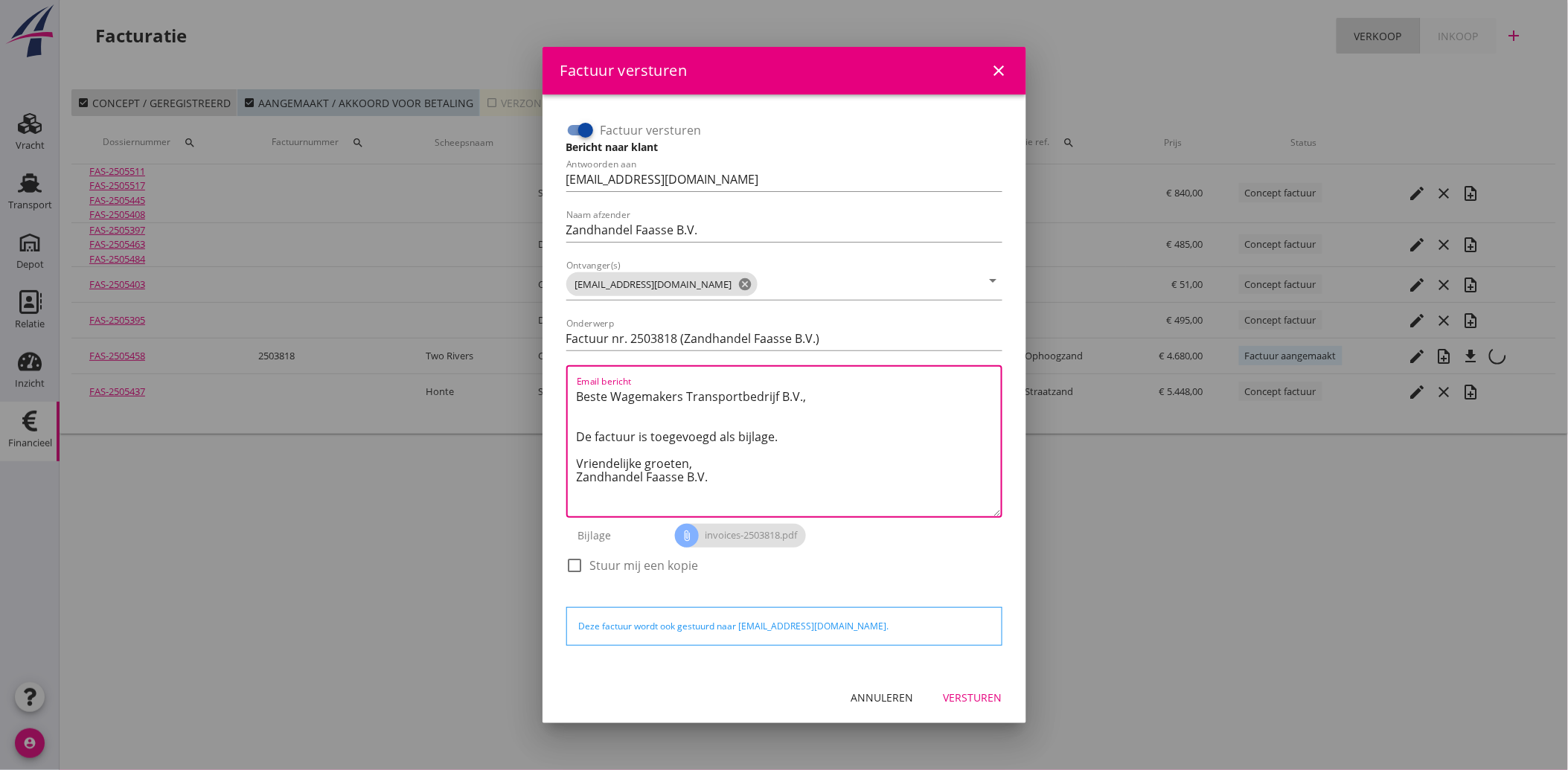
drag, startPoint x: 668, startPoint y: 457, endPoint x: 564, endPoint y: 398, distance: 119.6
click at [564, 398] on div "Factuur versturen Bericht naar klant Antwoorden aan [EMAIL_ADDRESS][DOMAIN_NAME…" at bounding box center [784, 355] width 448 height 485
paste textarea "Geachte heer/mevrouw, Hierbij zenden wij u onze factuur i.v.m. de door ons aan …"
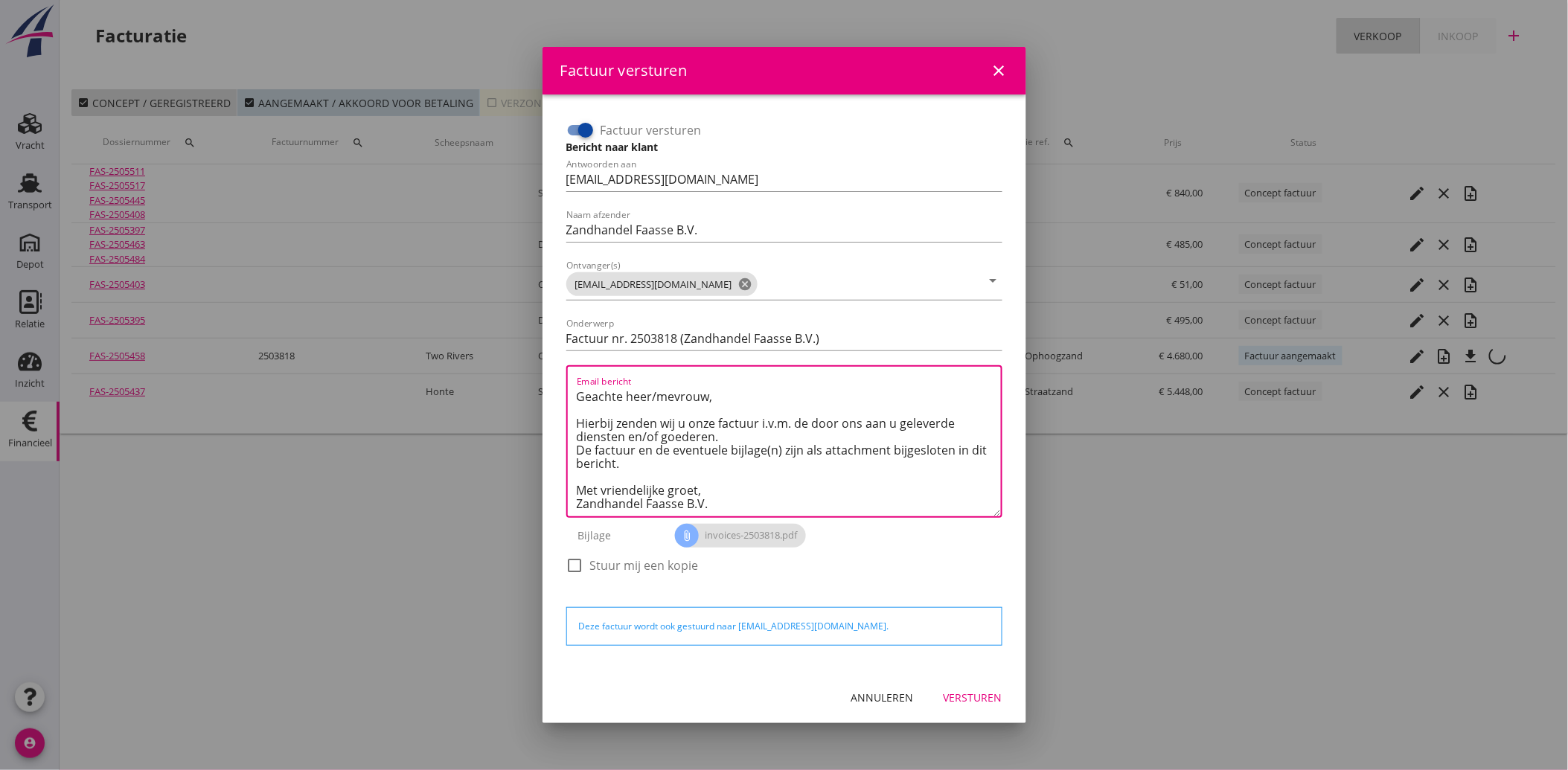
type textarea "Geachte heer/mevrouw, Hierbij zenden wij u onze factuur i.v.m. de door ons aan …"
click at [980, 695] on div "Versturen" at bounding box center [973, 697] width 59 height 16
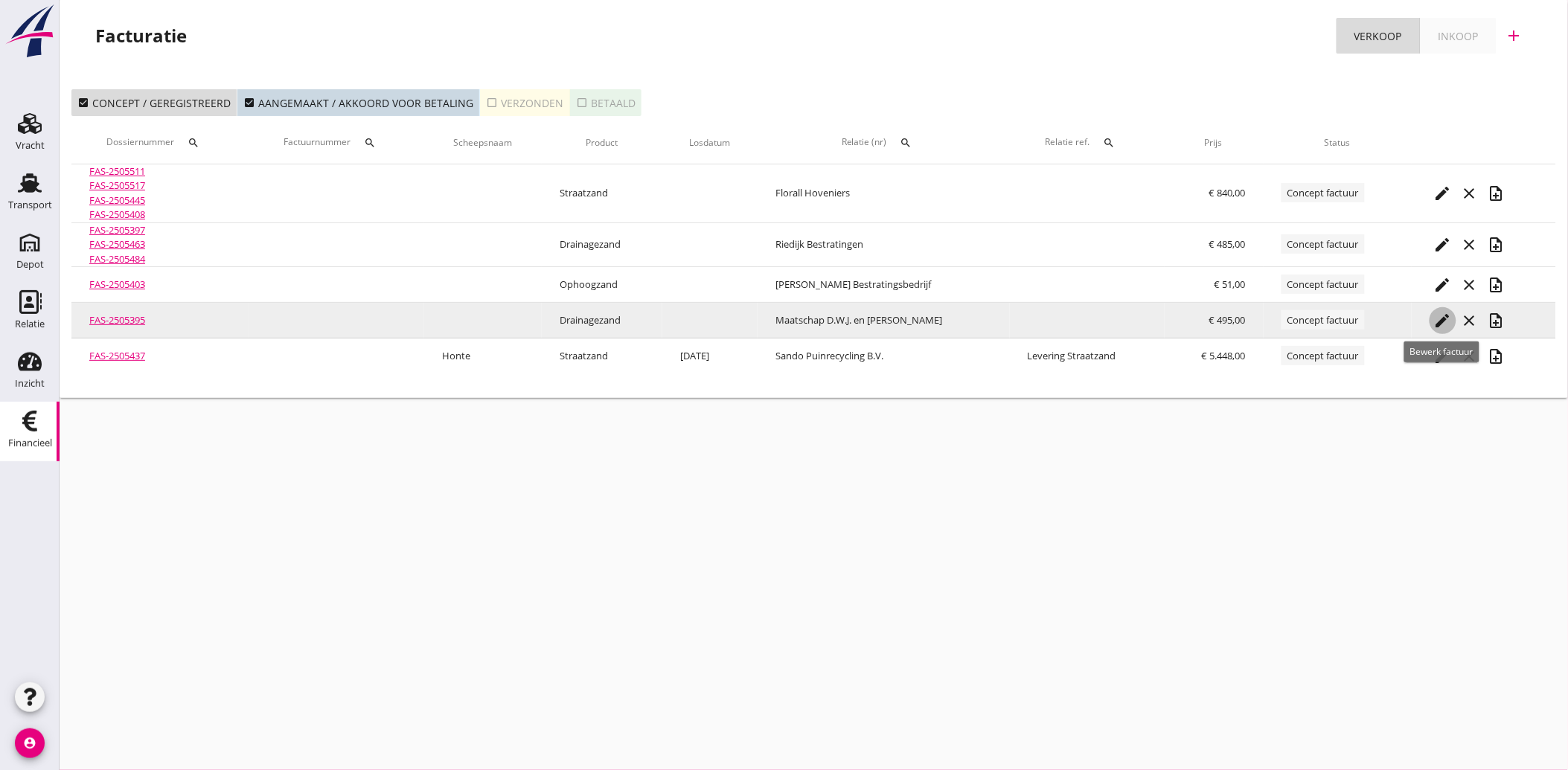
click at [1434, 322] on icon "edit" at bounding box center [1443, 320] width 18 height 18
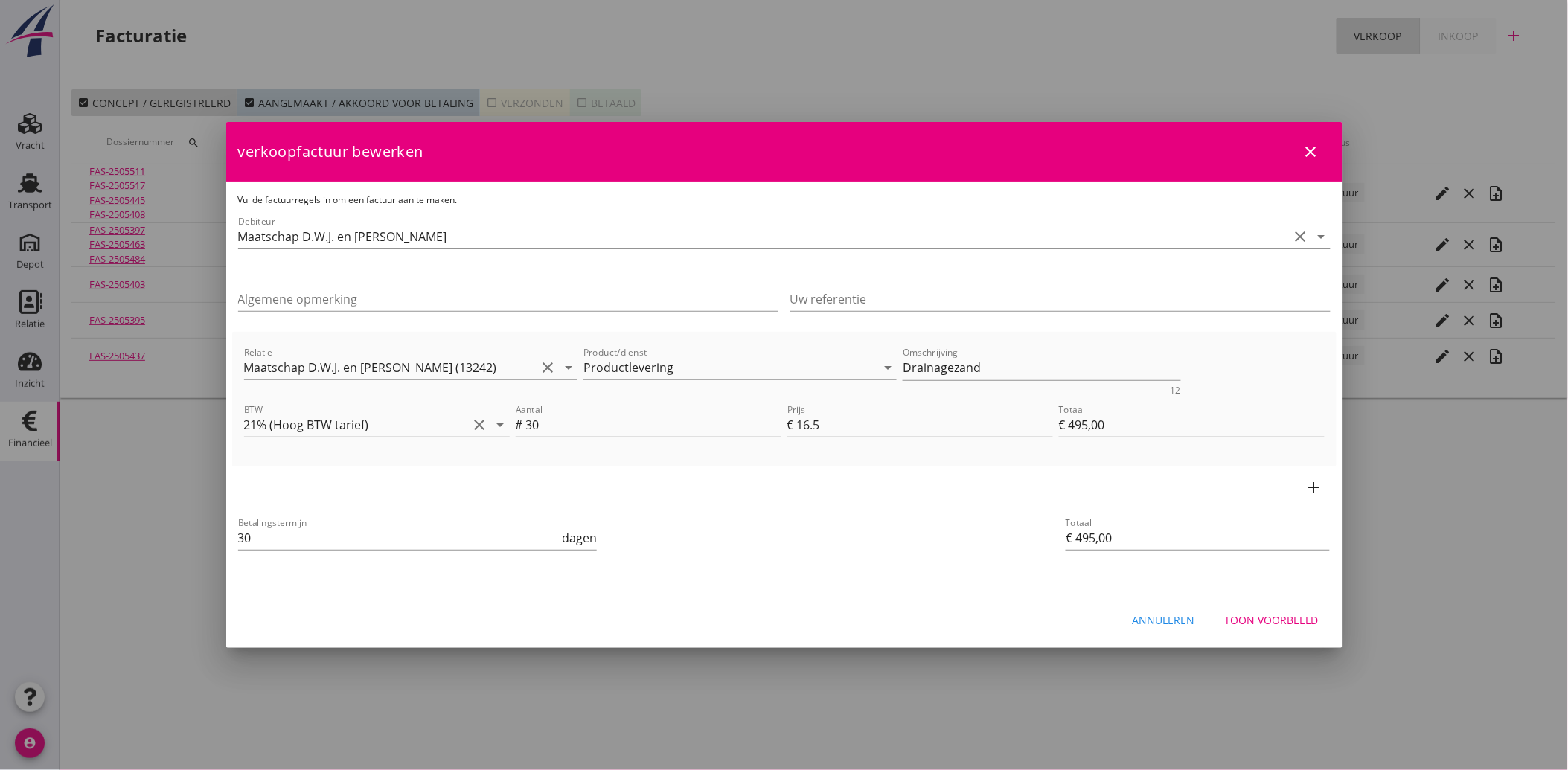
click at [1288, 620] on div "Toon voorbeeld" at bounding box center [1272, 620] width 94 height 16
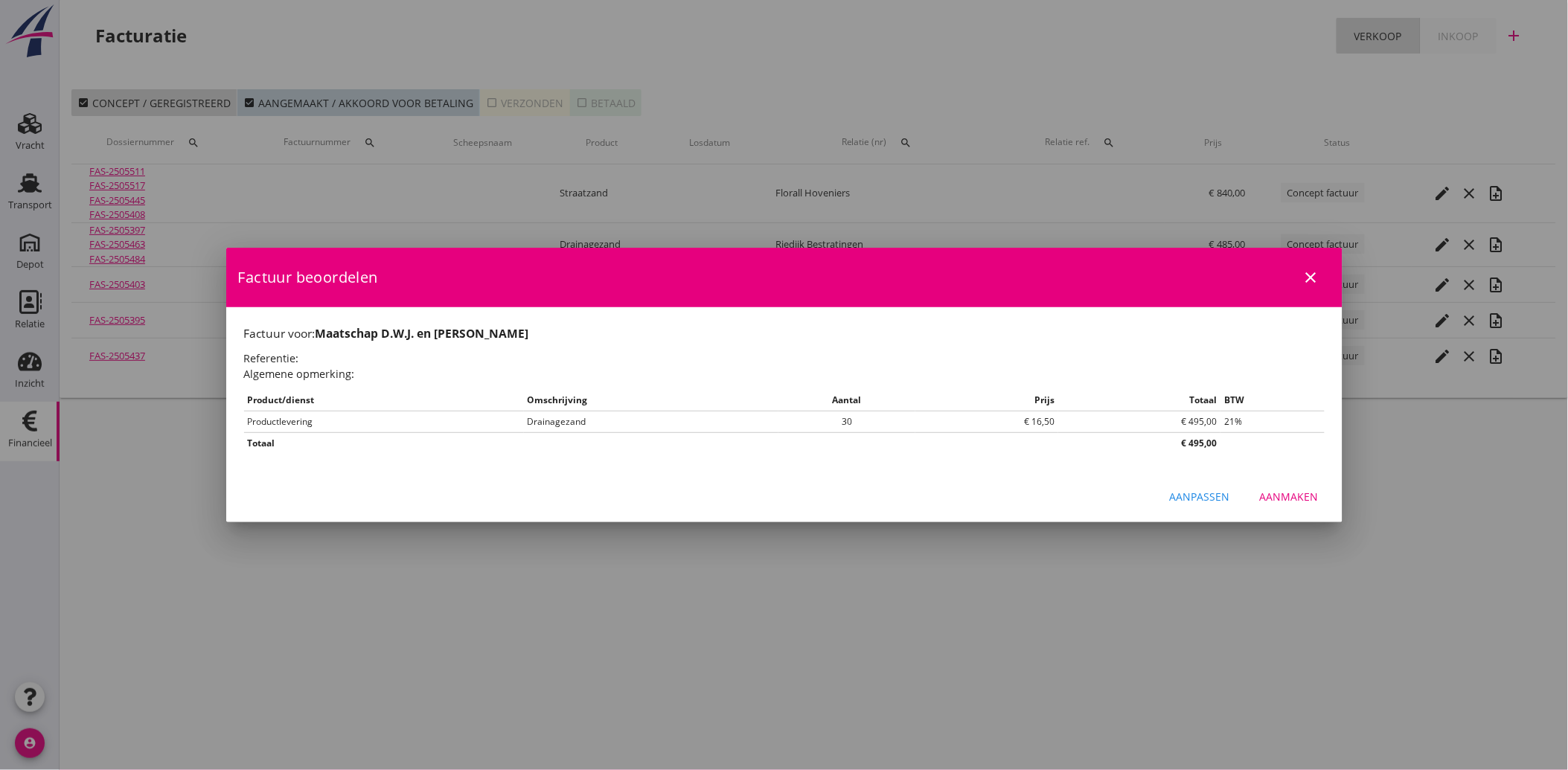
click at [1276, 497] on div "Aanmaken" at bounding box center [1290, 496] width 59 height 16
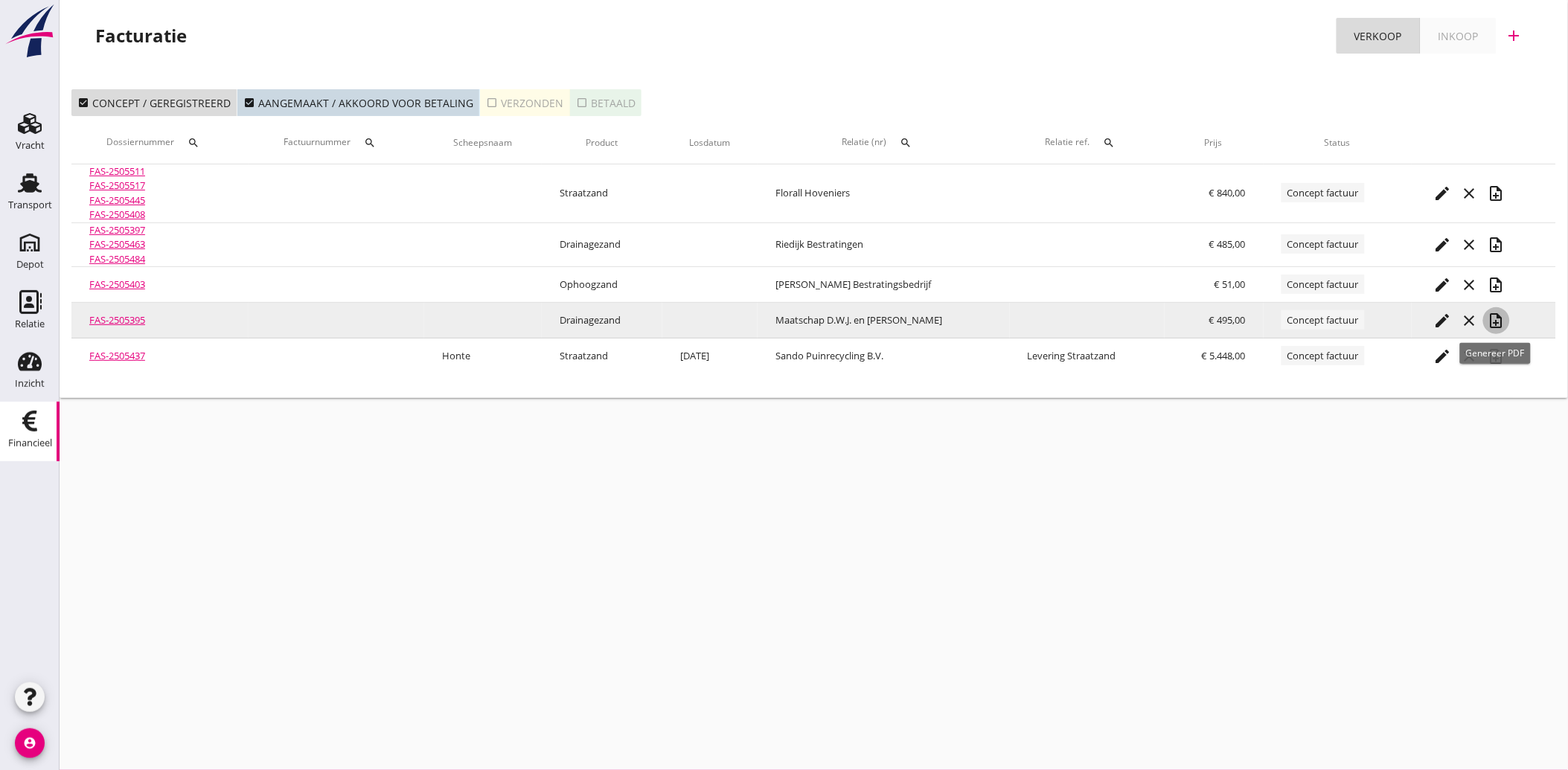
click at [1496, 319] on icon "note_add" at bounding box center [1496, 320] width 18 height 18
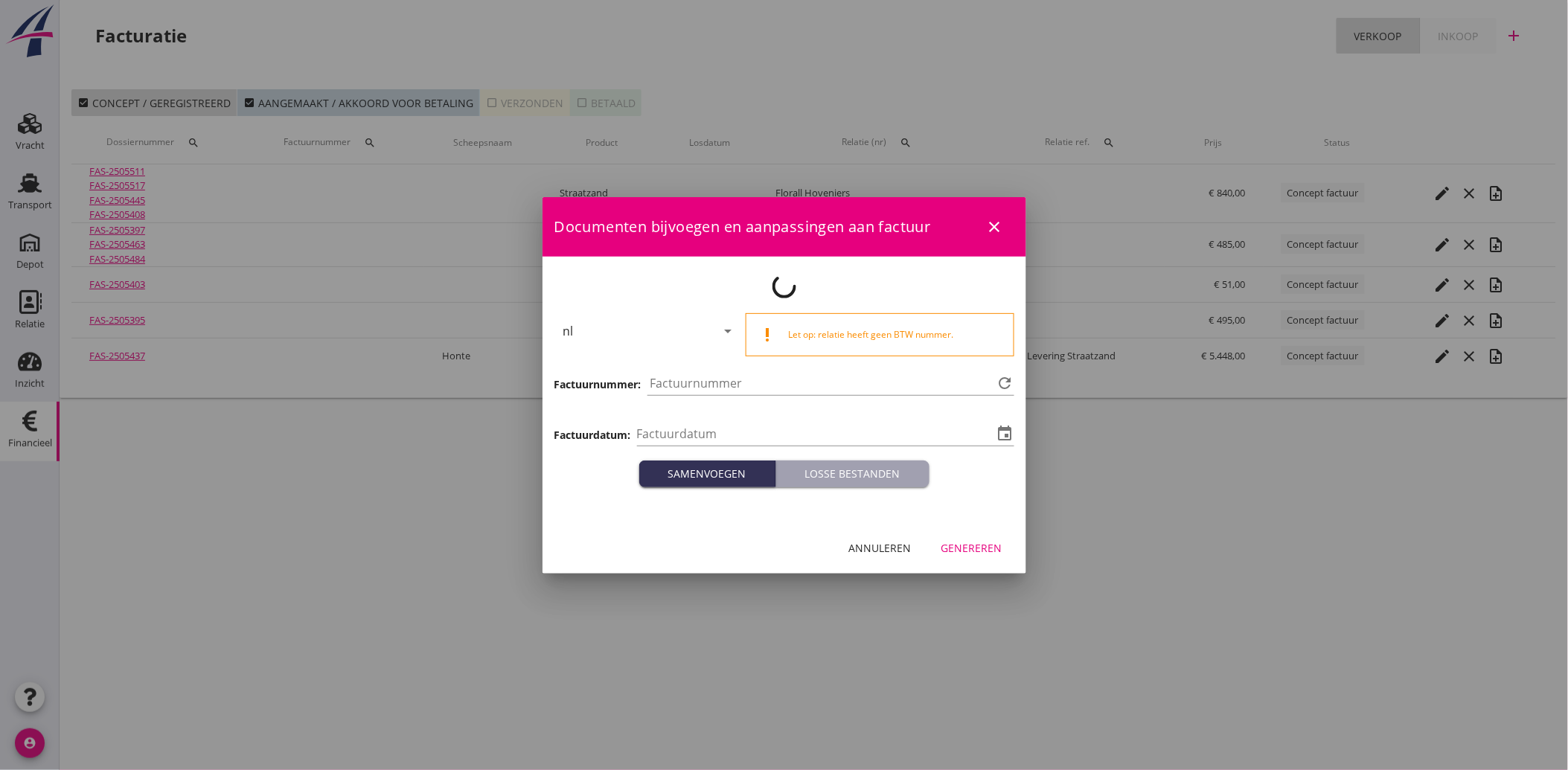
type input "[DATE]"
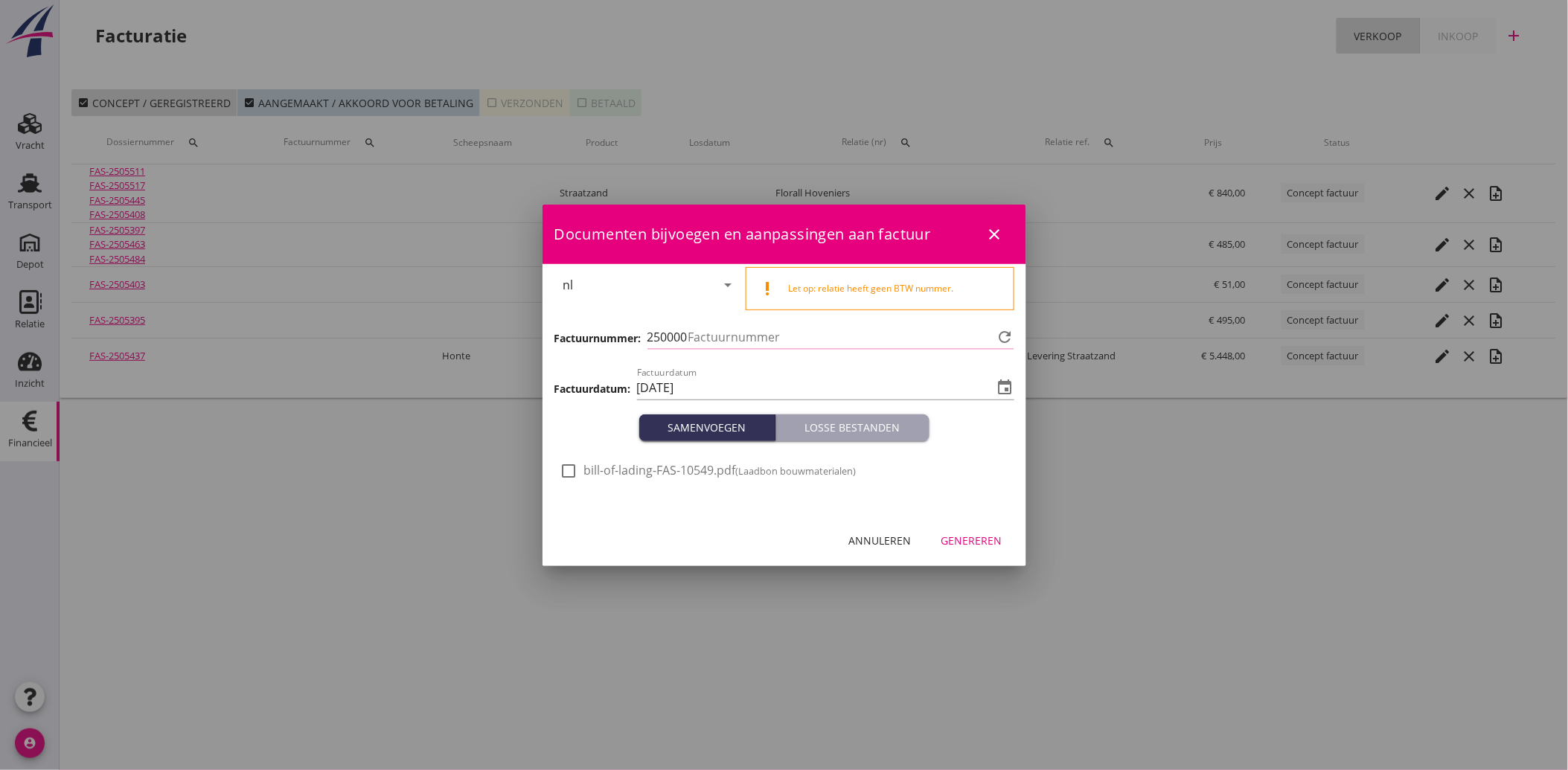
type input "3819"
click at [571, 465] on div at bounding box center [569, 471] width 26 height 26
checkbox input "true"
click at [966, 534] on div "Genereren" at bounding box center [972, 540] width 61 height 16
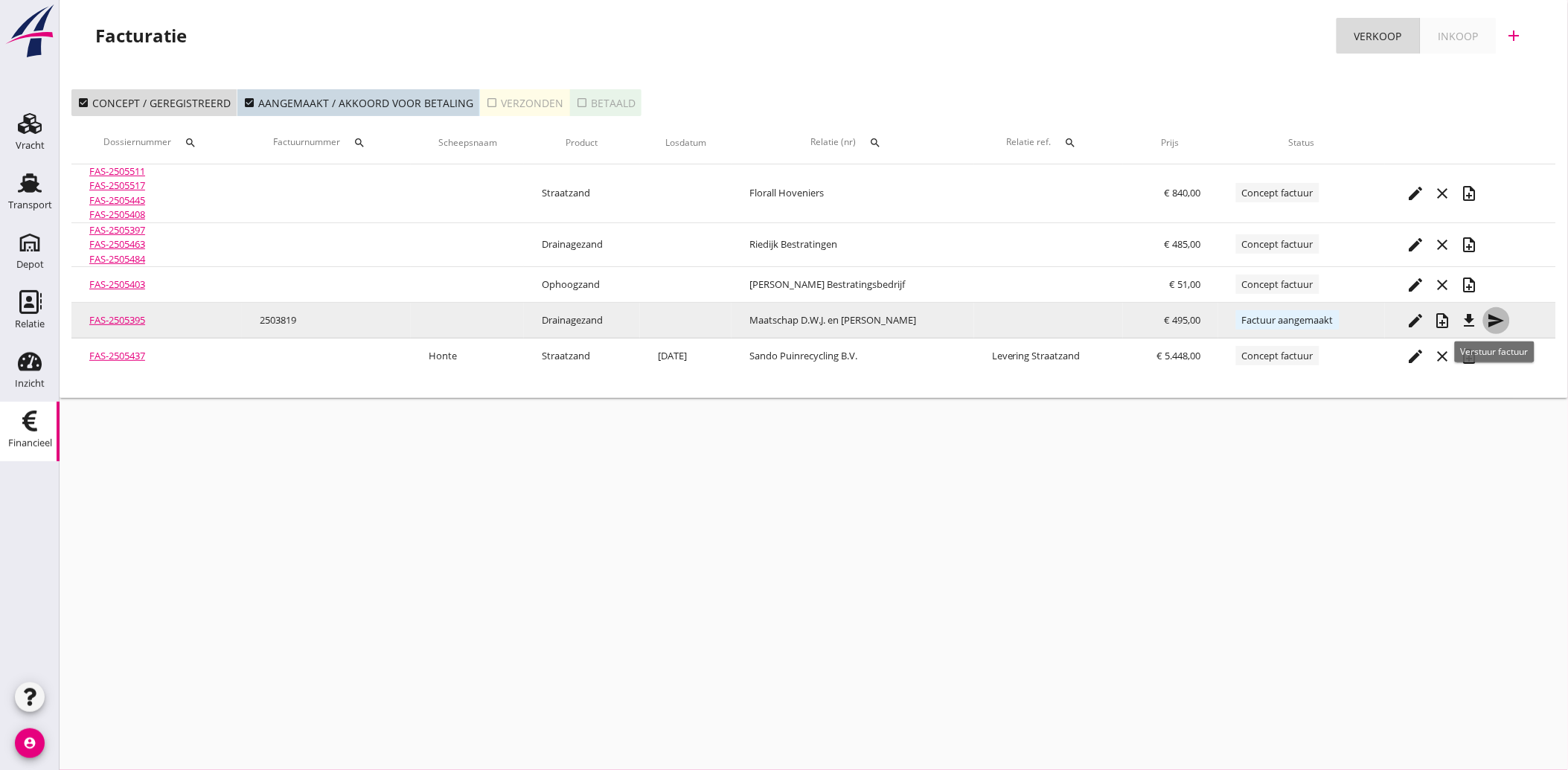
click at [1494, 315] on icon "send" at bounding box center [1496, 320] width 18 height 18
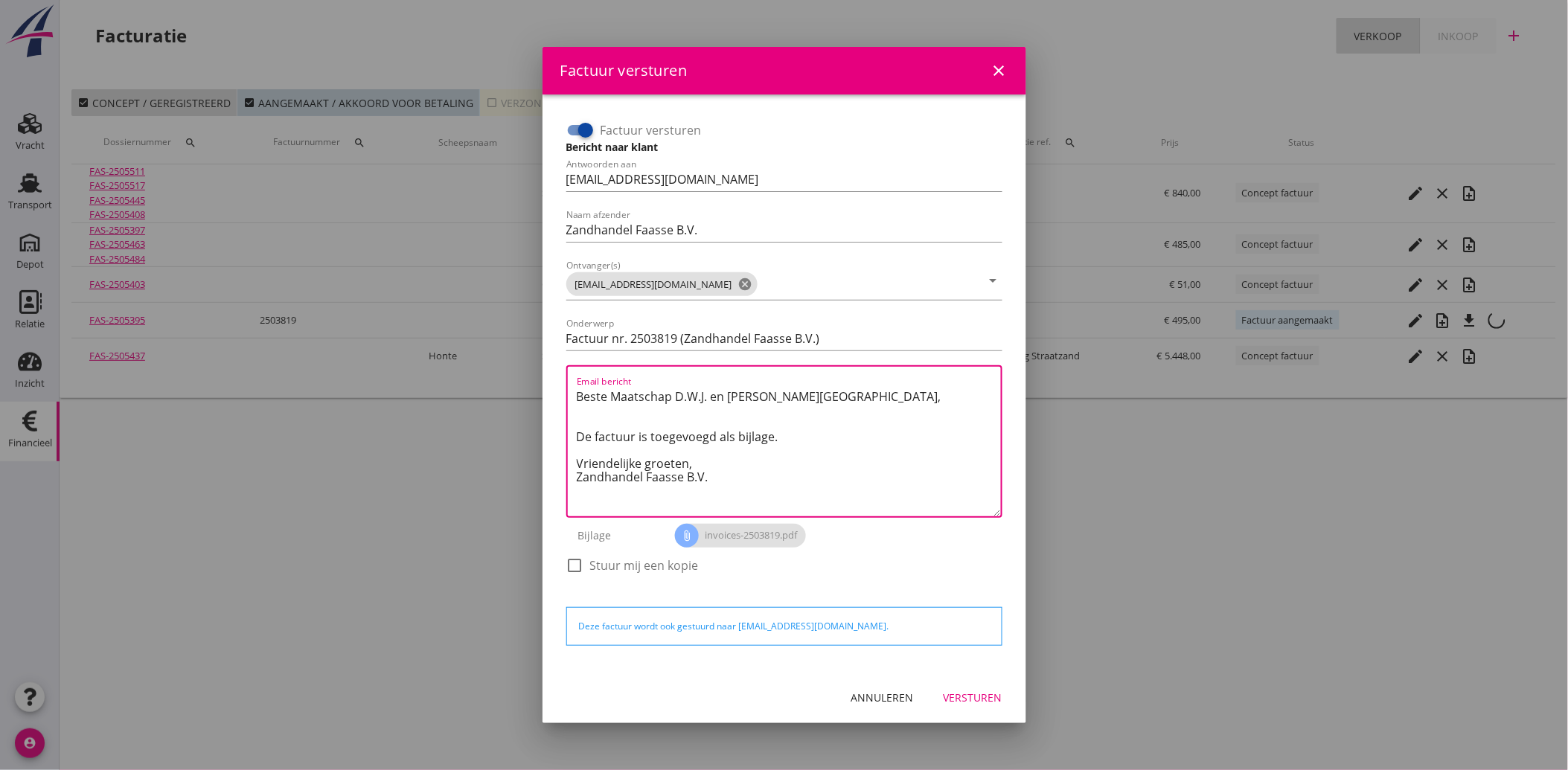
drag, startPoint x: 739, startPoint y: 481, endPoint x: 552, endPoint y: 390, distance: 208.0
click at [557, 389] on div "Factuur versturen Bericht naar klant Antwoorden aan [EMAIL_ADDRESS][DOMAIN_NAME…" at bounding box center [784, 383] width 460 height 553
paste textarea "Geachte heer/mevrouw, Hierbij zenden wij u onze factuur i.v.m. de door ons aan …"
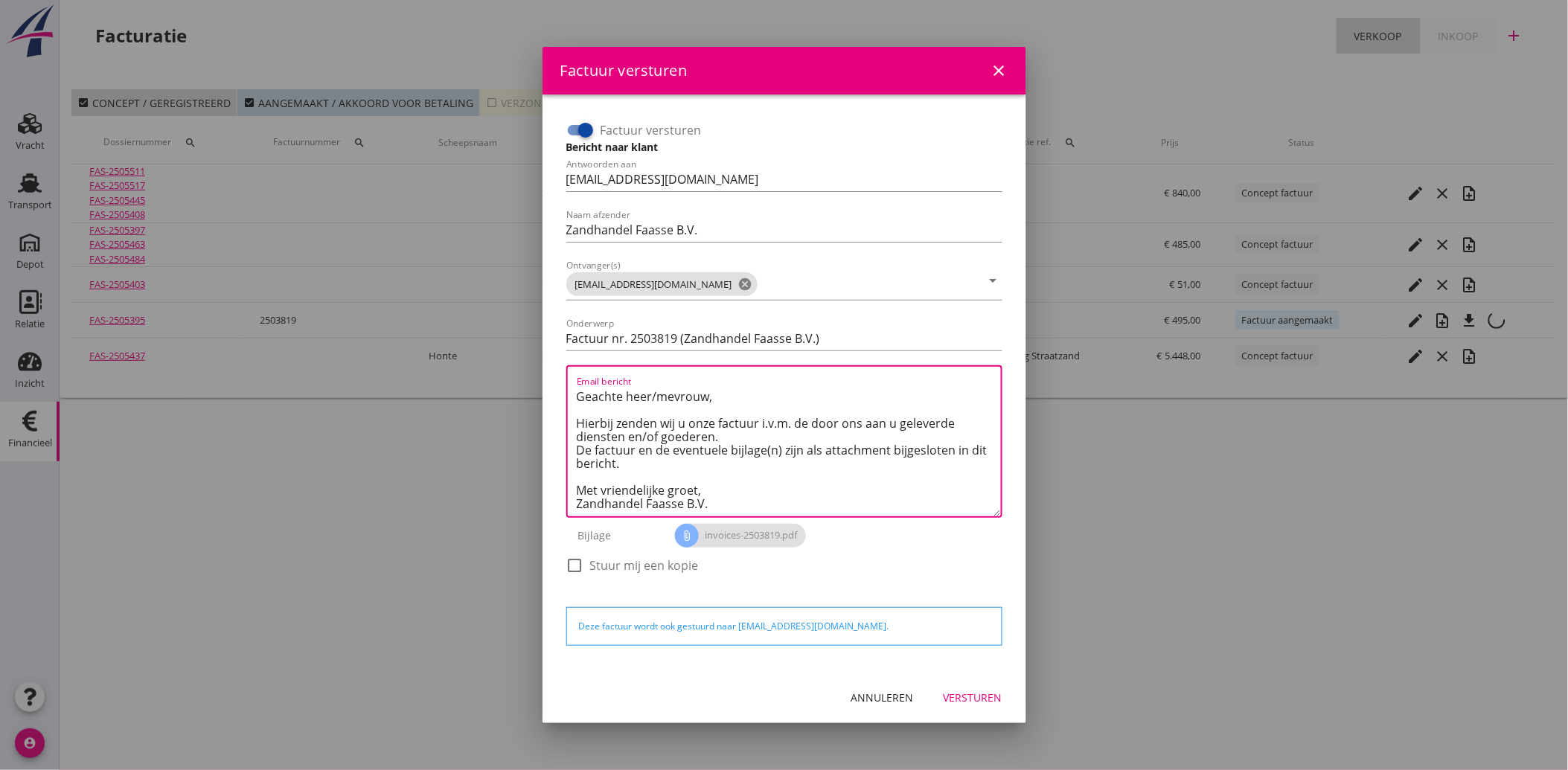
type textarea "Geachte heer/mevrouw, Hierbij zenden wij u onze factuur i.v.m. de door ons aan …"
click at [981, 695] on div "Versturen" at bounding box center [973, 697] width 59 height 16
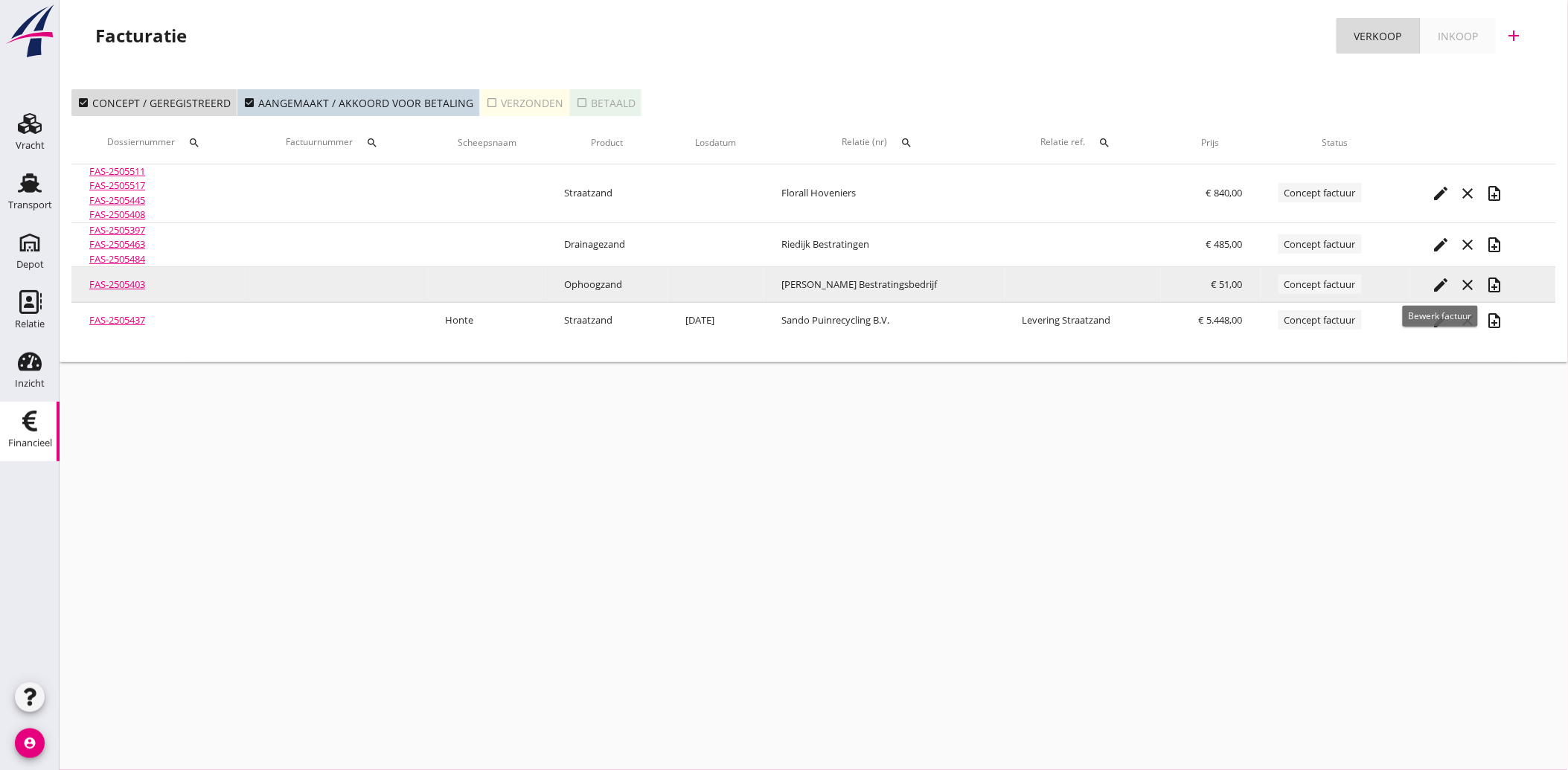
click at [1440, 280] on icon "edit" at bounding box center [1441, 284] width 18 height 18
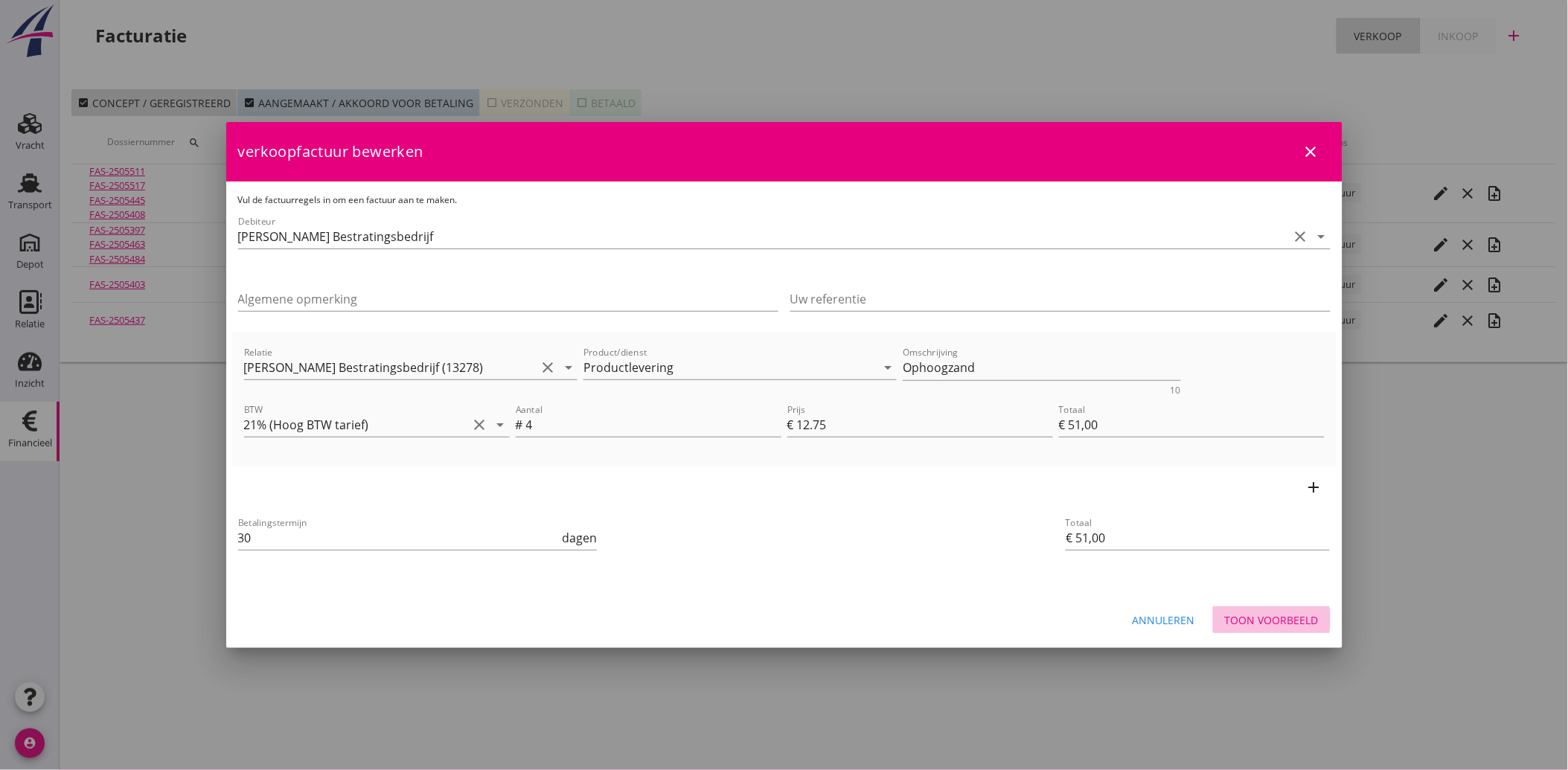
click at [1285, 611] on button "Toon voorbeeld" at bounding box center [1272, 619] width 117 height 26
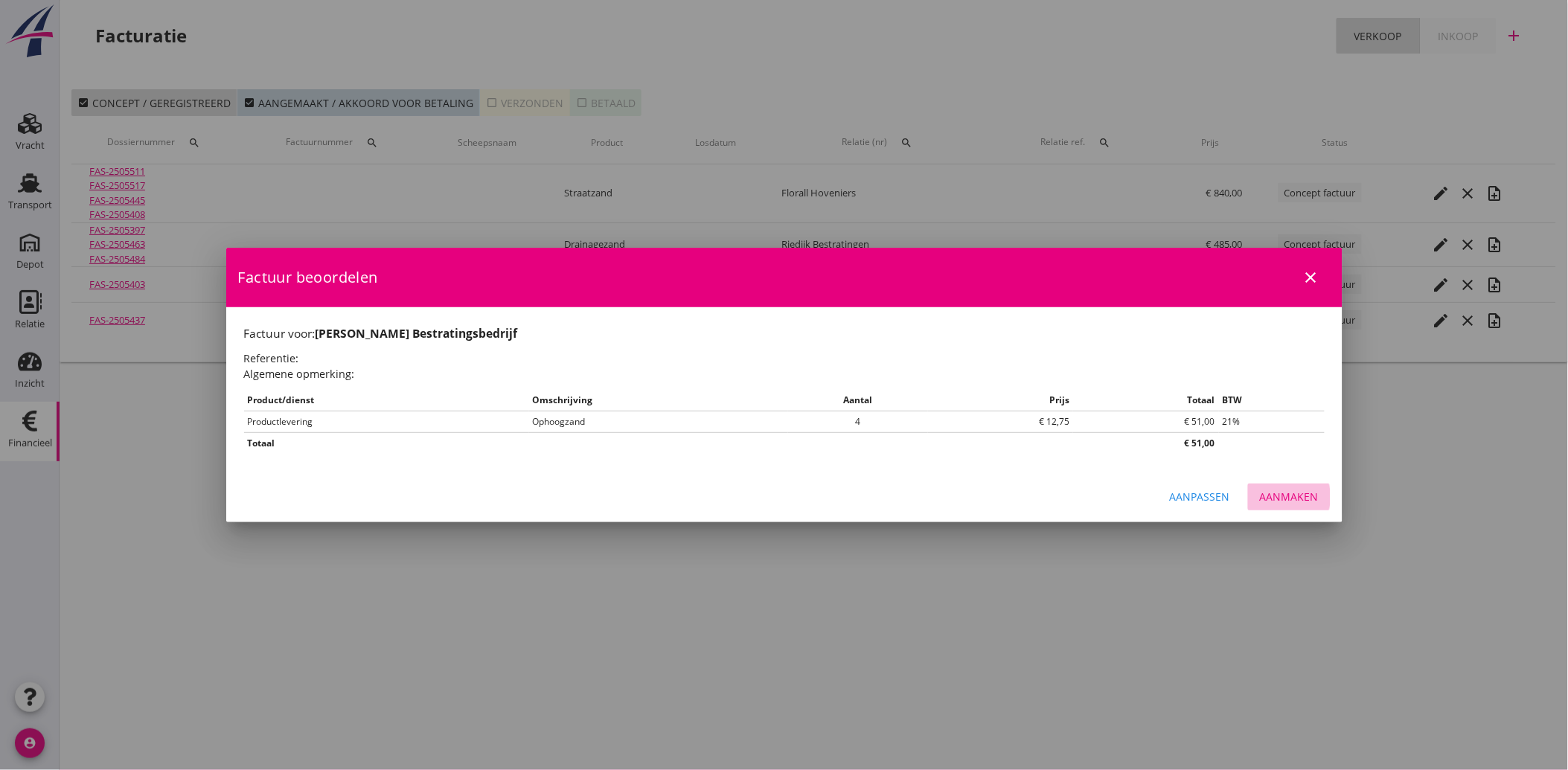
click at [1298, 496] on div "Aanmaken" at bounding box center [1290, 496] width 59 height 16
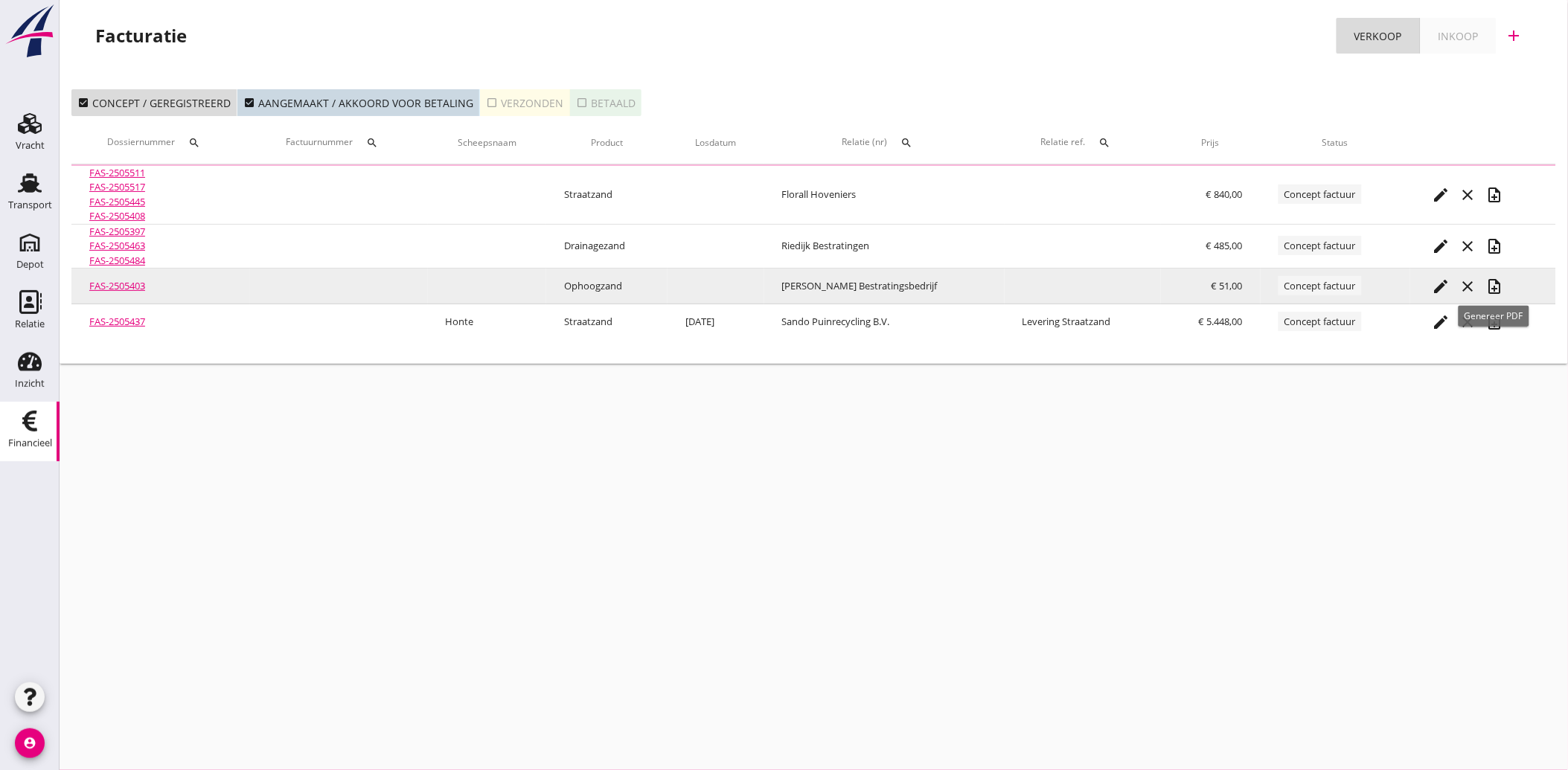
click at [1493, 280] on icon "note_add" at bounding box center [1495, 286] width 18 height 18
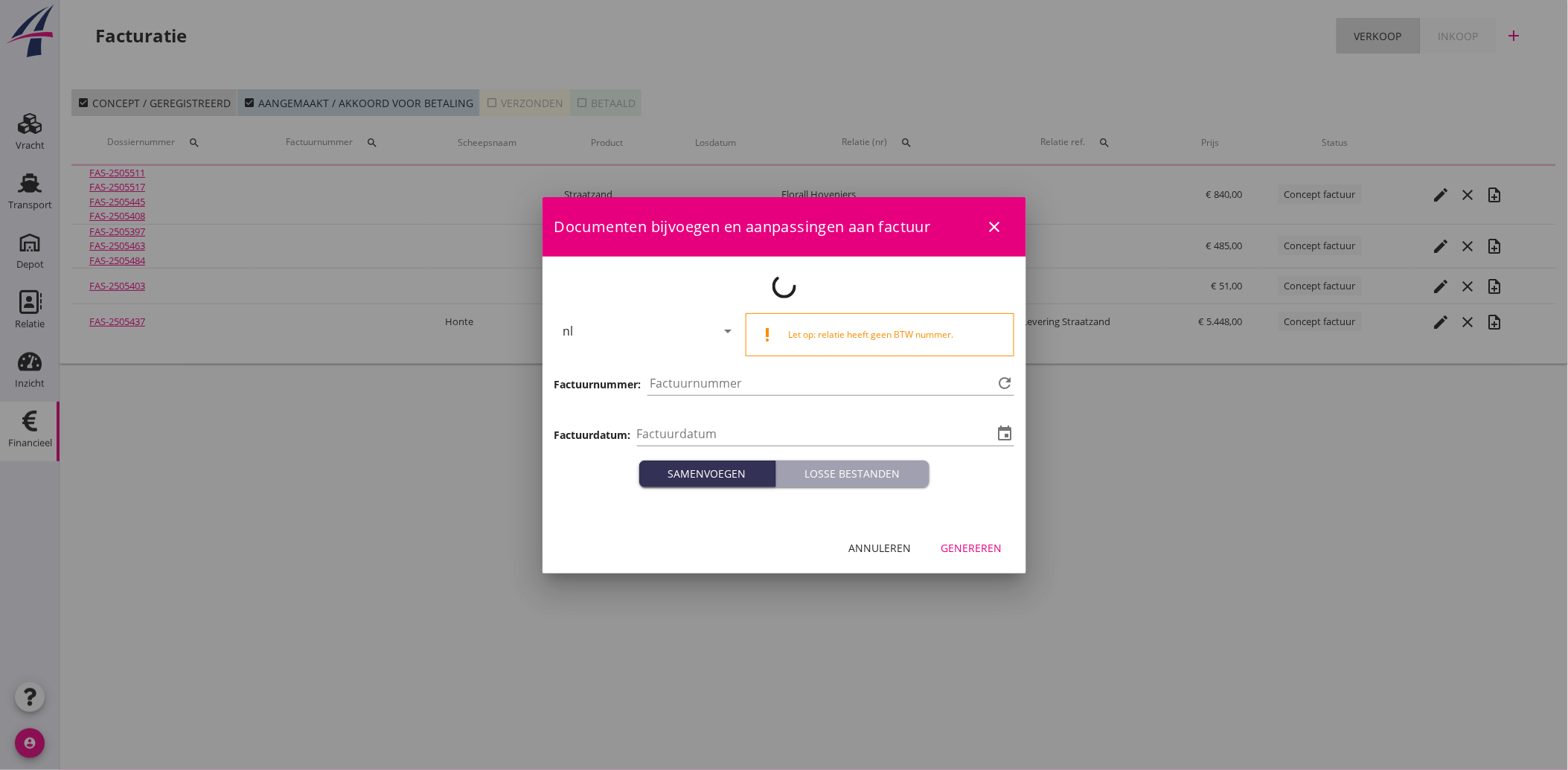
type input "[DATE]"
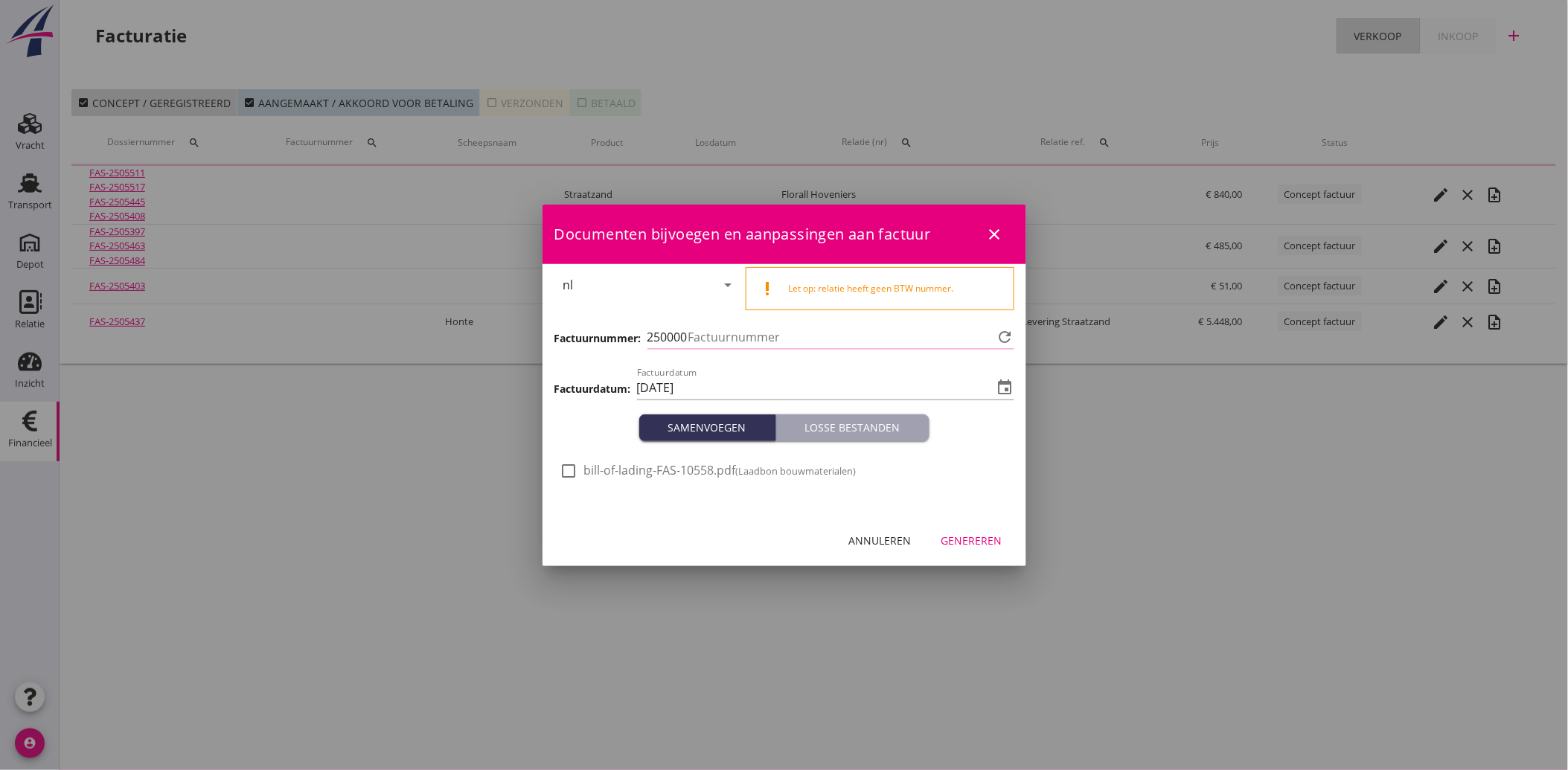
type input "3820"
click at [578, 463] on div at bounding box center [569, 471] width 26 height 26
checkbox input "true"
click at [979, 521] on div "Annuleren Genereren" at bounding box center [784, 540] width 484 height 51
click at [978, 528] on button "Genereren" at bounding box center [972, 541] width 85 height 26
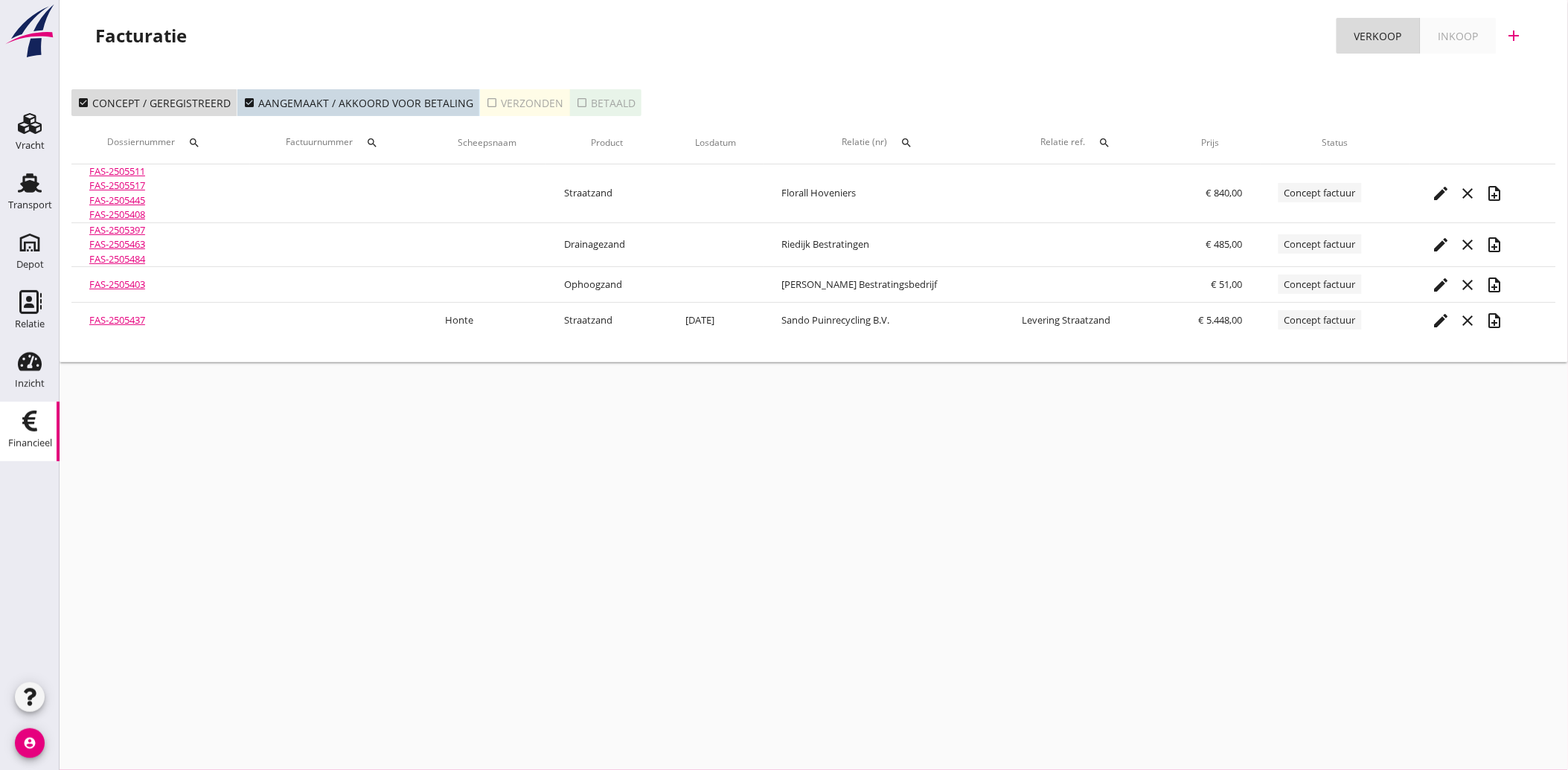
drag, startPoint x: 34, startPoint y: 188, endPoint x: 13, endPoint y: 479, distance: 291.8
click at [34, 188] on use at bounding box center [30, 183] width 24 height 19
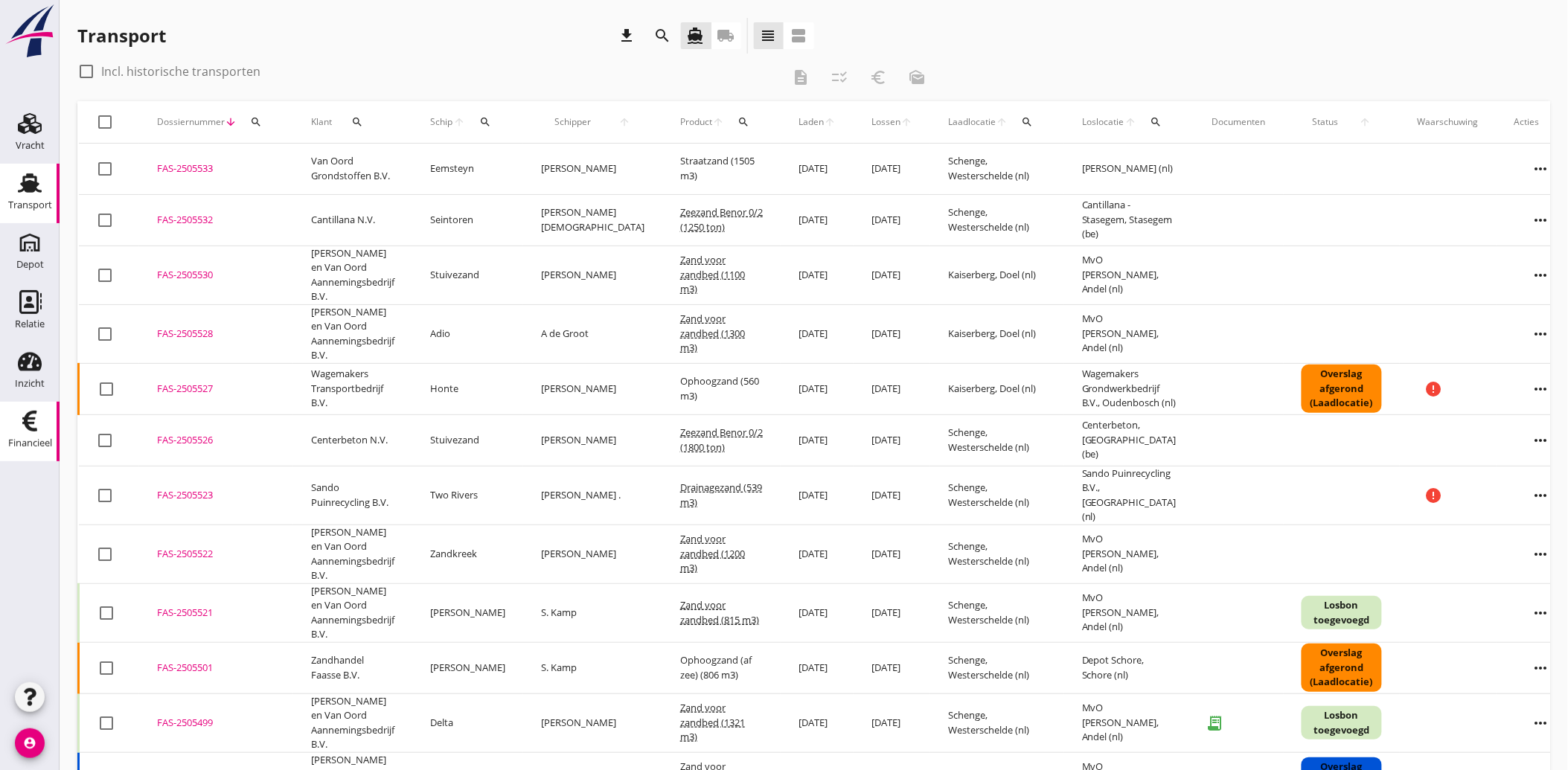
click at [30, 419] on use at bounding box center [30, 420] width 15 height 21
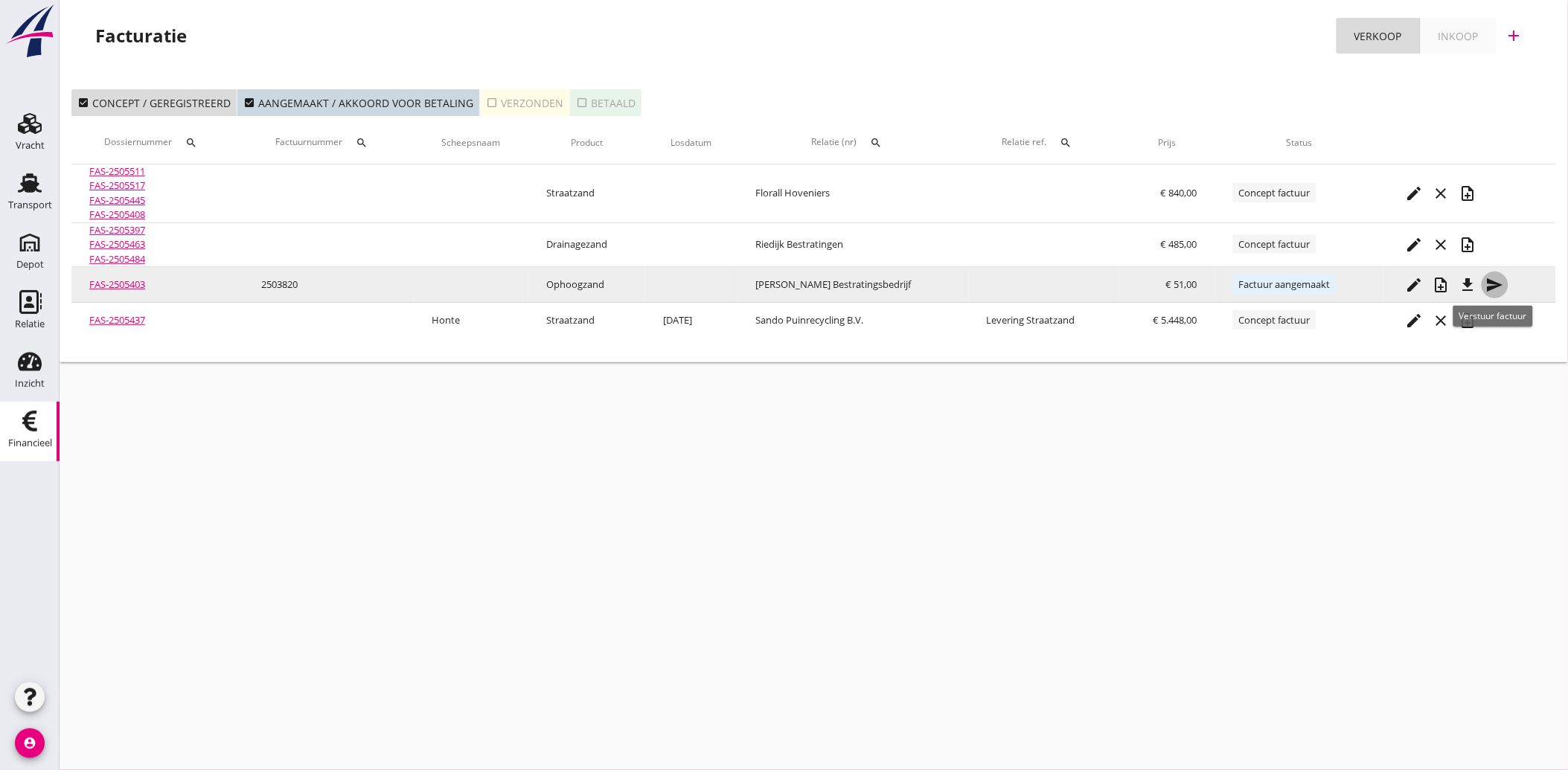
click at [1493, 280] on icon "send" at bounding box center [1495, 284] width 18 height 18
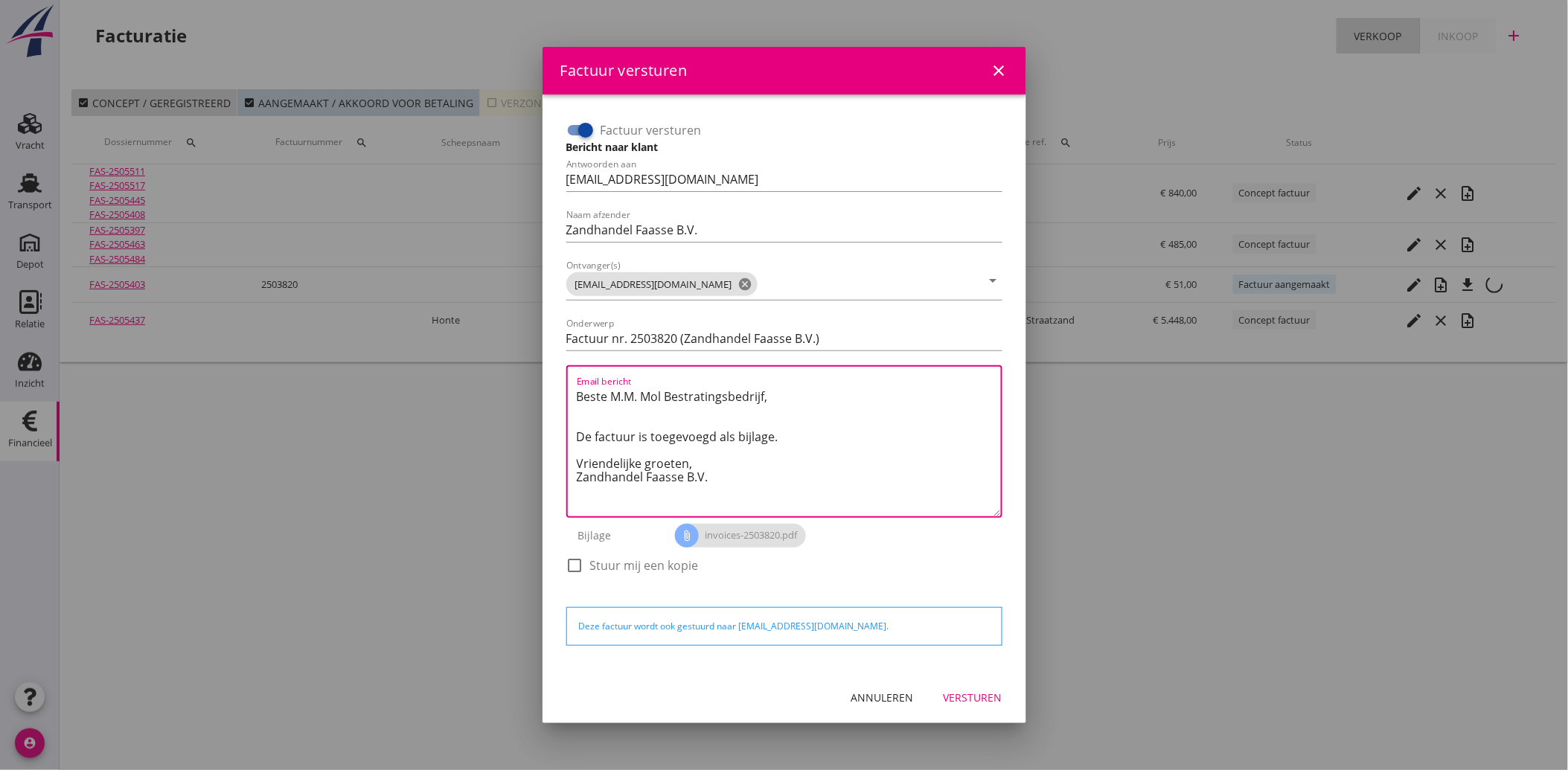
drag, startPoint x: 737, startPoint y: 482, endPoint x: 546, endPoint y: 375, distance: 218.9
click at [546, 375] on div "Factuur versturen Bericht naar klant Antwoorden aan [EMAIL_ADDRESS][DOMAIN_NAME…" at bounding box center [784, 383] width 484 height 577
paste textarea "Geachte heer/mevrouw, Hierbij zenden wij u onze factuur i.v.m. de door ons aan …"
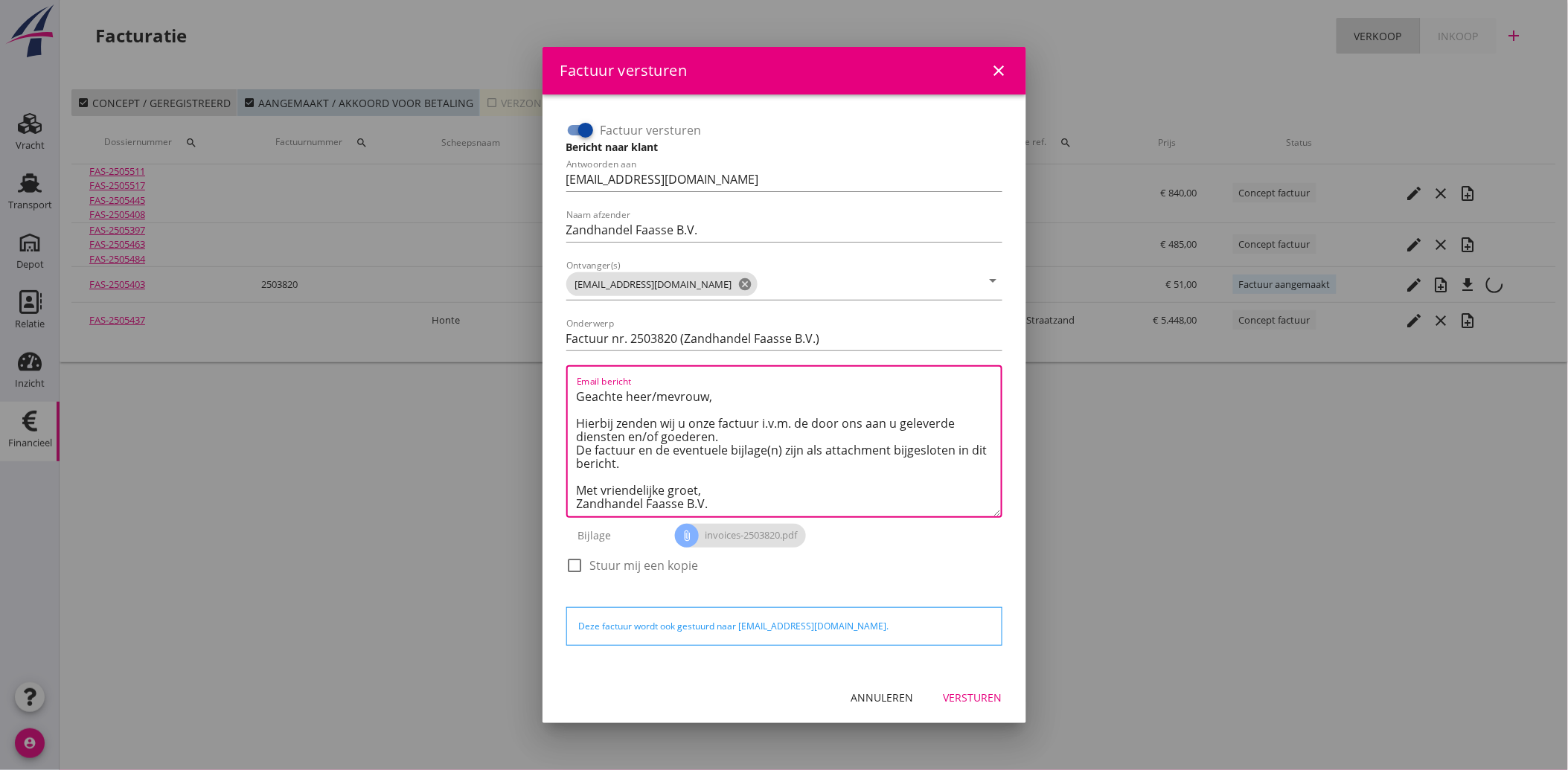
type textarea "Geachte heer/mevrouw, Hierbij zenden wij u onze factuur i.v.m. de door ons aan …"
click at [984, 695] on div "Versturen" at bounding box center [973, 697] width 59 height 16
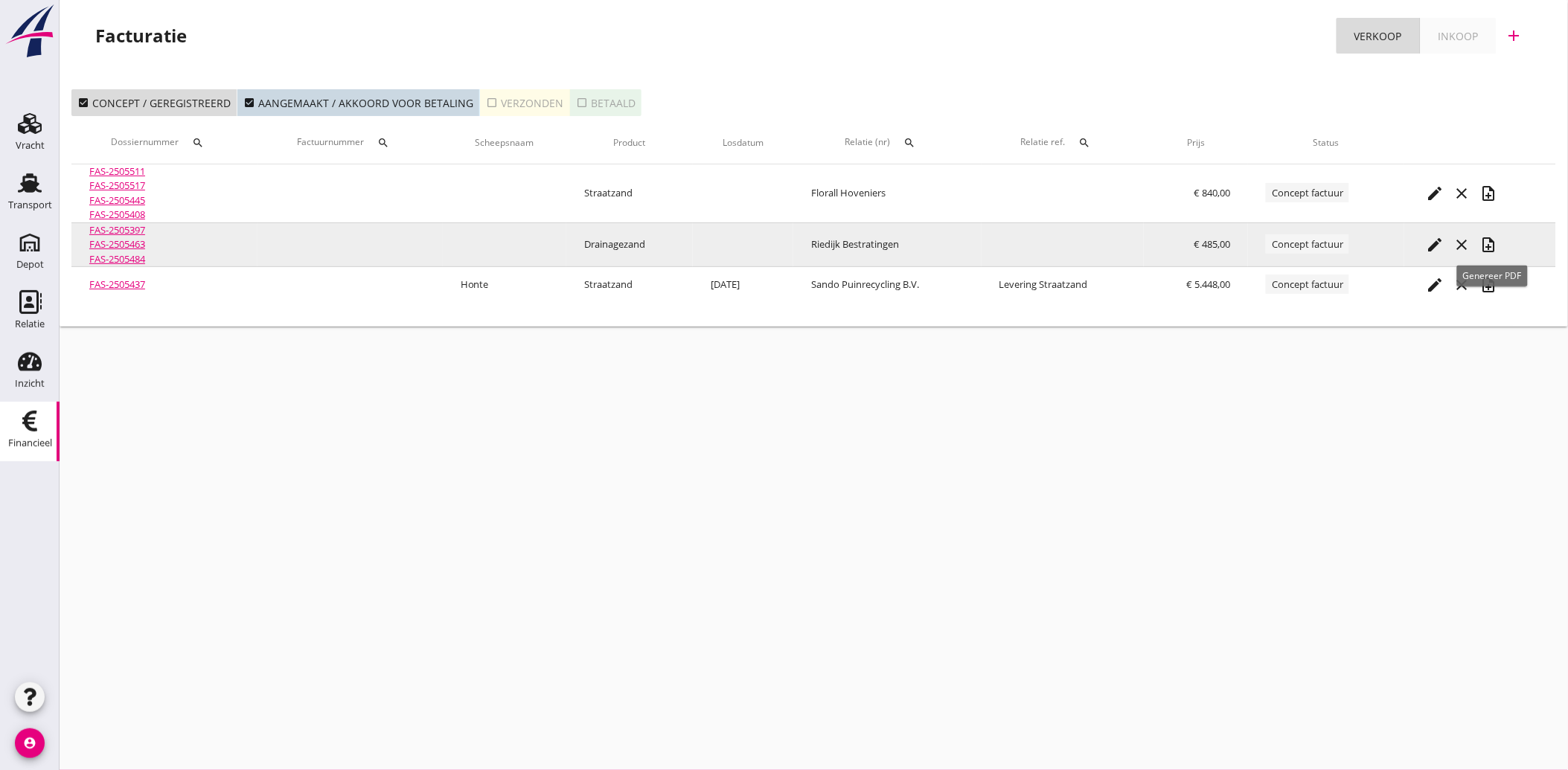
click at [1493, 241] on icon "note_add" at bounding box center [1489, 244] width 18 height 18
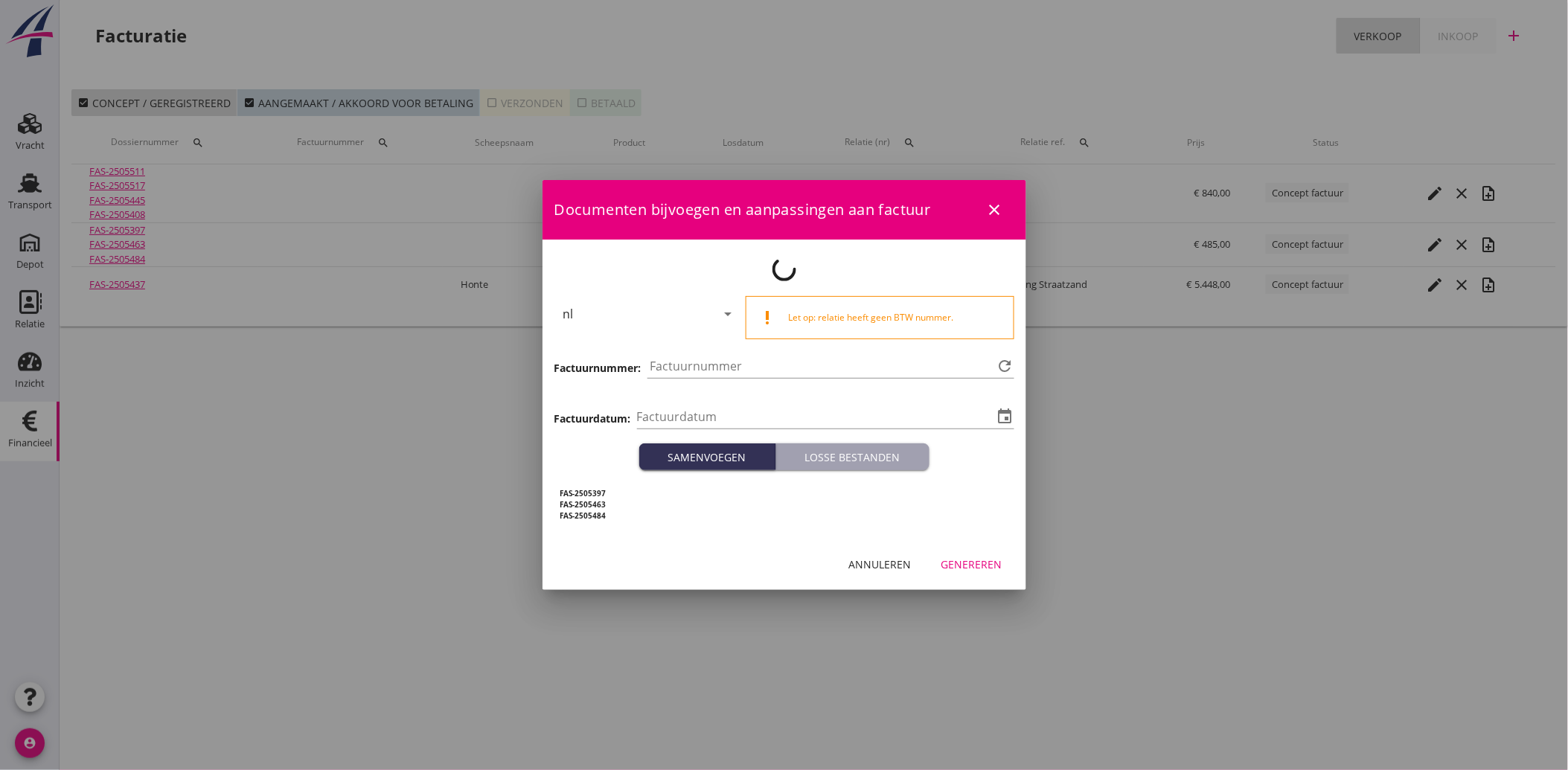
type input "[DATE]"
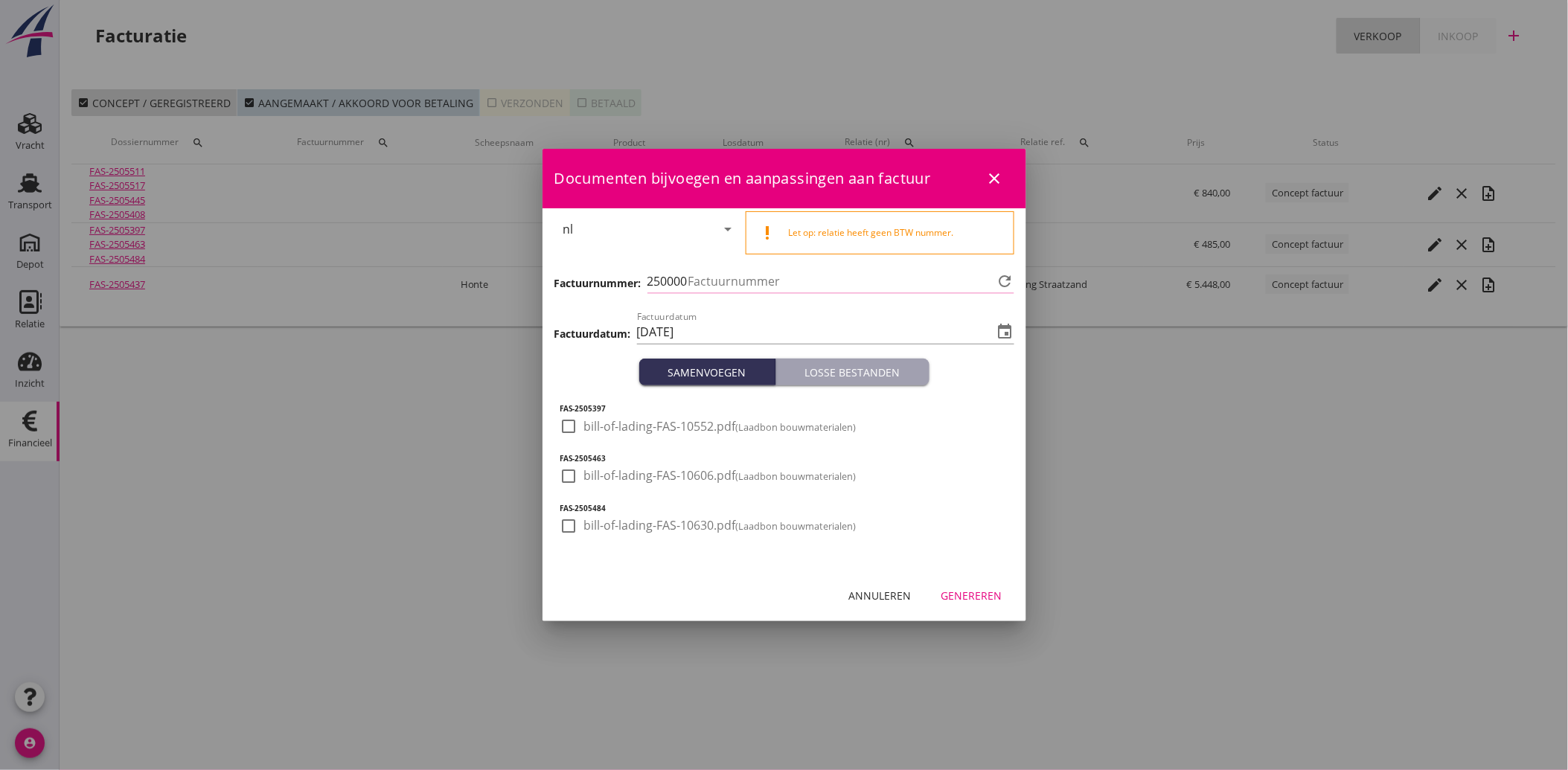
type input "3821"
click at [561, 427] on div at bounding box center [569, 426] width 26 height 26
checkbox input "true"
click at [550, 493] on div "FAS-2505397 check_box bill-of-lading-FAS-10552.pdf (Laadbon bouwmaterialen) FAS…" at bounding box center [784, 478] width 484 height 185
click at [576, 464] on div "check_box_outline_blank bill-of-lading-FAS-10606.pdf (Laadbon bouwmaterialen)" at bounding box center [784, 483] width 448 height 39
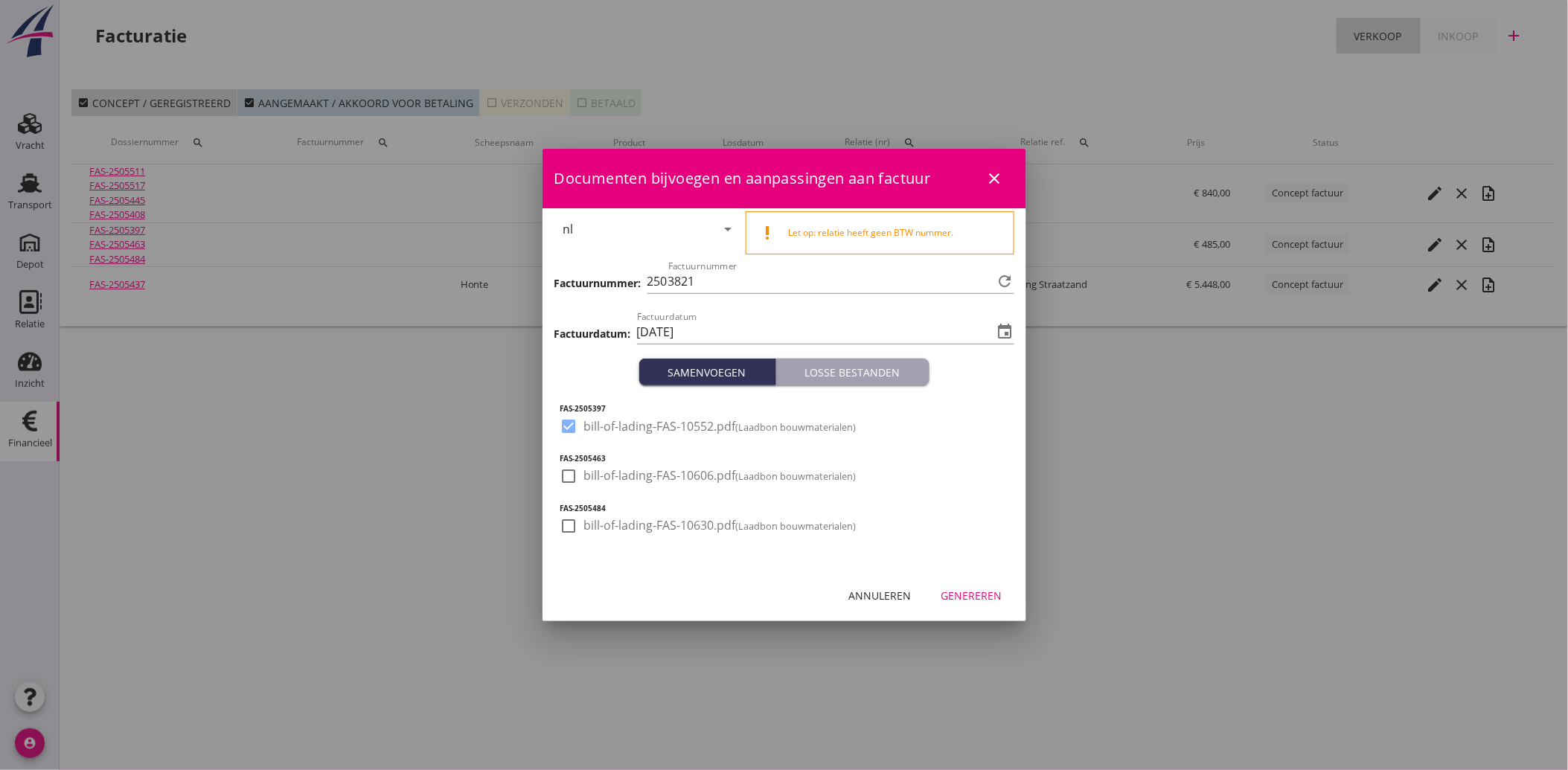
click at [574, 481] on div at bounding box center [569, 476] width 26 height 26
checkbox input "true"
click at [568, 517] on div at bounding box center [569, 526] width 26 height 26
checkbox input "true"
click at [955, 591] on div "Genereren" at bounding box center [972, 595] width 61 height 16
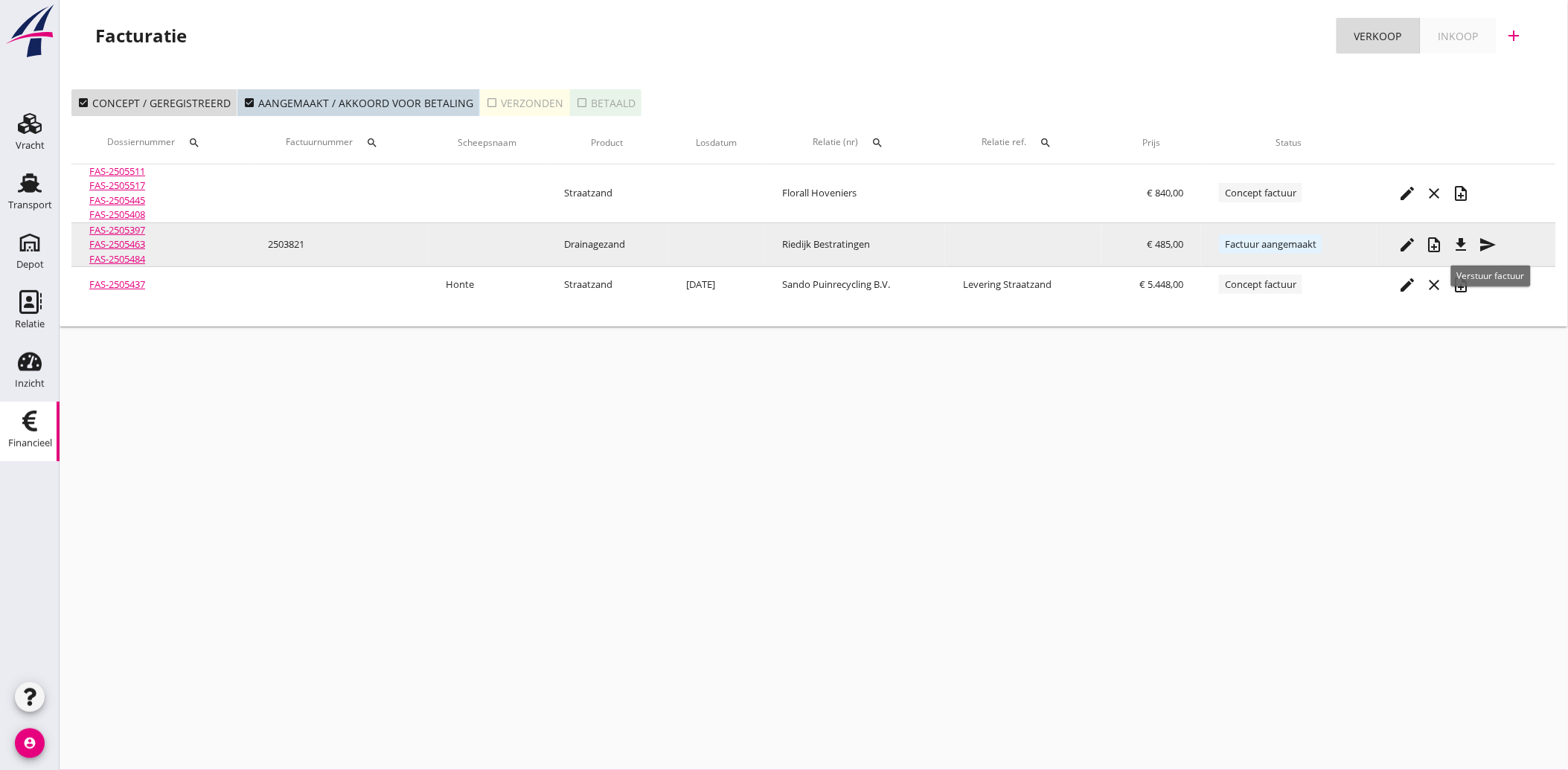
click at [1492, 241] on icon "send" at bounding box center [1488, 244] width 18 height 18
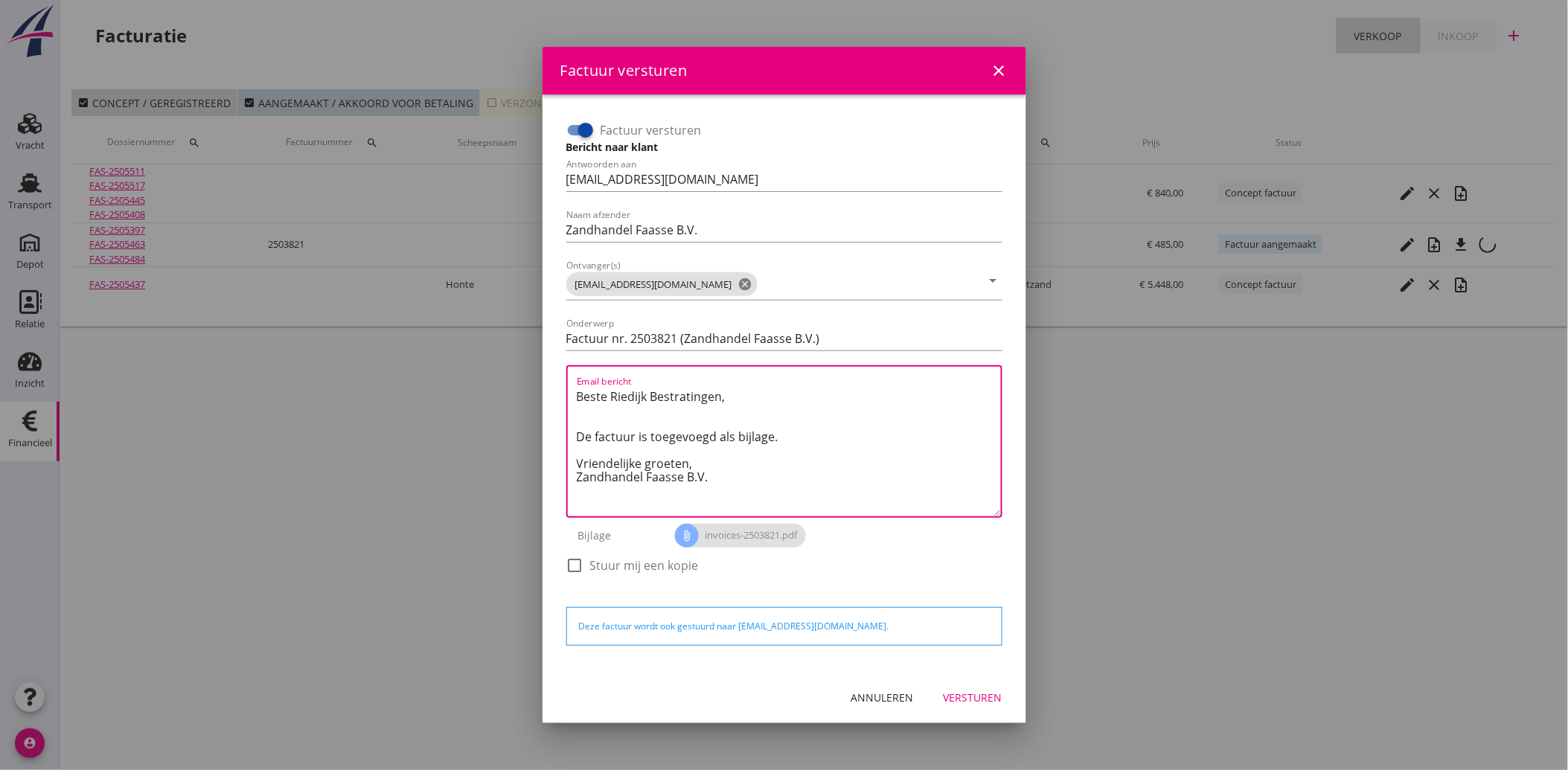
drag, startPoint x: 716, startPoint y: 484, endPoint x: 551, endPoint y: 392, distance: 188.9
click at [551, 392] on div "Factuur versturen Bericht naar klant Antwoorden aan [EMAIL_ADDRESS][DOMAIN_NAME…" at bounding box center [784, 383] width 484 height 577
paste textarea "Geachte heer/mevrouw, Hierbij zenden wij u onze factuur i.v.m. de door ons aan …"
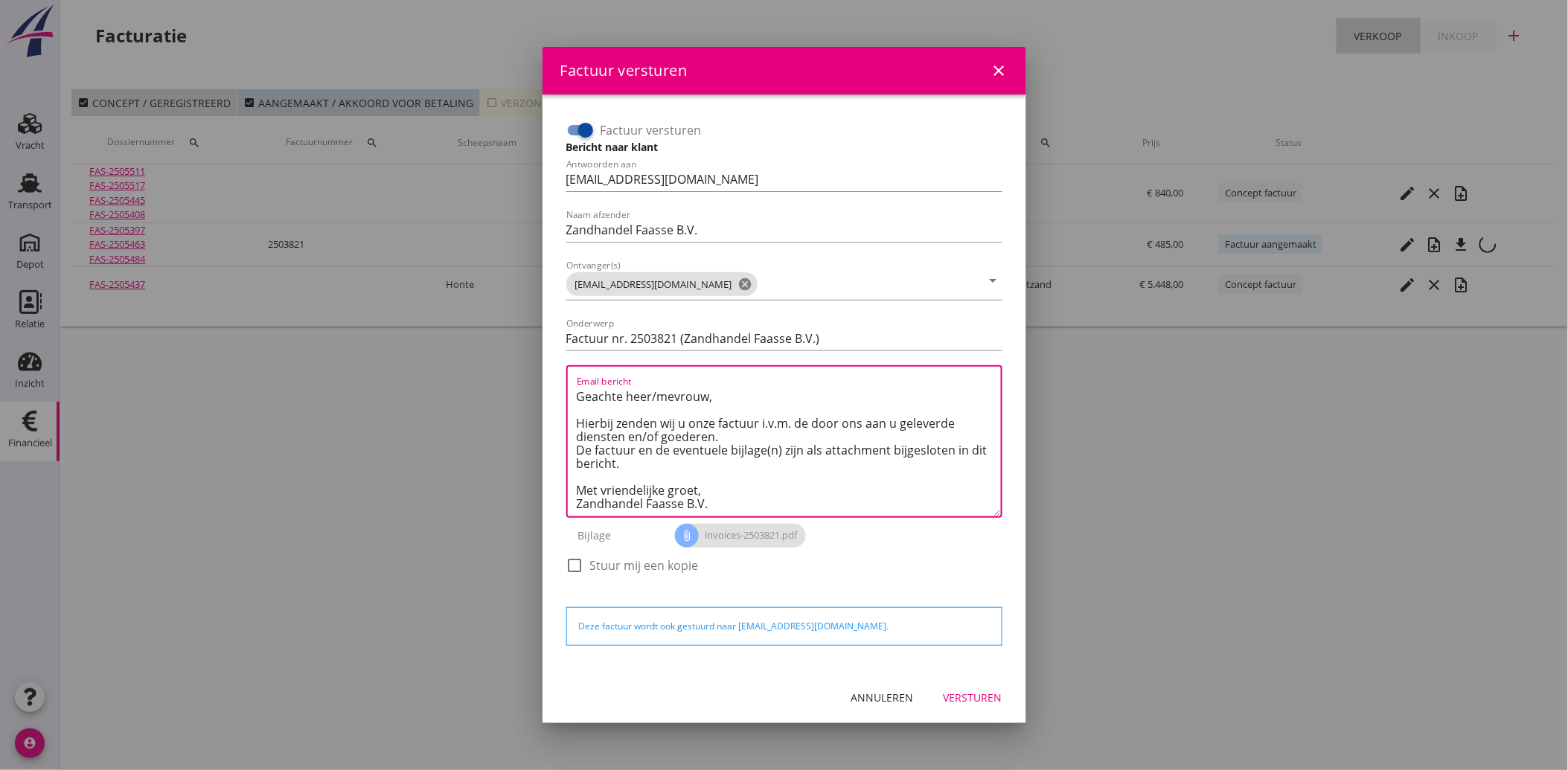
type textarea "Geachte heer/mevrouw, Hierbij zenden wij u onze factuur i.v.m. de door ons aan …"
click at [980, 685] on button "Versturen" at bounding box center [973, 698] width 82 height 26
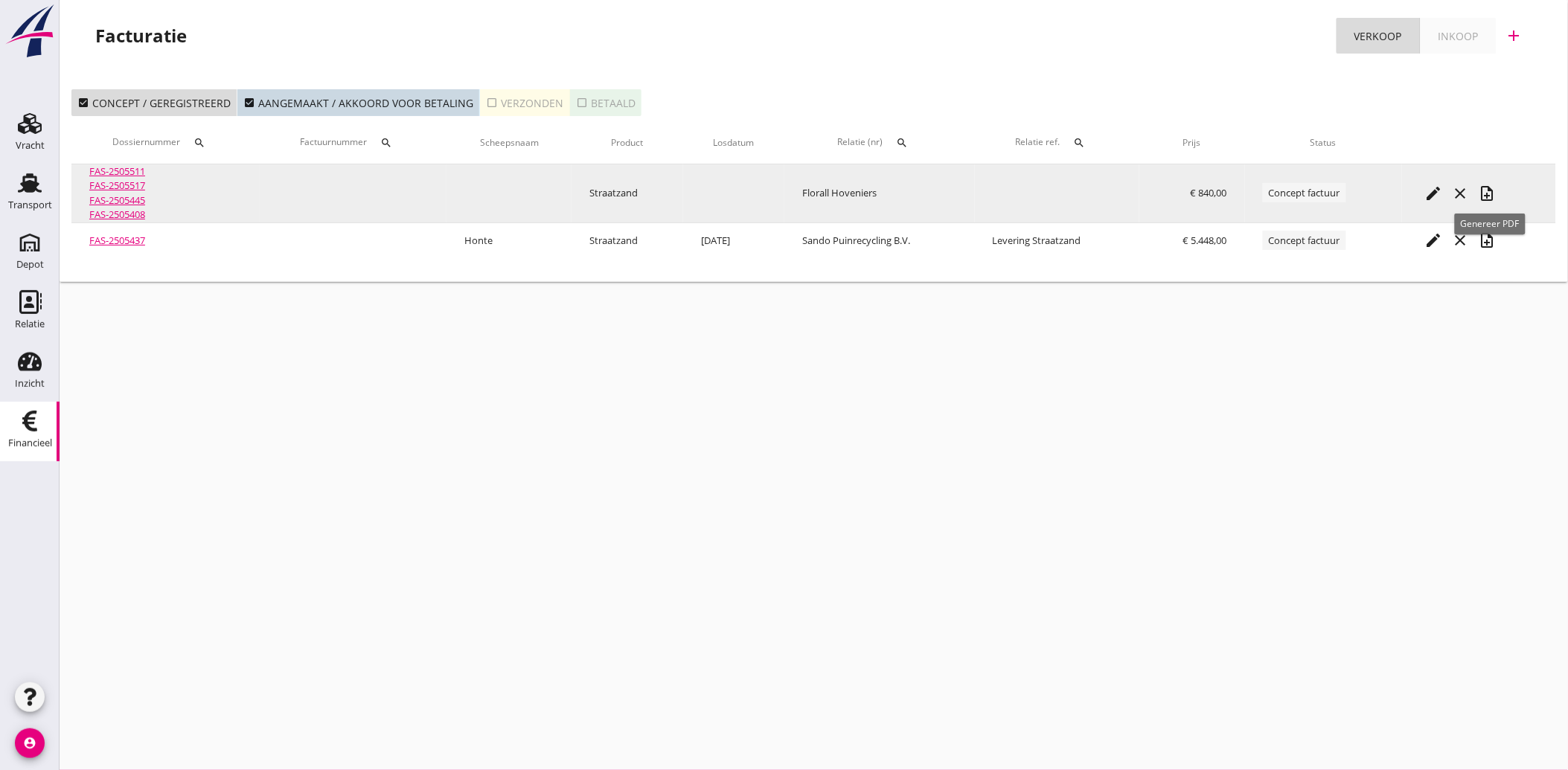
click at [1493, 190] on icon "note_add" at bounding box center [1486, 193] width 18 height 18
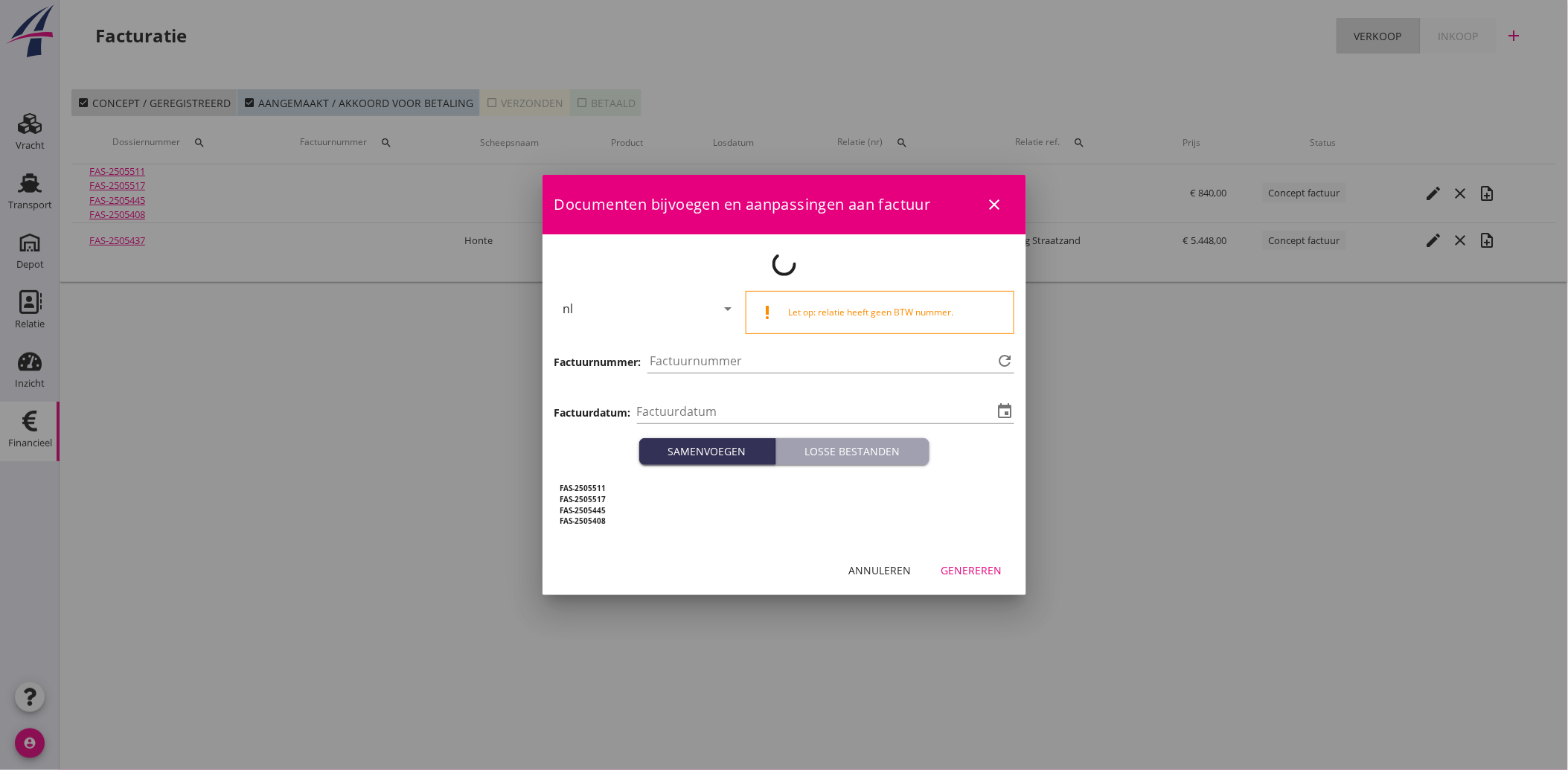
type input "[DATE]"
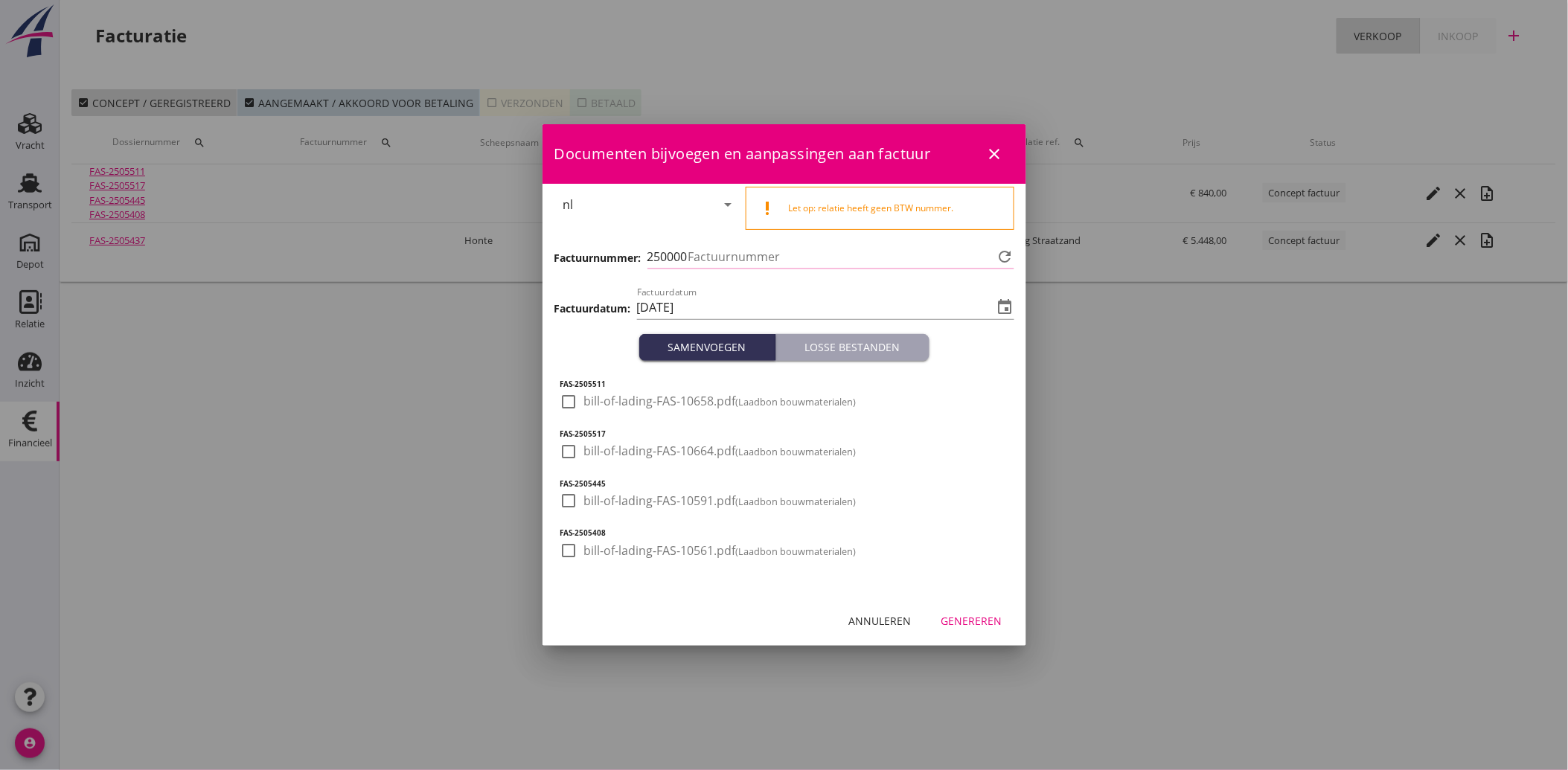
type input "3822"
click at [575, 399] on div at bounding box center [569, 402] width 26 height 26
checkbox input "true"
click at [573, 445] on div at bounding box center [569, 451] width 26 height 26
checkbox input "true"
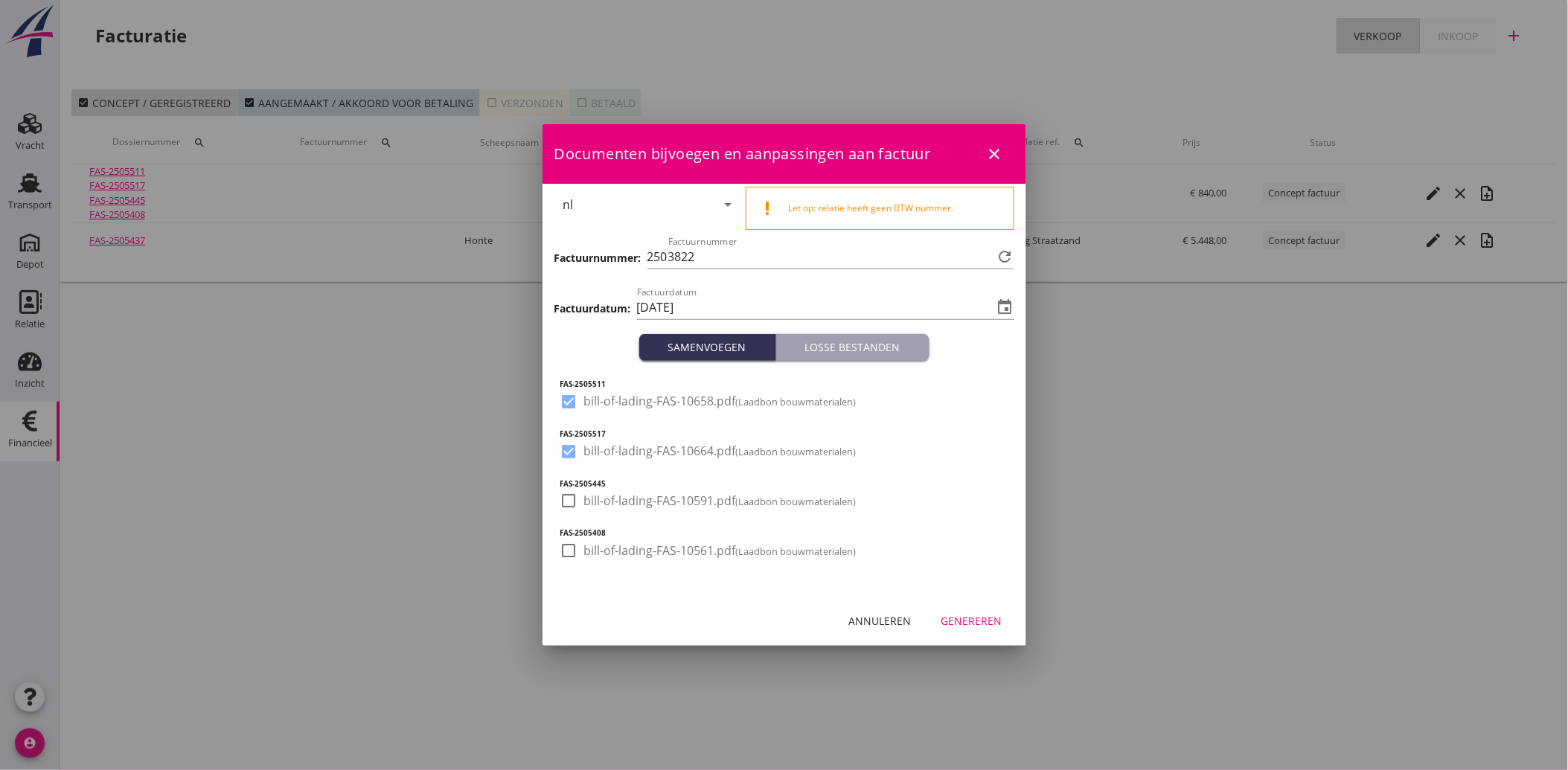
click at [569, 507] on div at bounding box center [569, 500] width 26 height 26
checkbox input "true"
click at [571, 543] on div at bounding box center [569, 550] width 26 height 26
checkbox input "true"
click at [983, 618] on div "Genereren" at bounding box center [972, 621] width 61 height 16
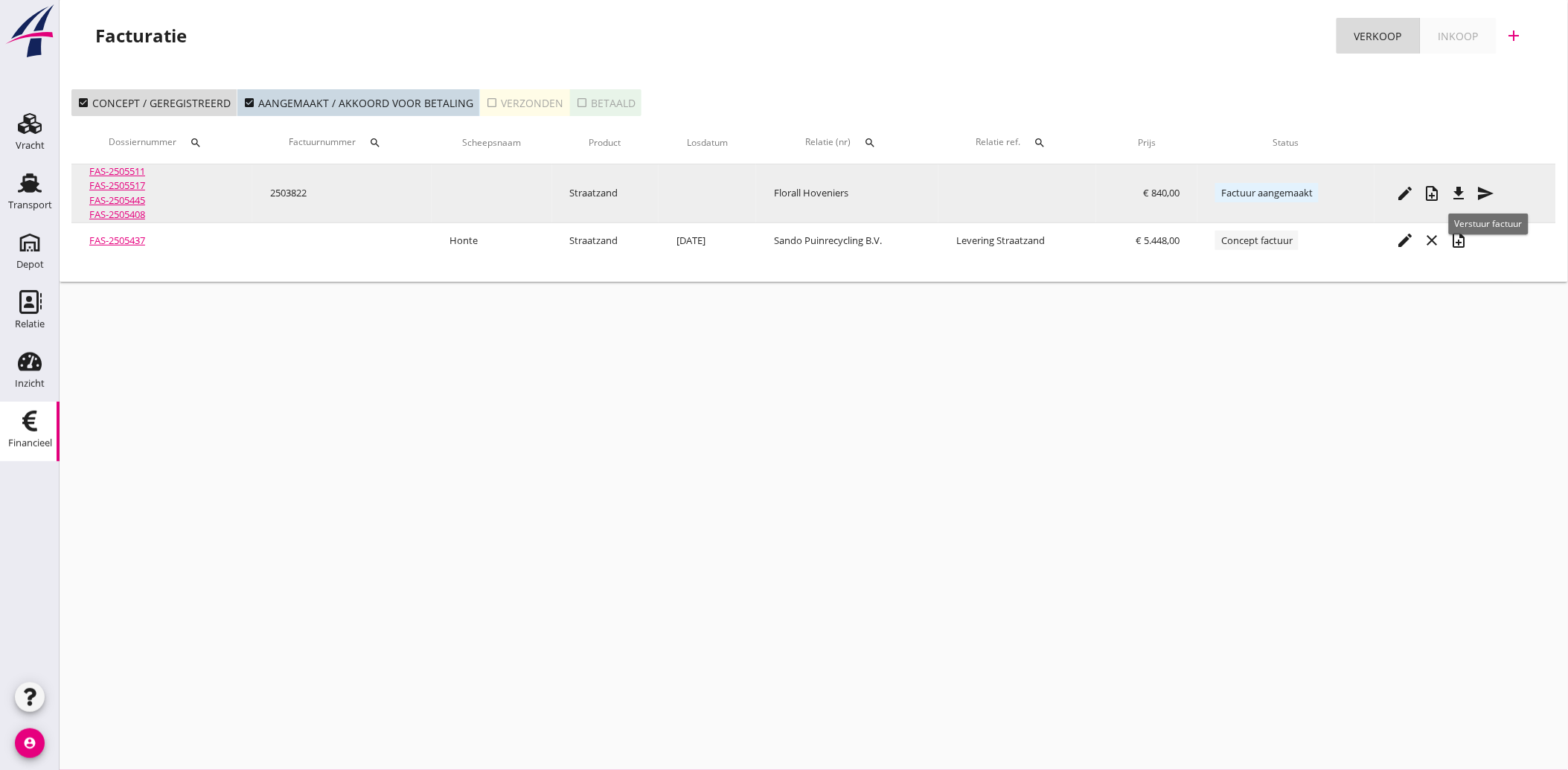
click at [1487, 197] on icon "send" at bounding box center [1486, 193] width 18 height 18
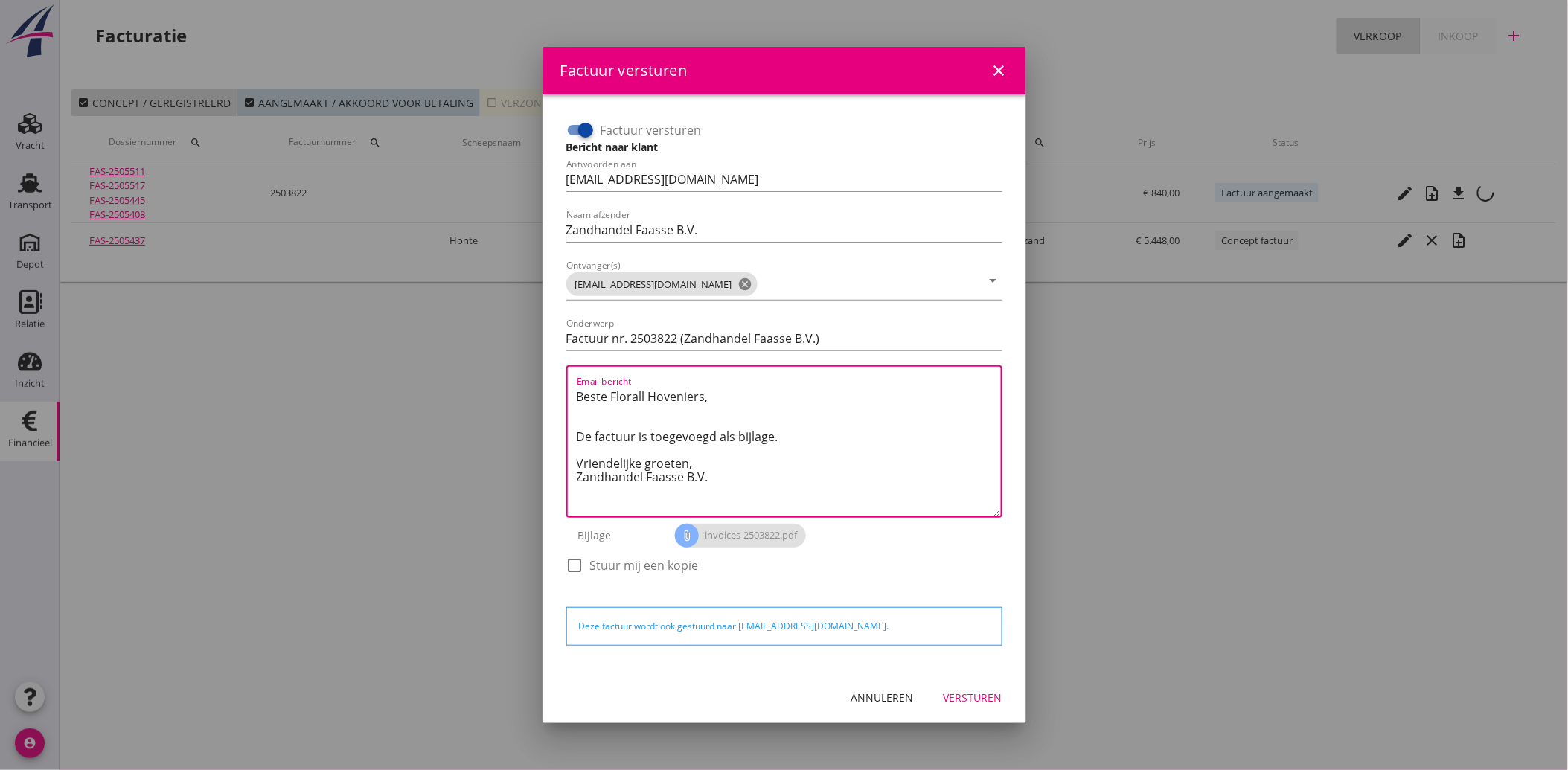
drag, startPoint x: 737, startPoint y: 480, endPoint x: 543, endPoint y: 389, distance: 214.3
click at [543, 389] on div "Factuur versturen Bericht naar klant Antwoorden aan [EMAIL_ADDRESS][DOMAIN_NAME…" at bounding box center [784, 383] width 484 height 577
paste textarea "Geachte heer/mevrouw, Hierbij zenden wij u onze factuur i.v.m. de door ons aan …"
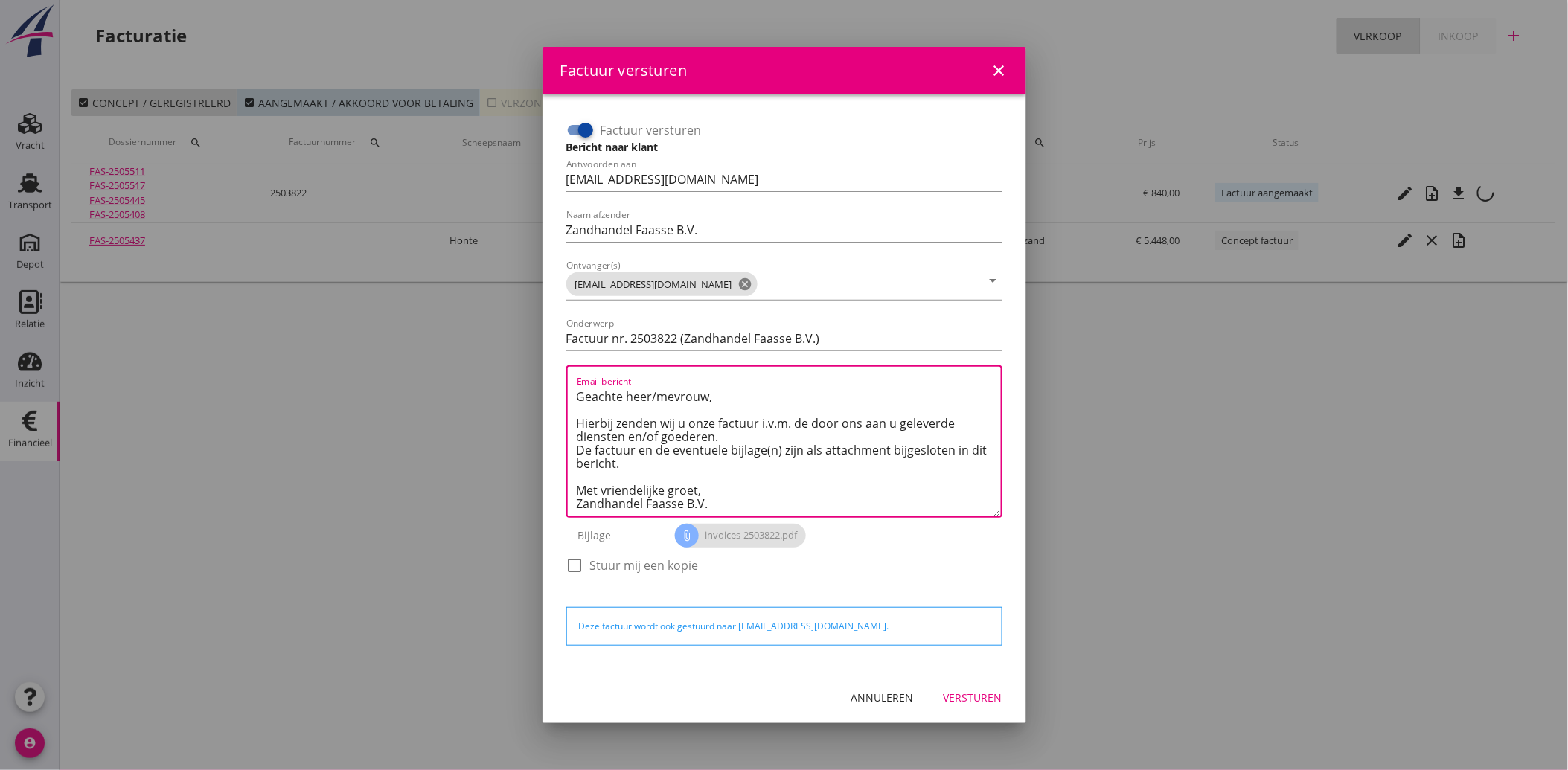
type textarea "Geachte heer/mevrouw, Hierbij zenden wij u onze factuur i.v.m. de door ons aan …"
click at [976, 687] on button "Versturen" at bounding box center [973, 698] width 82 height 26
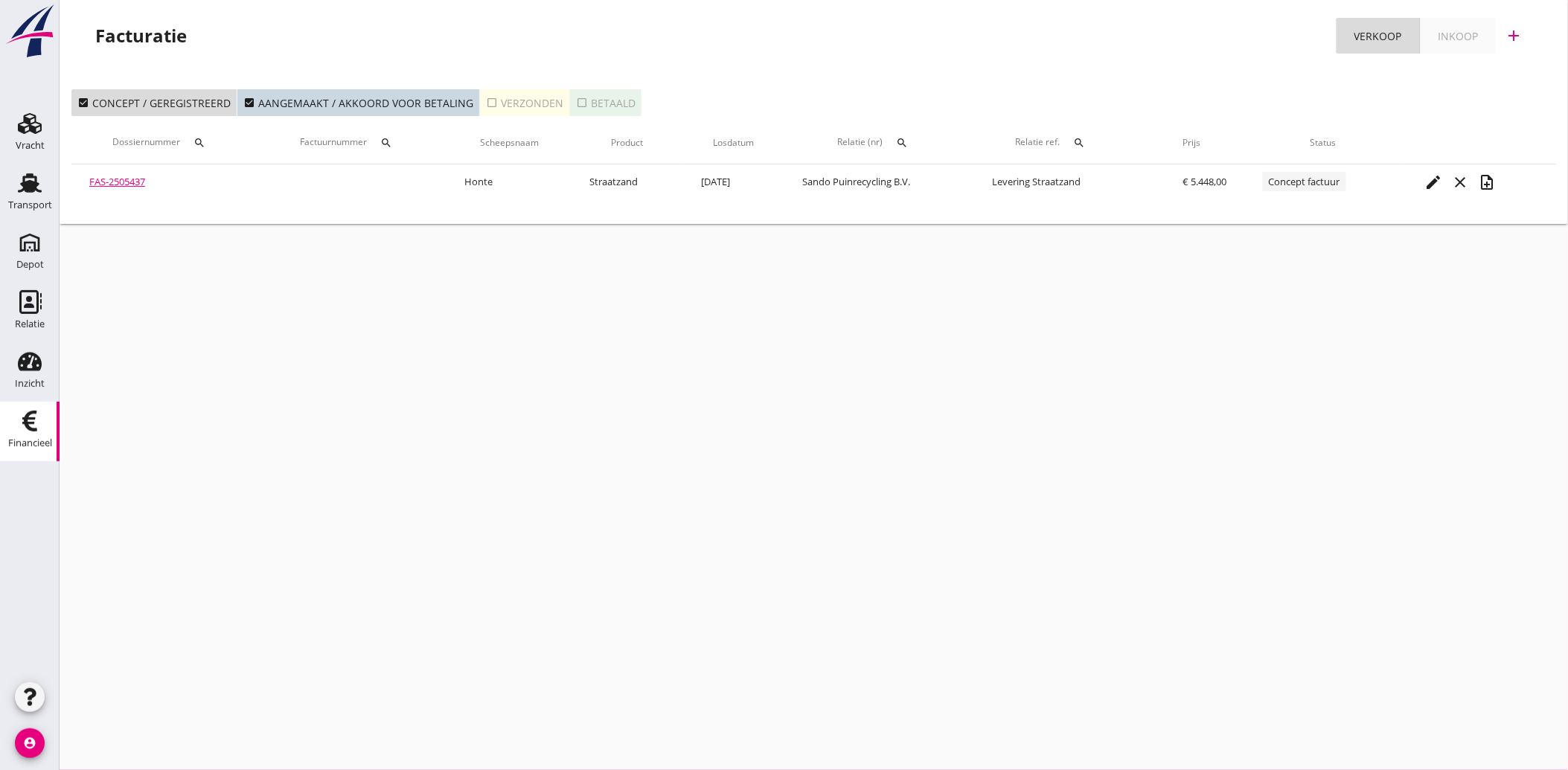
click at [31, 427] on use at bounding box center [30, 420] width 15 height 21
click at [486, 100] on icon "check_box_outline_blank" at bounding box center [491, 102] width 12 height 12
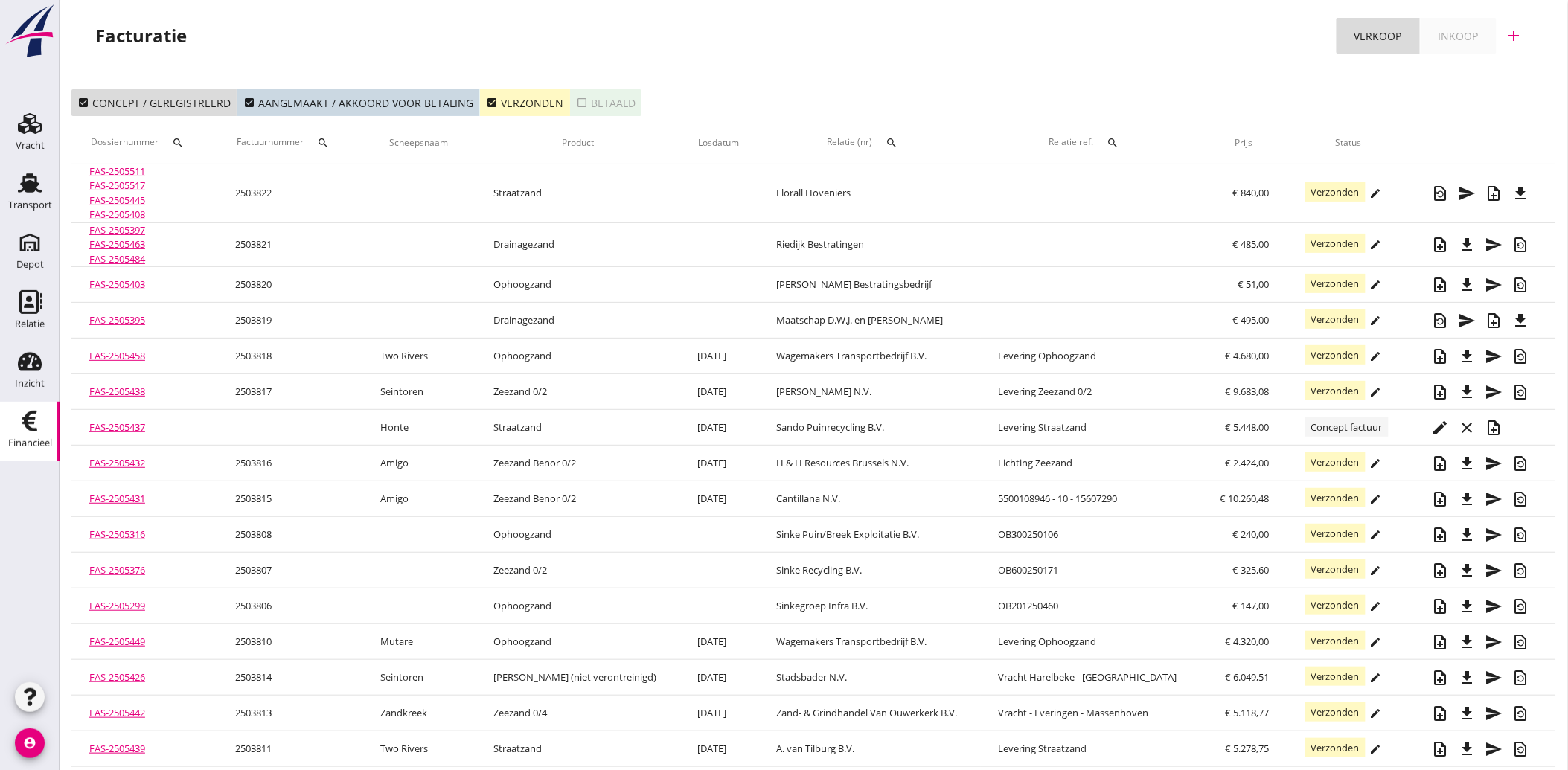
click at [487, 104] on icon "check_box" at bounding box center [491, 102] width 12 height 12
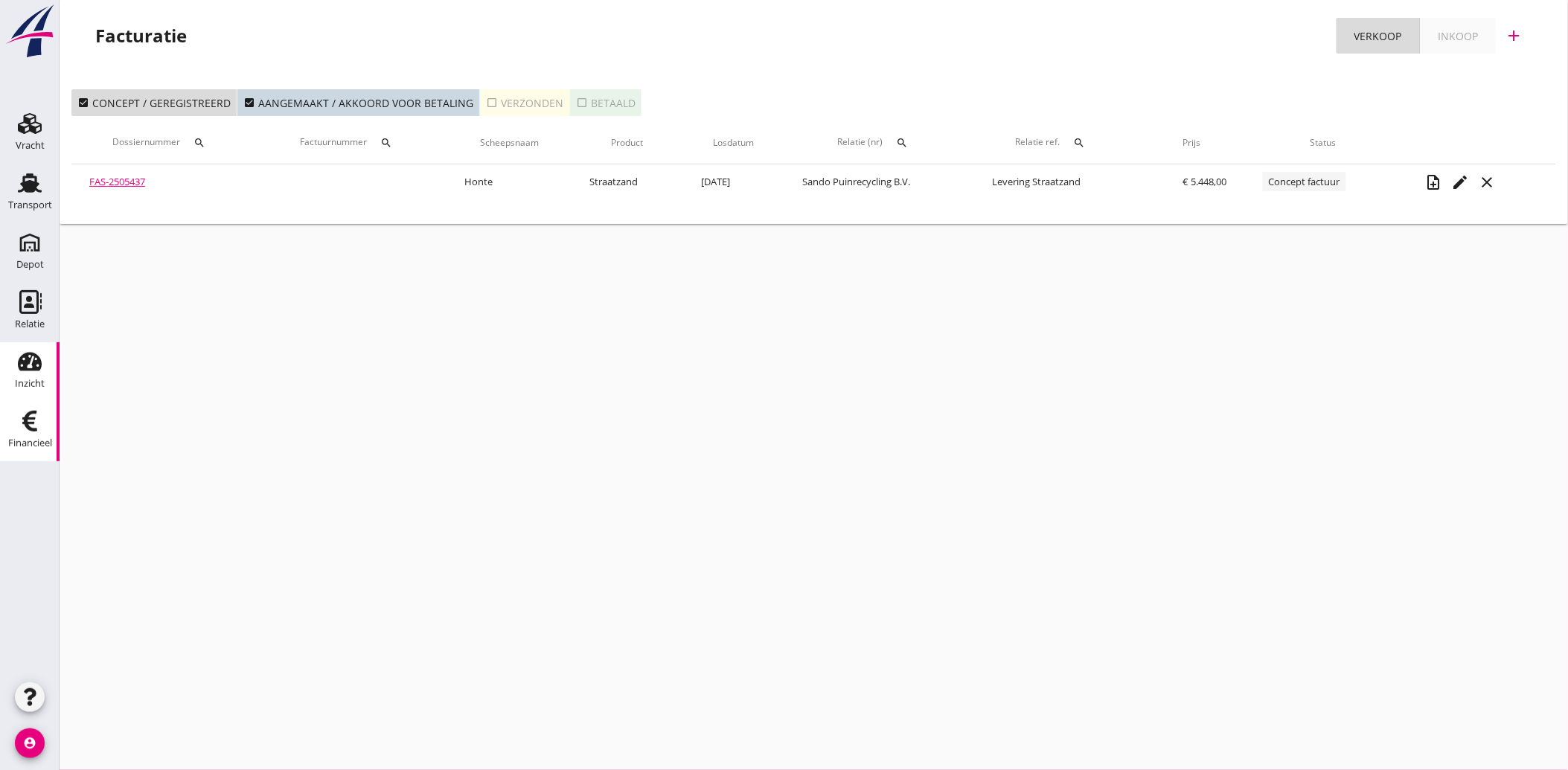
click at [12, 354] on div "Inzicht" at bounding box center [30, 361] width 36 height 24
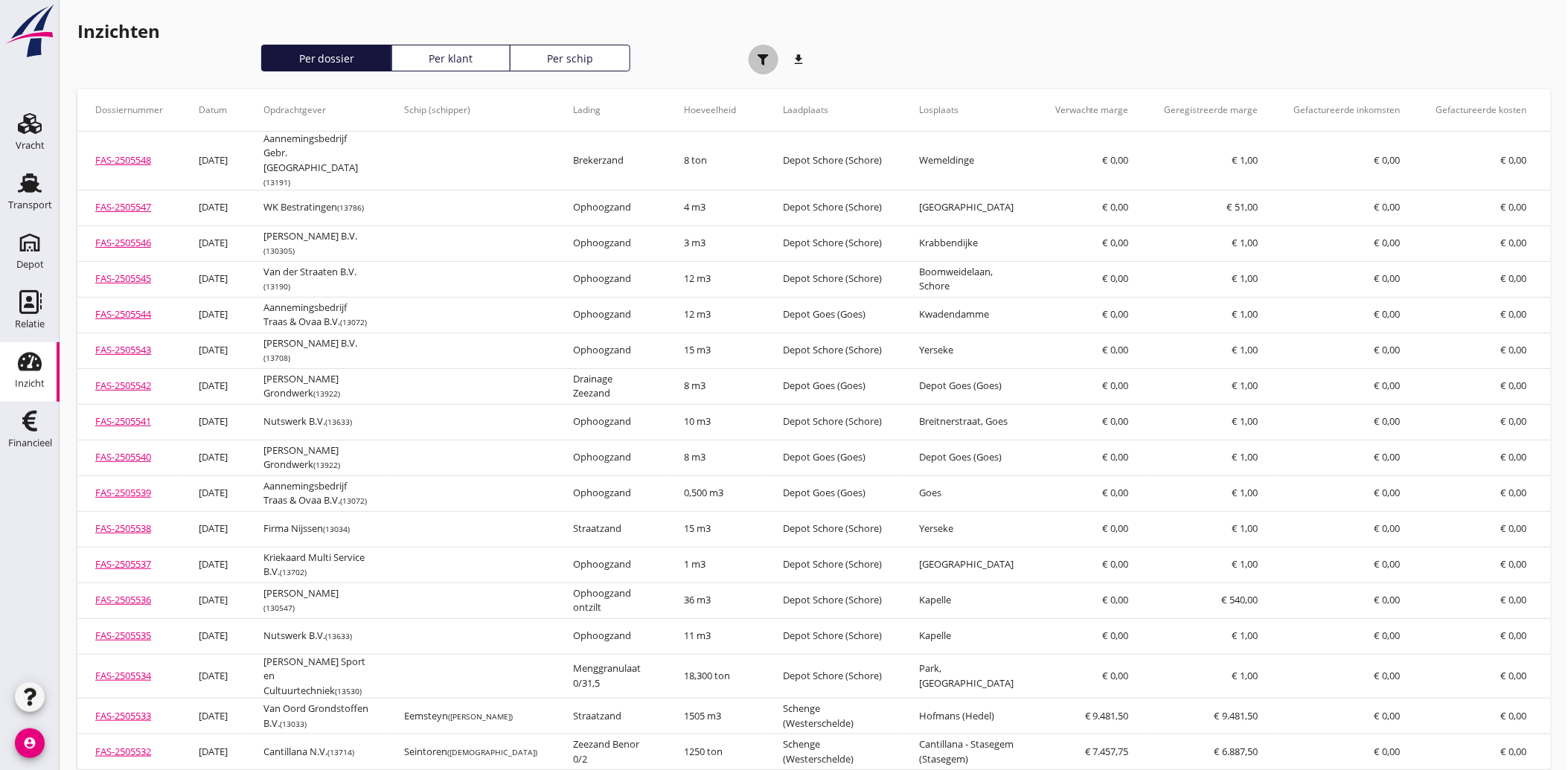
click at [763, 54] on use "button" at bounding box center [763, 60] width 11 height 11
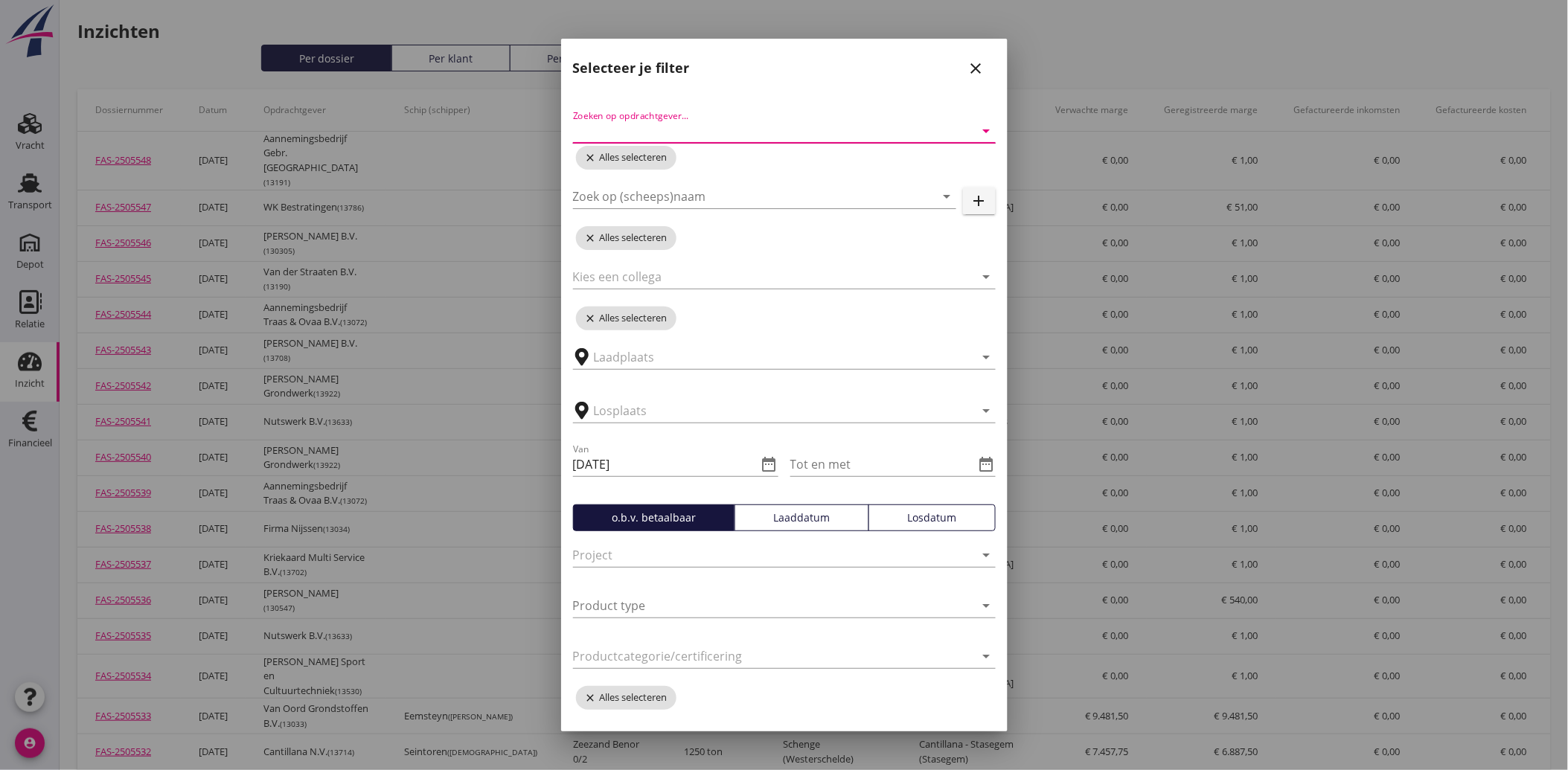
click at [693, 124] on input "Zoeken op opdrachtgever..." at bounding box center [763, 131] width 381 height 24
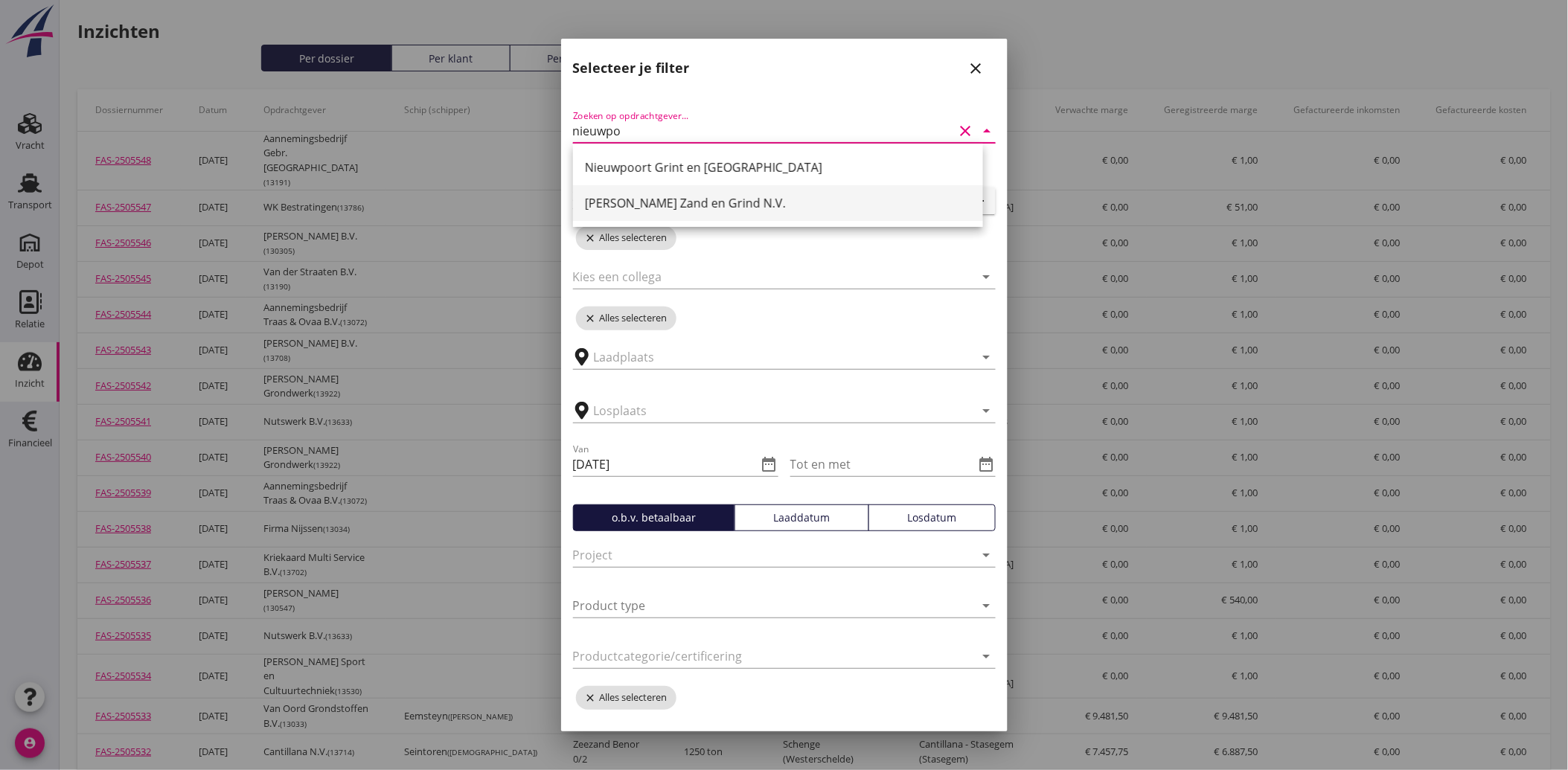
type input "nieuwpoo"
click at [698, 197] on div "[PERSON_NAME] Zand en Grind N.V." at bounding box center [778, 203] width 386 height 18
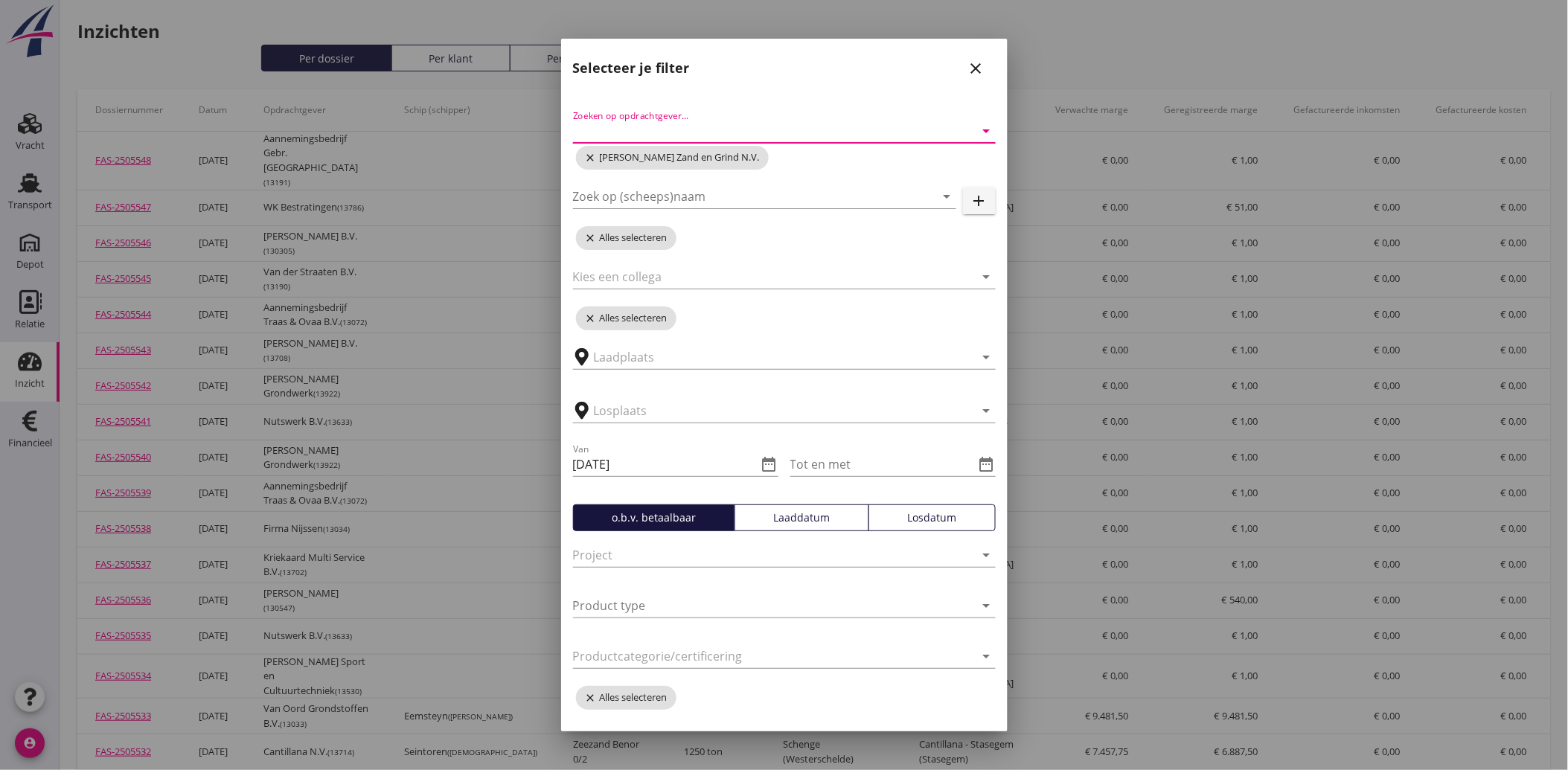
click at [765, 447] on div "Van [DATE] date_range" at bounding box center [676, 467] width 205 height 47
click at [765, 462] on icon "date_range" at bounding box center [769, 464] width 18 height 18
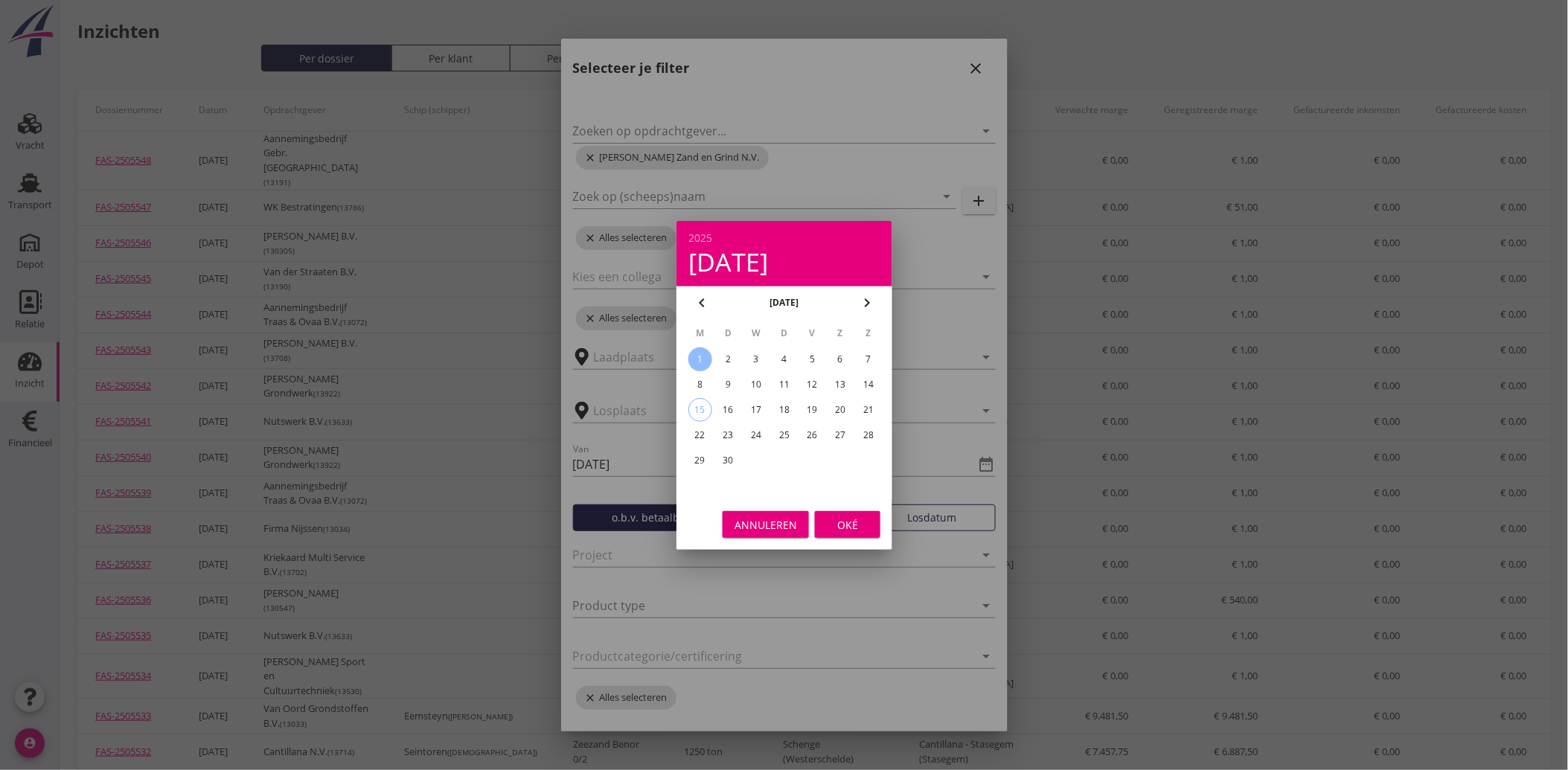
click at [708, 299] on icon "chevron_left" at bounding box center [701, 302] width 18 height 18
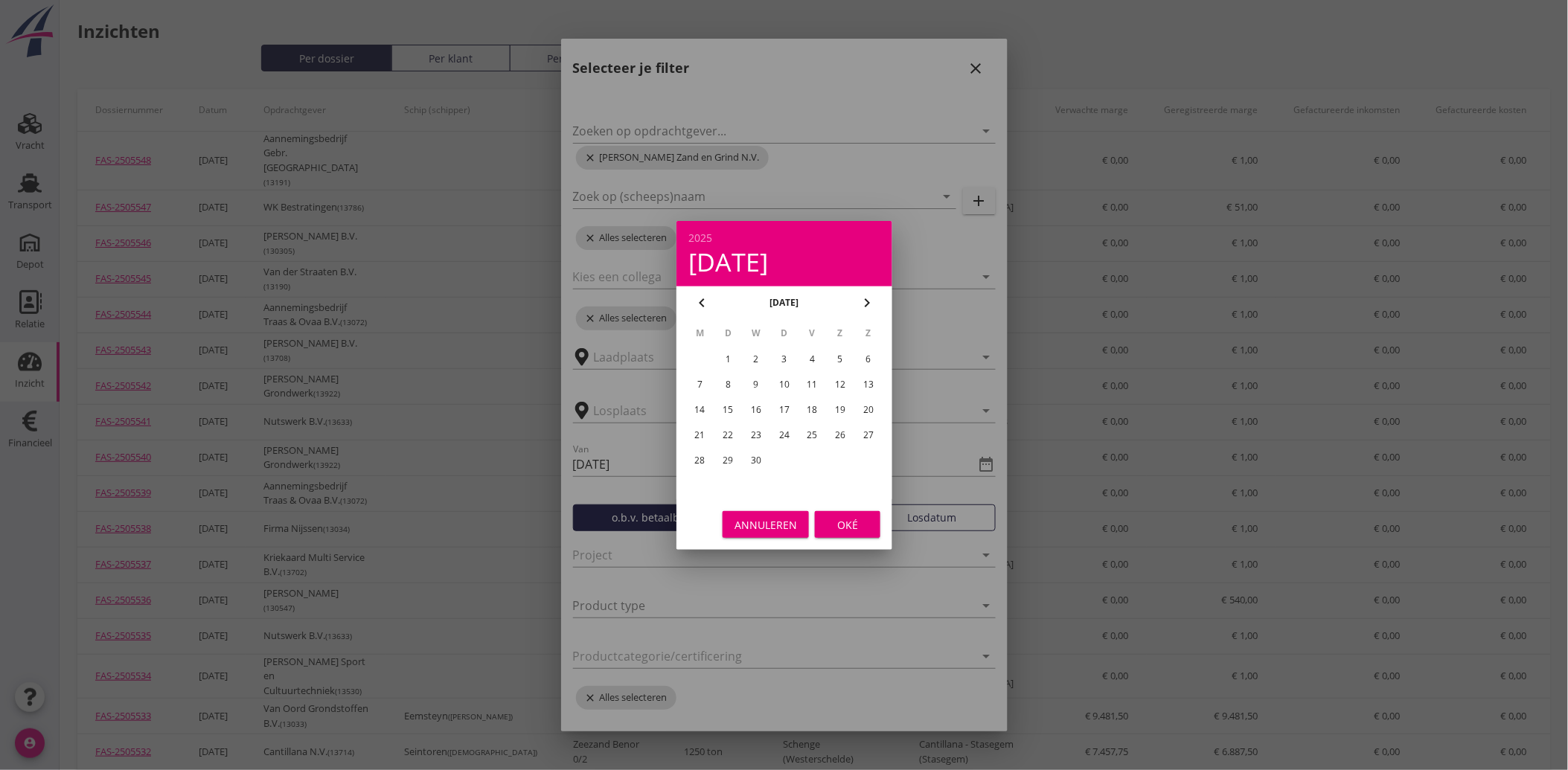
click at [708, 299] on icon "chevron_left" at bounding box center [701, 302] width 18 height 18
click at [760, 355] on div "1" at bounding box center [756, 359] width 24 height 24
type input "[DATE]"
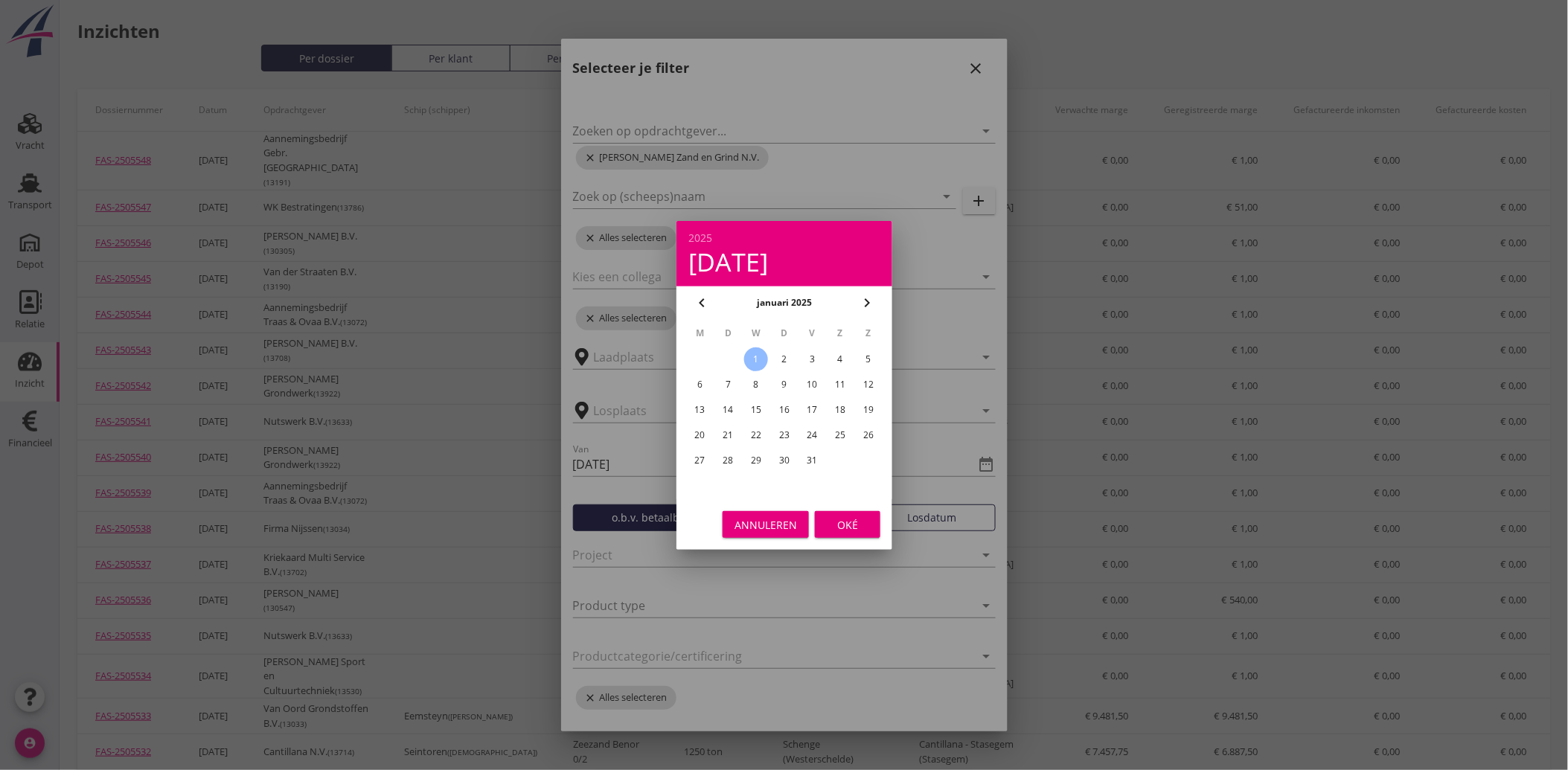
click at [850, 521] on div "Oké" at bounding box center [848, 524] width 42 height 16
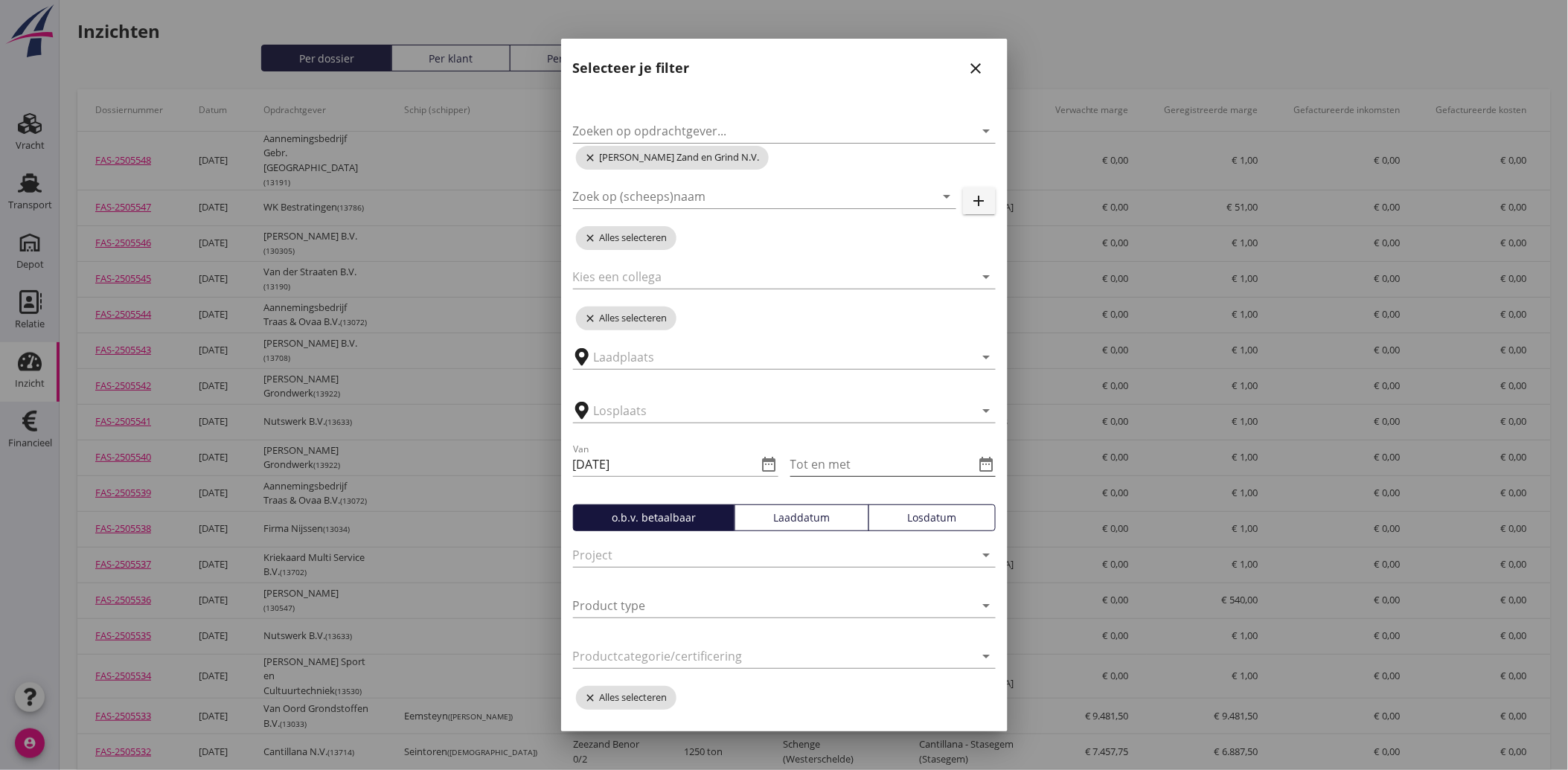
click at [871, 464] on input "Tot en met" at bounding box center [882, 464] width 184 height 24
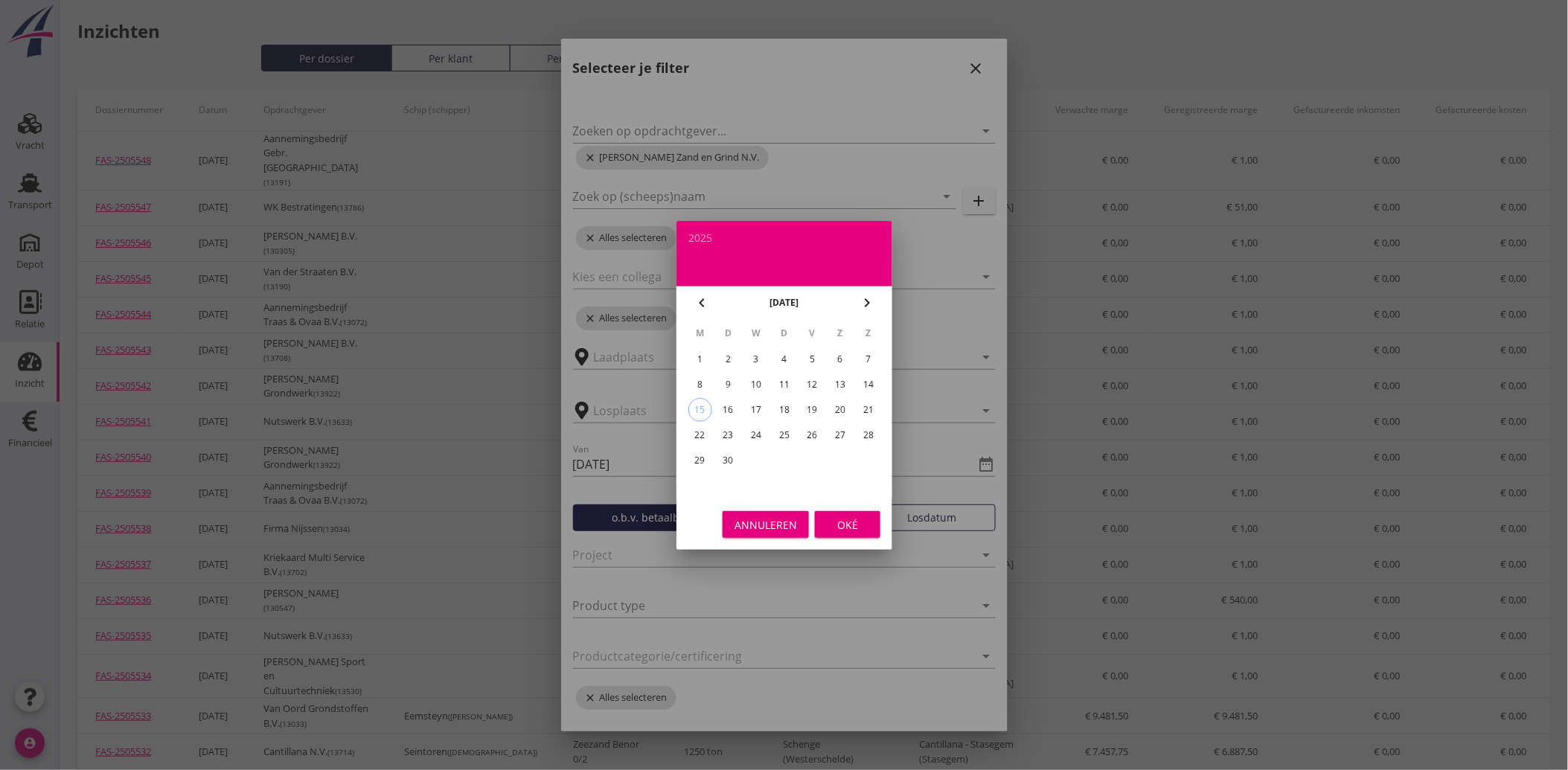
click at [705, 404] on div "15" at bounding box center [700, 409] width 23 height 23
type input "[DATE]"
click at [850, 517] on div "Oké" at bounding box center [848, 524] width 42 height 16
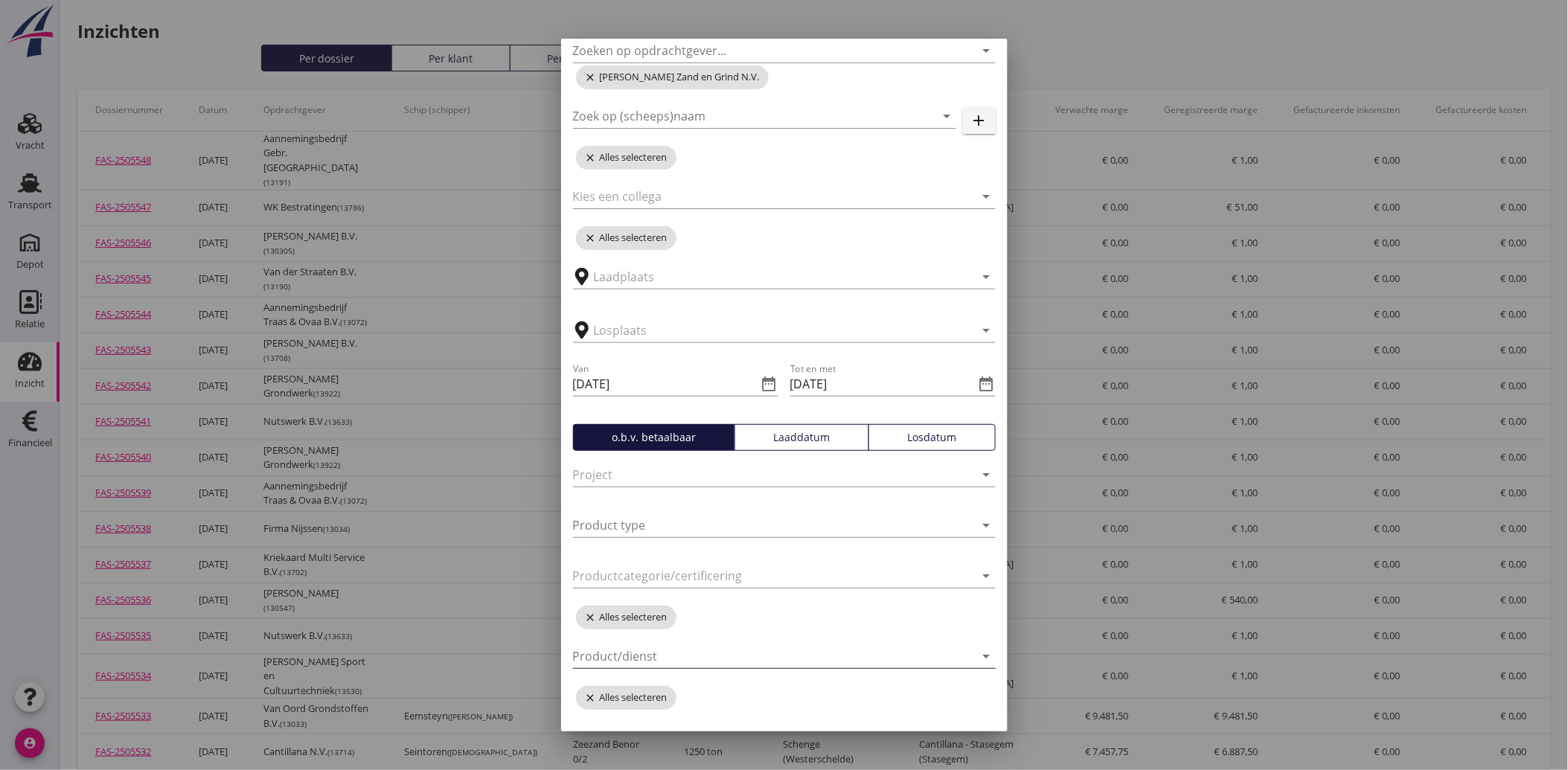
scroll to position [167, 0]
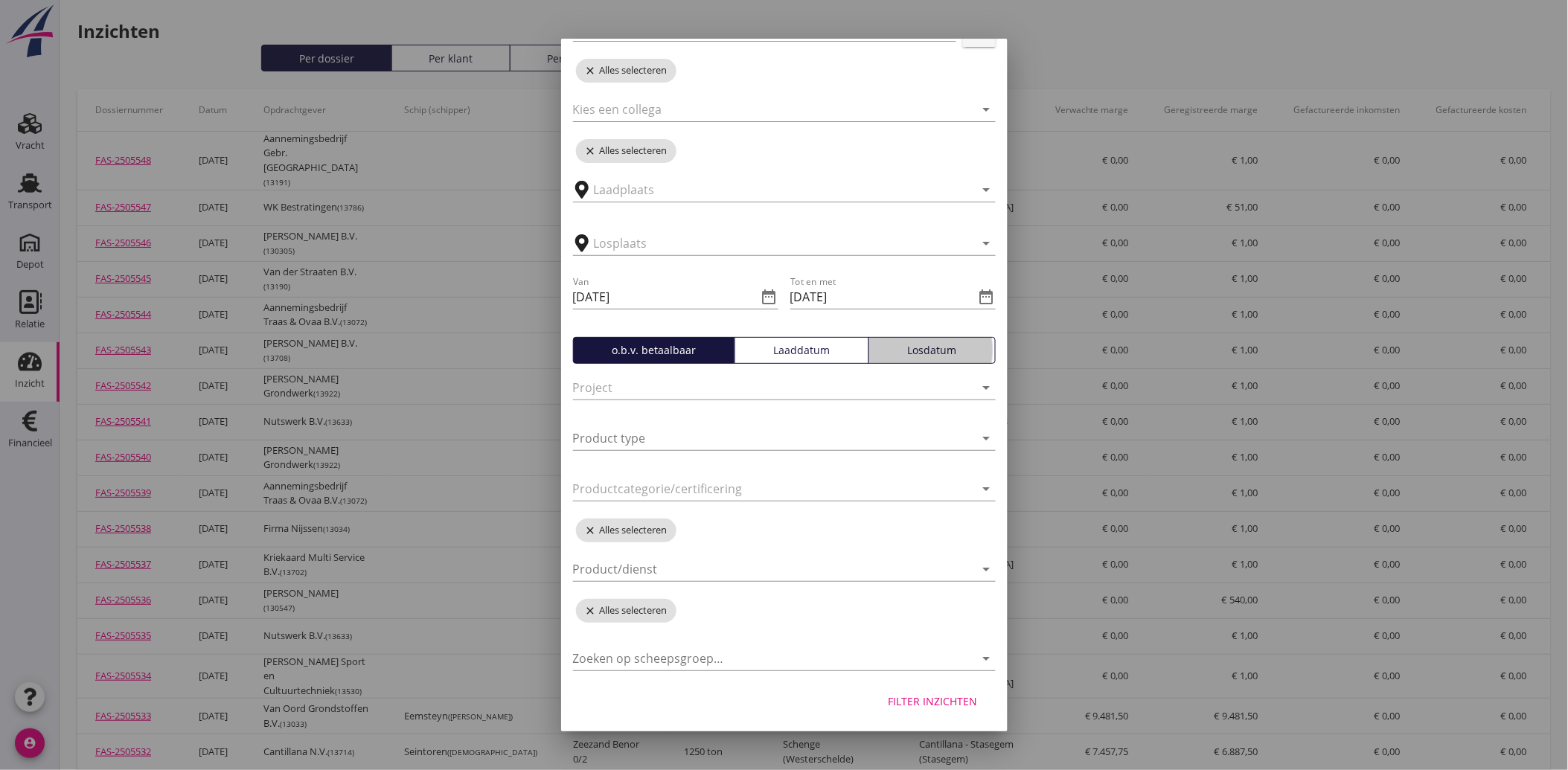
click at [877, 344] on div "Losdatum" at bounding box center [932, 350] width 113 height 16
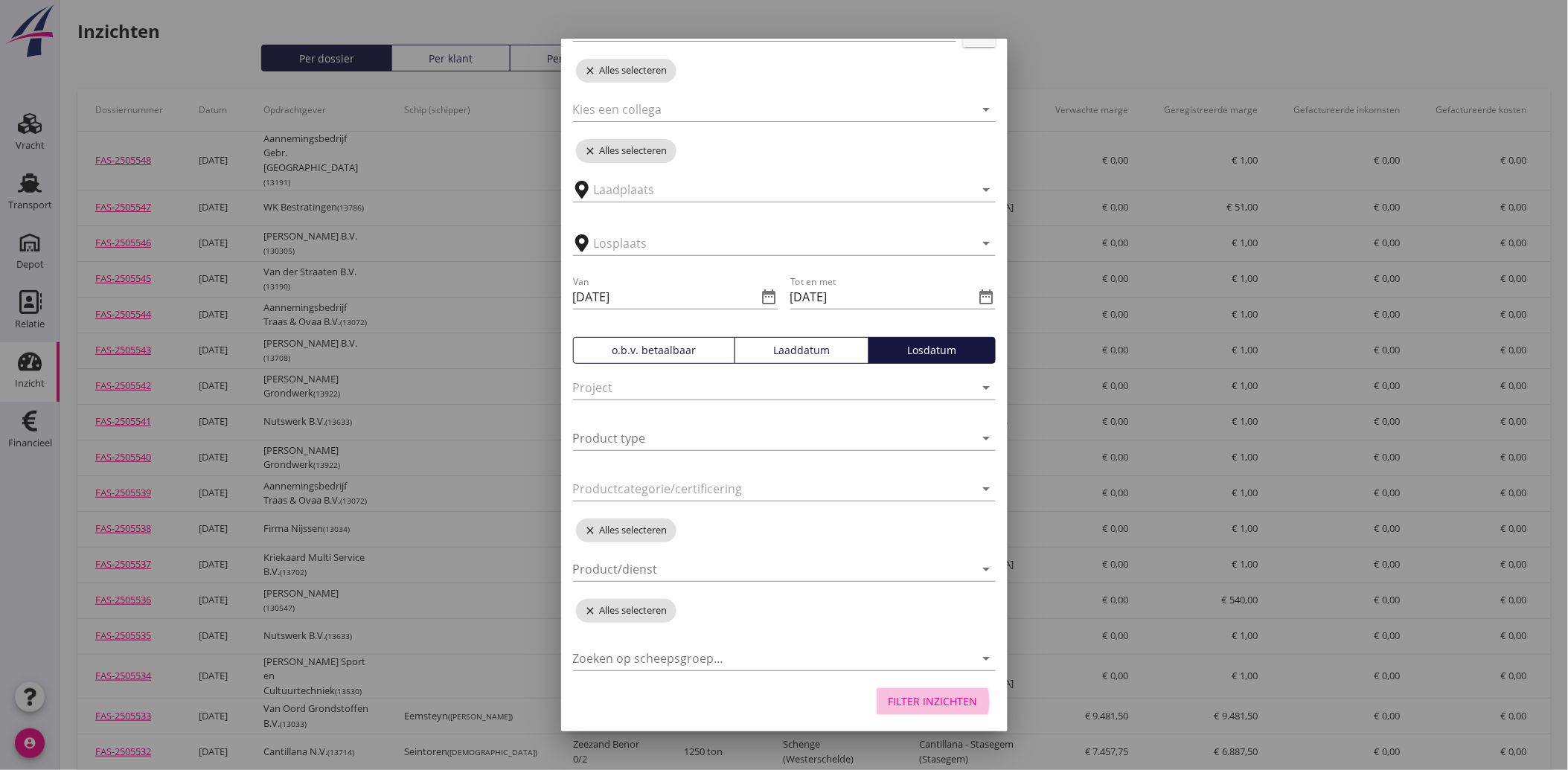
click at [934, 688] on button "Filter inzichten" at bounding box center [934, 702] width 113 height 26
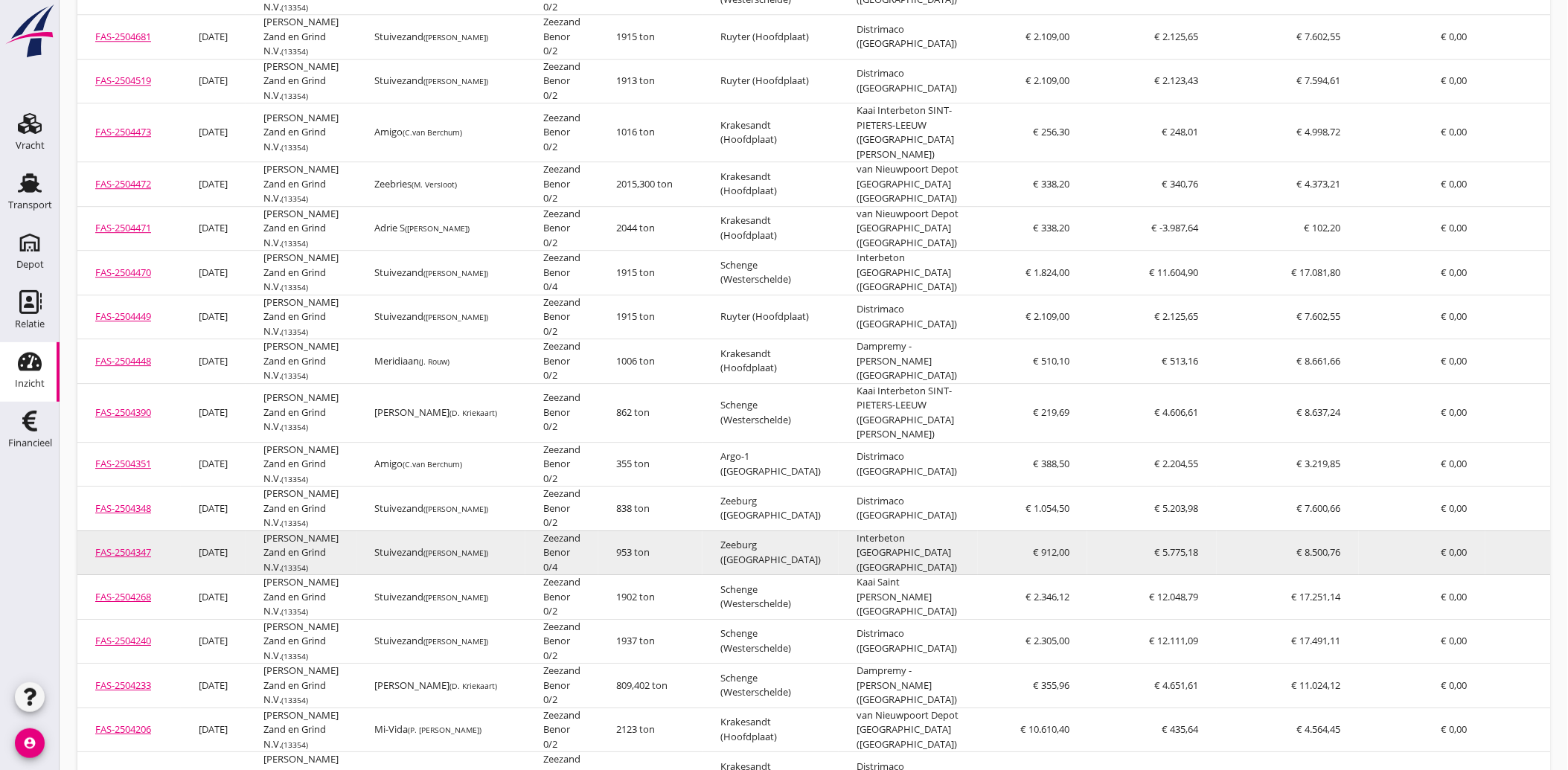
scroll to position [1488, 0]
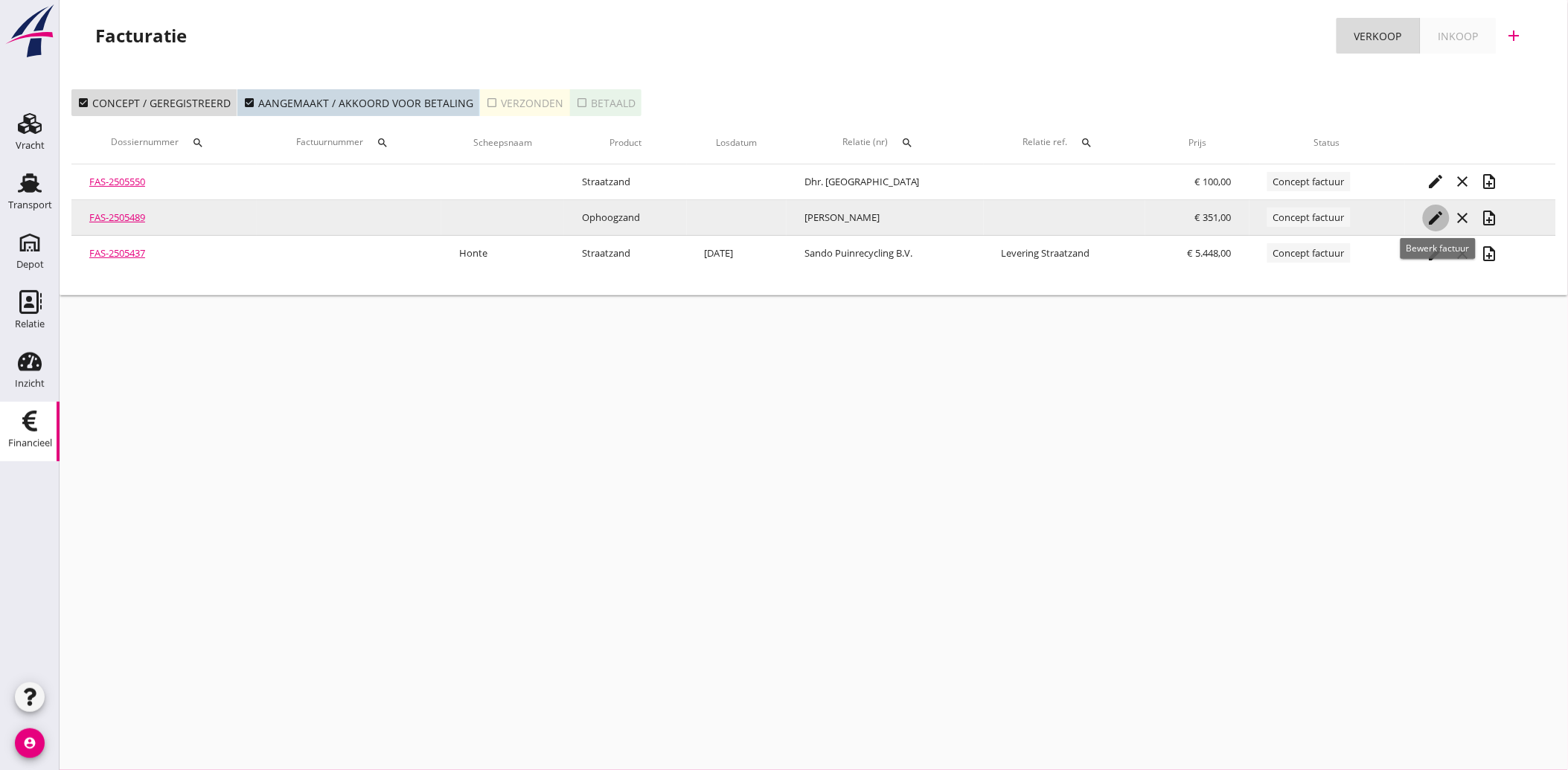
click at [1438, 210] on icon "edit" at bounding box center [1436, 218] width 18 height 18
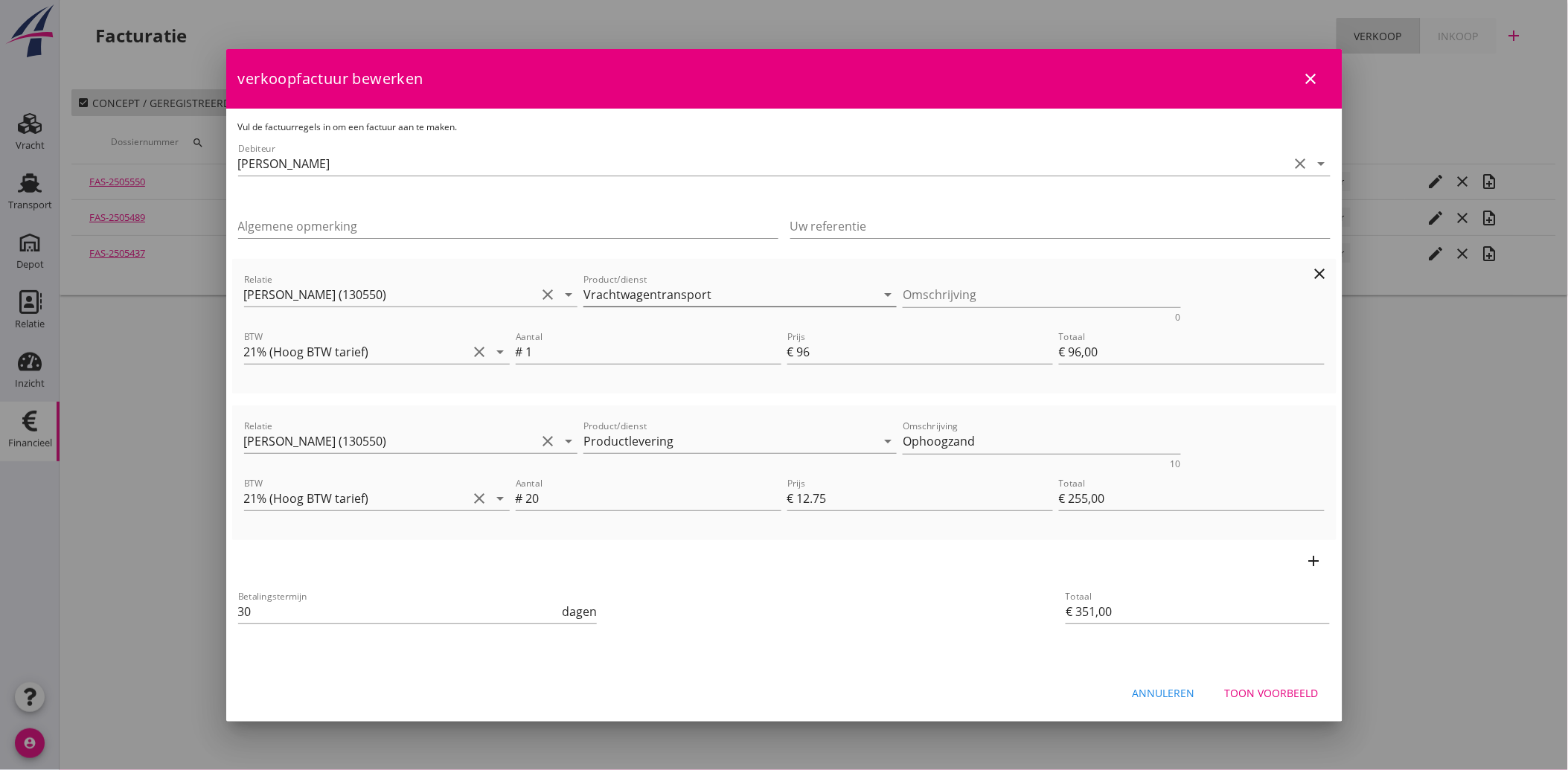
click at [717, 290] on input "Vrachtwagentransport" at bounding box center [730, 294] width 292 height 24
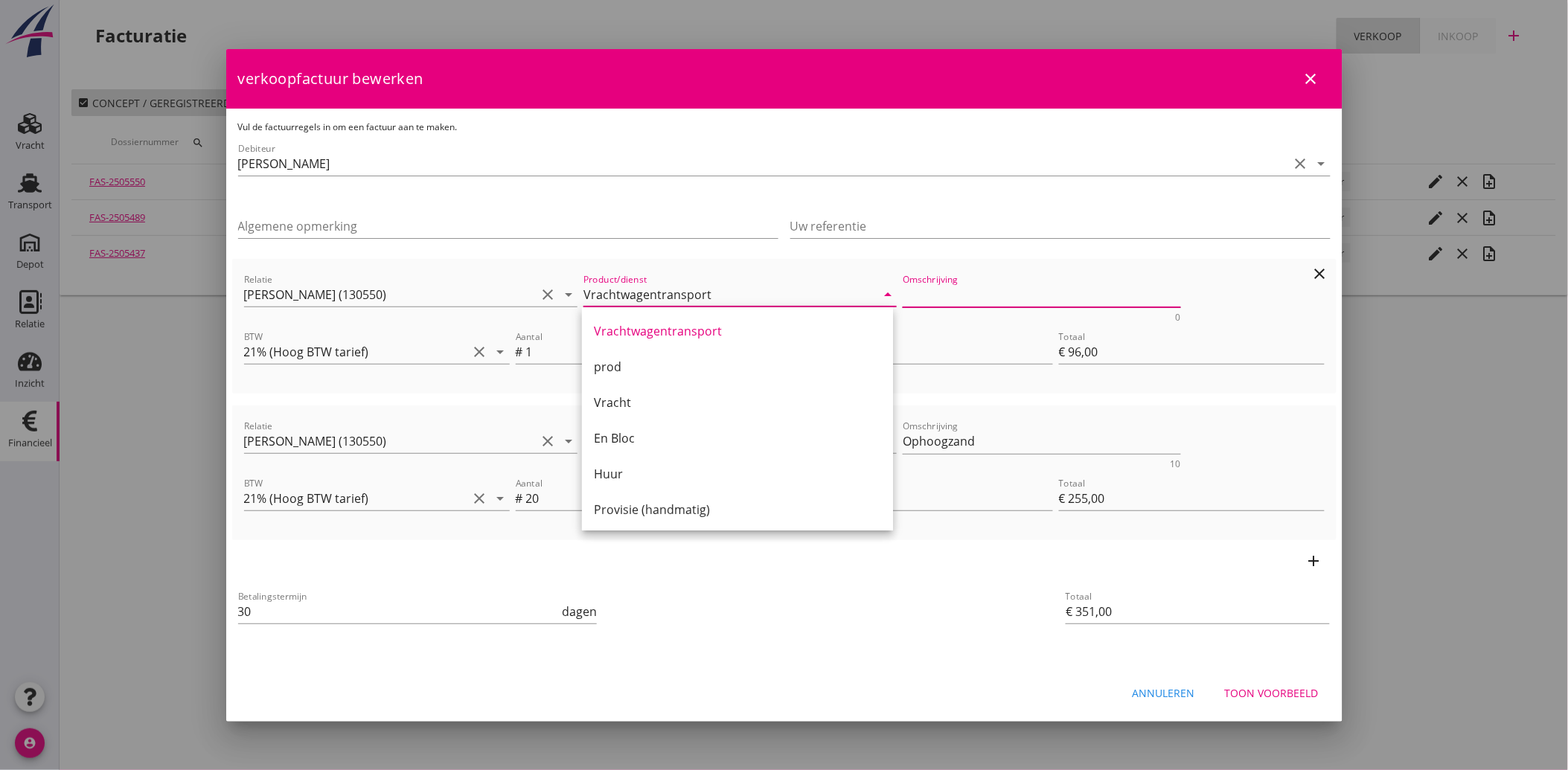
click at [938, 296] on textarea "Omschrijving" at bounding box center [1042, 295] width 278 height 25
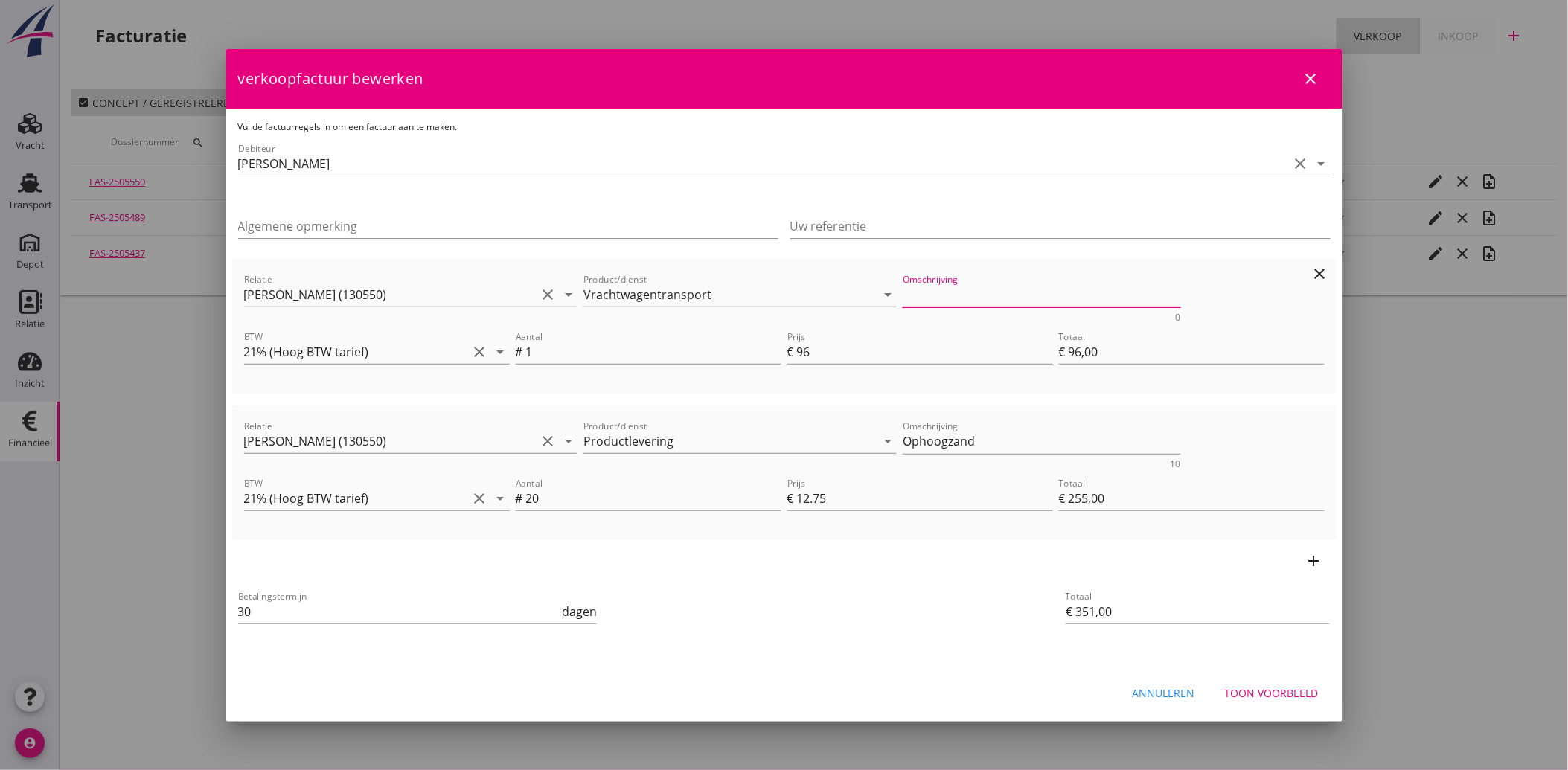
paste textarea "Vrachtwagentransport"
type textarea "Vrachtwagentransport"
click at [893, 647] on div "priority_high De factuurregels hebben verschillende relaties. Weet je zeker dat…" at bounding box center [784, 650] width 1105 height 12
click at [1294, 692] on div "Toon voorbeeld" at bounding box center [1272, 693] width 94 height 16
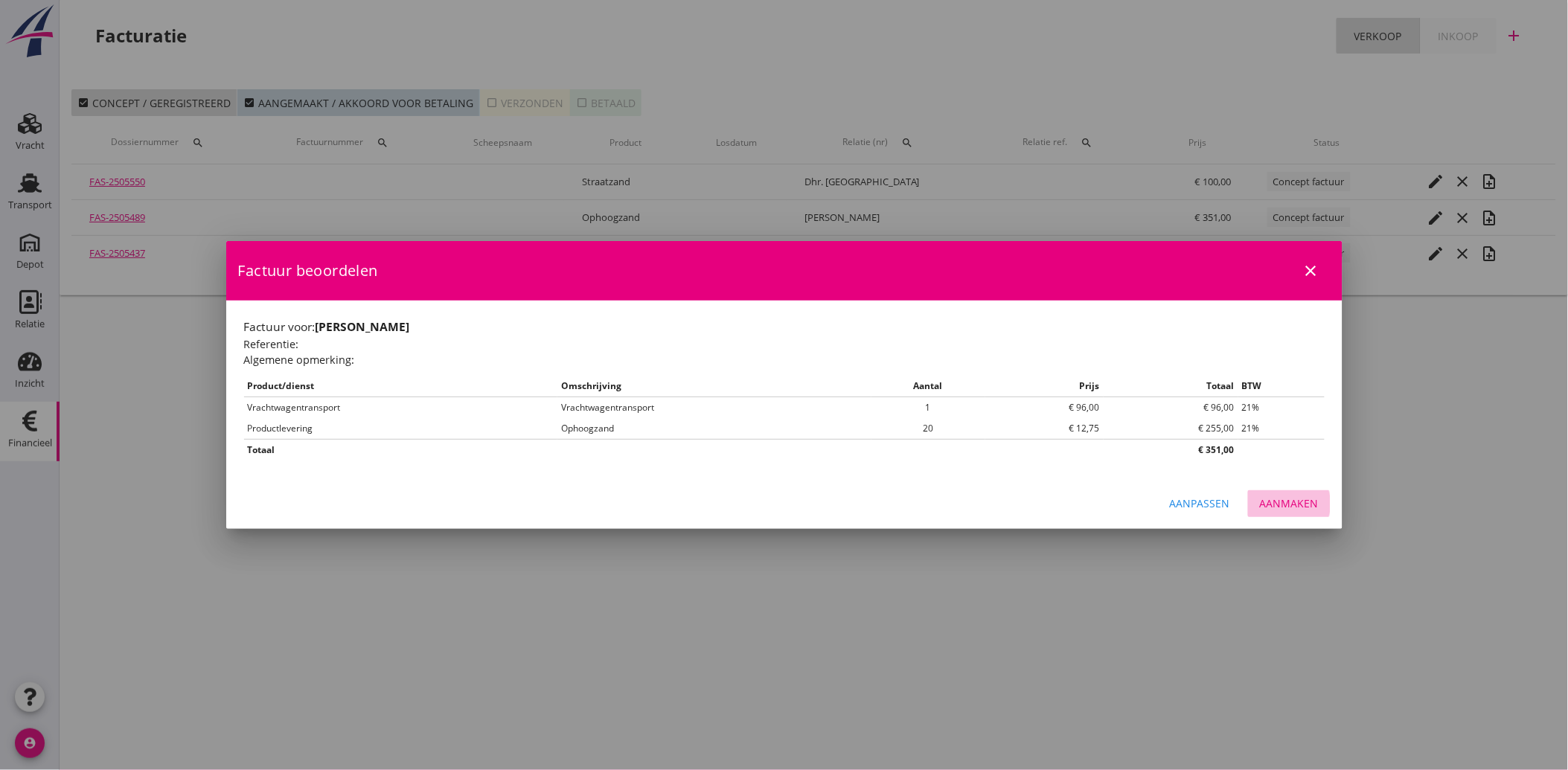
click at [1287, 503] on div "Aanmaken" at bounding box center [1290, 503] width 59 height 16
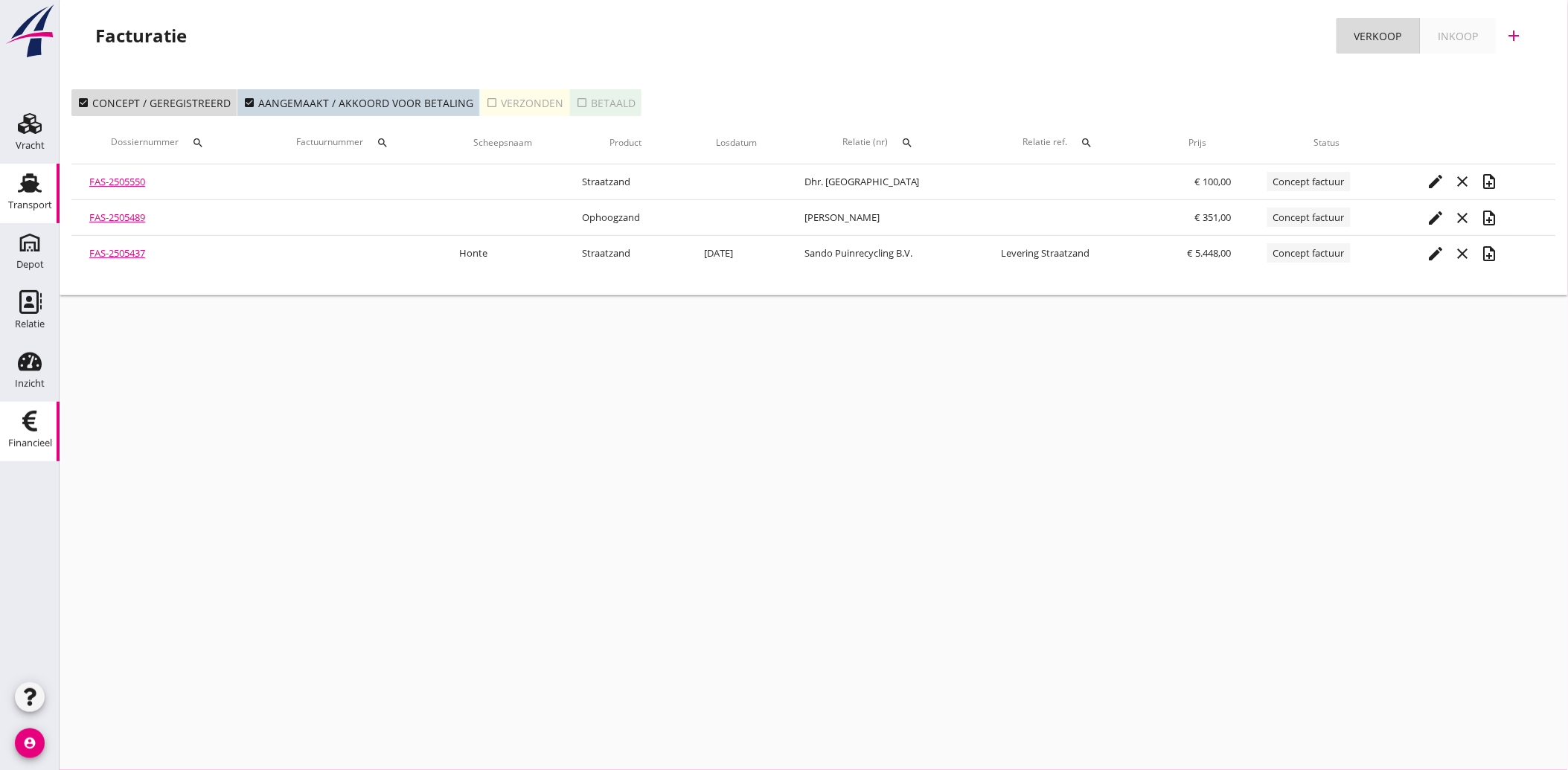
click at [27, 195] on div "Transport" at bounding box center [30, 205] width 44 height 21
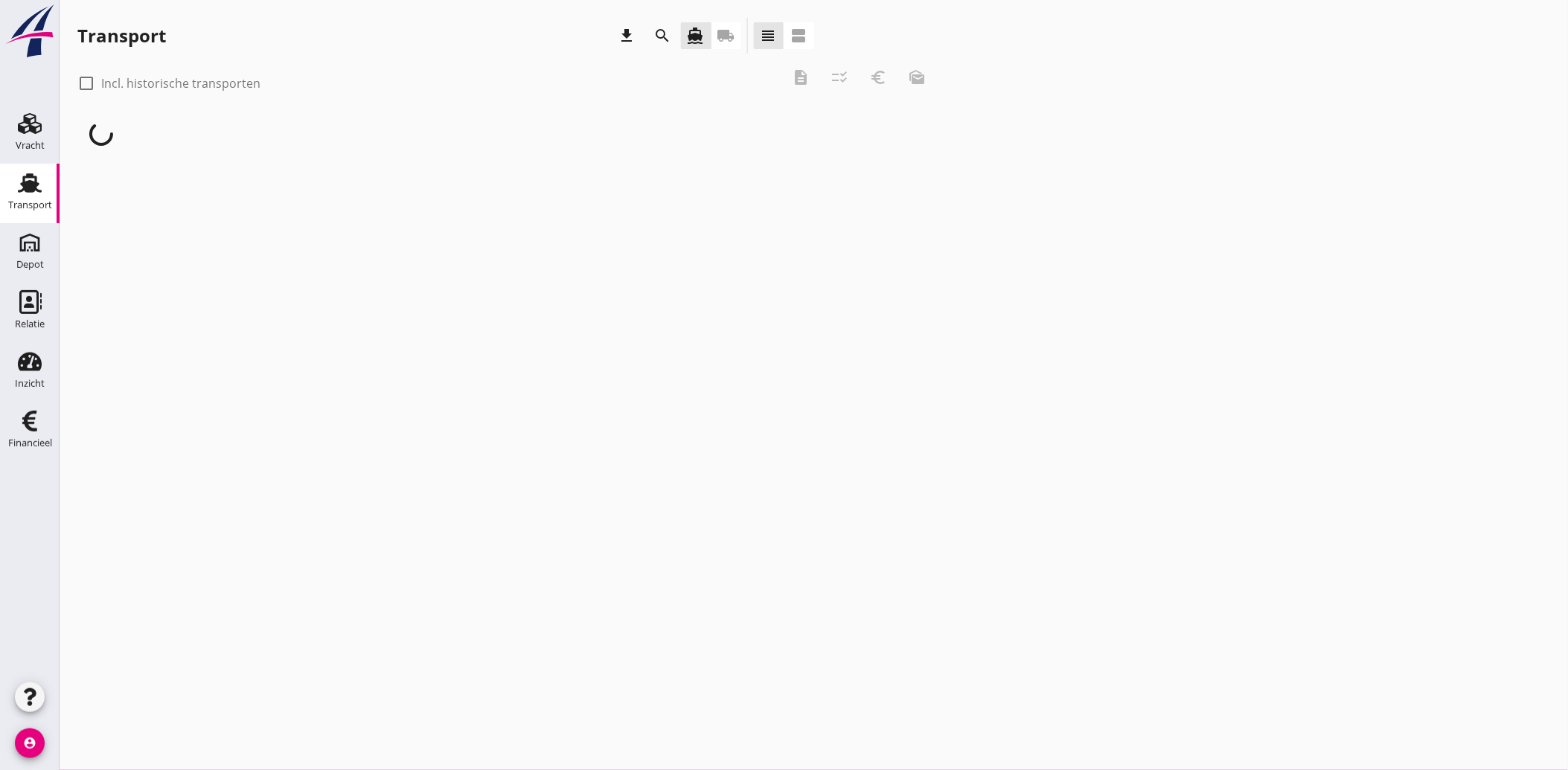
click at [730, 40] on icon "local_shipping" at bounding box center [726, 35] width 18 height 18
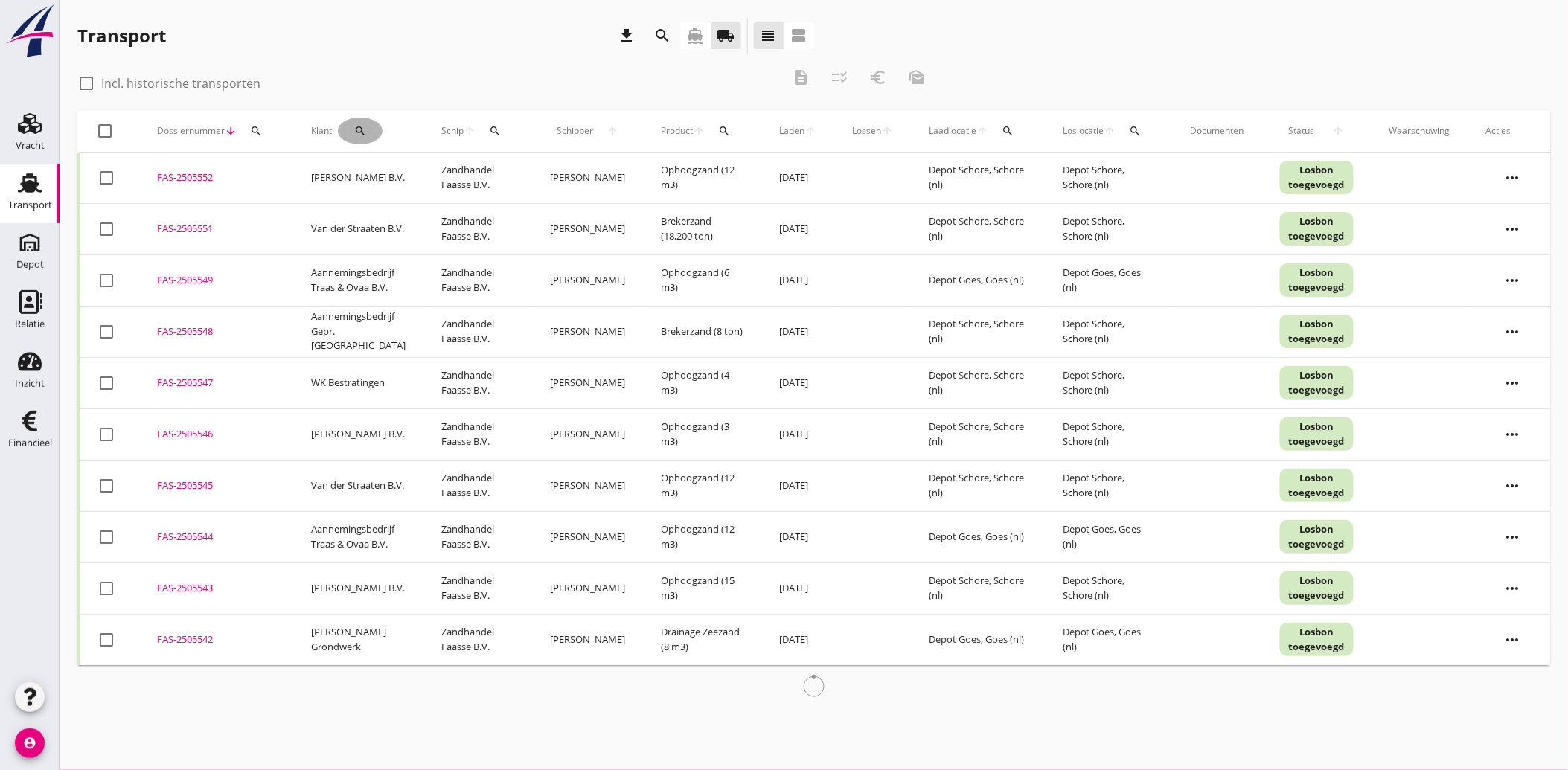
drag, startPoint x: 358, startPoint y: 124, endPoint x: 367, endPoint y: 143, distance: 21.0
click at [358, 125] on icon "search" at bounding box center [360, 131] width 12 height 12
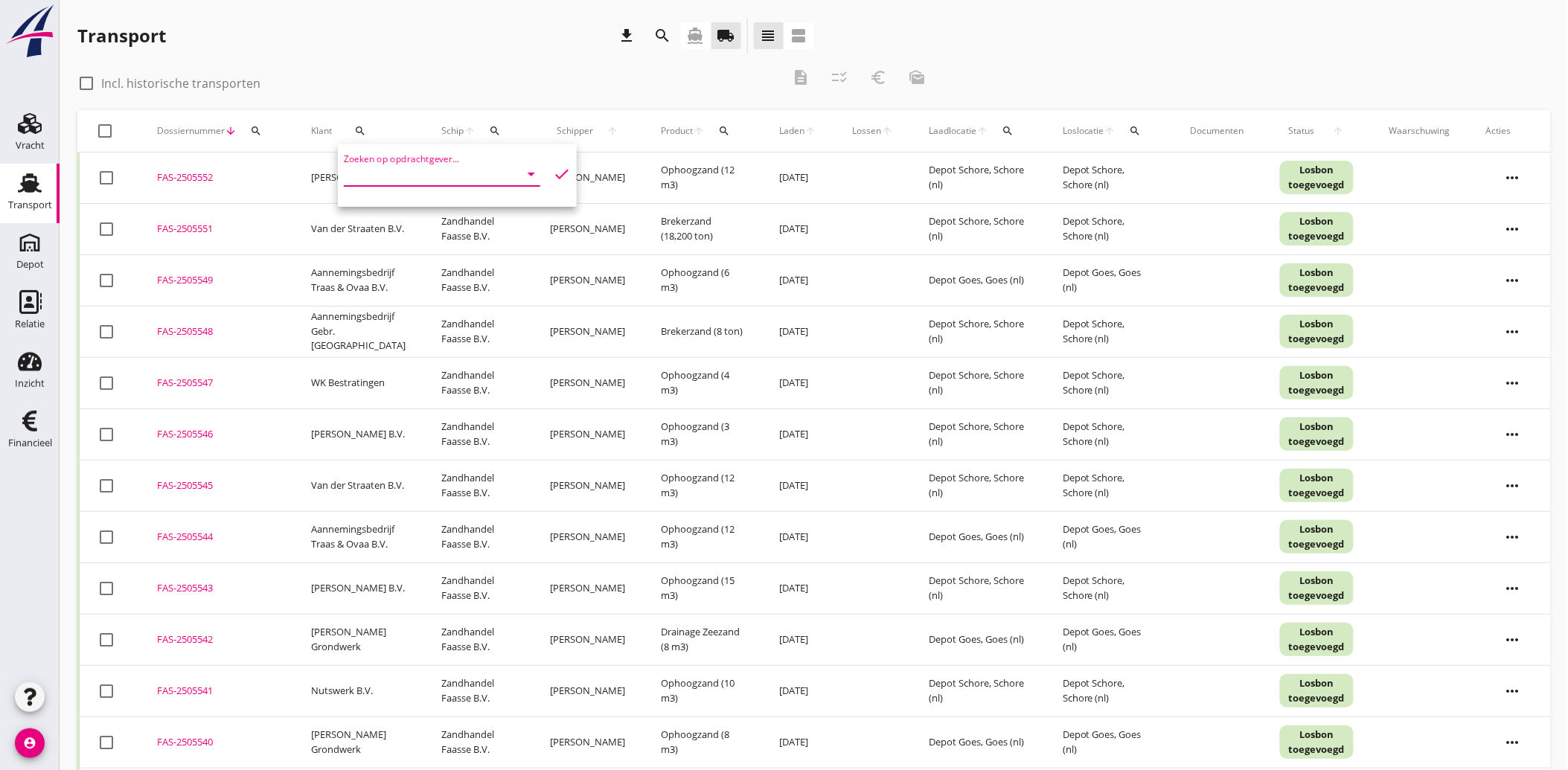
click at [383, 173] on input "Zoeken op opdrachtgever..." at bounding box center [421, 174] width 155 height 24
click at [395, 211] on div "Adriana J. de Gast-Witte" at bounding box center [438, 210] width 165 height 18
type input "Adriana J. de Gast-Witte"
click at [553, 165] on icon "check" at bounding box center [561, 174] width 18 height 18
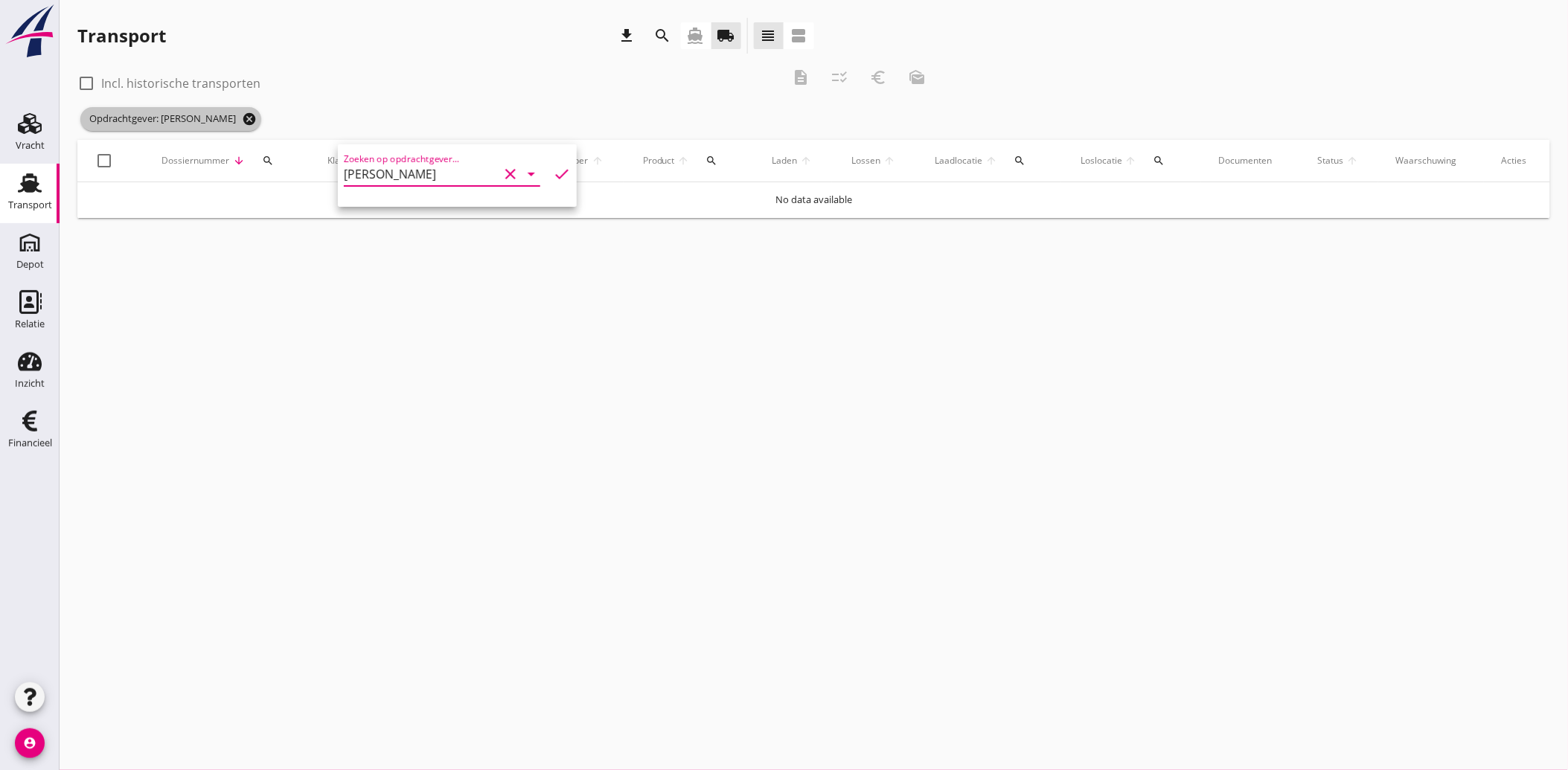
click at [257, 119] on icon "cancel" at bounding box center [249, 119] width 15 height 15
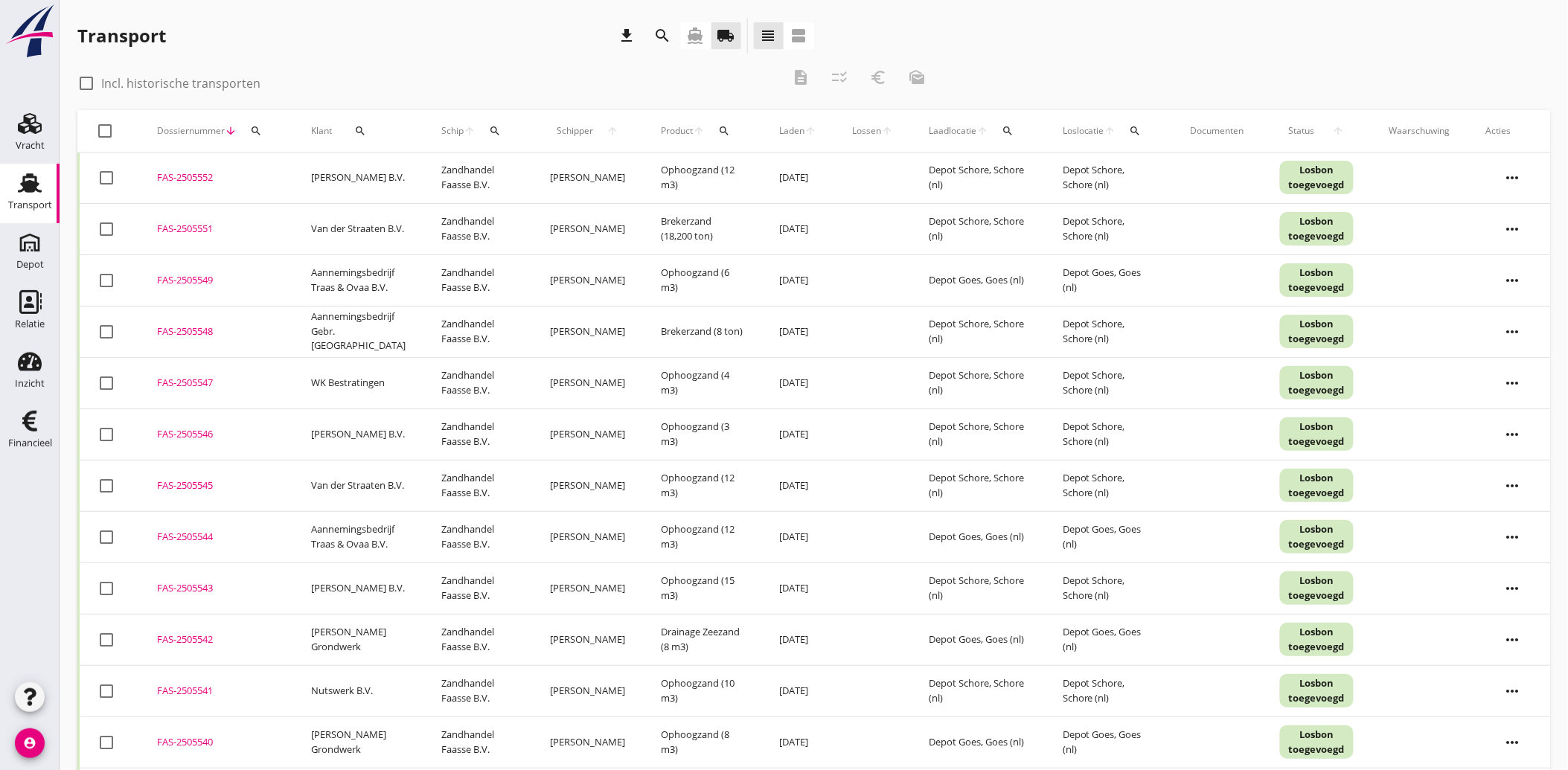
click at [25, 418] on use at bounding box center [30, 420] width 15 height 21
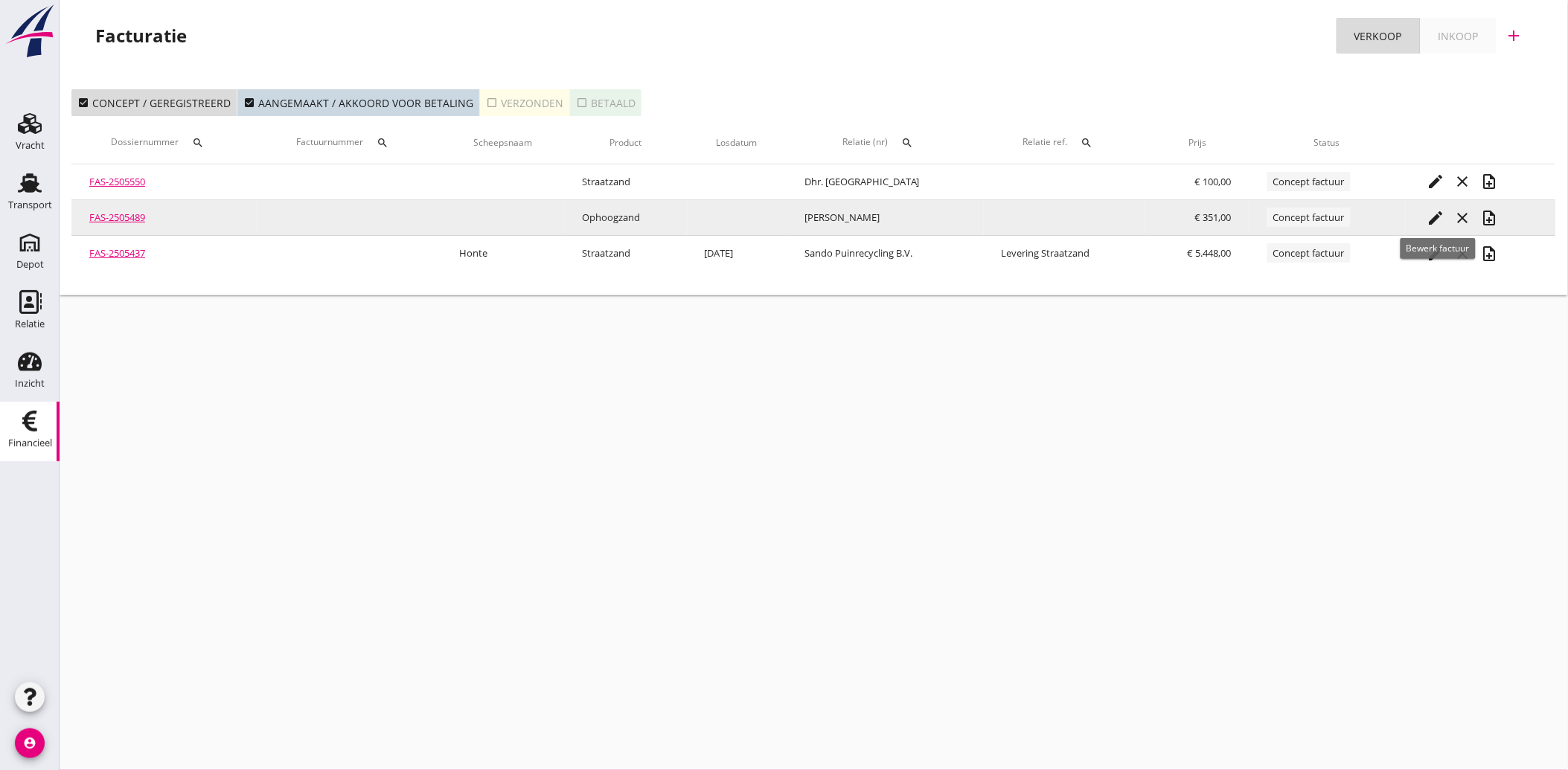
click at [1437, 213] on icon "edit" at bounding box center [1436, 218] width 18 height 18
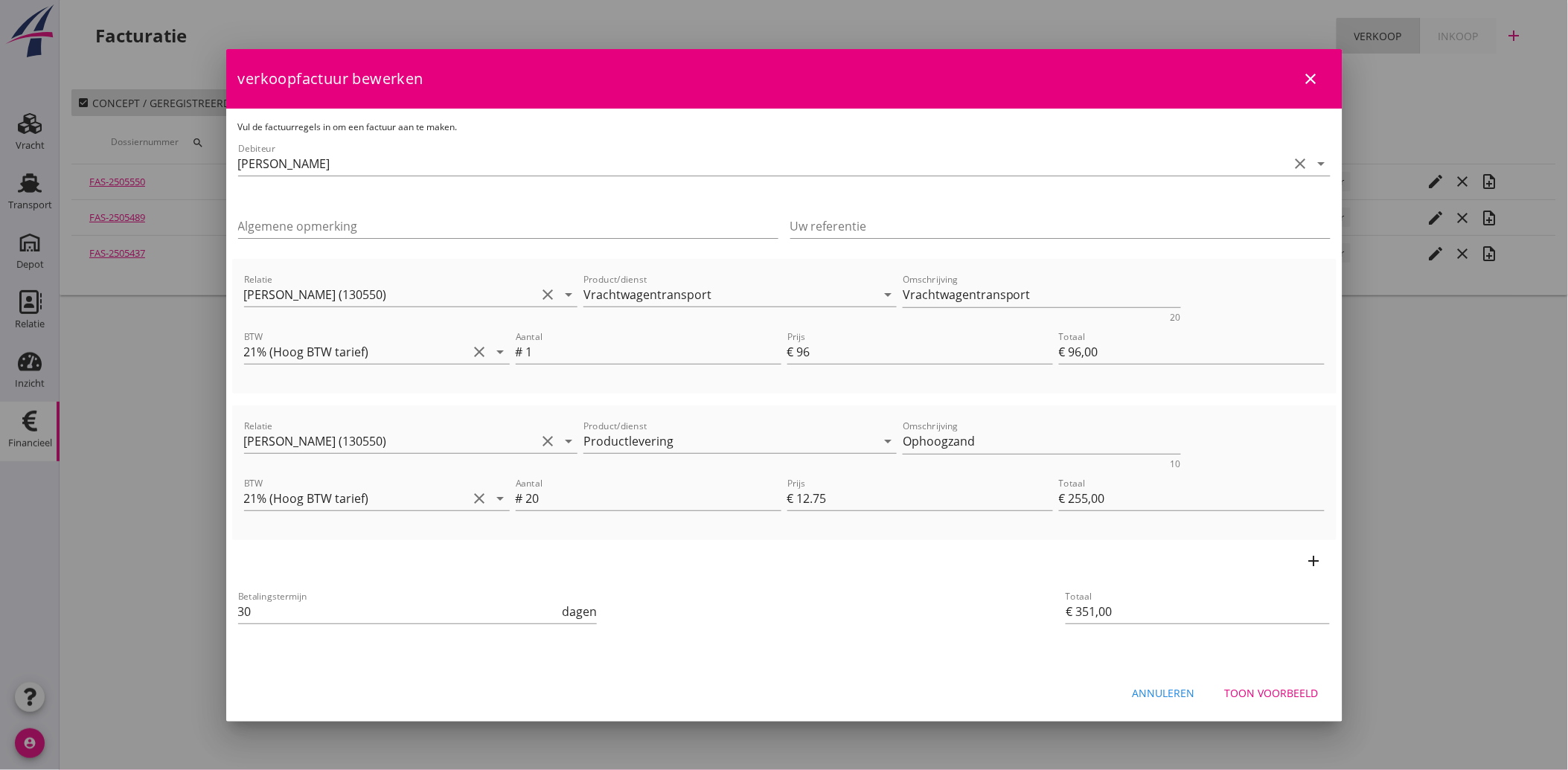
click at [1286, 699] on div "Toon voorbeeld" at bounding box center [1272, 693] width 94 height 16
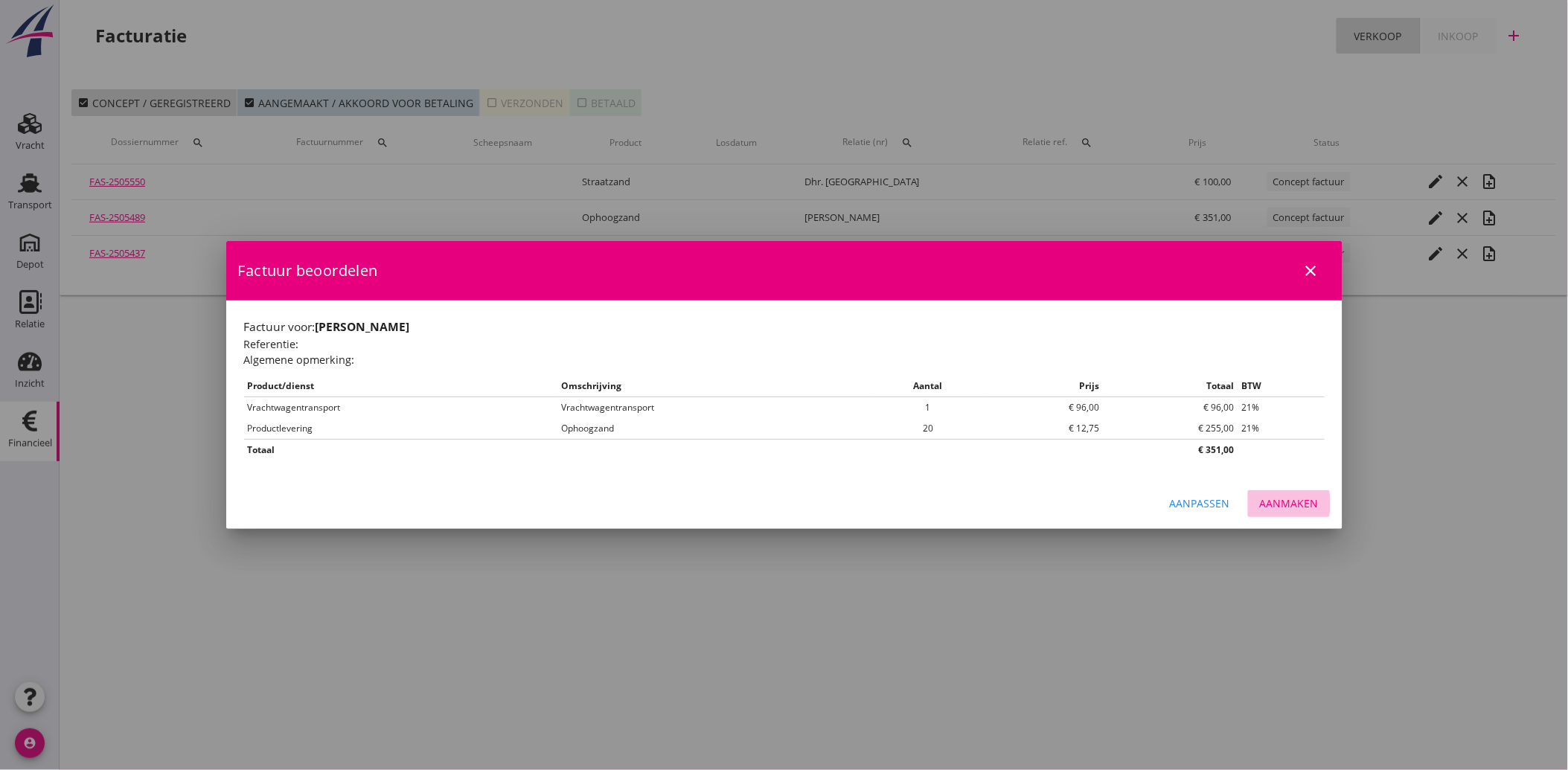
click at [1303, 500] on div "Aanmaken" at bounding box center [1290, 503] width 59 height 16
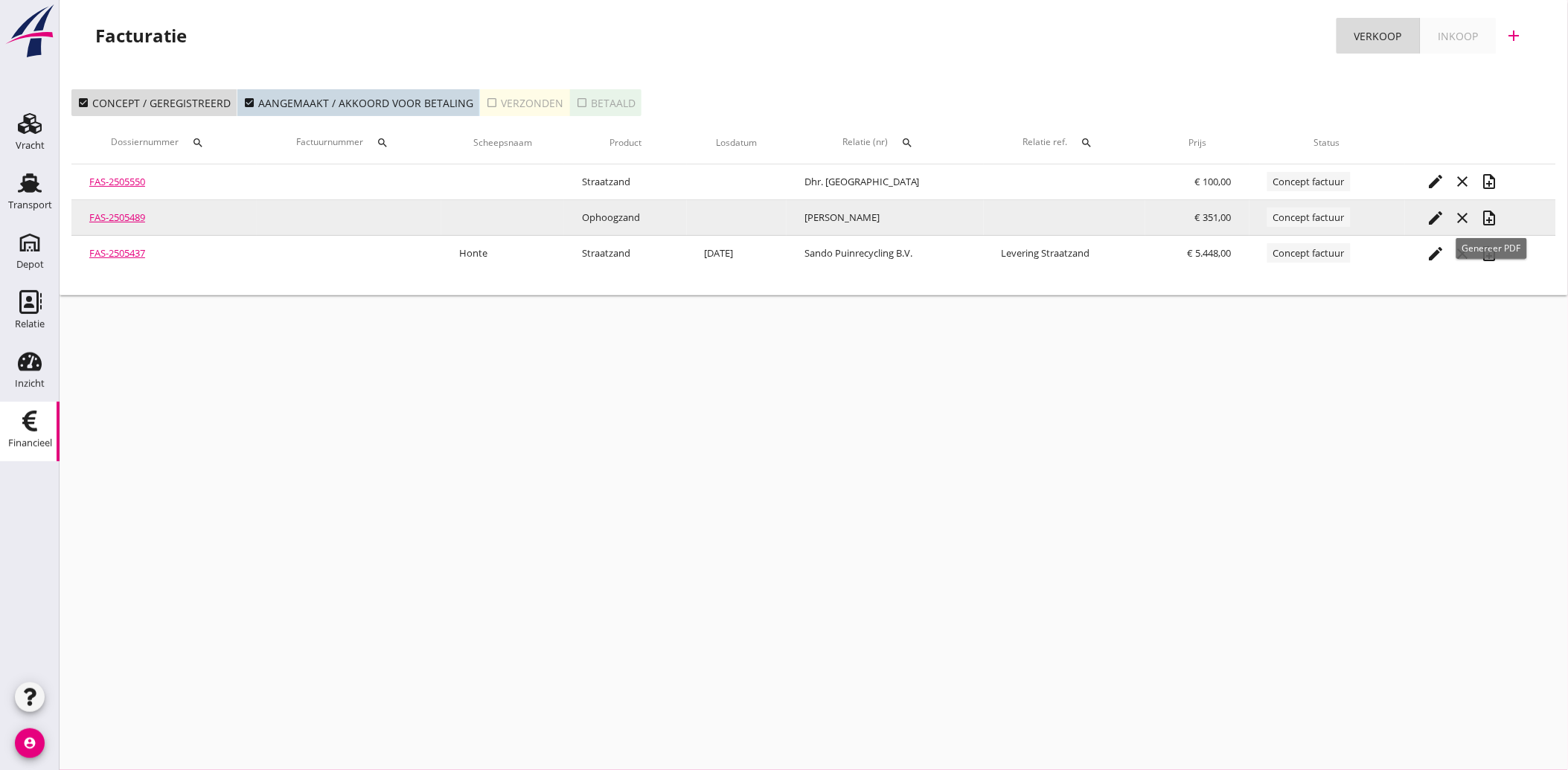
click at [1492, 213] on icon "note_add" at bounding box center [1489, 218] width 18 height 18
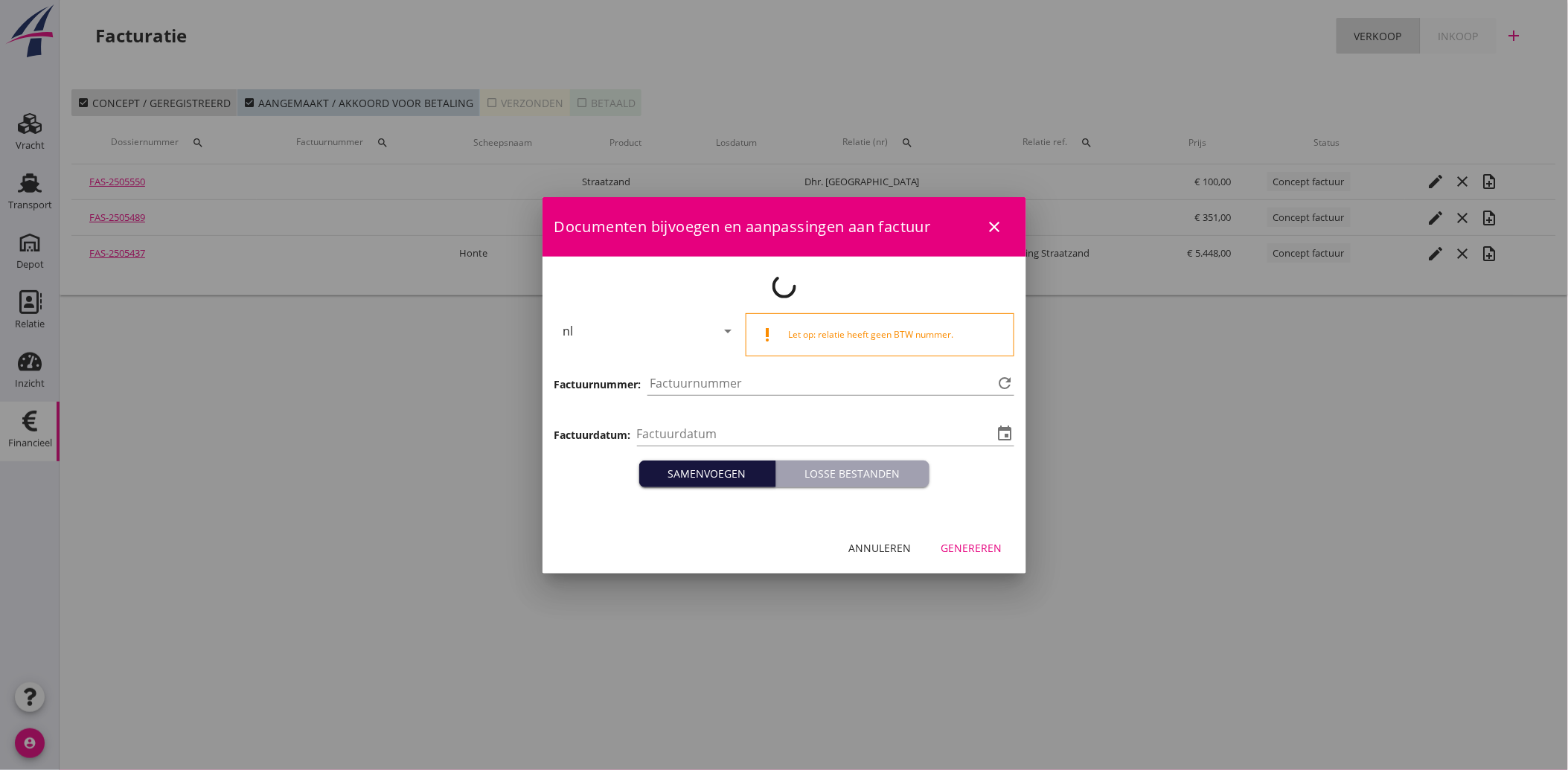
type input "[DATE]"
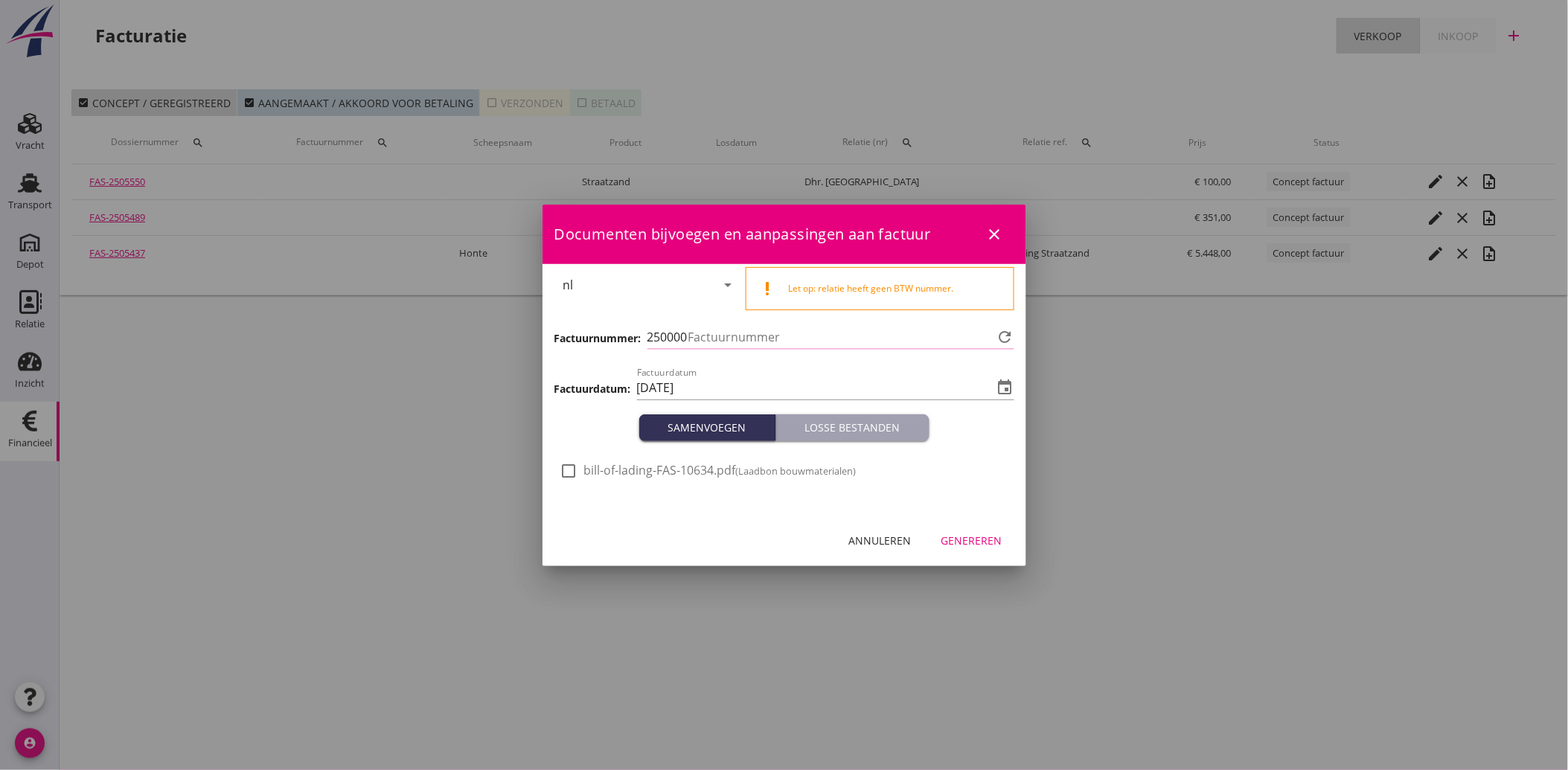
type input "3823"
click at [568, 462] on div at bounding box center [569, 471] width 26 height 26
checkbox input "true"
click at [979, 540] on div "Genereren" at bounding box center [972, 540] width 61 height 16
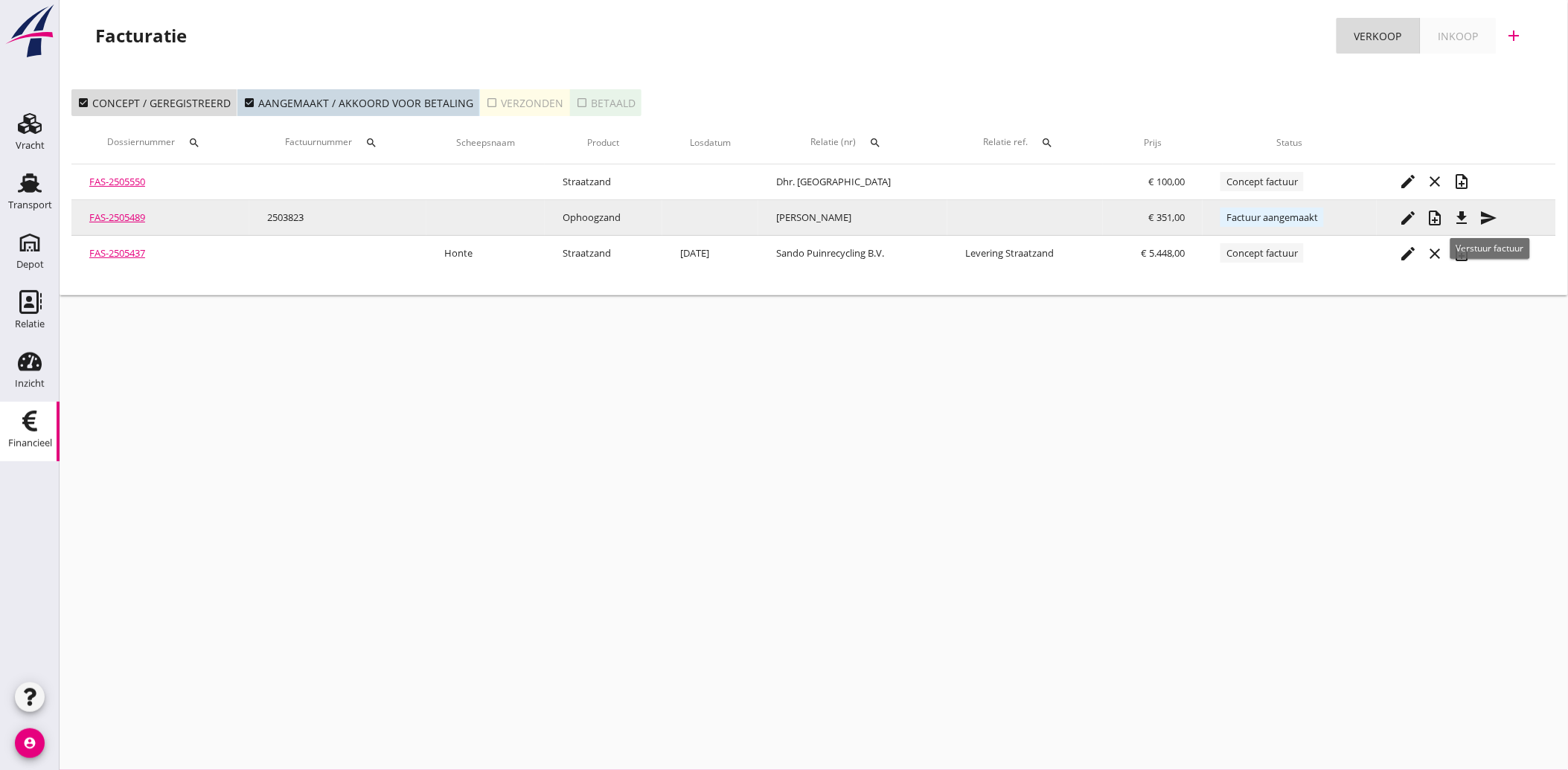
click at [1494, 214] on icon "send" at bounding box center [1488, 218] width 18 height 18
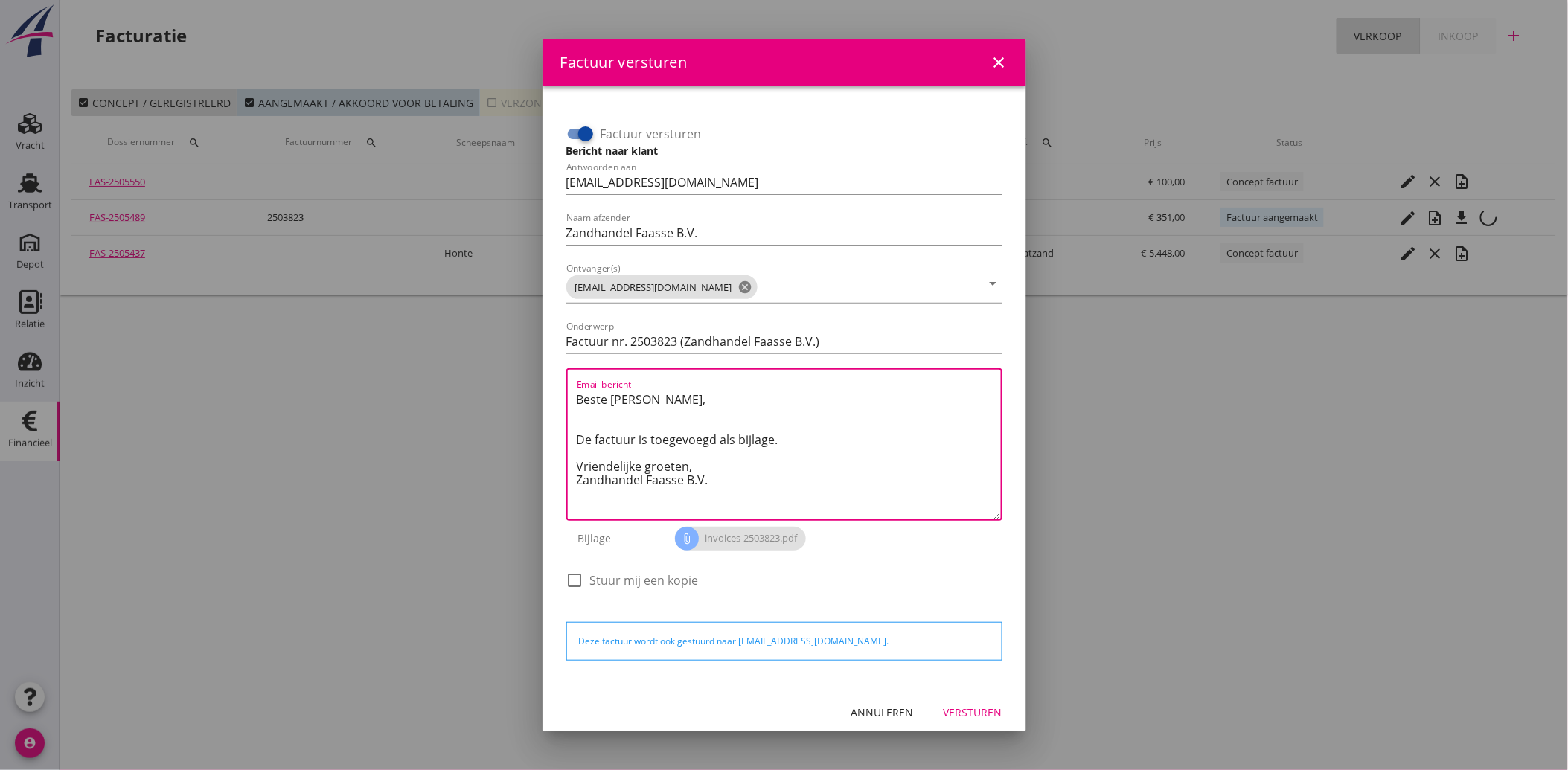
drag, startPoint x: 718, startPoint y: 484, endPoint x: 558, endPoint y: 375, distance: 193.6
click at [558, 375] on div "Factuur versturen Bericht naar klant Antwoorden aan administratie@faassegroep.n…" at bounding box center [784, 386] width 460 height 577
paste textarea "Geachte heer/mevrouw, Hierbij zenden wij u onze factuur i.v.m. de door ons aan …"
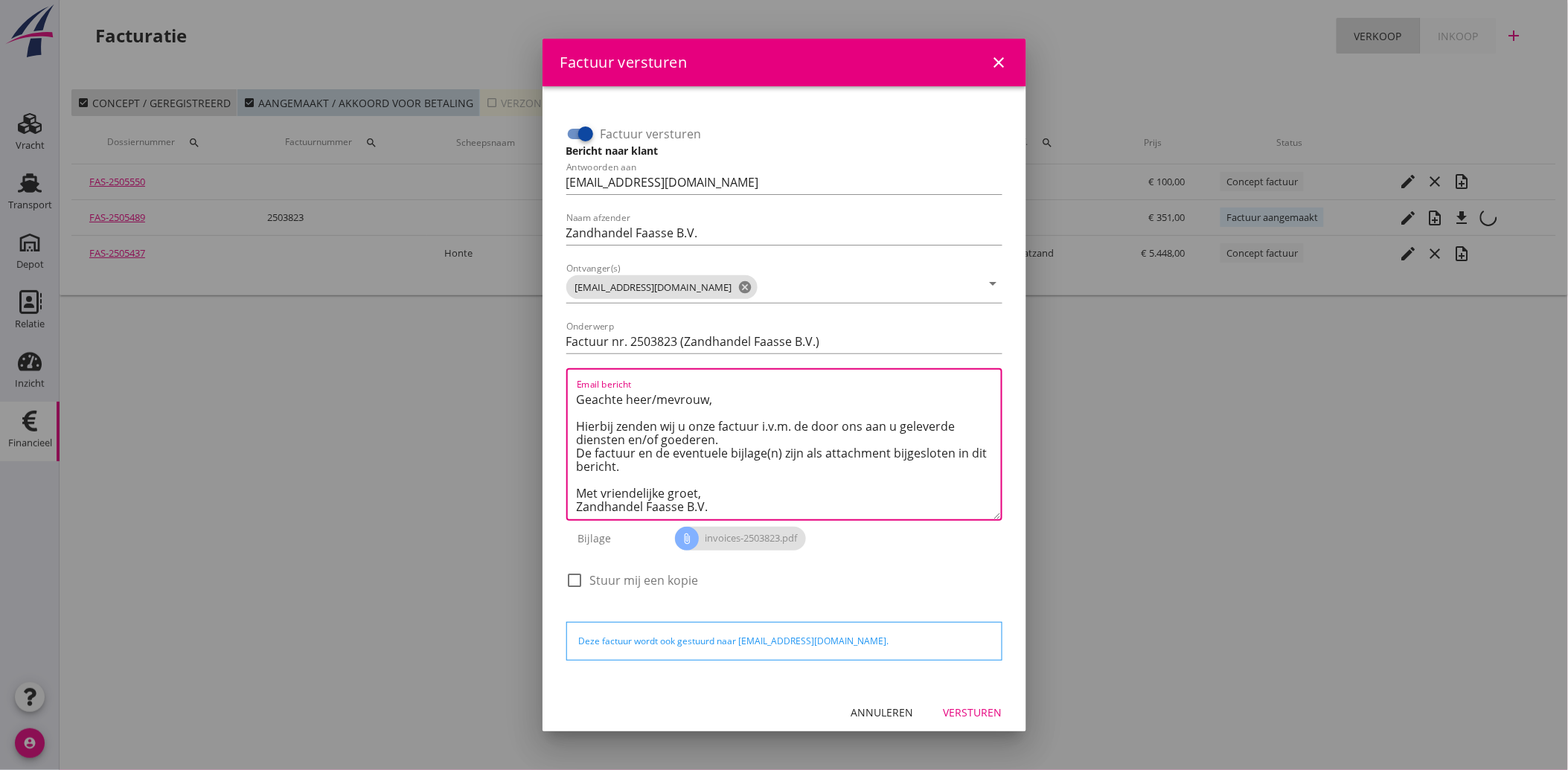
type textarea "Geachte heer/mevrouw, Hierbij zenden wij u onze factuur i.v.m. de door ons aan …"
click at [962, 709] on div "Versturen" at bounding box center [973, 713] width 59 height 16
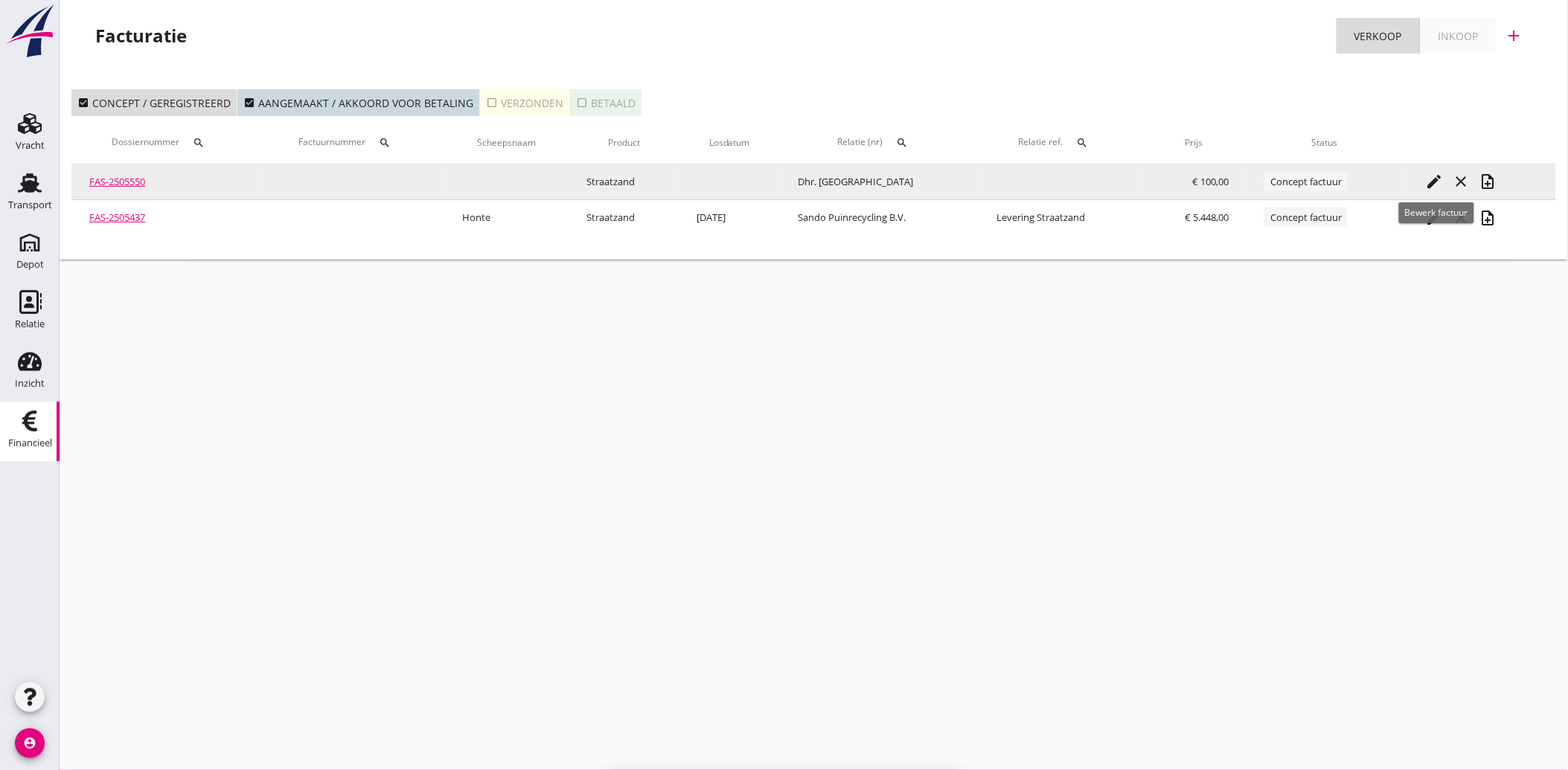
click at [1432, 179] on icon "edit" at bounding box center [1434, 181] width 18 height 18
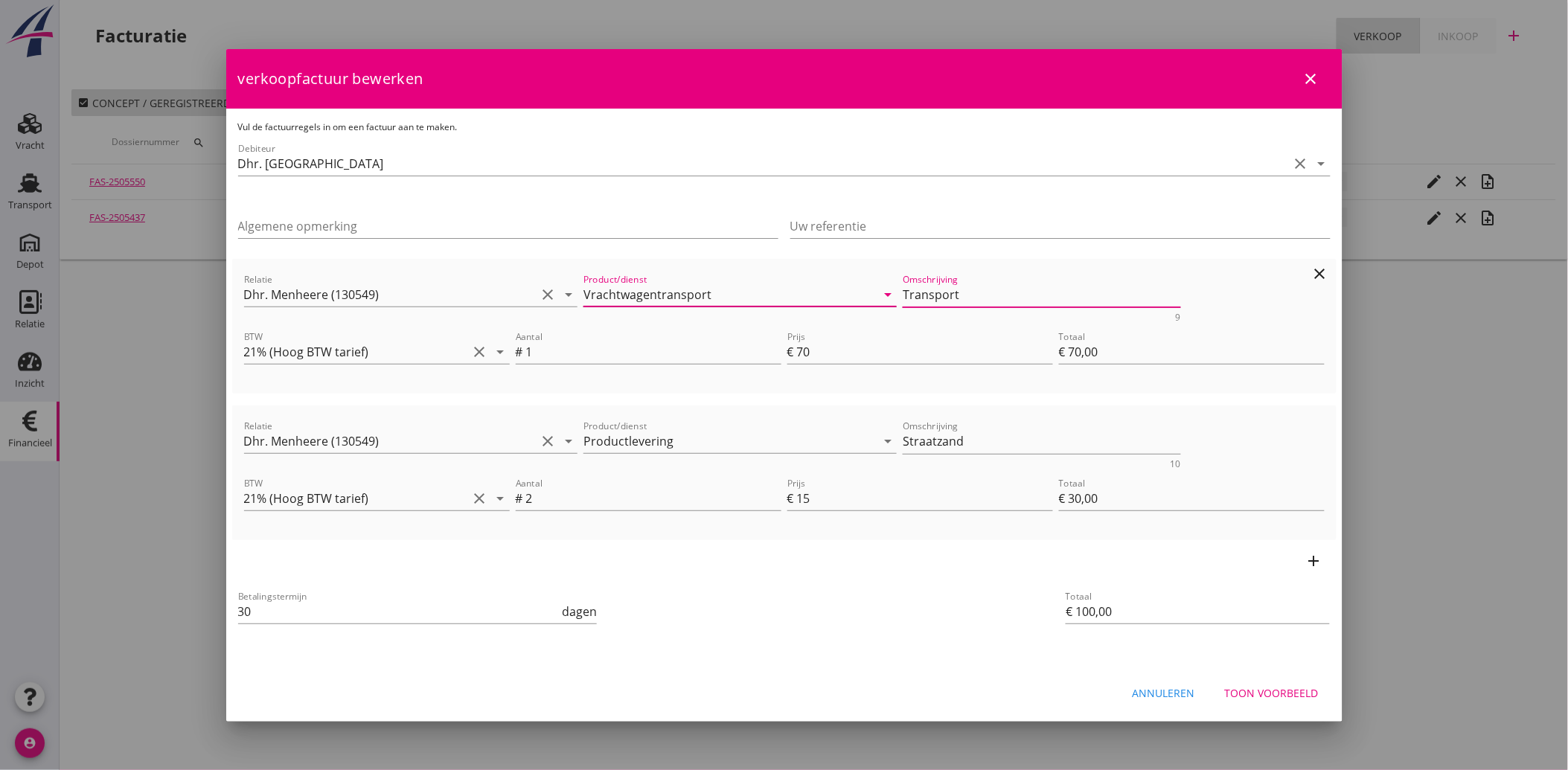
drag, startPoint x: 966, startPoint y: 294, endPoint x: 845, endPoint y: 305, distance: 121.5
click at [845, 305] on div "Relatie Dhr. Menheere (130549) clear arrow_drop_down Product/dienst Vrachtwagen…" at bounding box center [784, 297] width 1087 height 57
drag, startPoint x: 898, startPoint y: 291, endPoint x: 984, endPoint y: 300, distance: 86.5
click at [984, 300] on textarea "Transport" at bounding box center [1042, 295] width 278 height 25
paste textarea "Vrachtwagent"
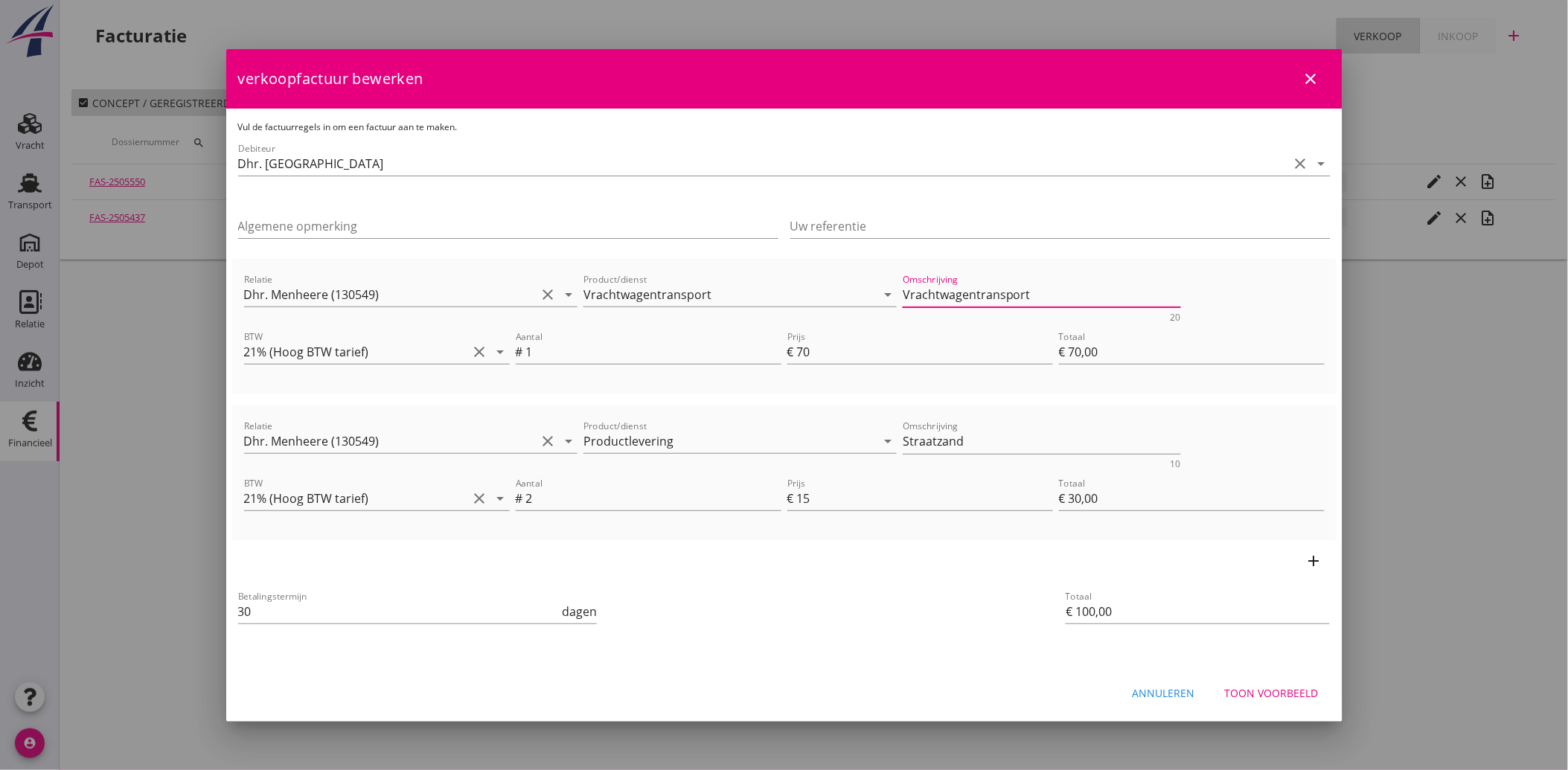
type textarea "Vrachtwagentransport"
click at [916, 580] on div "add" at bounding box center [784, 561] width 1105 height 42
click at [1273, 682] on button "Toon voorbeeld" at bounding box center [1272, 693] width 117 height 26
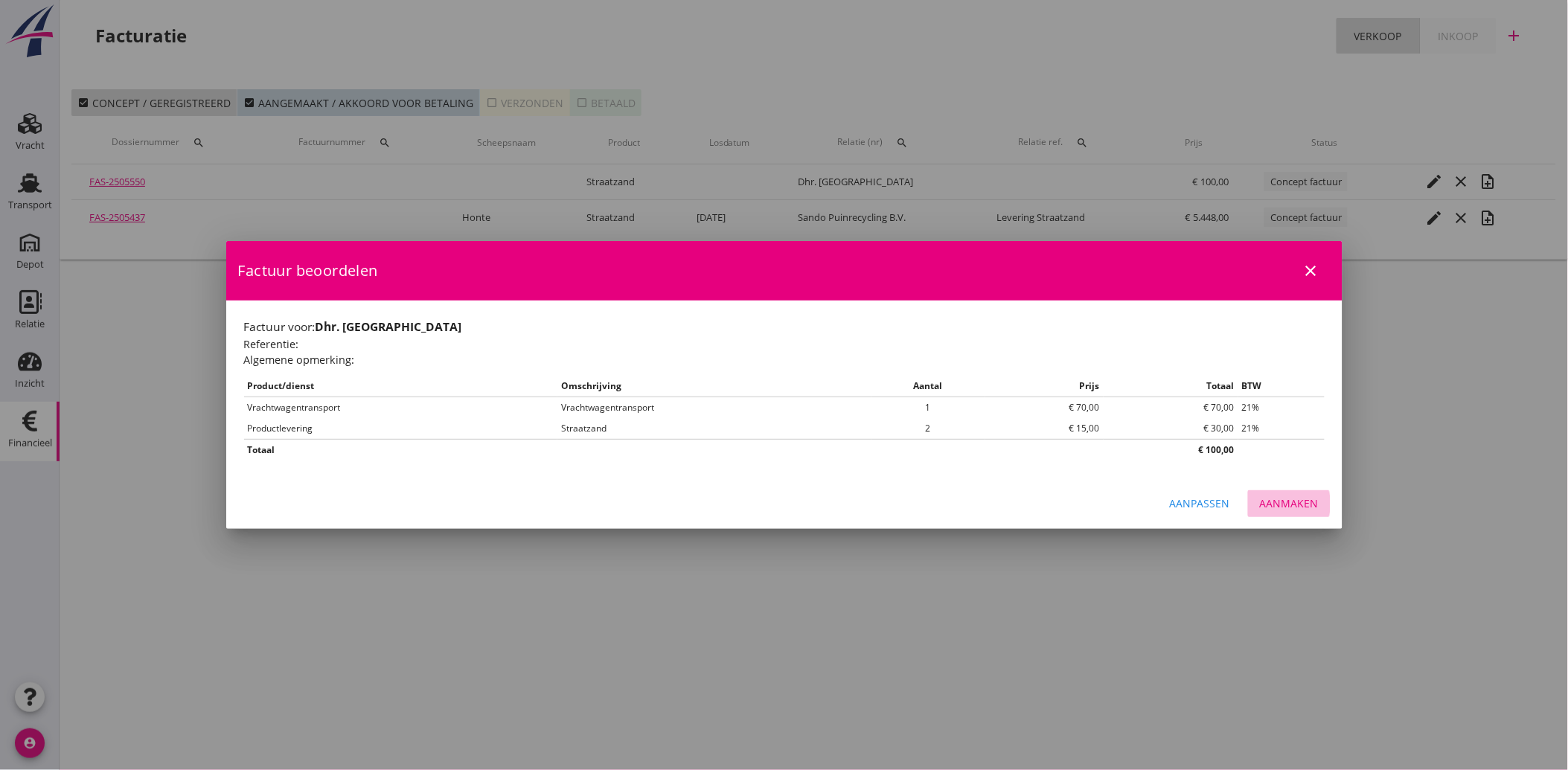
click at [1294, 500] on div "Aanmaken" at bounding box center [1290, 503] width 59 height 16
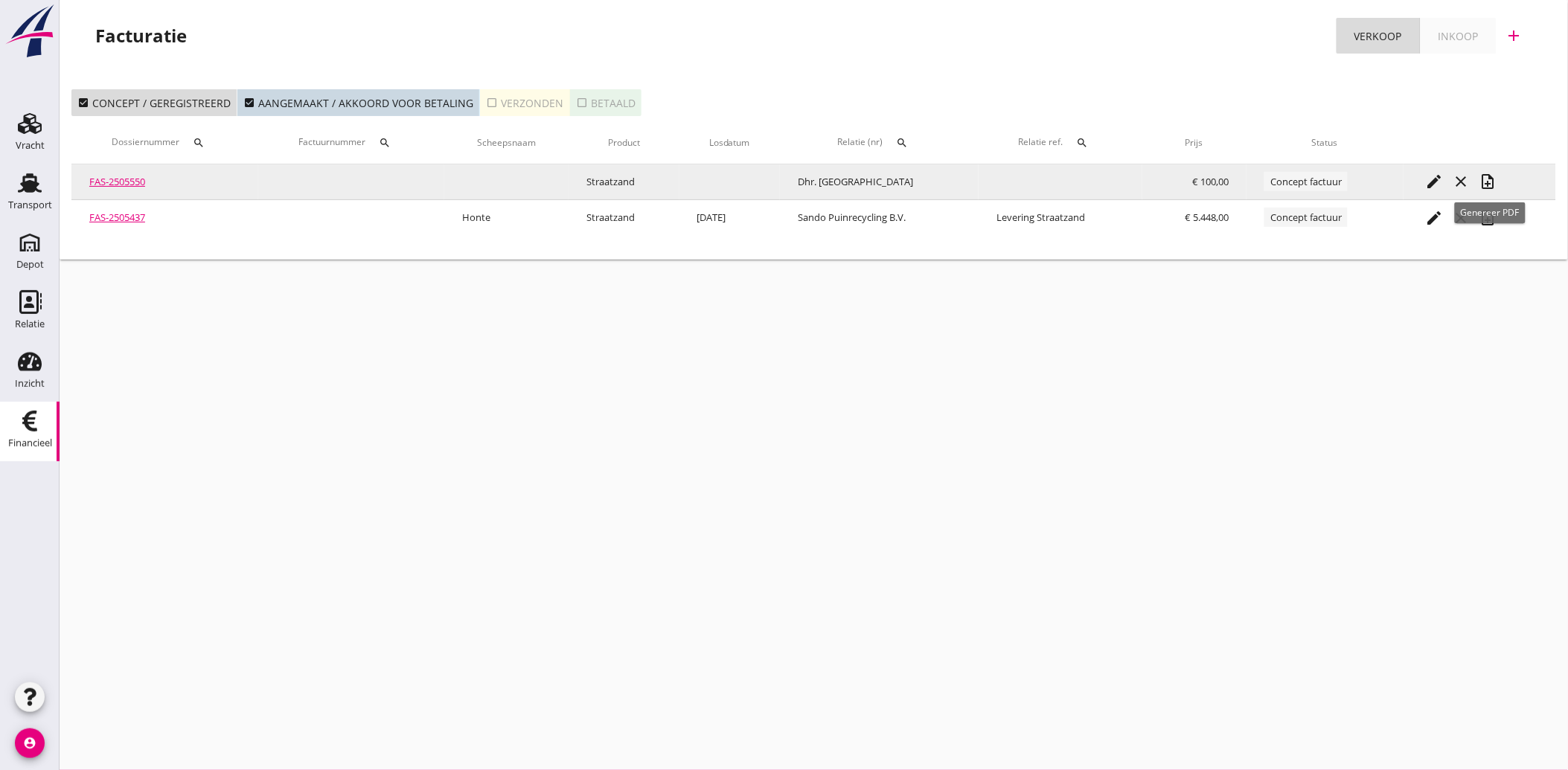
click at [1484, 174] on icon "note_add" at bounding box center [1488, 181] width 18 height 18
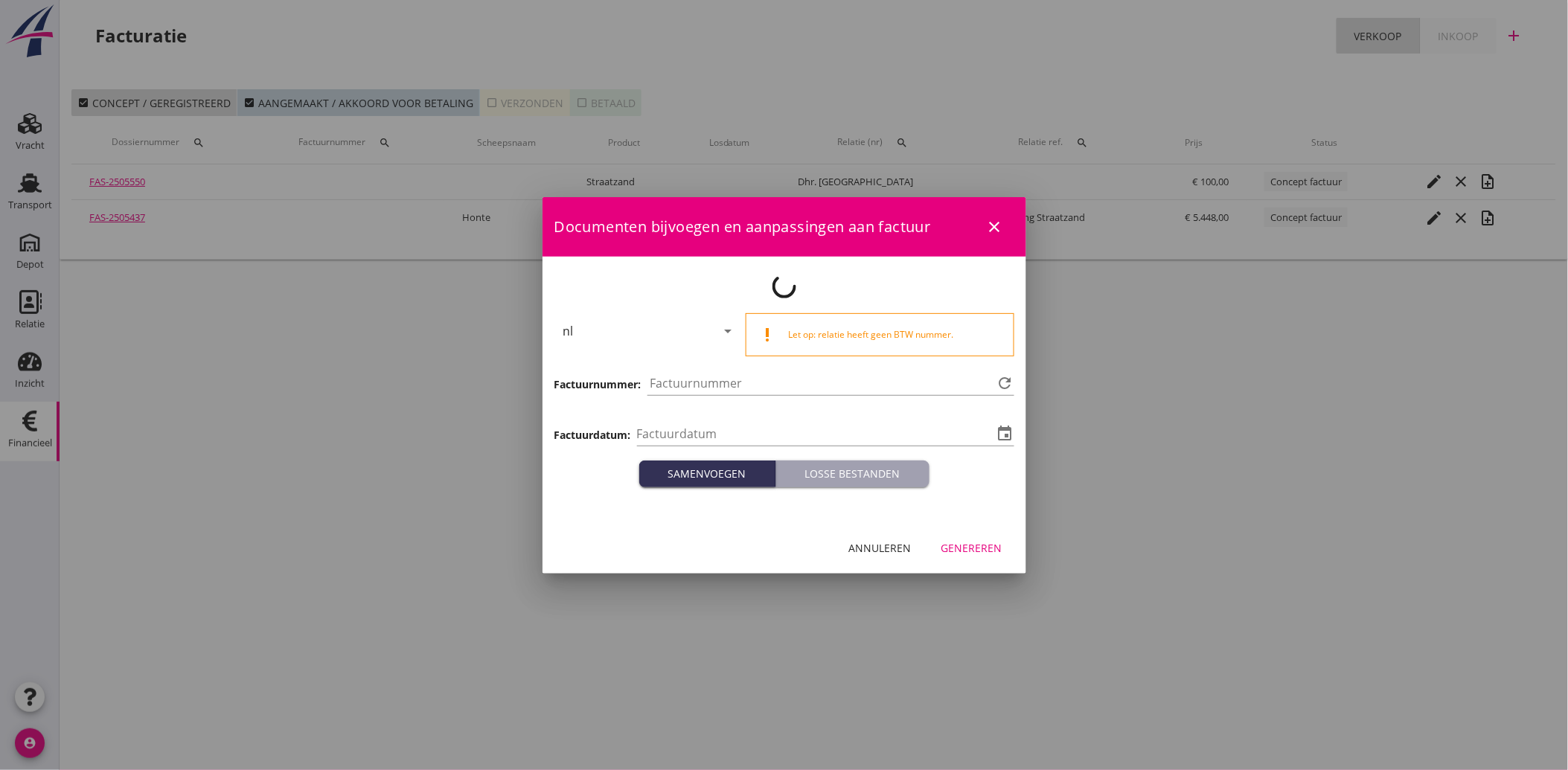
type input "[DATE]"
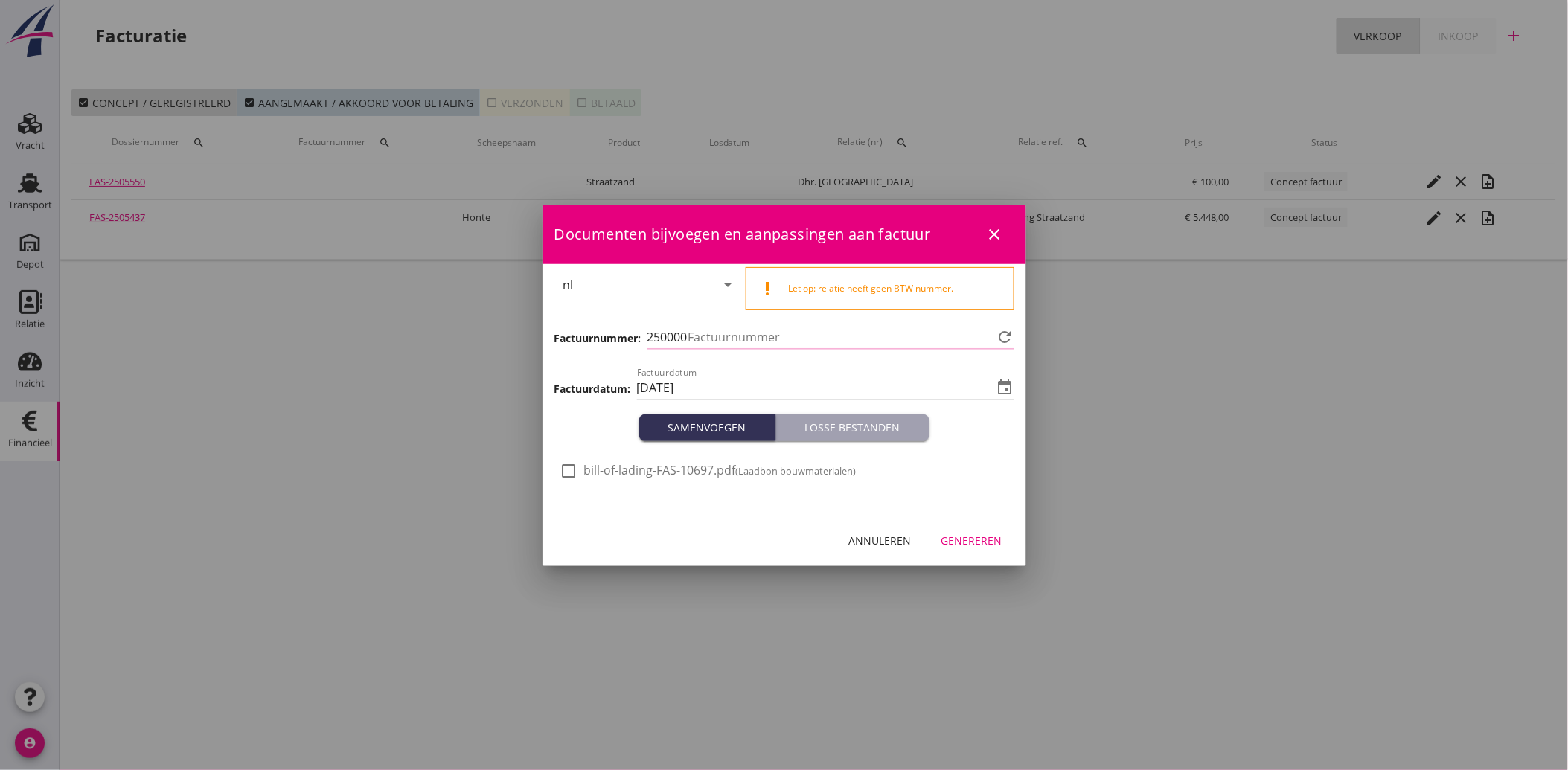
type input "3824"
click at [574, 469] on div at bounding box center [569, 471] width 26 height 26
checkbox input "true"
click at [962, 546] on div "Genereren" at bounding box center [972, 540] width 61 height 16
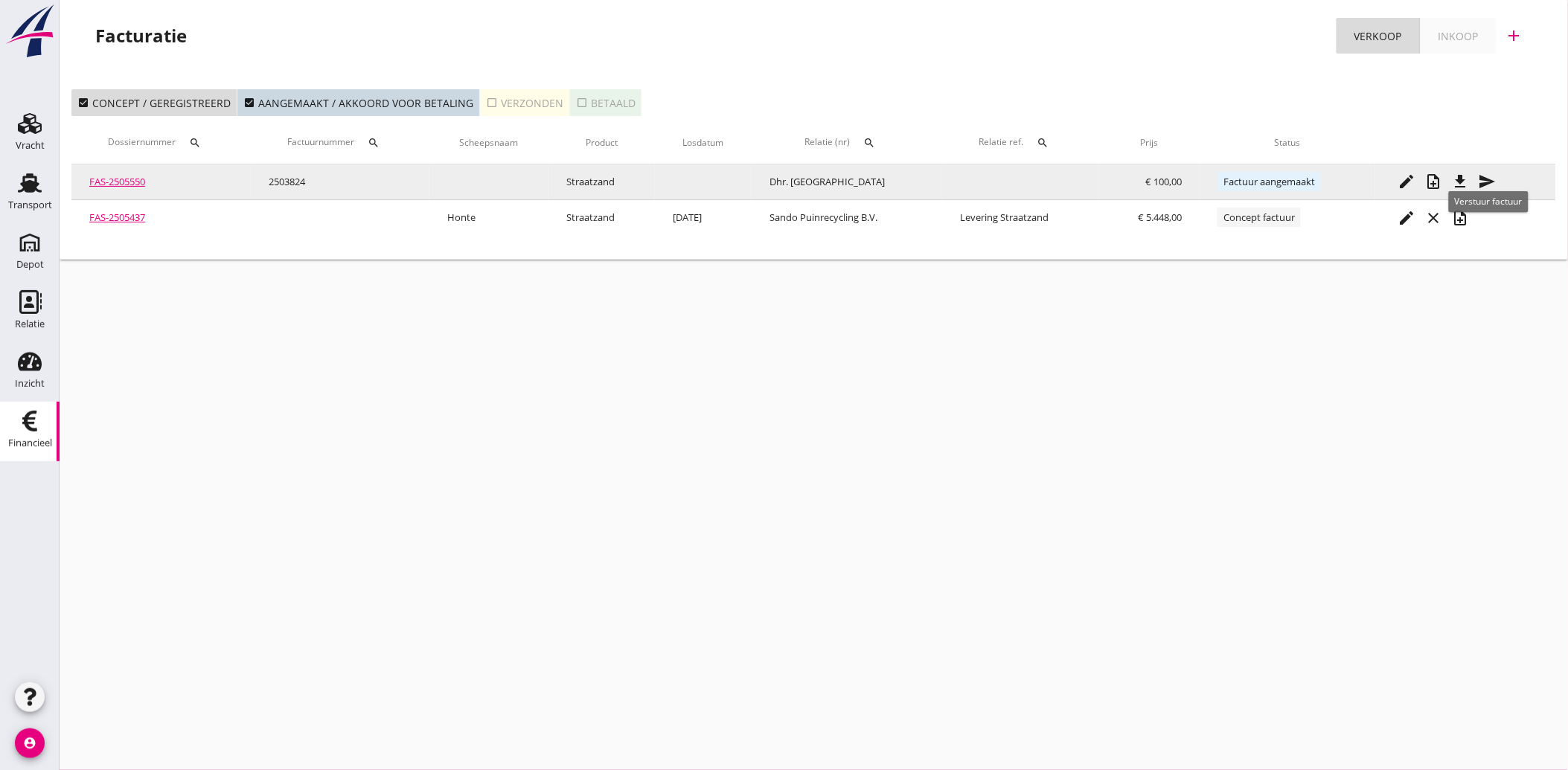
click at [1492, 179] on icon "send" at bounding box center [1486, 181] width 18 height 18
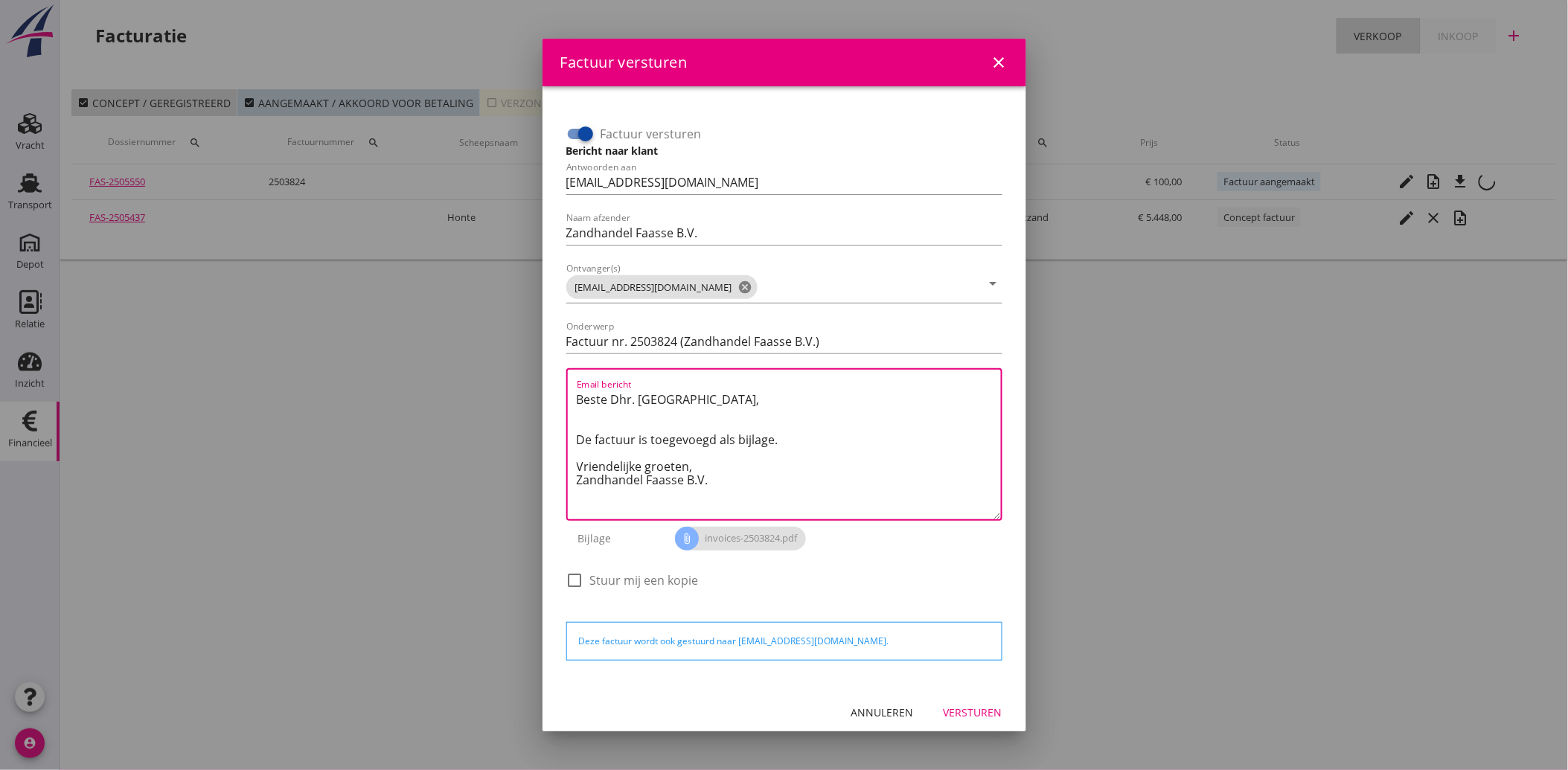
drag, startPoint x: 727, startPoint y: 487, endPoint x: 554, endPoint y: 368, distance: 210.0
click at [554, 368] on div "Factuur versturen Bericht naar klant Antwoorden aan administratie@faassegroep.n…" at bounding box center [784, 386] width 460 height 577
paste textarea "Geachte heer/mevrouw, Hierbij zenden wij u onze factuur i.v.m. de door ons aan …"
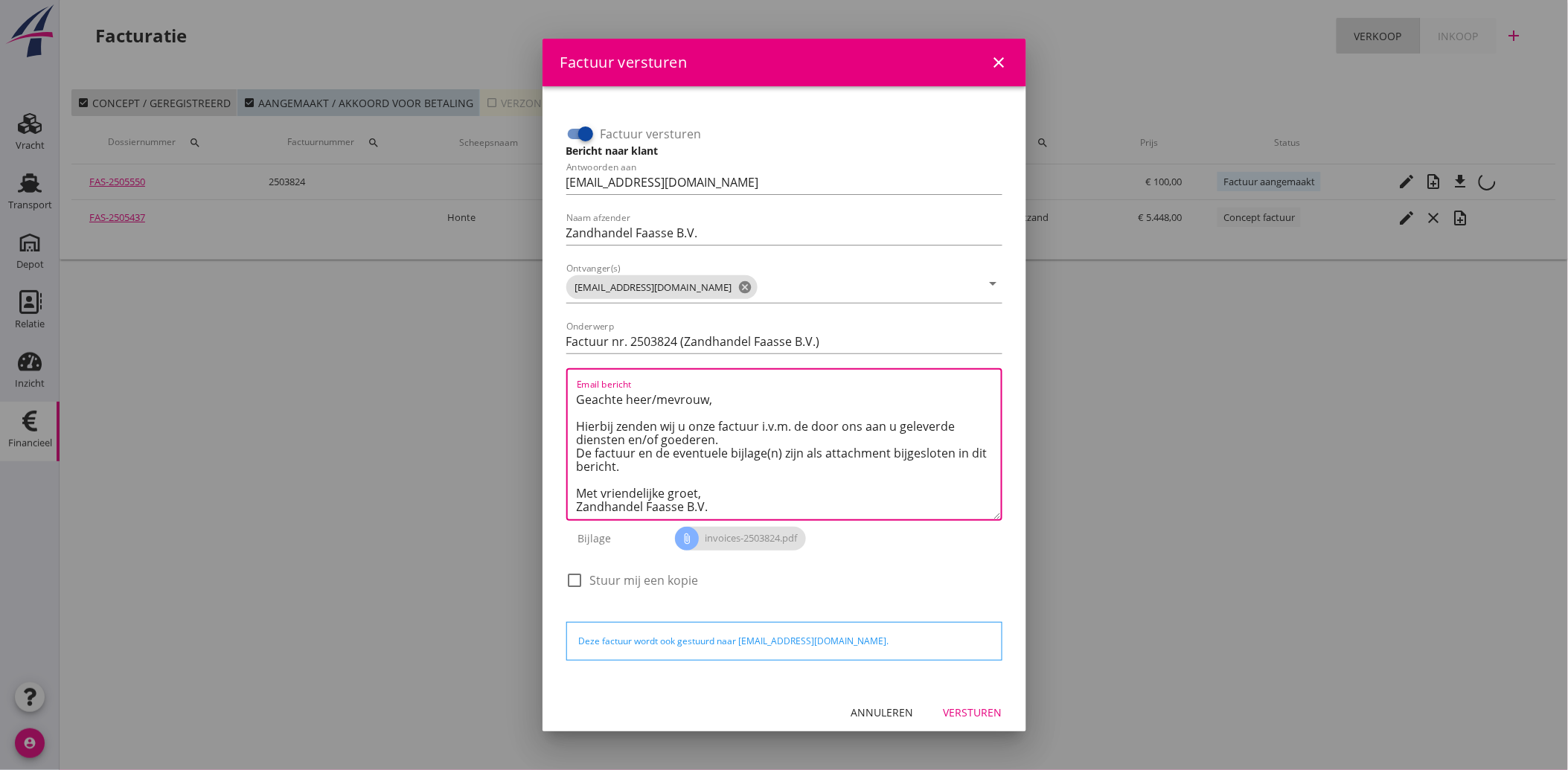
type textarea "Geachte heer/mevrouw, Hierbij zenden wij u onze factuur i.v.m. de door ons aan …"
click at [969, 707] on div "Versturen" at bounding box center [973, 713] width 59 height 16
